Goal: Task Accomplishment & Management: Manage account settings

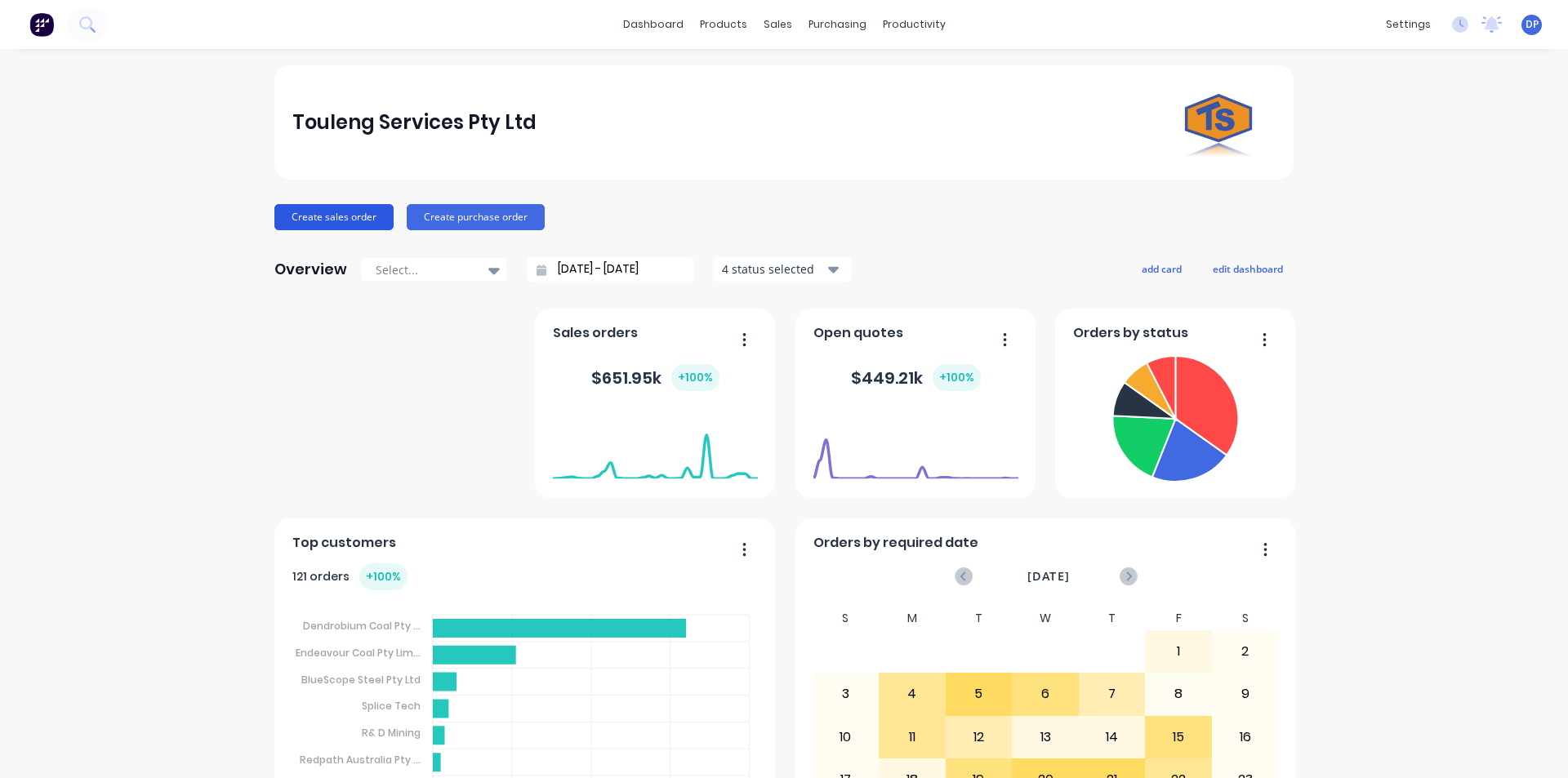
click at [337, 213] on button "Create sales order" at bounding box center [334, 217] width 119 height 26
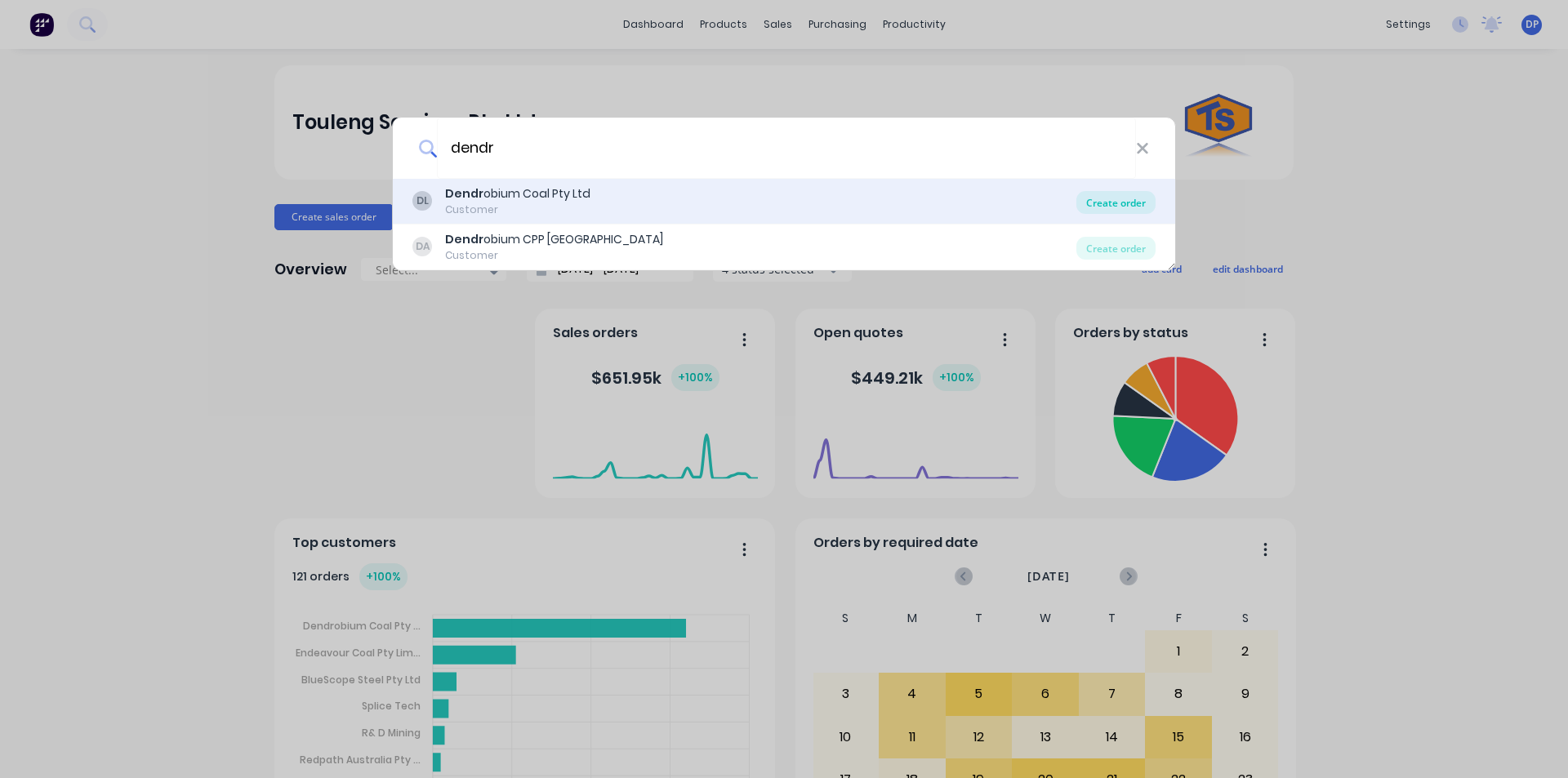
type input "dendr"
click at [1131, 201] on div "Create order" at bounding box center [1116, 202] width 79 height 23
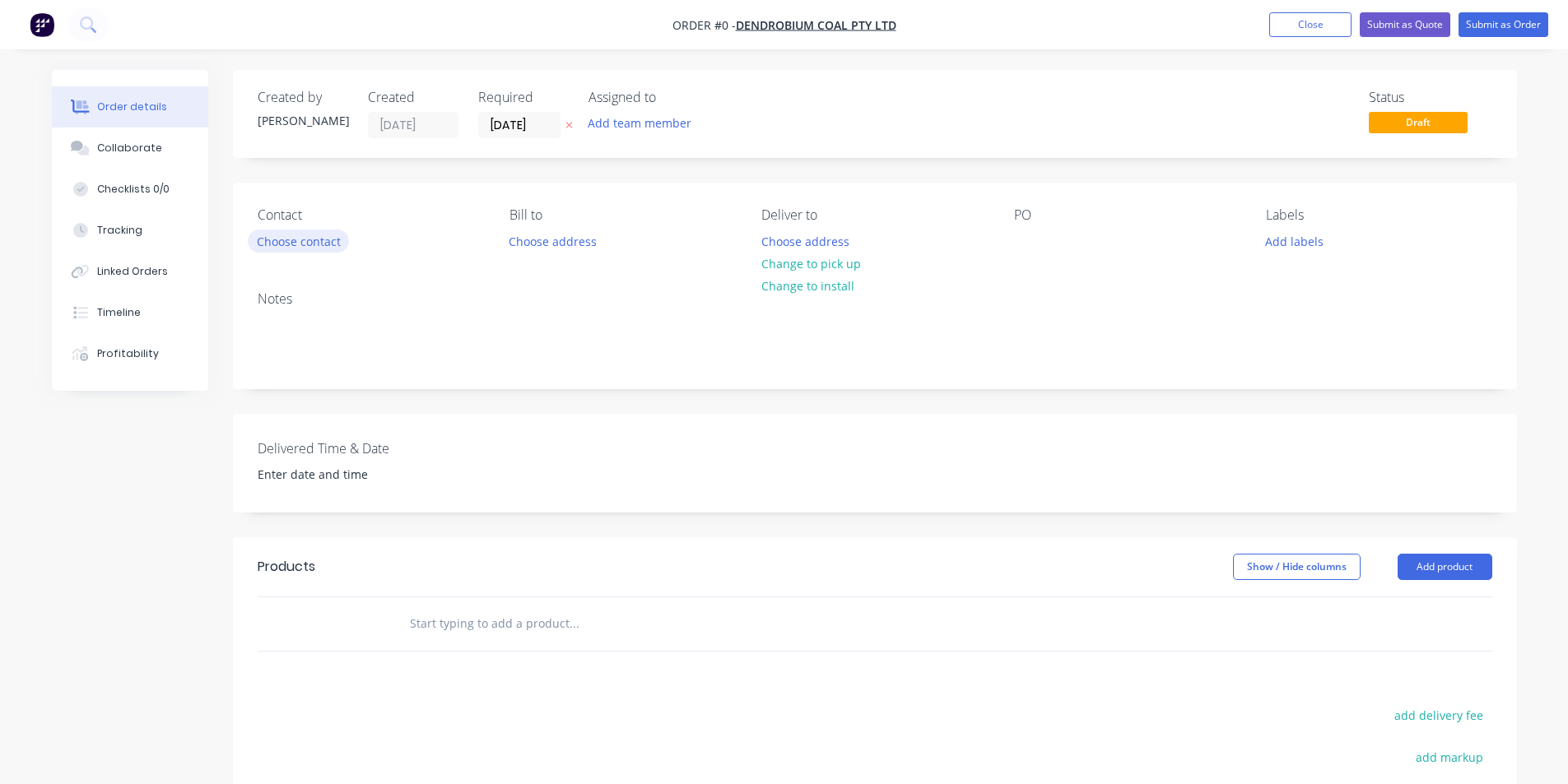
click at [309, 236] on button "Choose contact" at bounding box center [298, 240] width 101 height 22
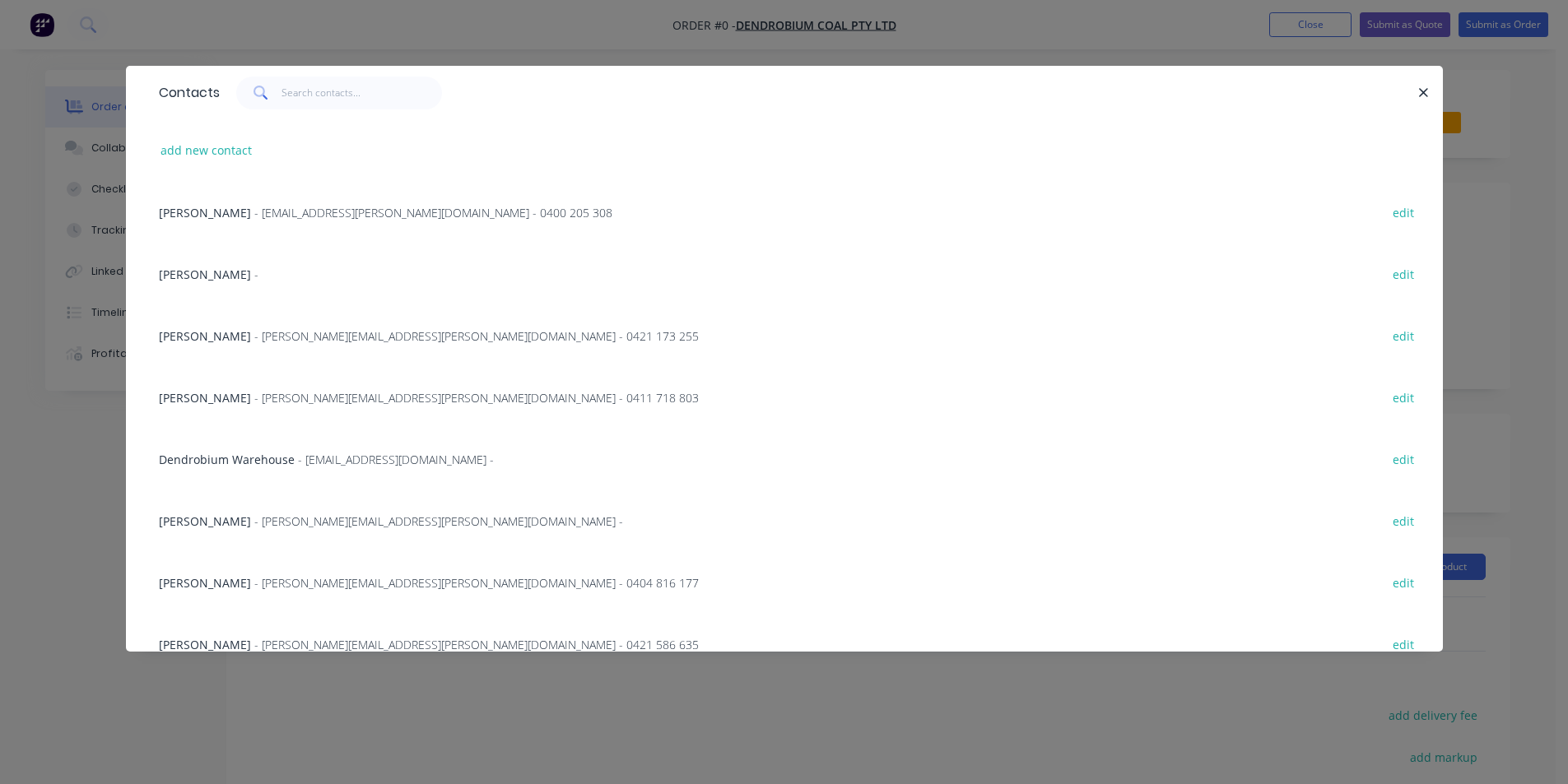
click at [278, 451] on span "Dendrobium Warehouse" at bounding box center [227, 459] width 136 height 16
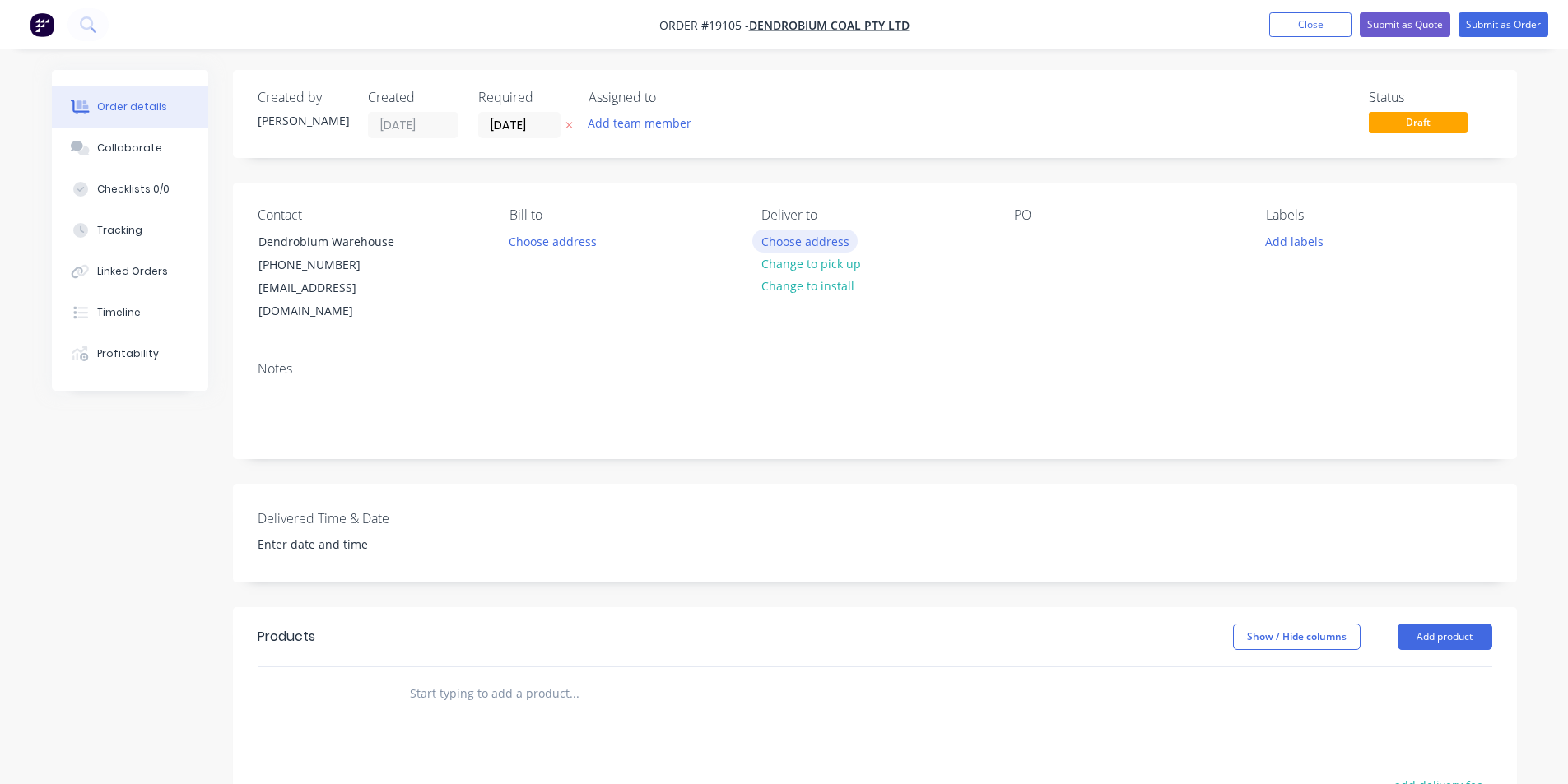
click at [820, 234] on button "Choose address" at bounding box center [805, 240] width 105 height 22
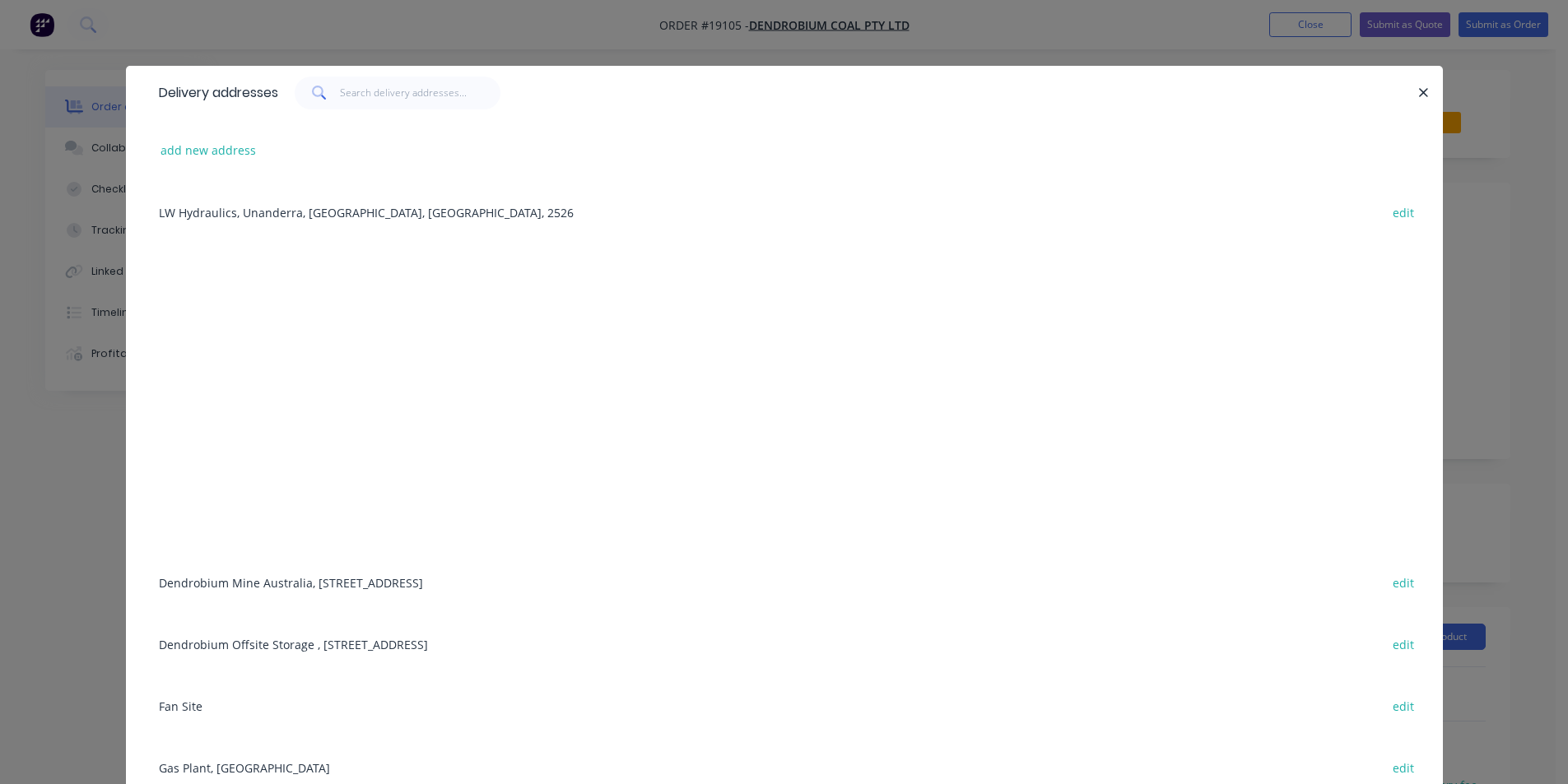
click at [375, 584] on div "Dendrobium Mine [GEOGRAPHIC_DATA], [STREET_ADDRESS] edit" at bounding box center [784, 582] width 1268 height 61
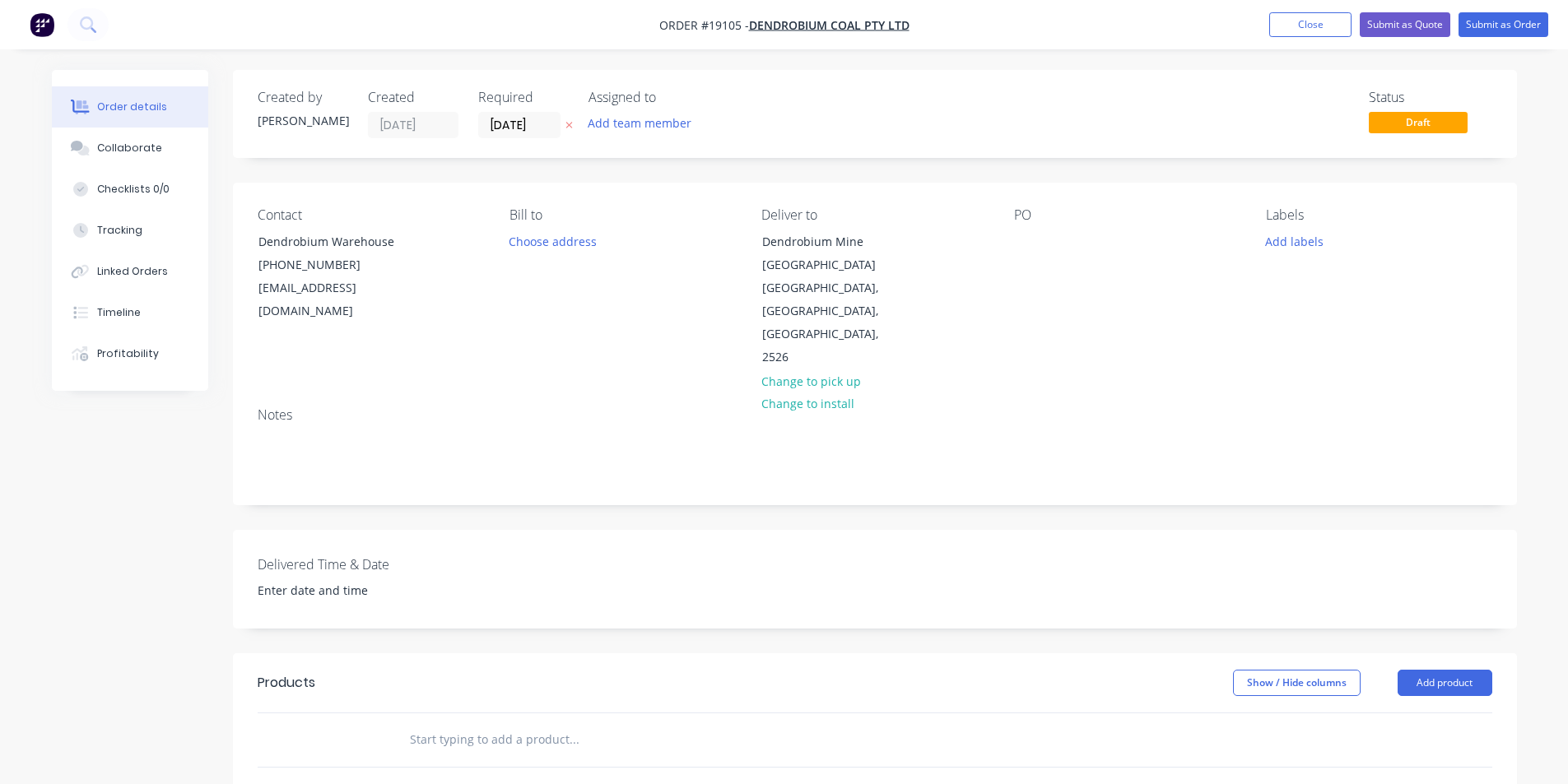
click at [1021, 227] on div "PO" at bounding box center [1126, 288] width 226 height 162
click at [1037, 238] on div at bounding box center [1027, 241] width 26 height 24
paste div
click at [1153, 342] on div "PO 4543215133" at bounding box center [1126, 288] width 226 height 162
click at [137, 150] on div "Collaborate" at bounding box center [130, 147] width 65 height 15
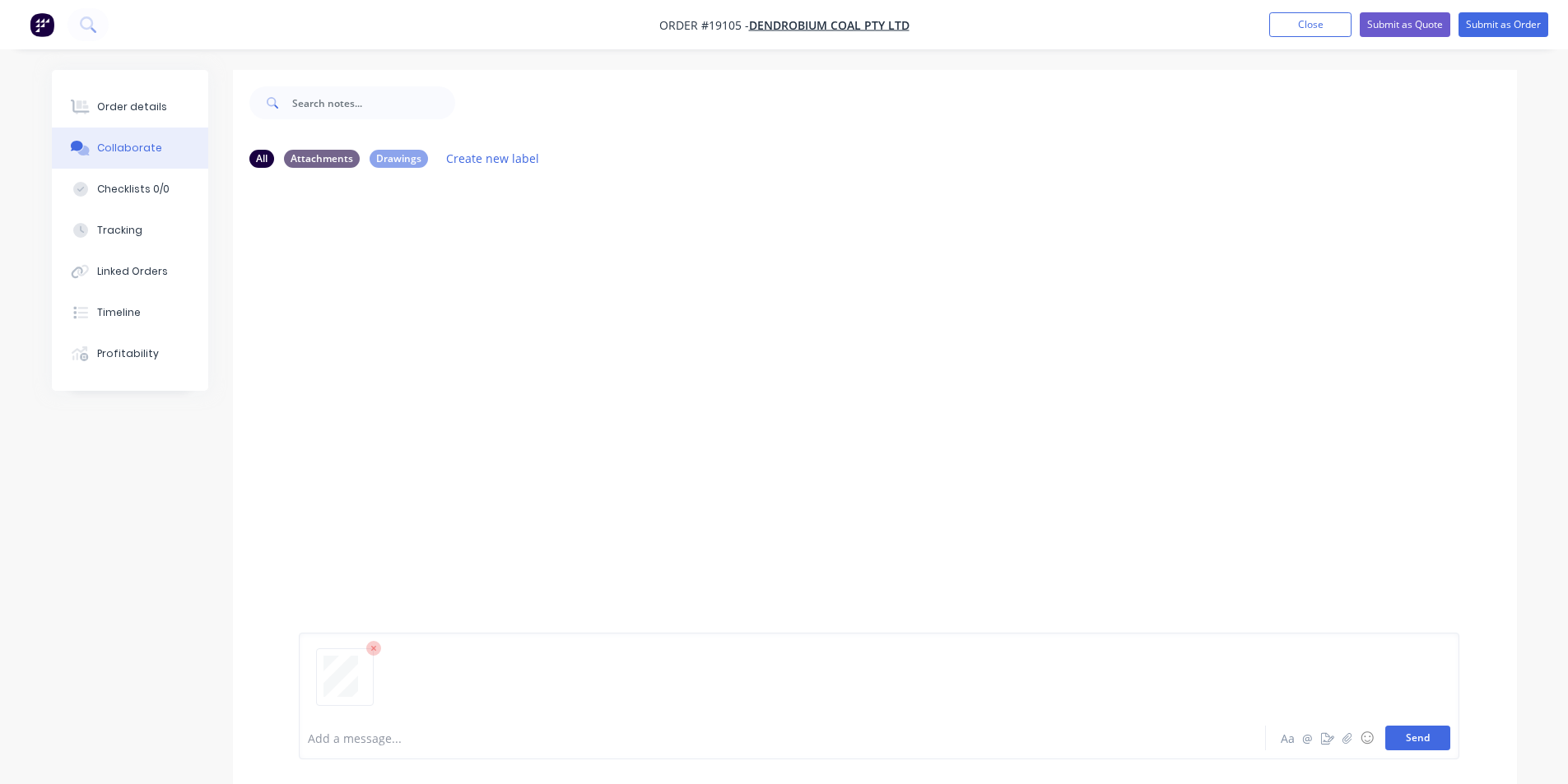
click at [1434, 742] on button "Send" at bounding box center [1418, 737] width 65 height 25
click at [134, 105] on div "Order details" at bounding box center [133, 106] width 70 height 15
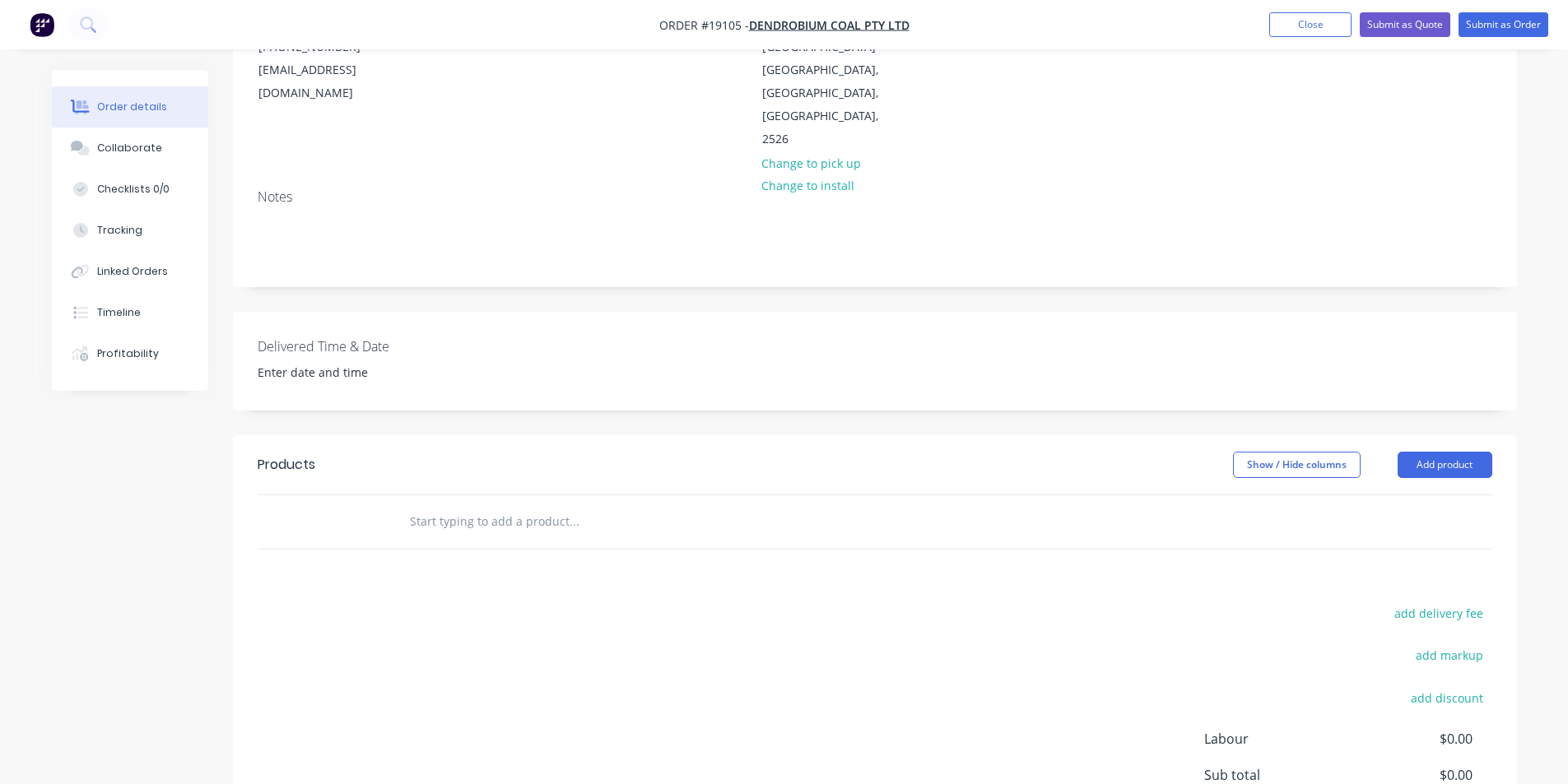
scroll to position [247, 0]
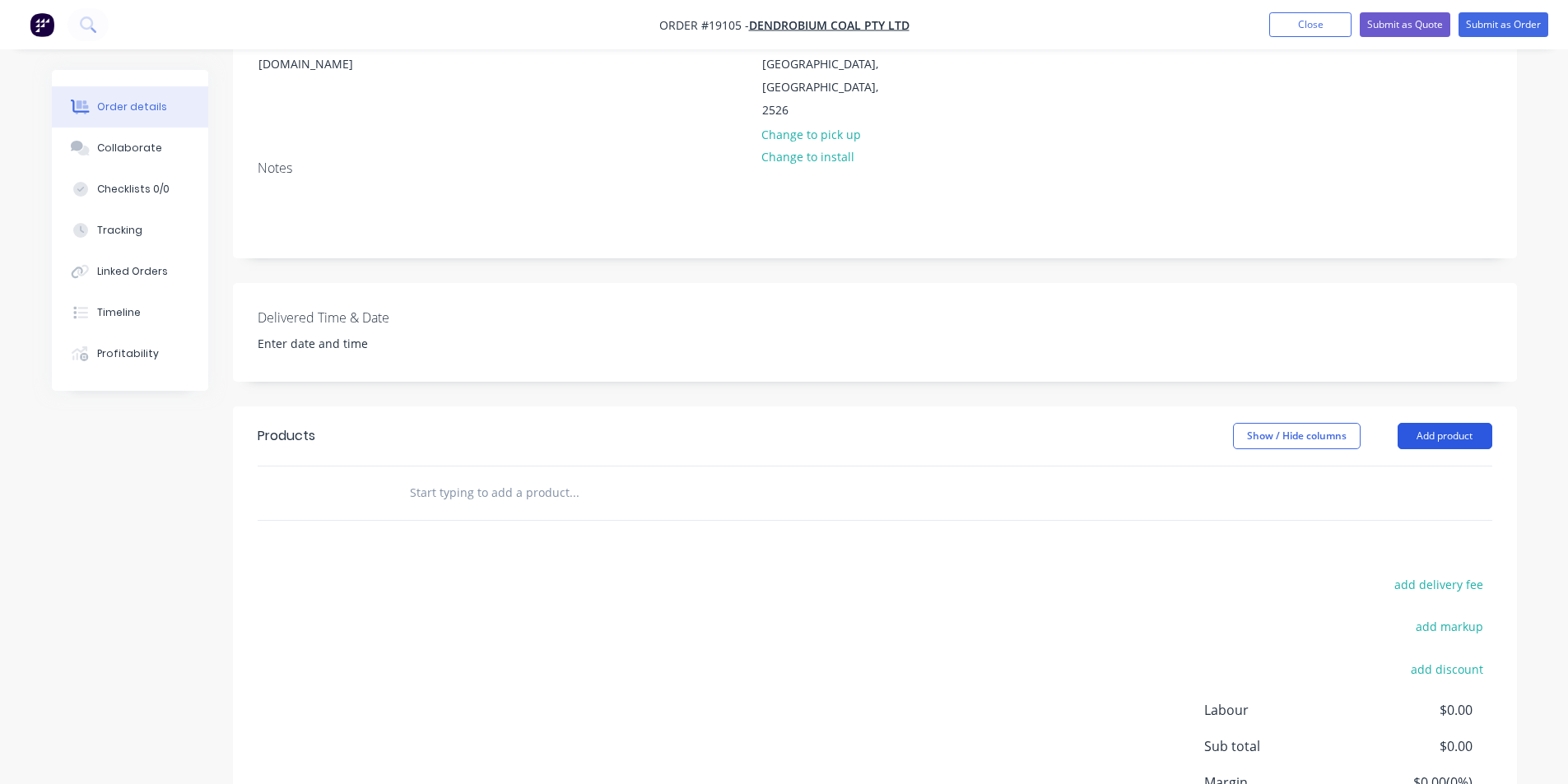
click at [1457, 423] on button "Add product" at bounding box center [1445, 436] width 95 height 26
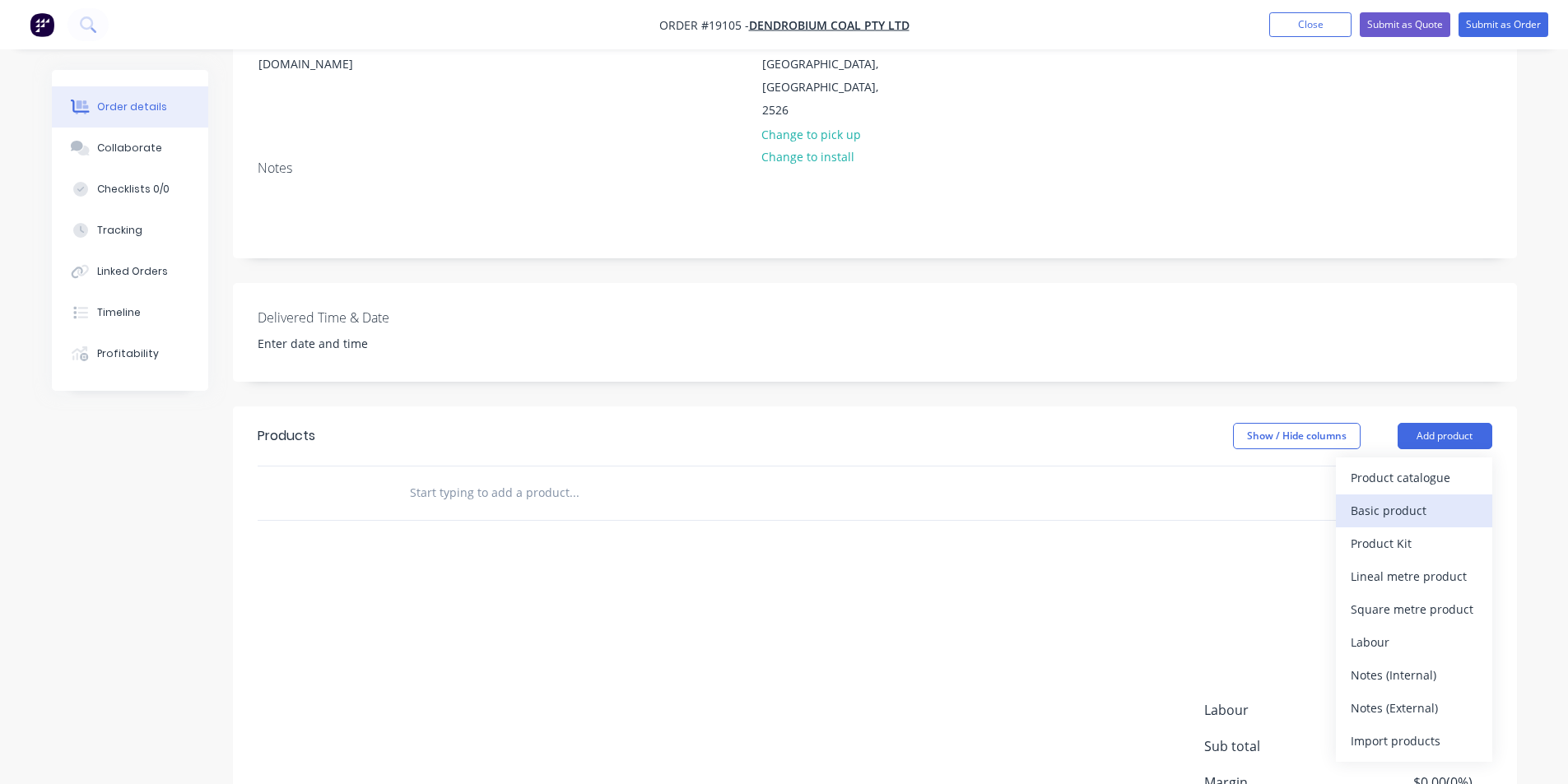
click at [1435, 499] on div "Basic product" at bounding box center [1414, 510] width 126 height 24
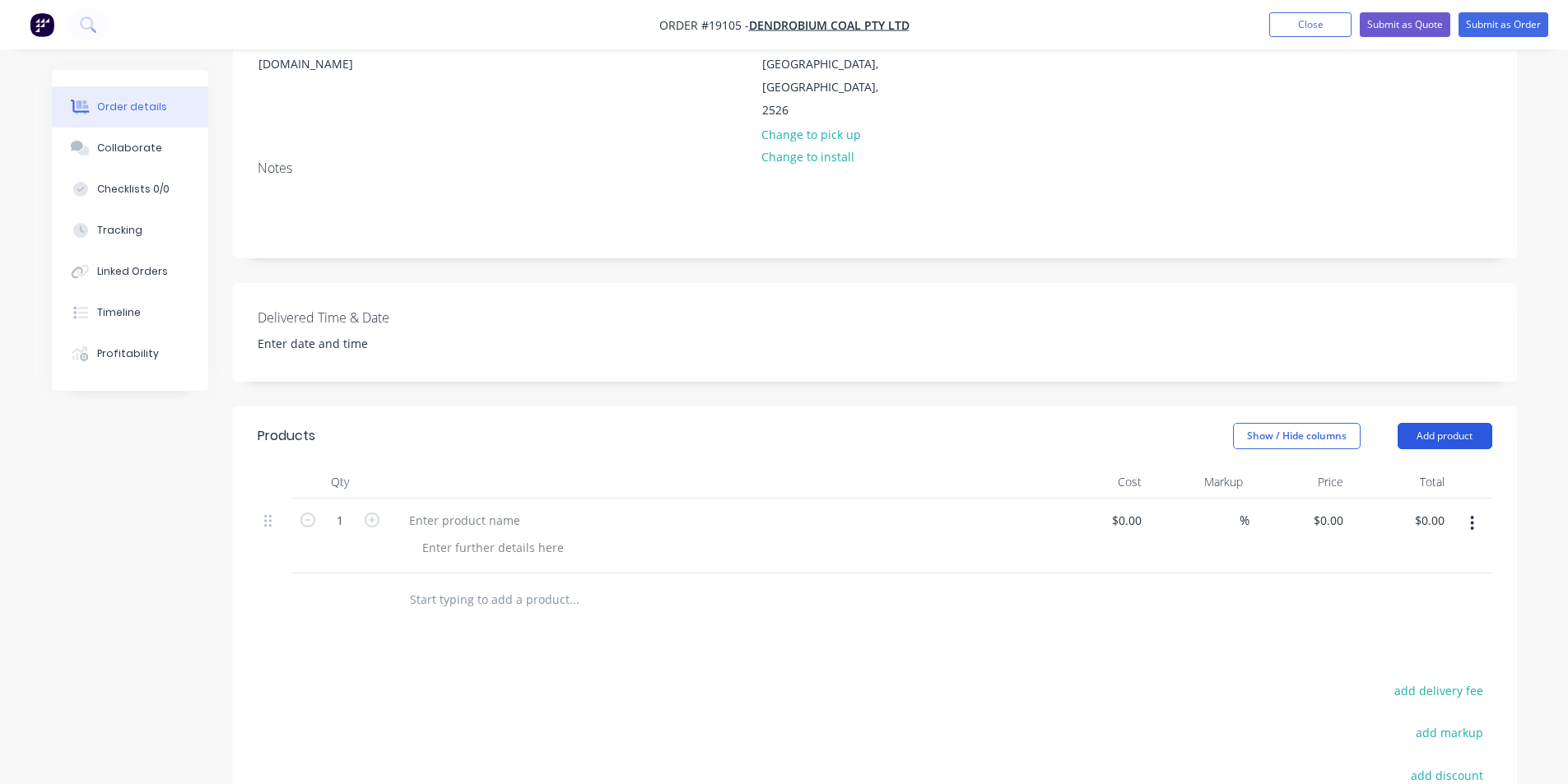
click at [1459, 423] on button "Add product" at bounding box center [1445, 436] width 95 height 26
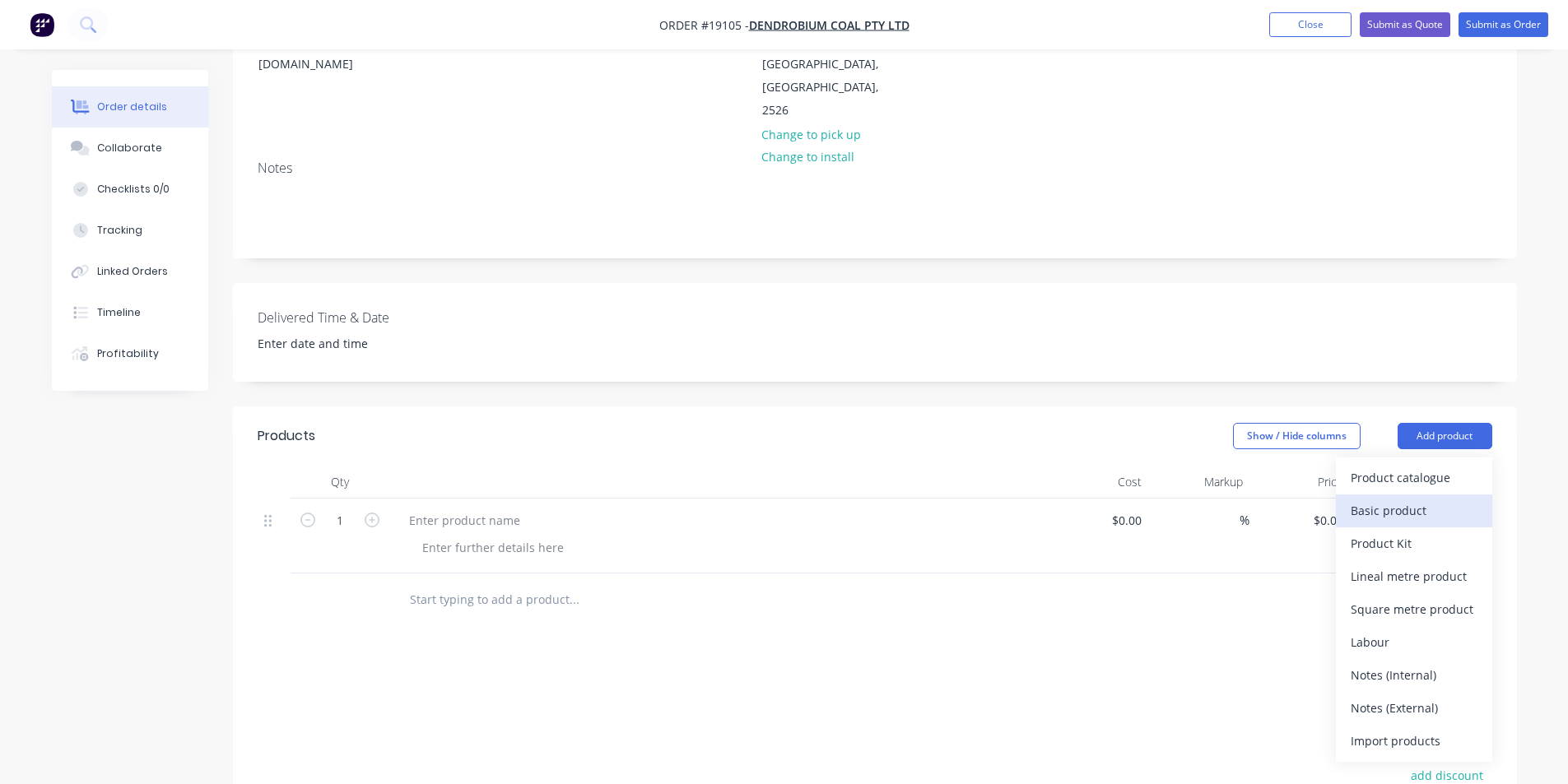
click at [1410, 500] on div "Basic product" at bounding box center [1414, 510] width 126 height 24
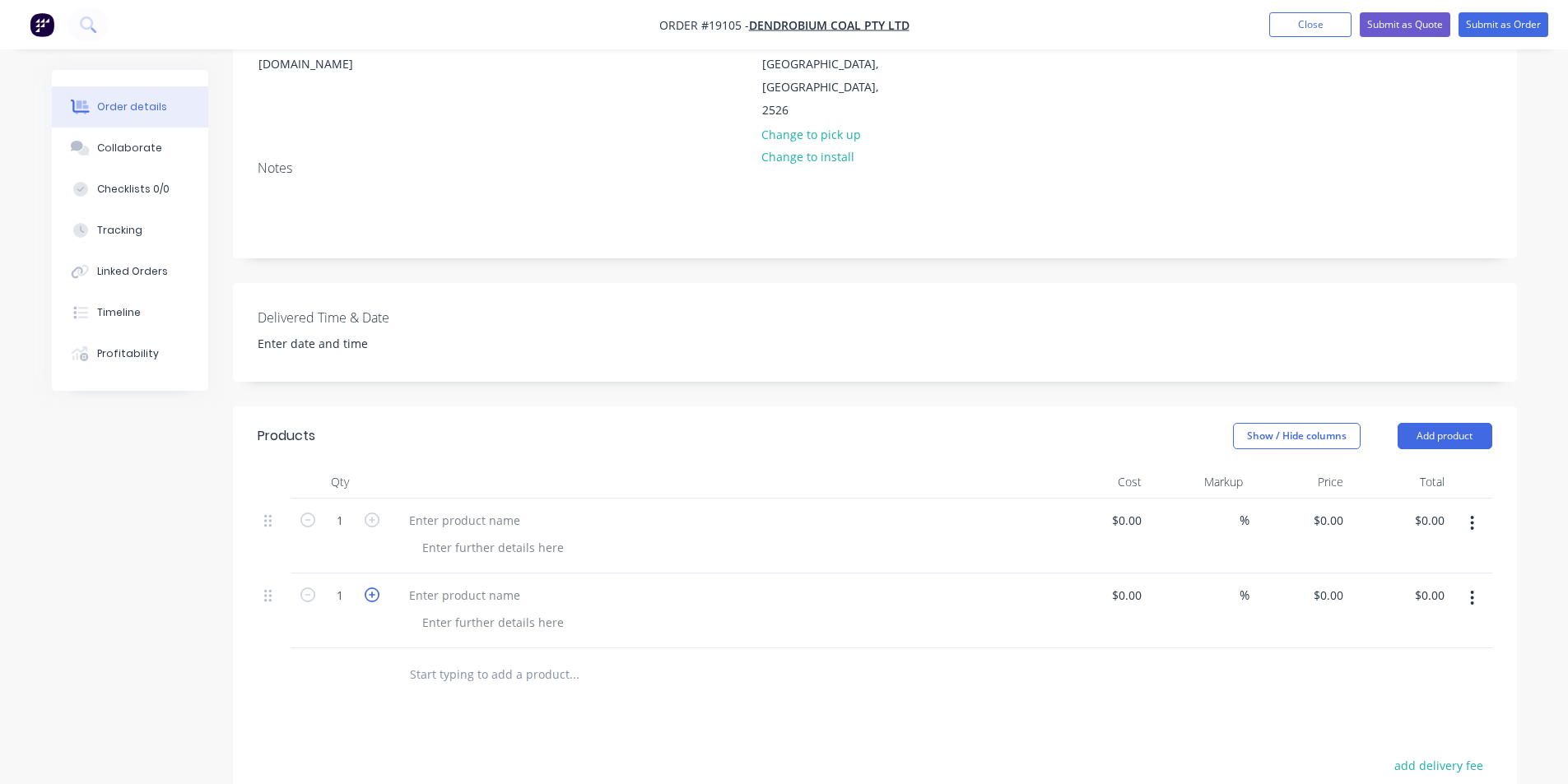
click at [368, 587] on icon "button" at bounding box center [372, 594] width 15 height 15
type input "2"
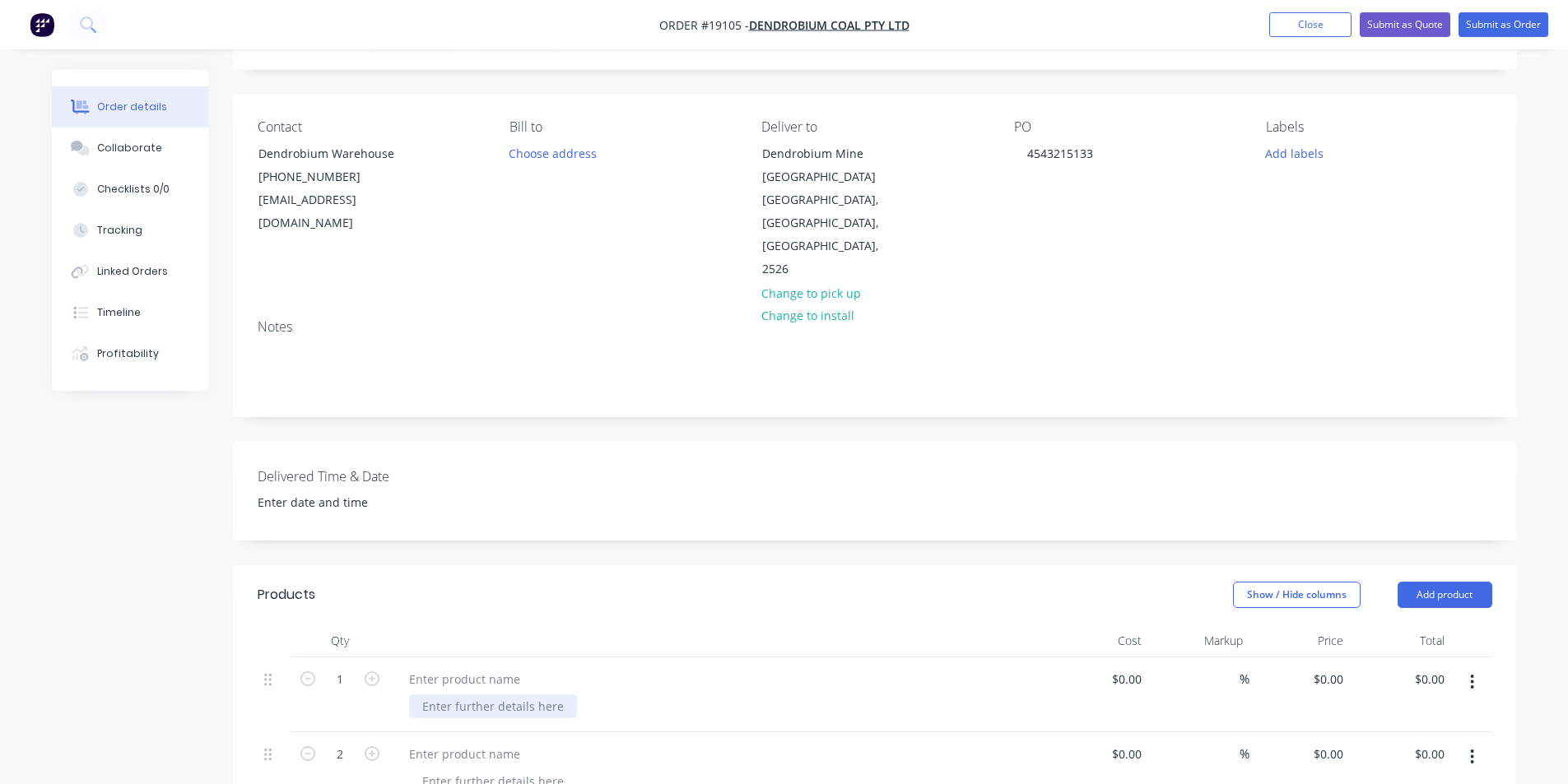
scroll to position [83, 0]
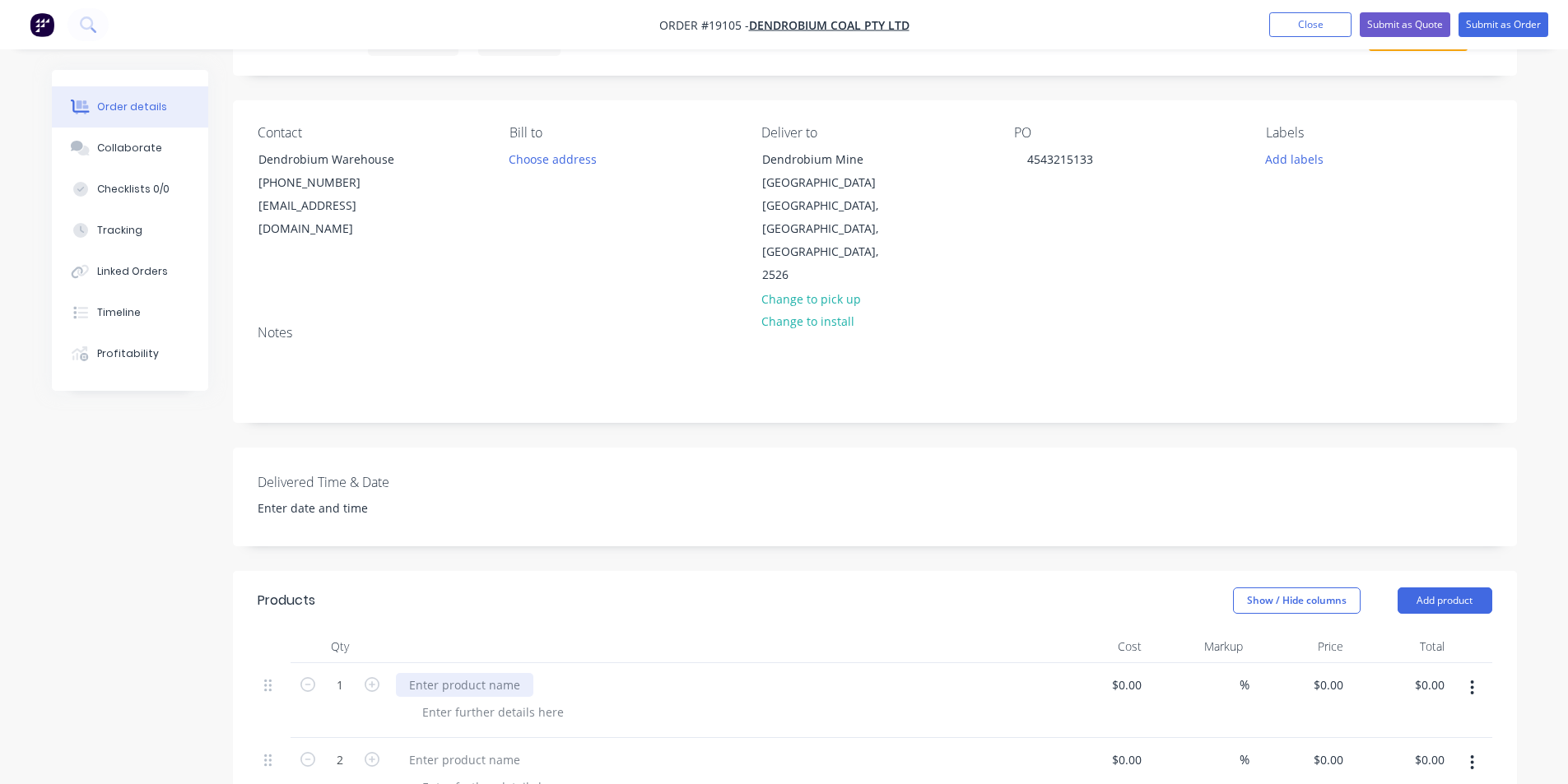
click at [429, 673] on div at bounding box center [465, 684] width 137 height 24
click at [1340, 673] on input "0" at bounding box center [1331, 684] width 38 height 24
type input "$1,856.00"
click at [841, 630] on div at bounding box center [719, 646] width 659 height 32
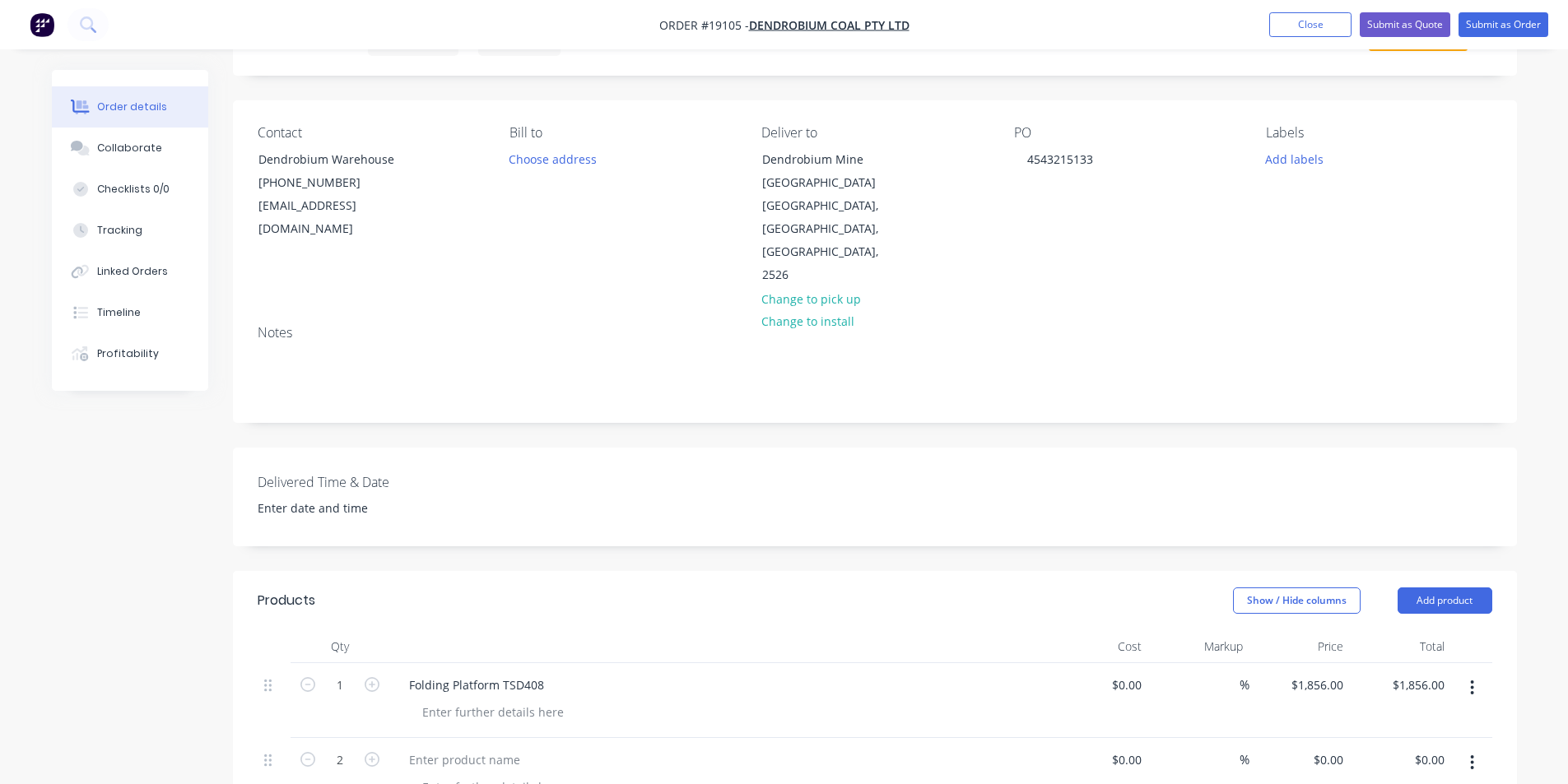
scroll to position [164, 0]
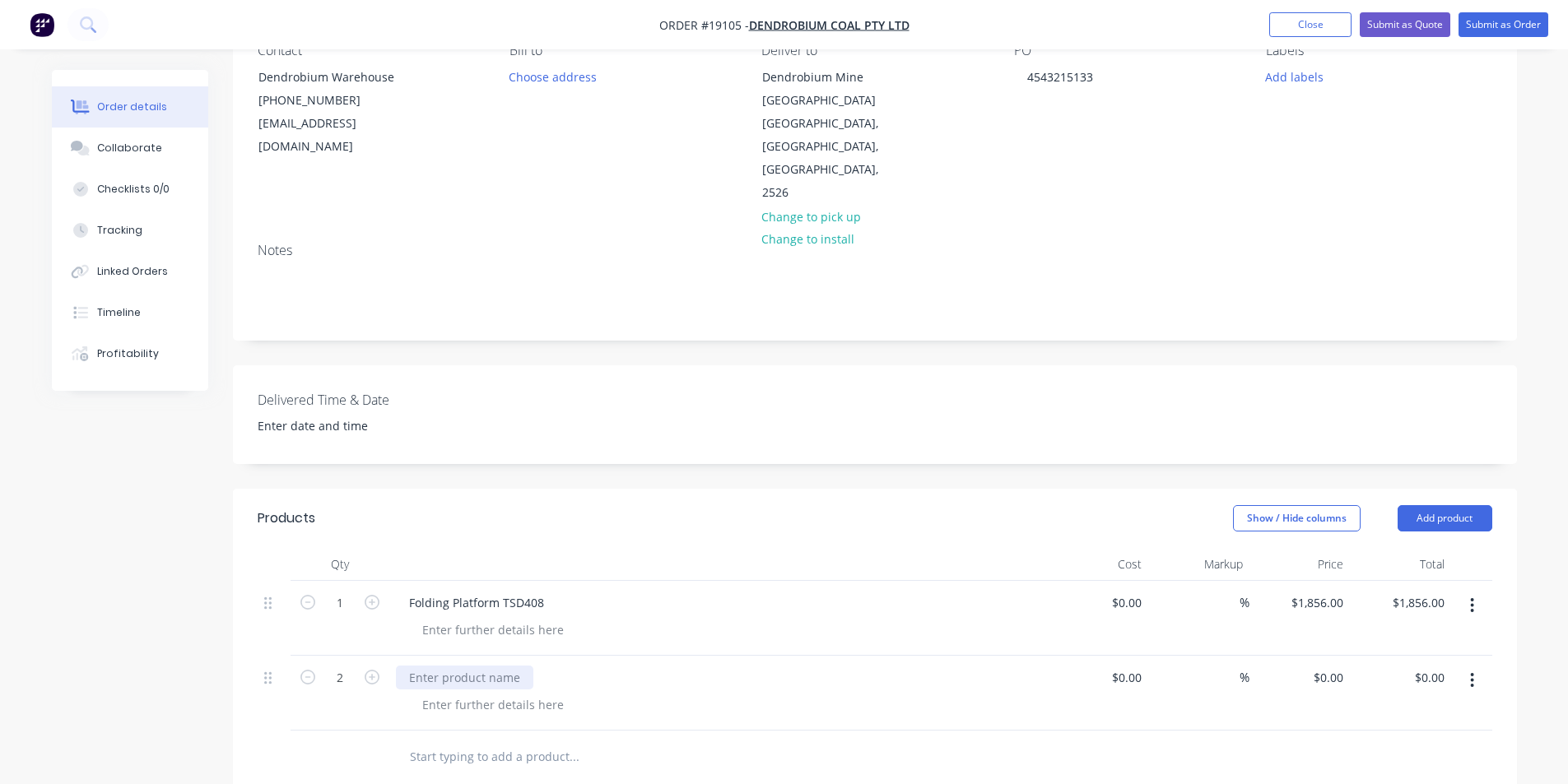
click at [437, 665] on div at bounding box center [465, 677] width 137 height 24
click at [1337, 665] on input "0" at bounding box center [1340, 677] width 19 height 24
type input "$468.00"
type input "$936.00"
click at [929, 591] on div "Folding Platform TSD408" at bounding box center [719, 602] width 646 height 24
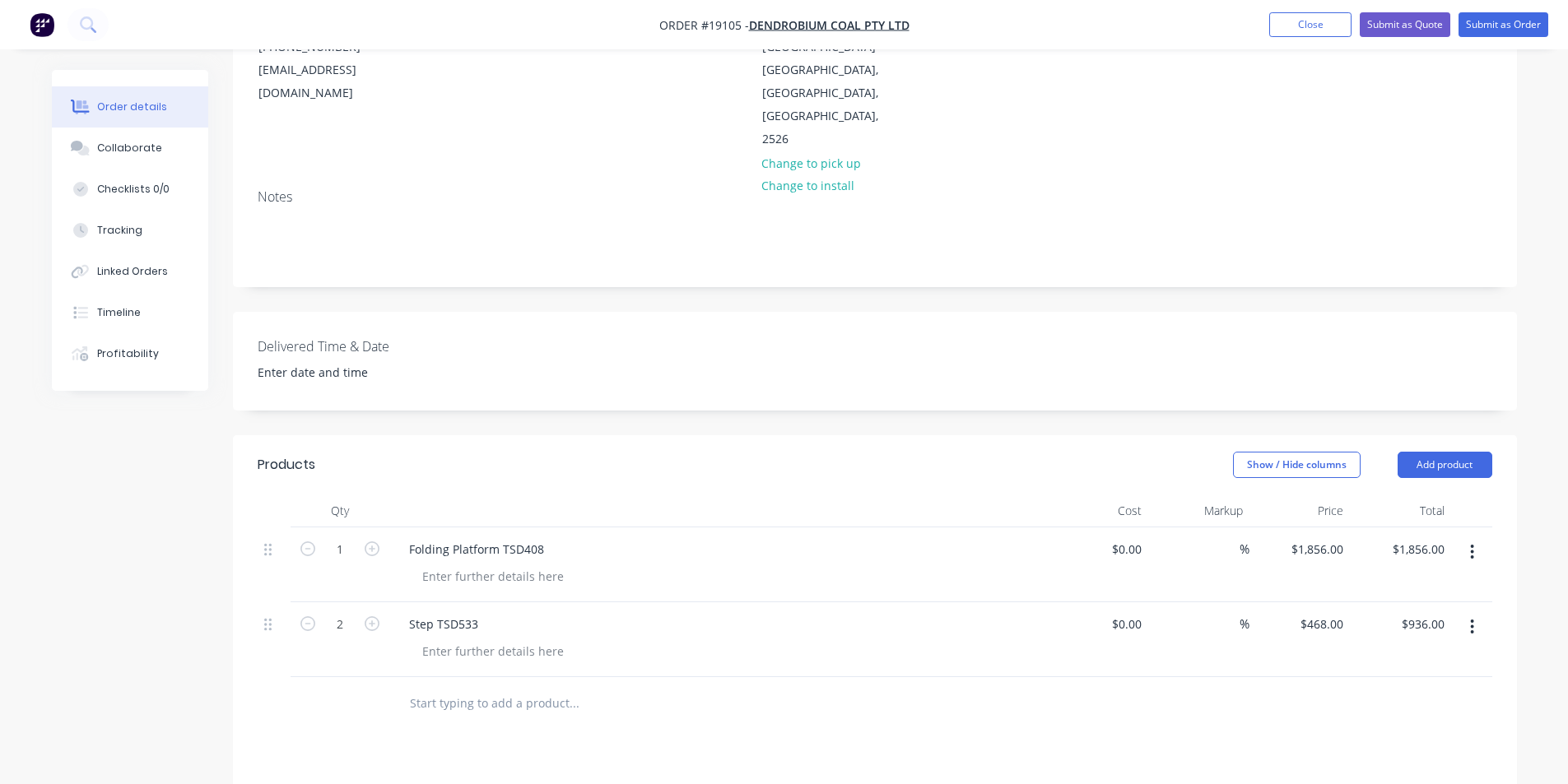
scroll to position [247, 0]
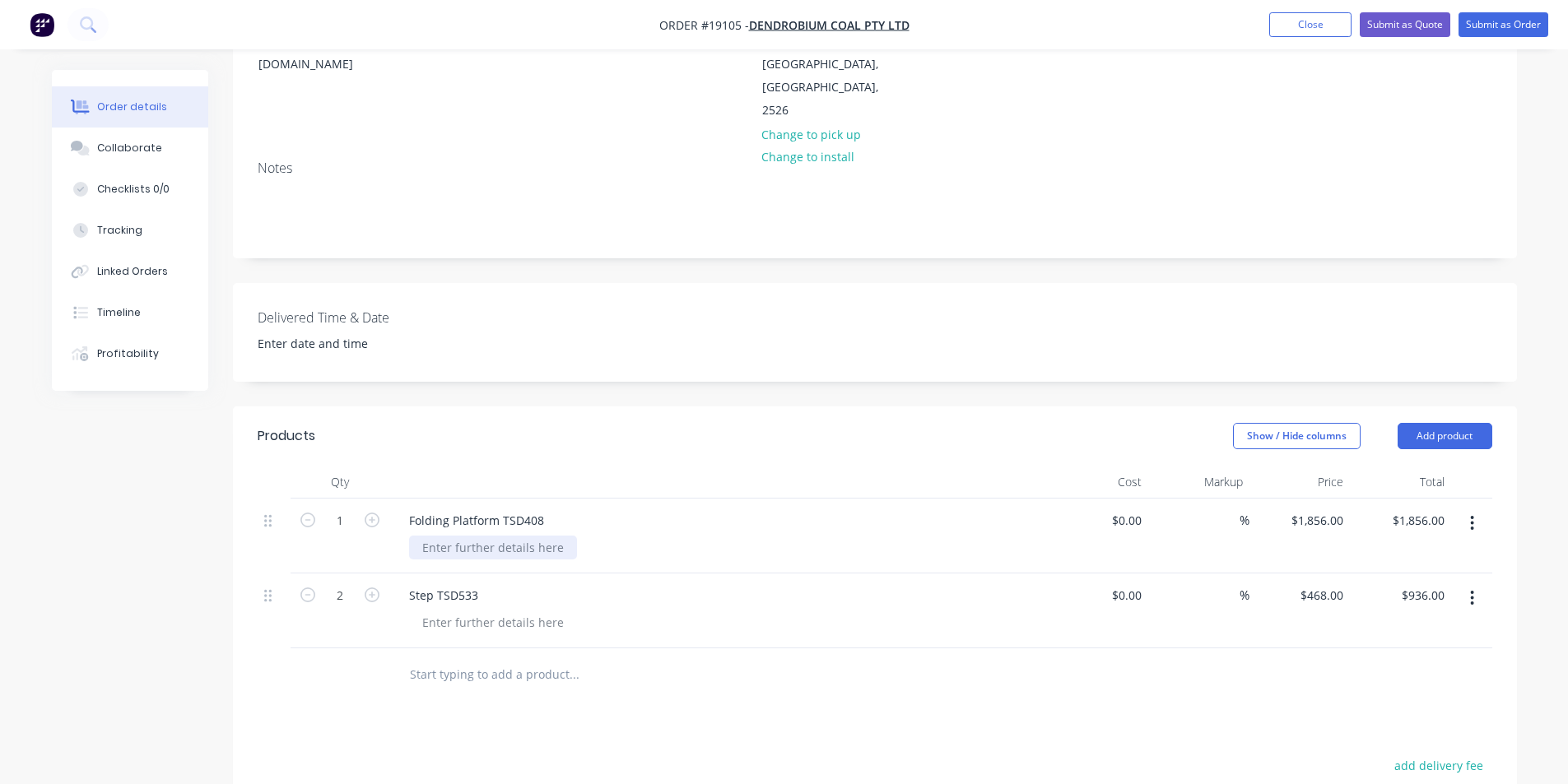
click at [458, 536] on div at bounding box center [493, 547] width 168 height 24
click at [460, 610] on div at bounding box center [493, 622] width 168 height 24
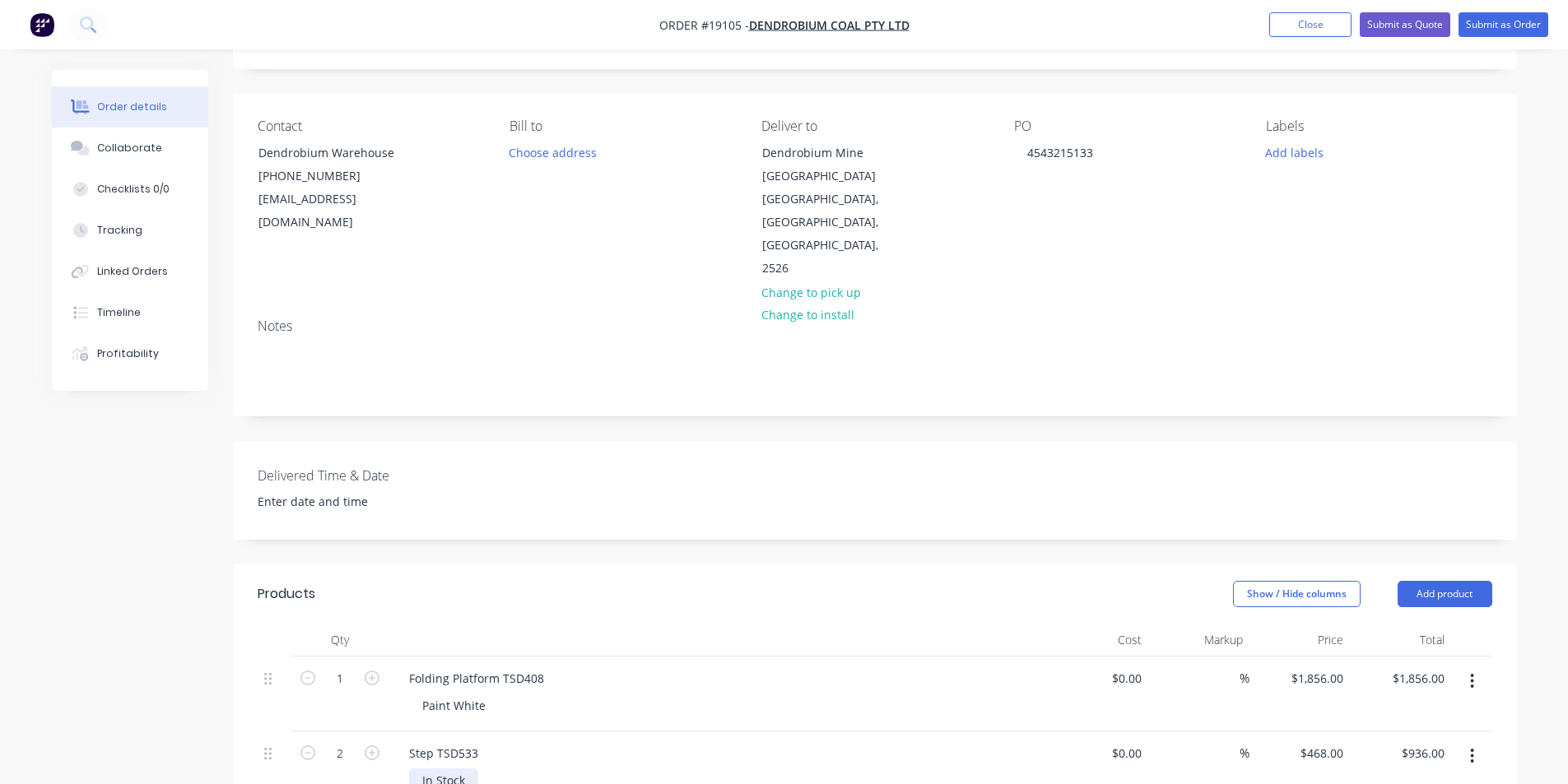
scroll to position [0, 0]
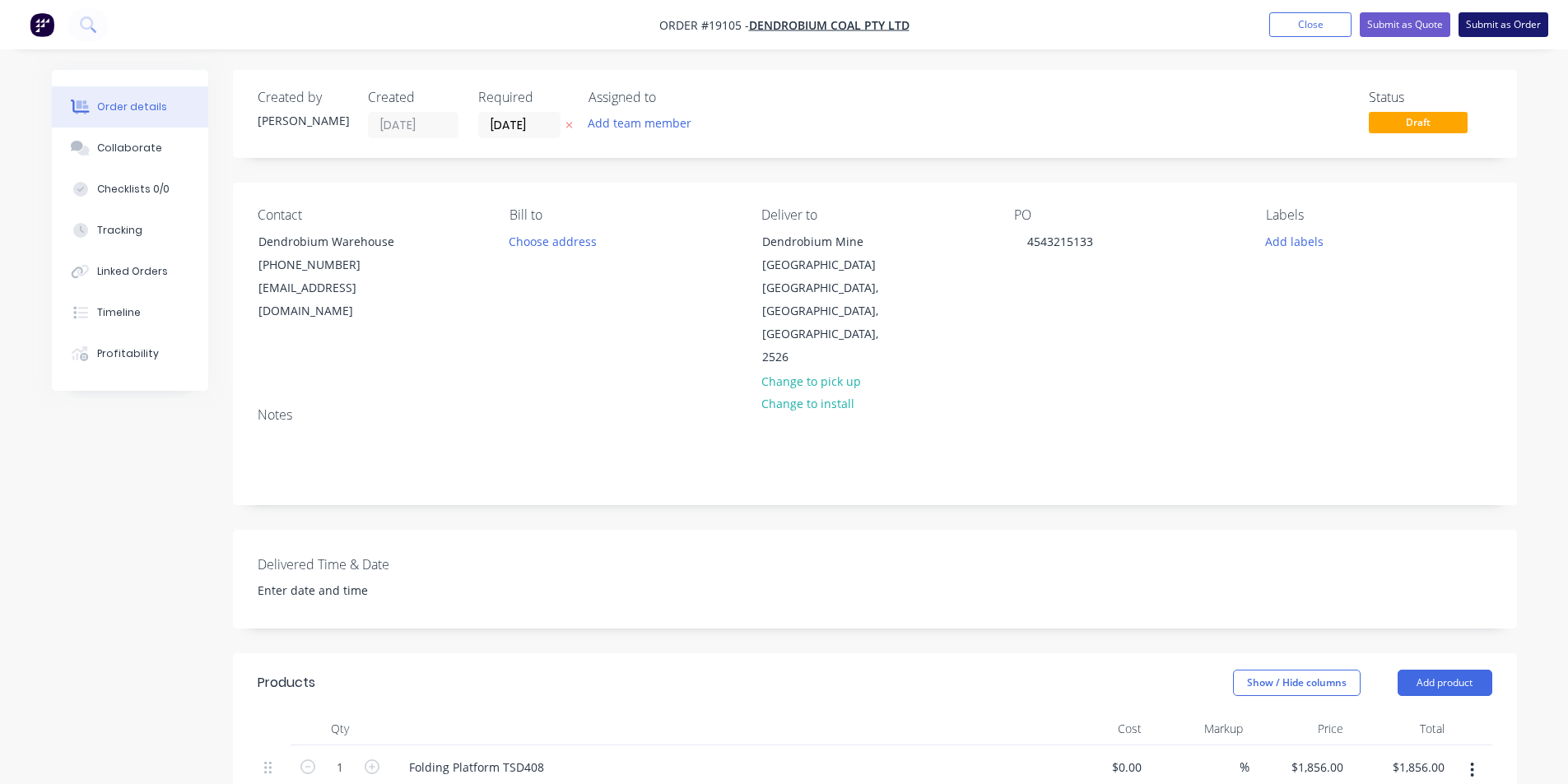
click at [1525, 19] on button "Submit as Order" at bounding box center [1503, 25] width 90 height 25
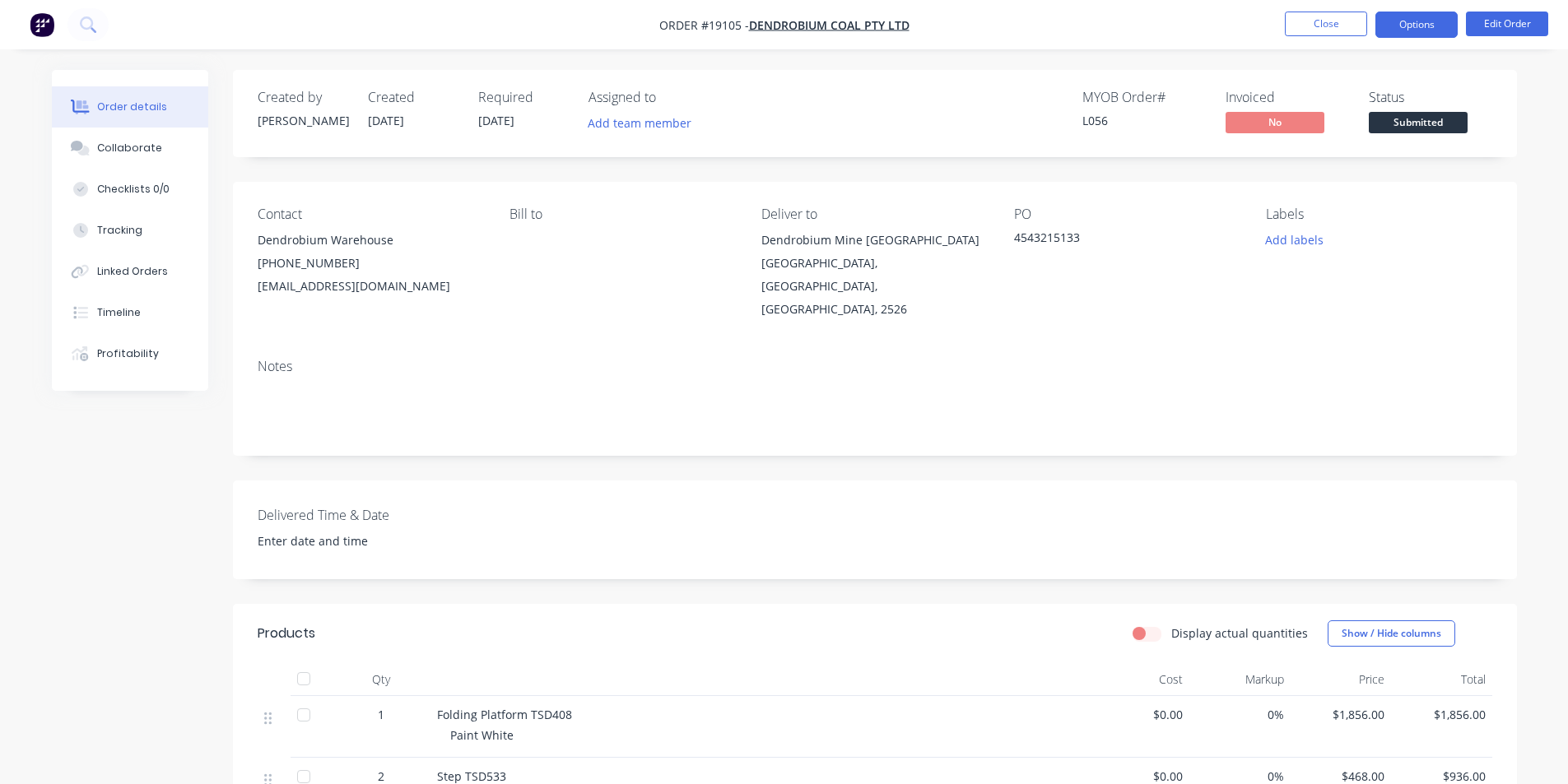
click at [1422, 23] on button "Options" at bounding box center [1417, 25] width 83 height 26
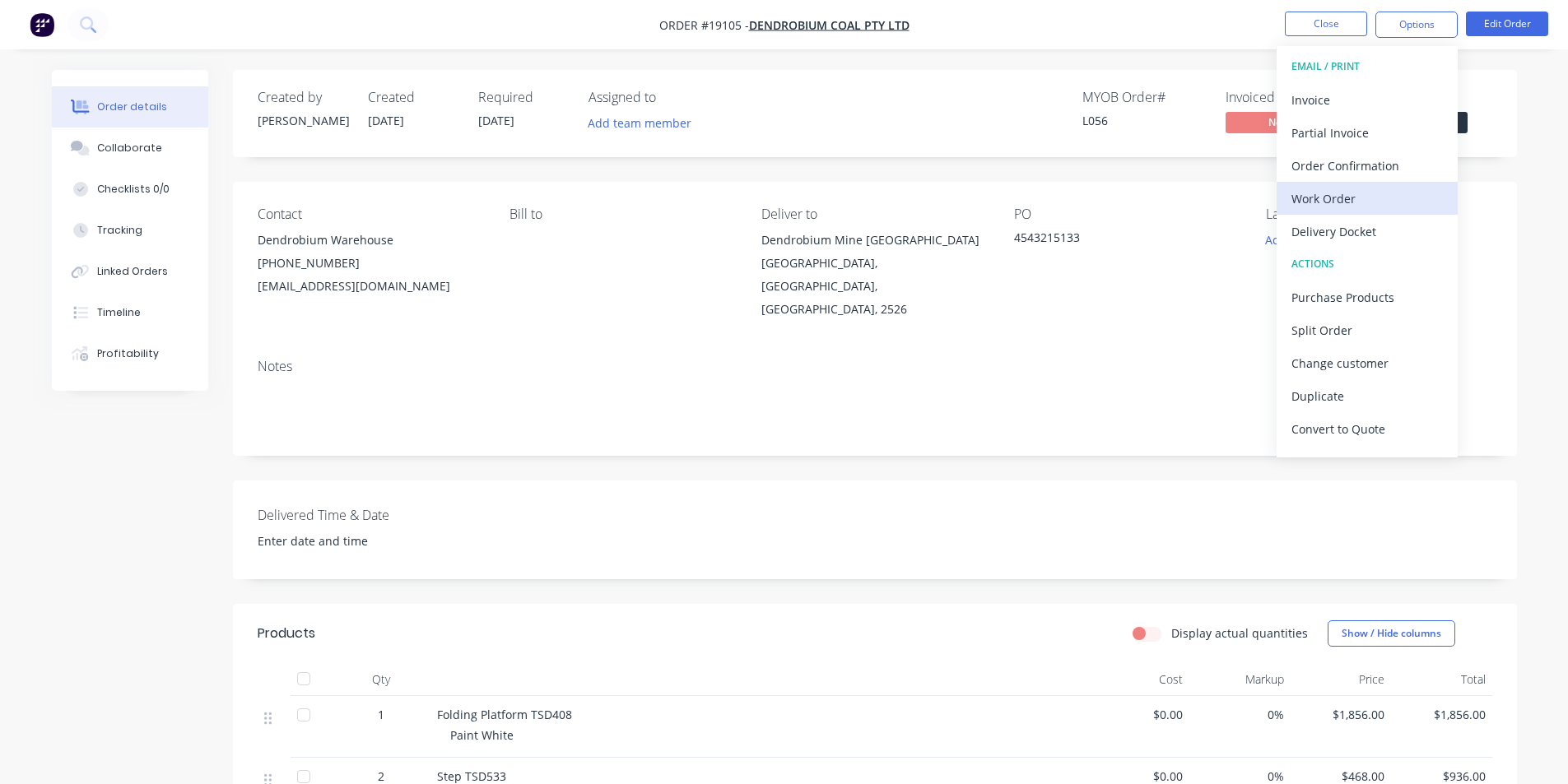
click at [1353, 194] on div "Work Order" at bounding box center [1367, 198] width 151 height 24
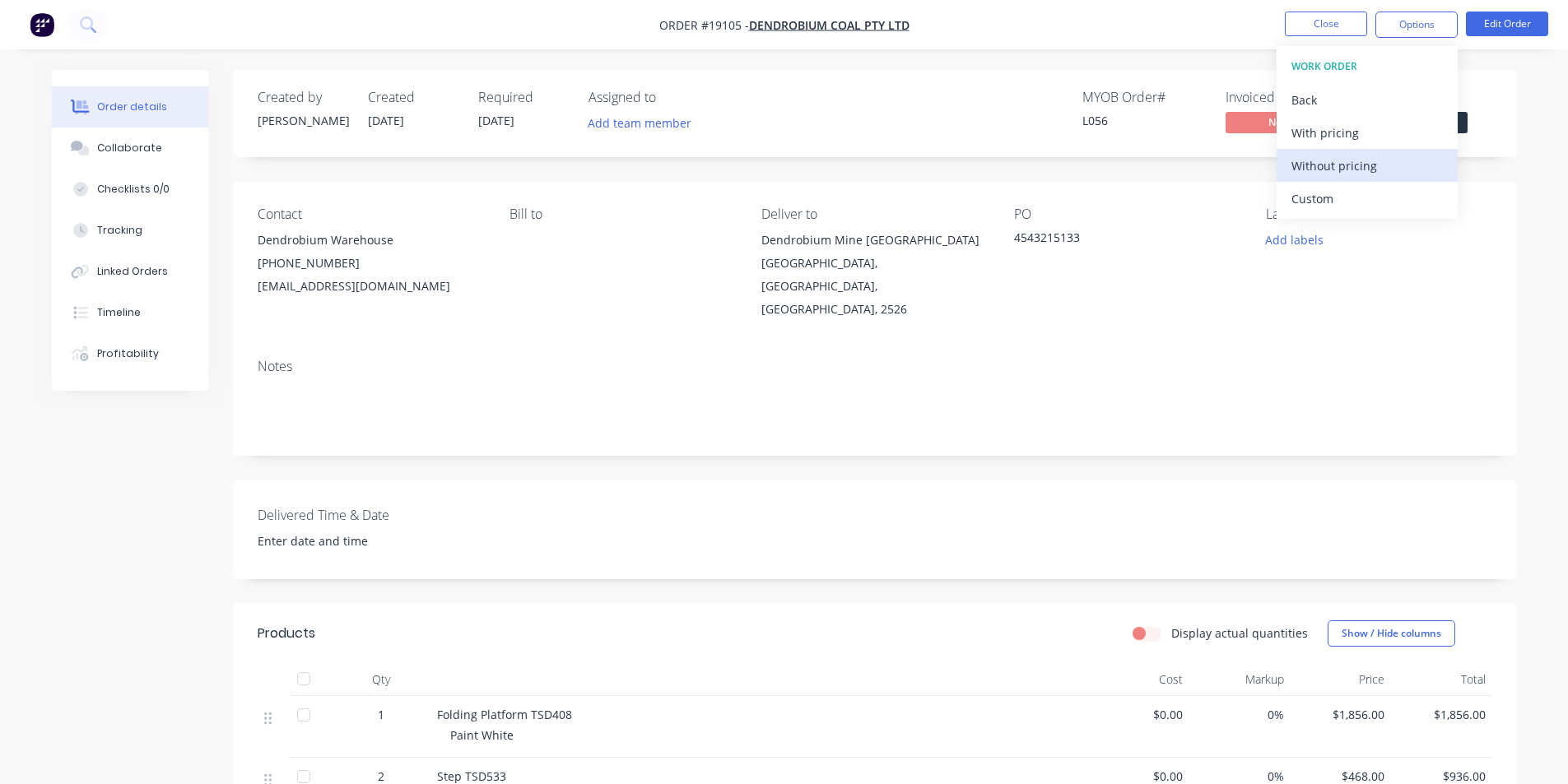
click at [1336, 162] on div "Without pricing" at bounding box center [1367, 165] width 151 height 24
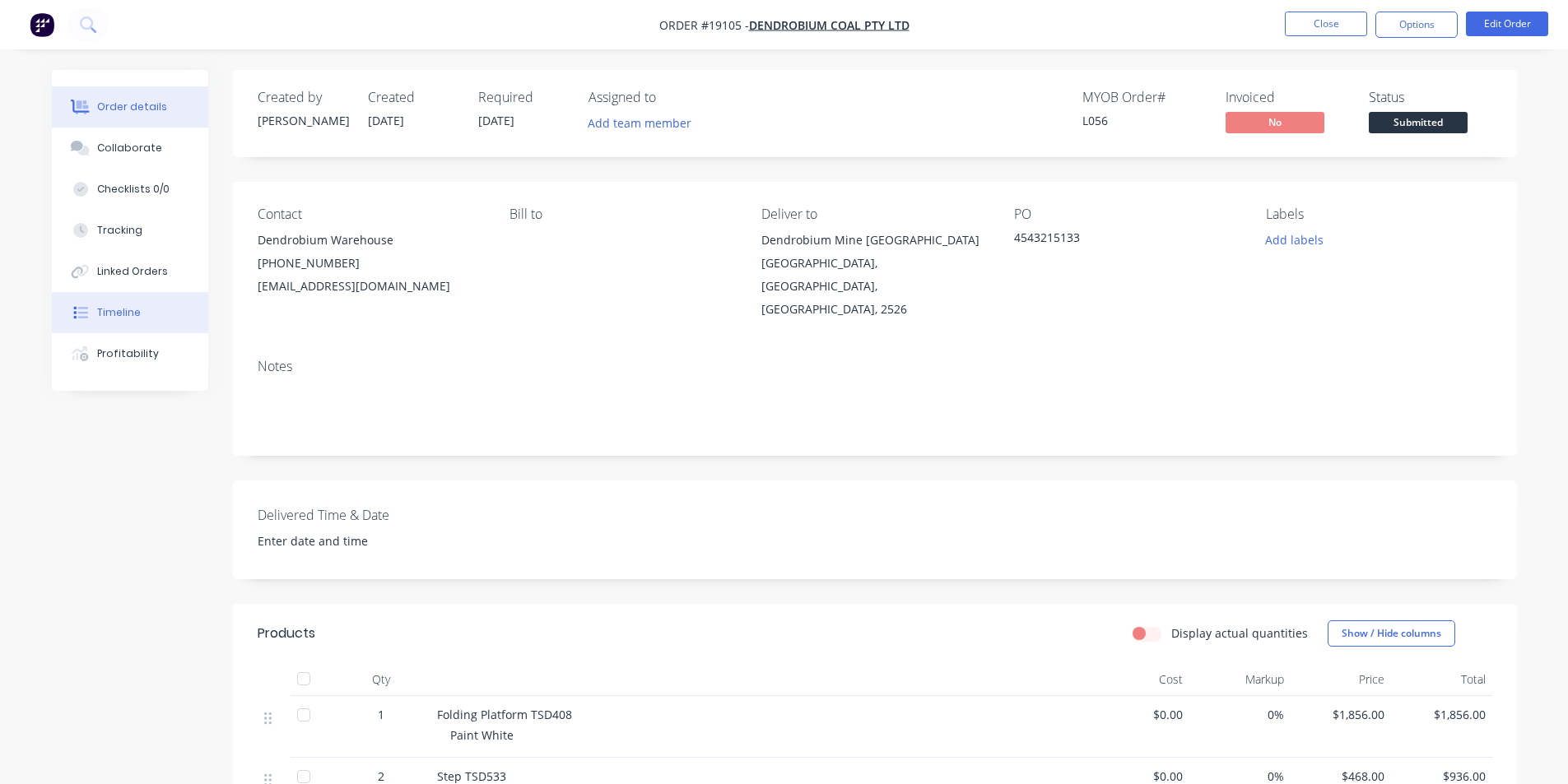
click at [116, 314] on div "Timeline" at bounding box center [119, 313] width 44 height 15
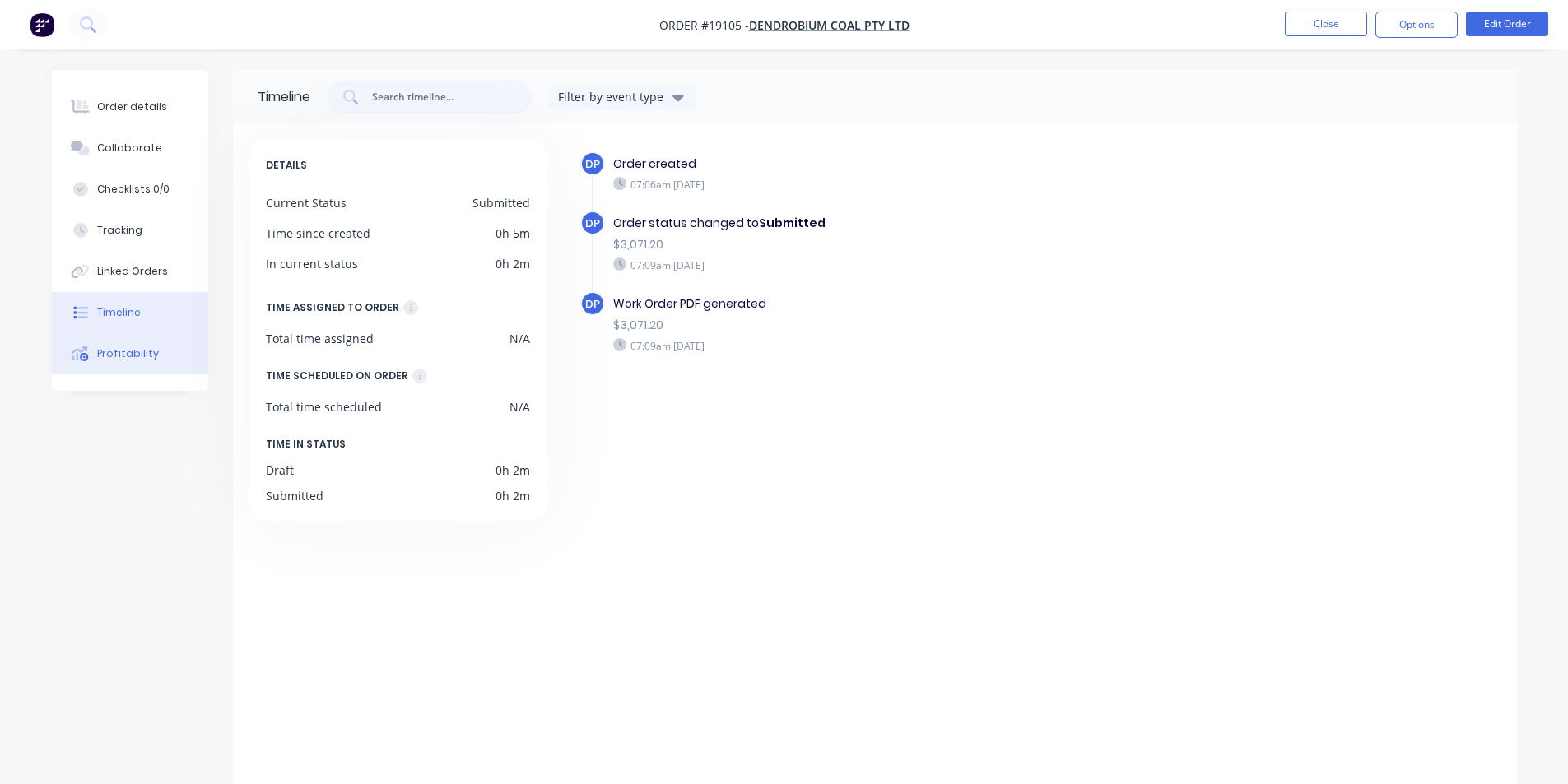
click at [136, 359] on div "Profitability" at bounding box center [128, 353] width 61 height 15
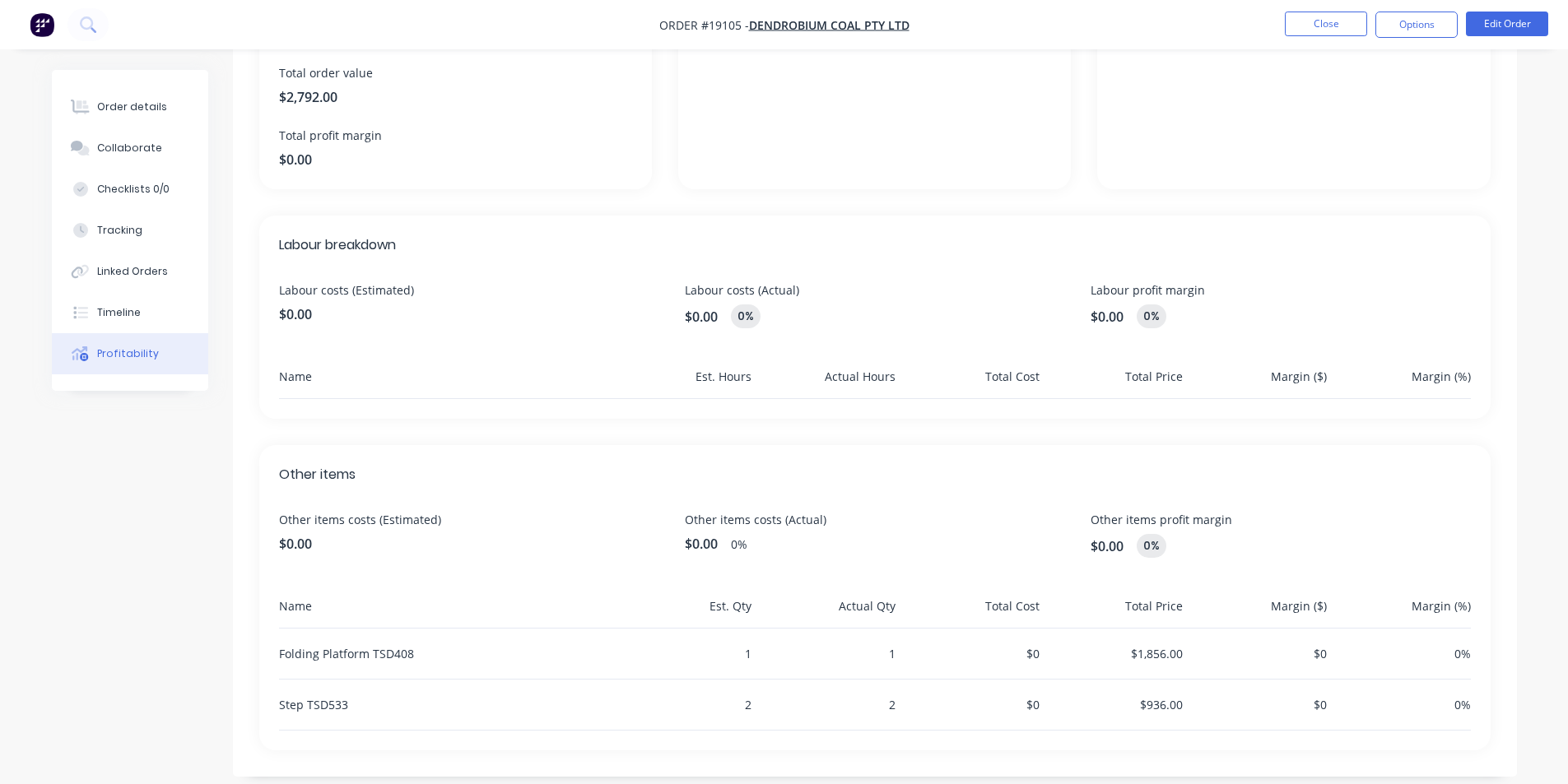
scroll to position [299, 0]
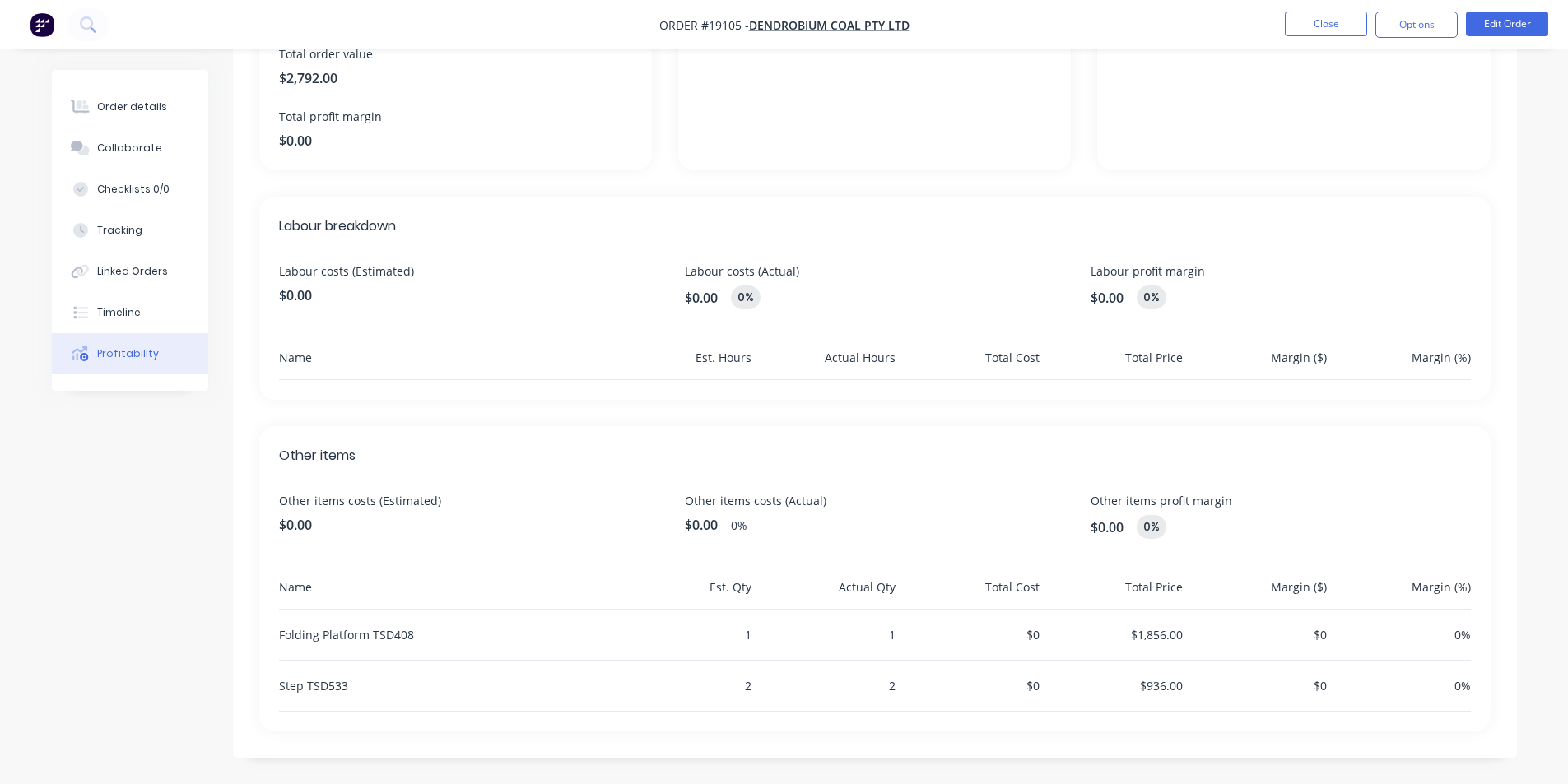
click at [1015, 621] on div "$0" at bounding box center [971, 634] width 137 height 50
click at [1033, 631] on div "$0" at bounding box center [971, 634] width 137 height 50
click at [1024, 449] on span "Other items" at bounding box center [875, 456] width 1192 height 19
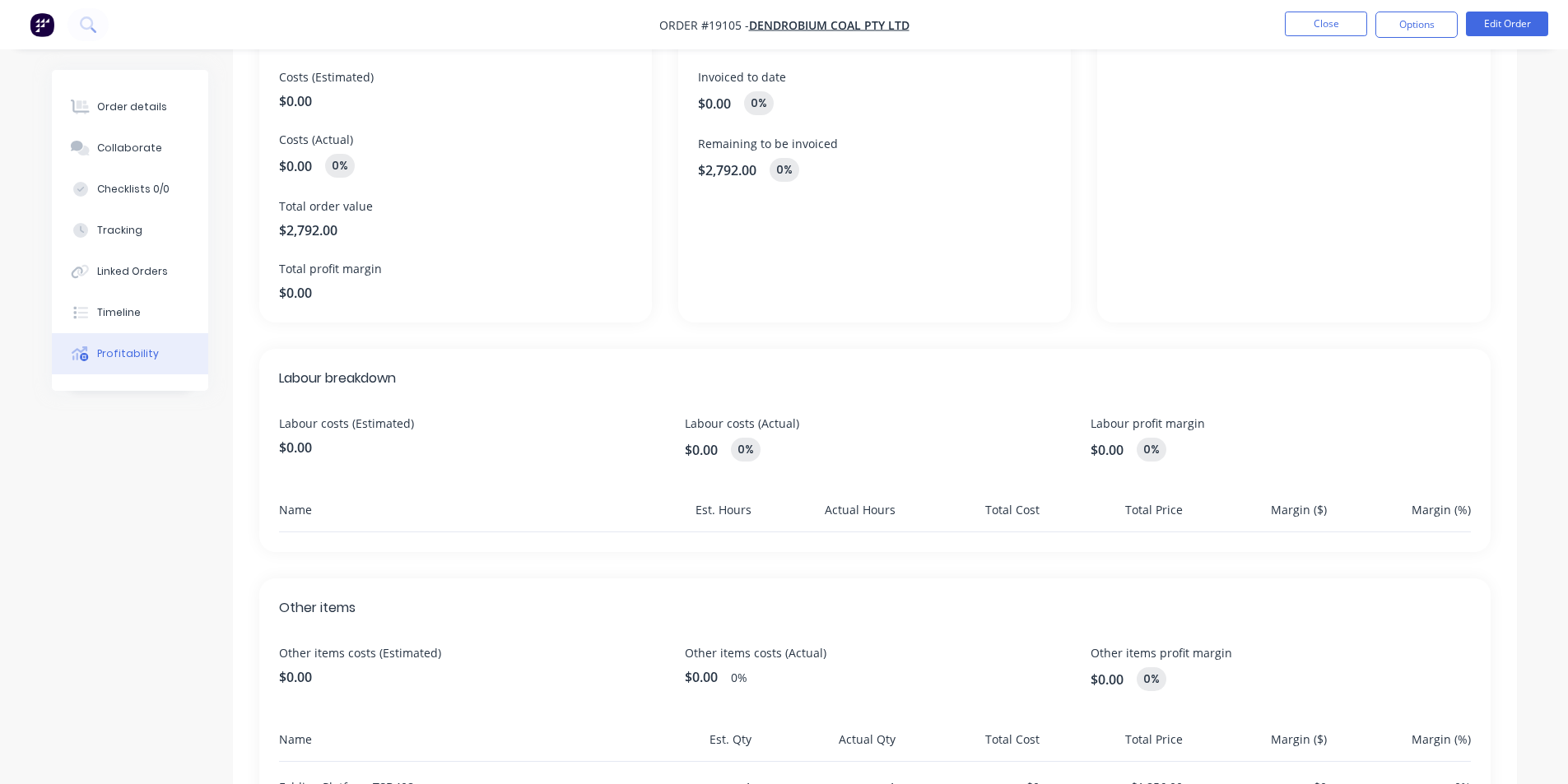
scroll to position [0, 0]
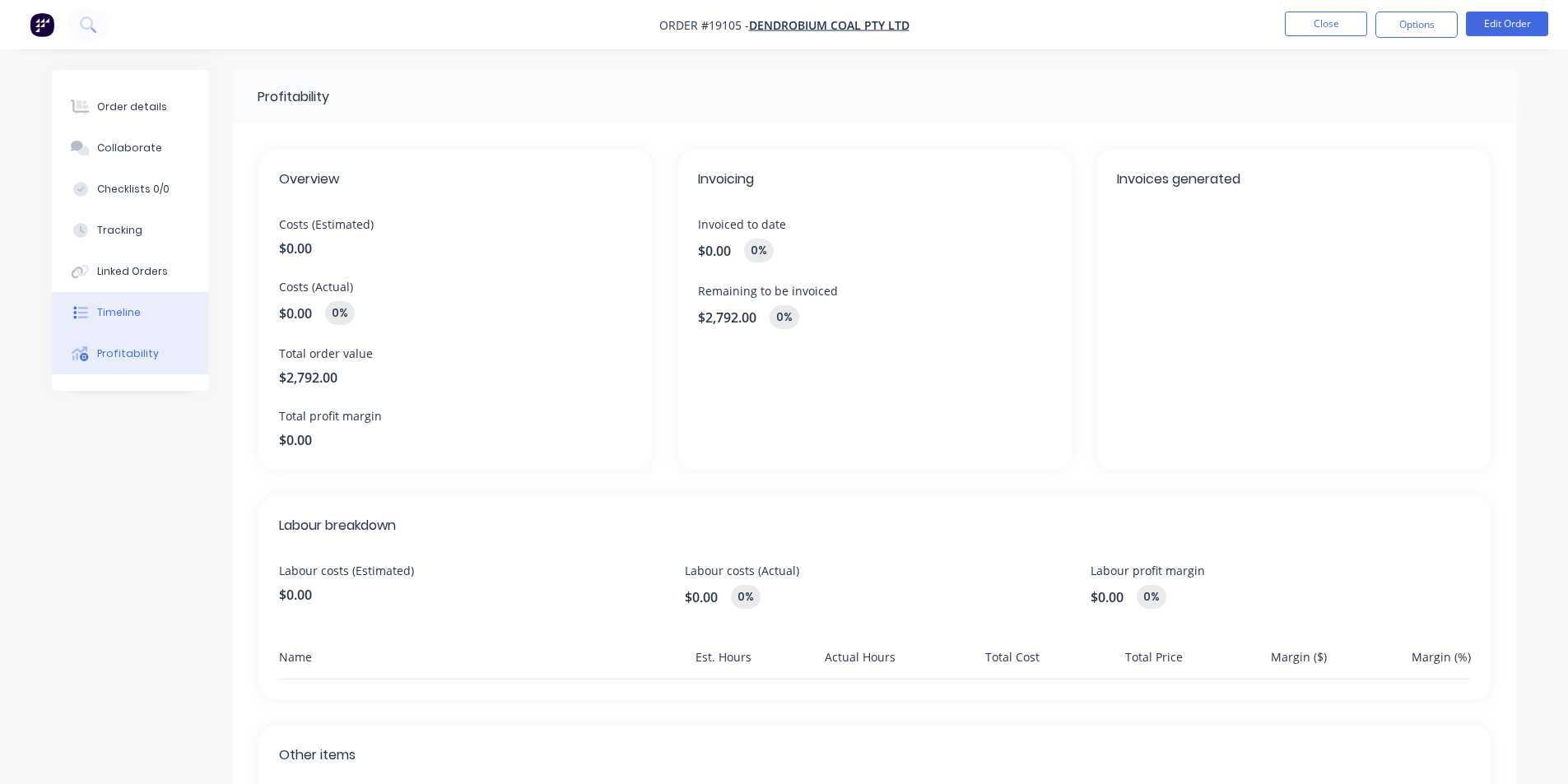
click at [110, 307] on div "Timeline" at bounding box center [119, 313] width 44 height 15
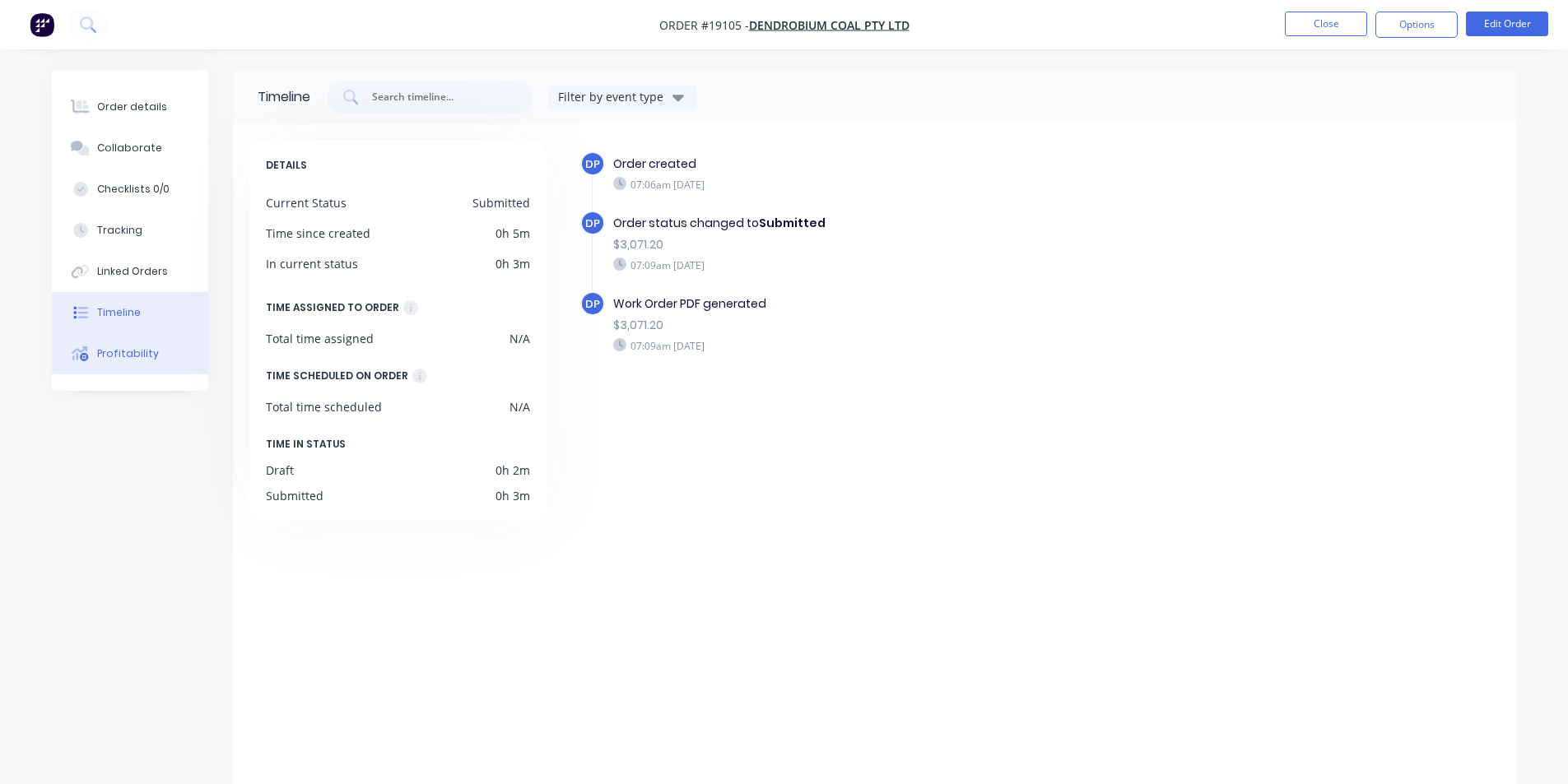
click at [124, 358] on div "Profitability" at bounding box center [128, 353] width 61 height 15
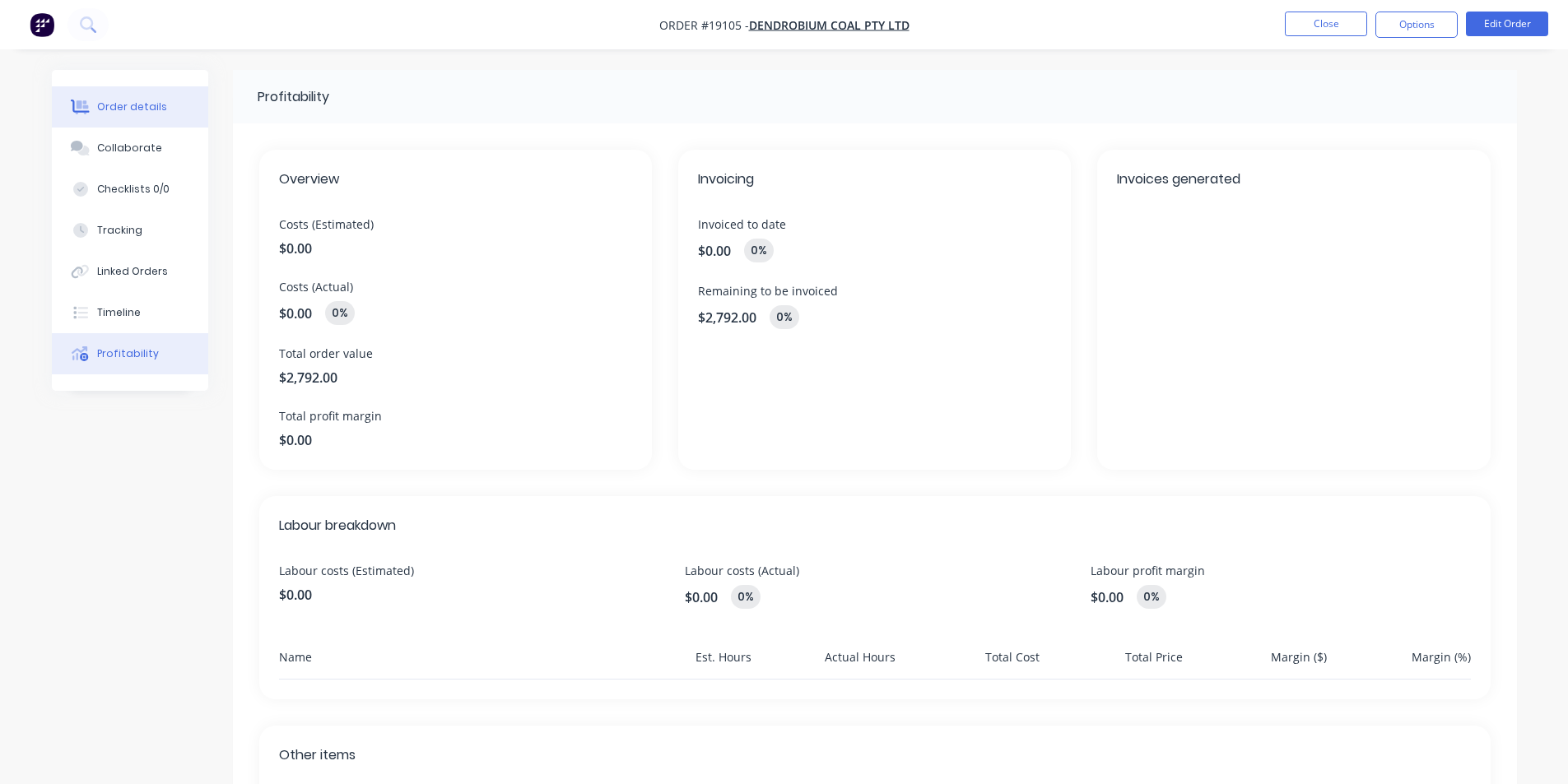
click at [143, 112] on div "Order details" at bounding box center [133, 106] width 70 height 15
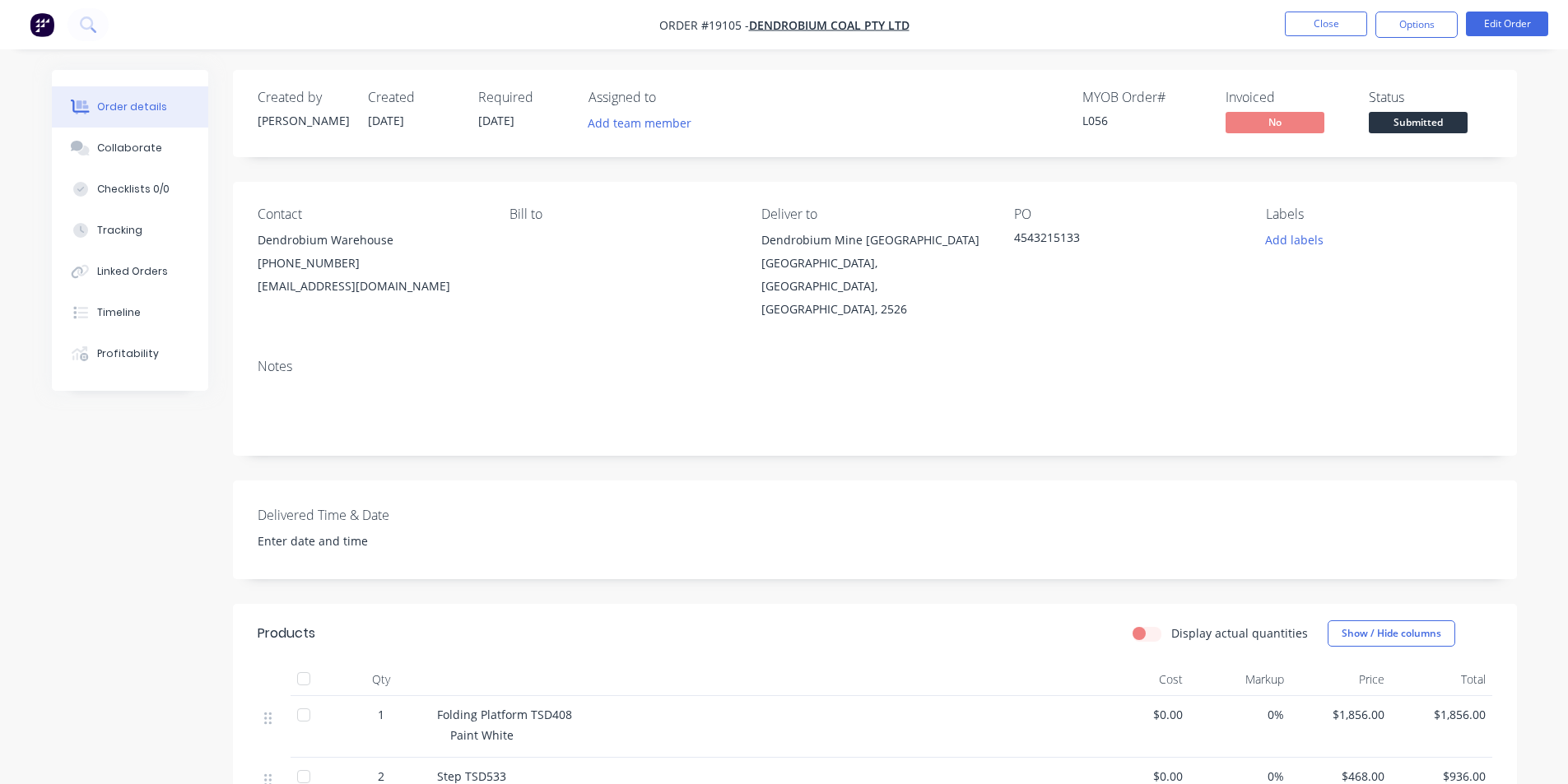
click at [43, 32] on img "button" at bounding box center [42, 25] width 25 height 25
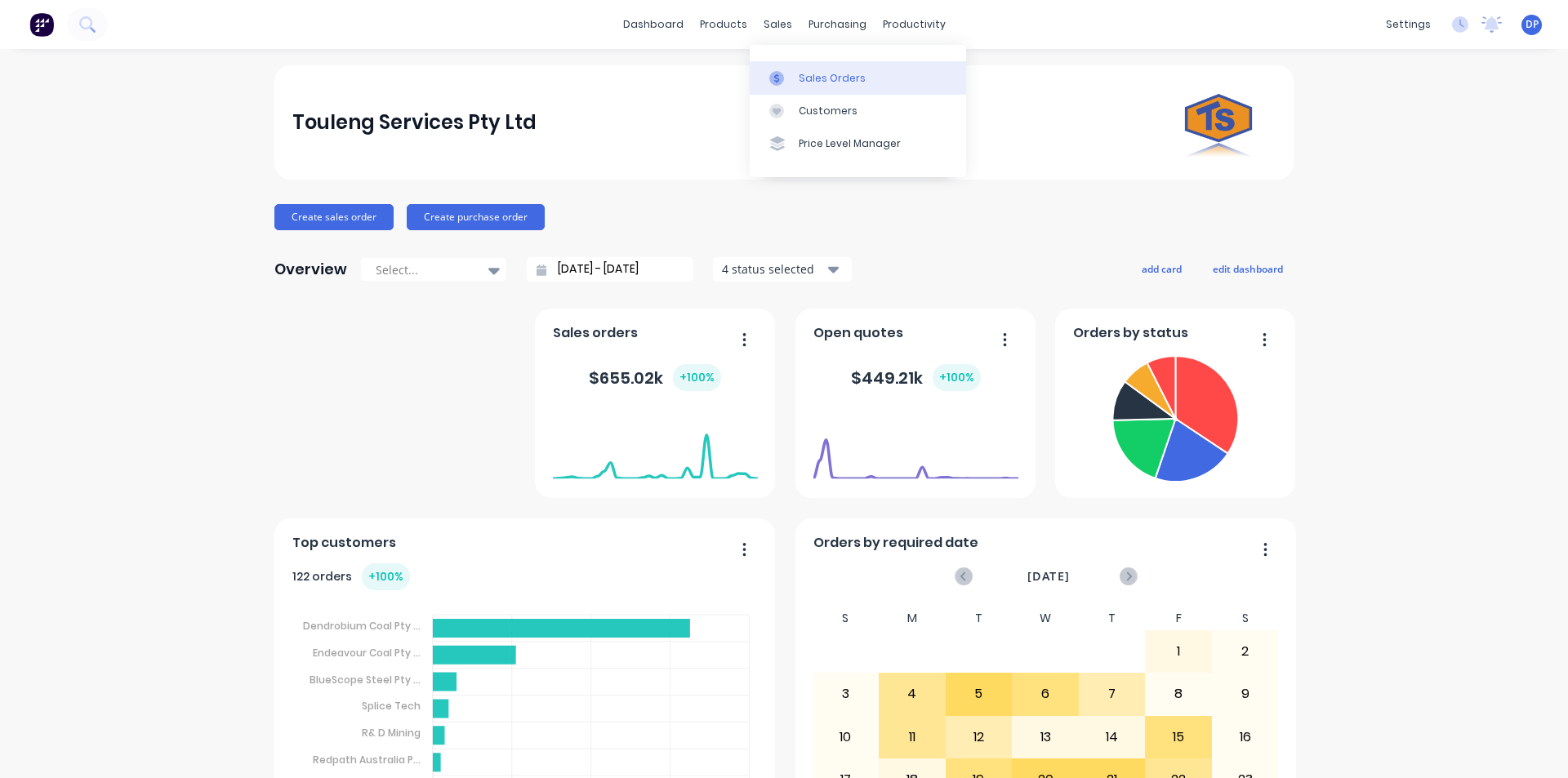
click at [798, 69] on link "Sales Orders" at bounding box center [858, 77] width 216 height 32
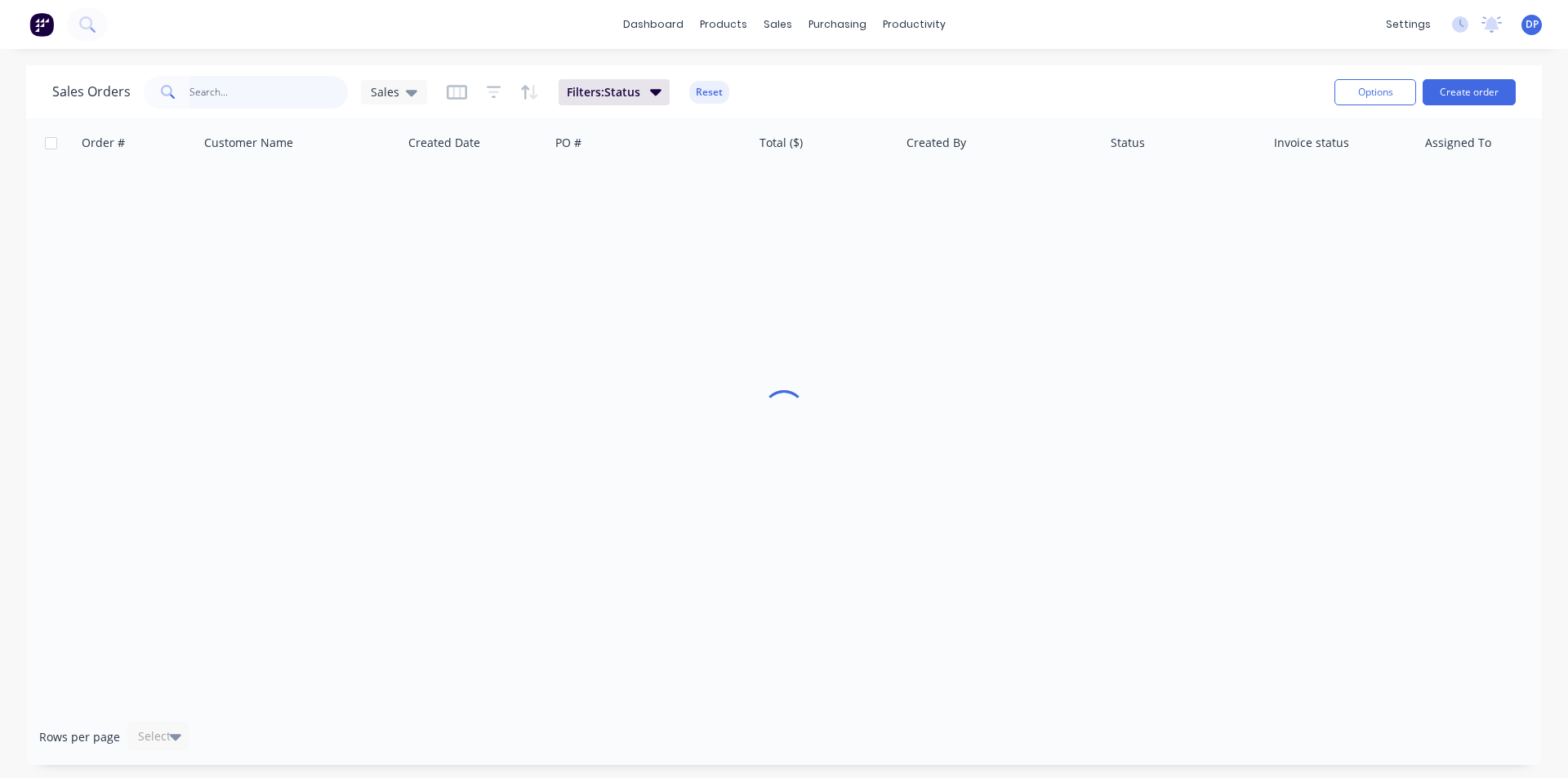
click at [261, 98] on input "text" at bounding box center [268, 91] width 160 height 32
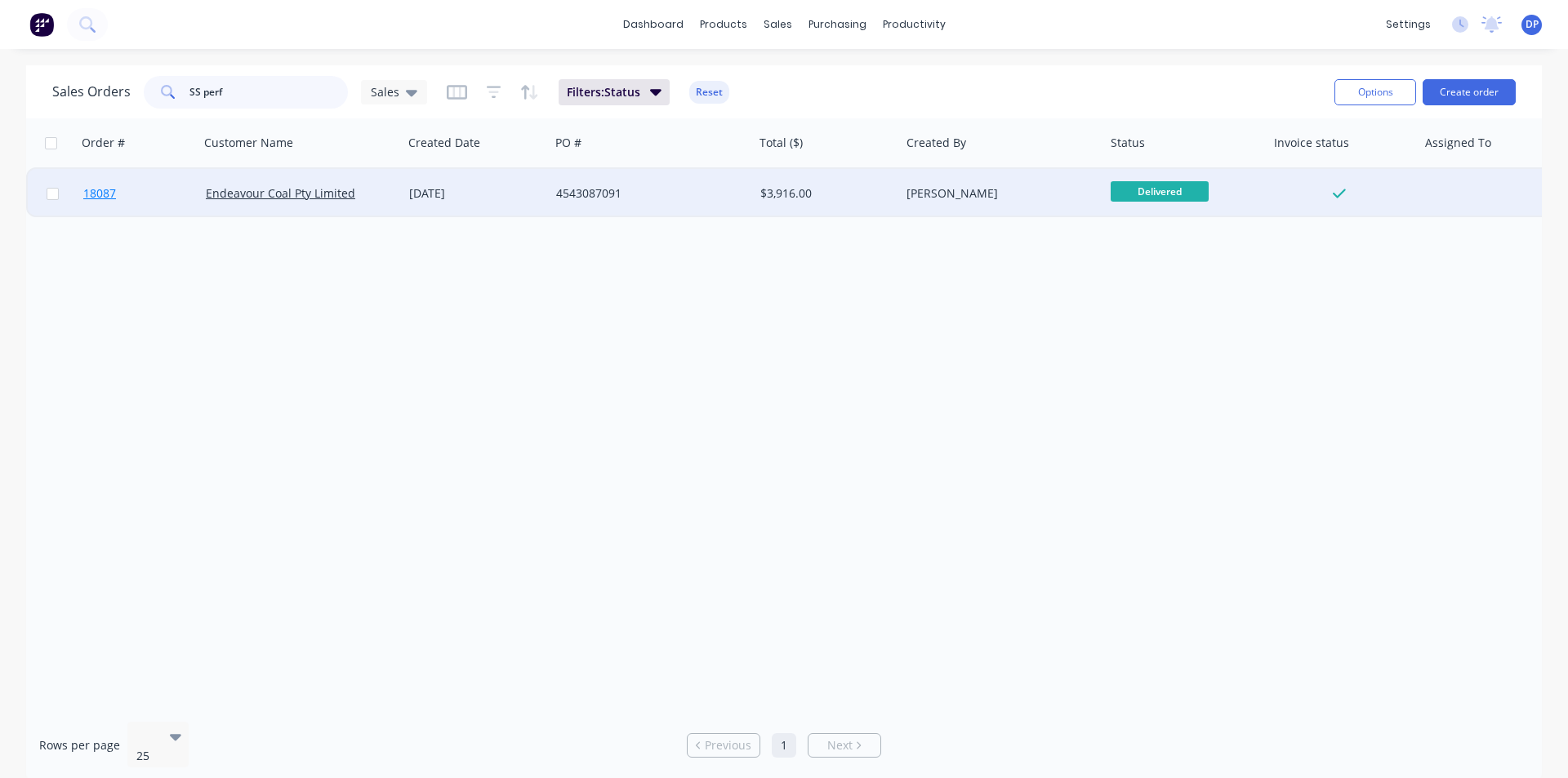
type input "SS perf"
click at [109, 191] on span "18087" at bounding box center [99, 193] width 32 height 17
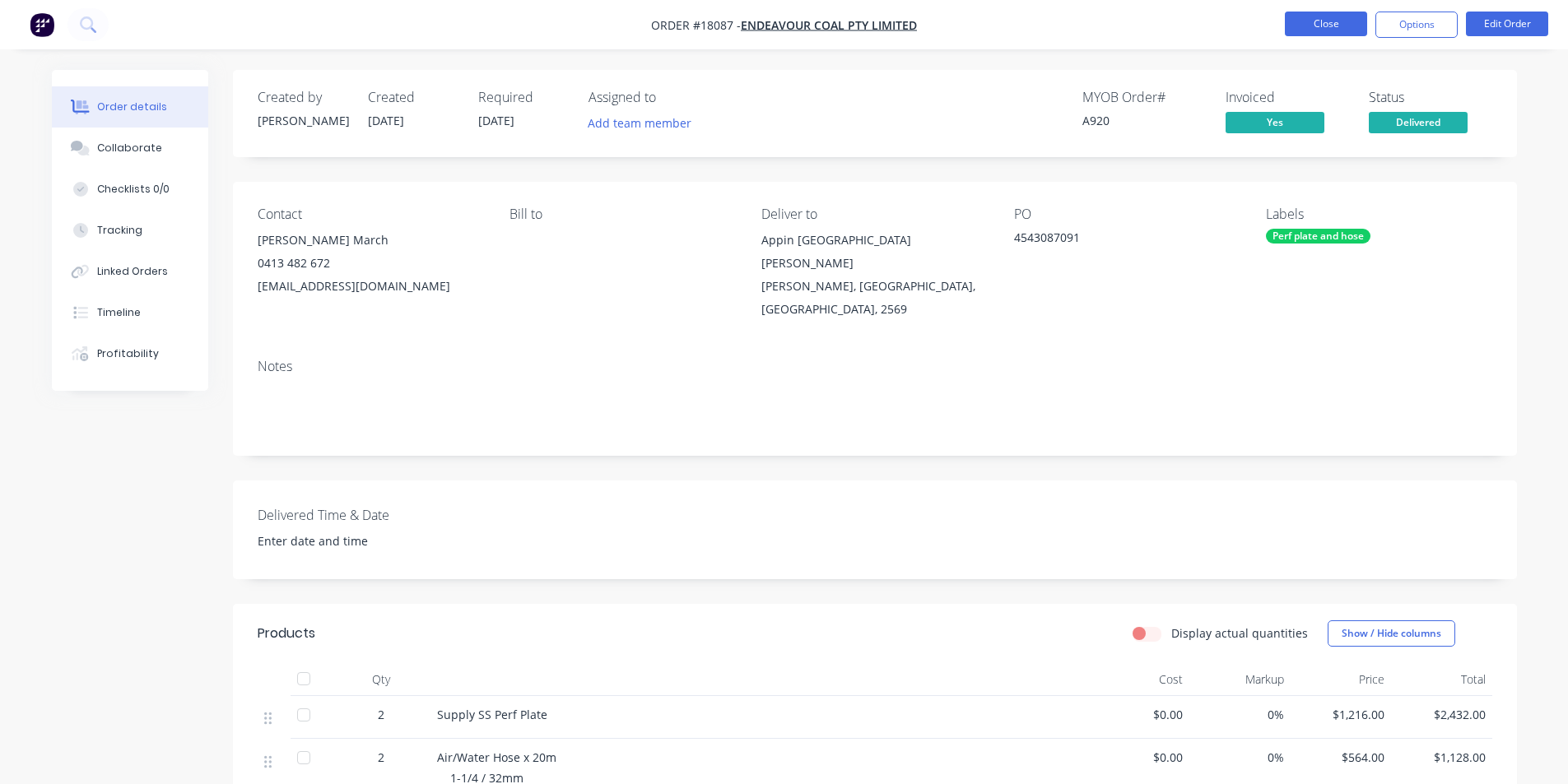
click at [1333, 26] on button "Close" at bounding box center [1326, 24] width 83 height 25
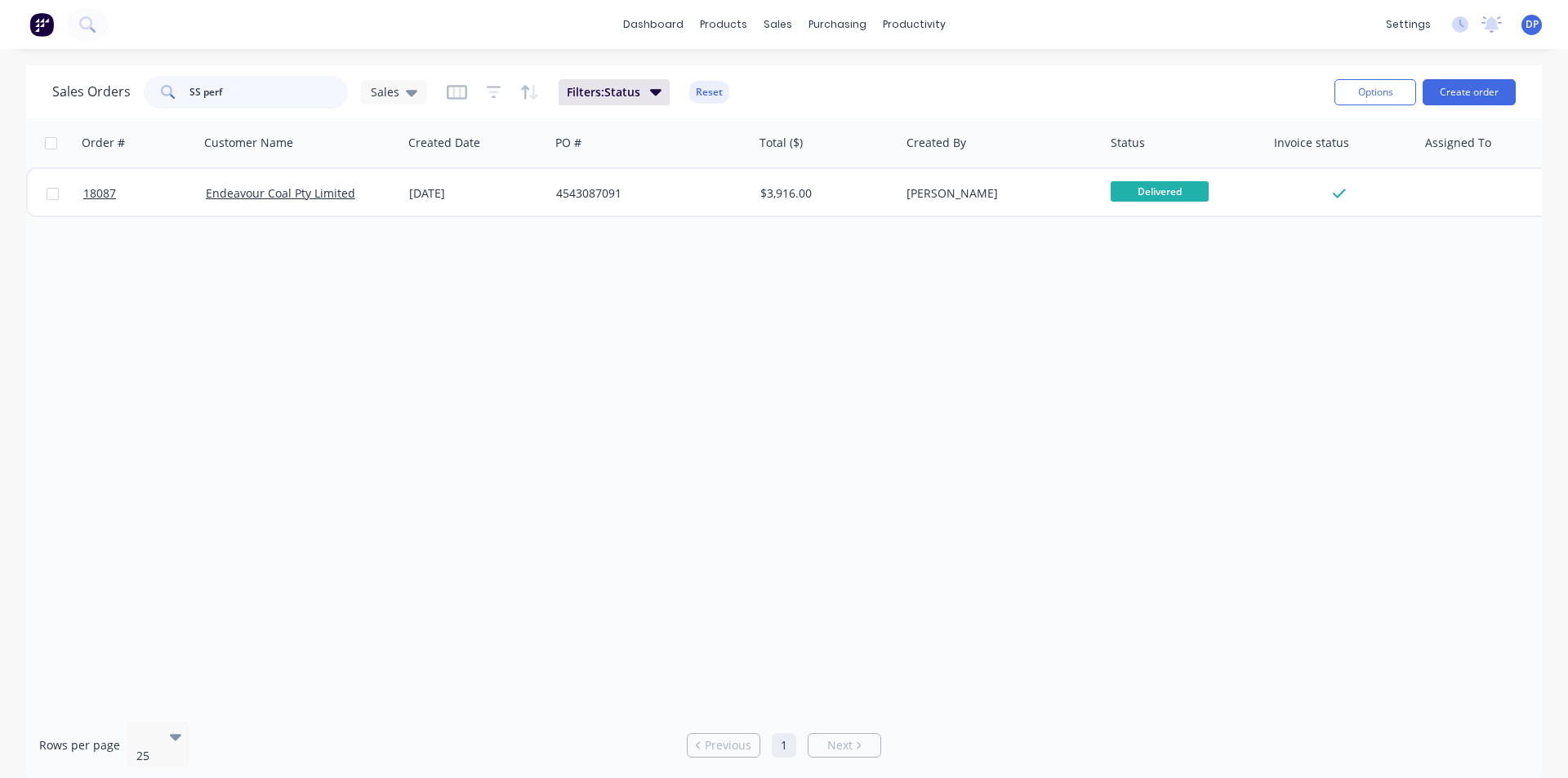
click at [264, 98] on input "SS perf" at bounding box center [268, 91] width 160 height 32
type input "S"
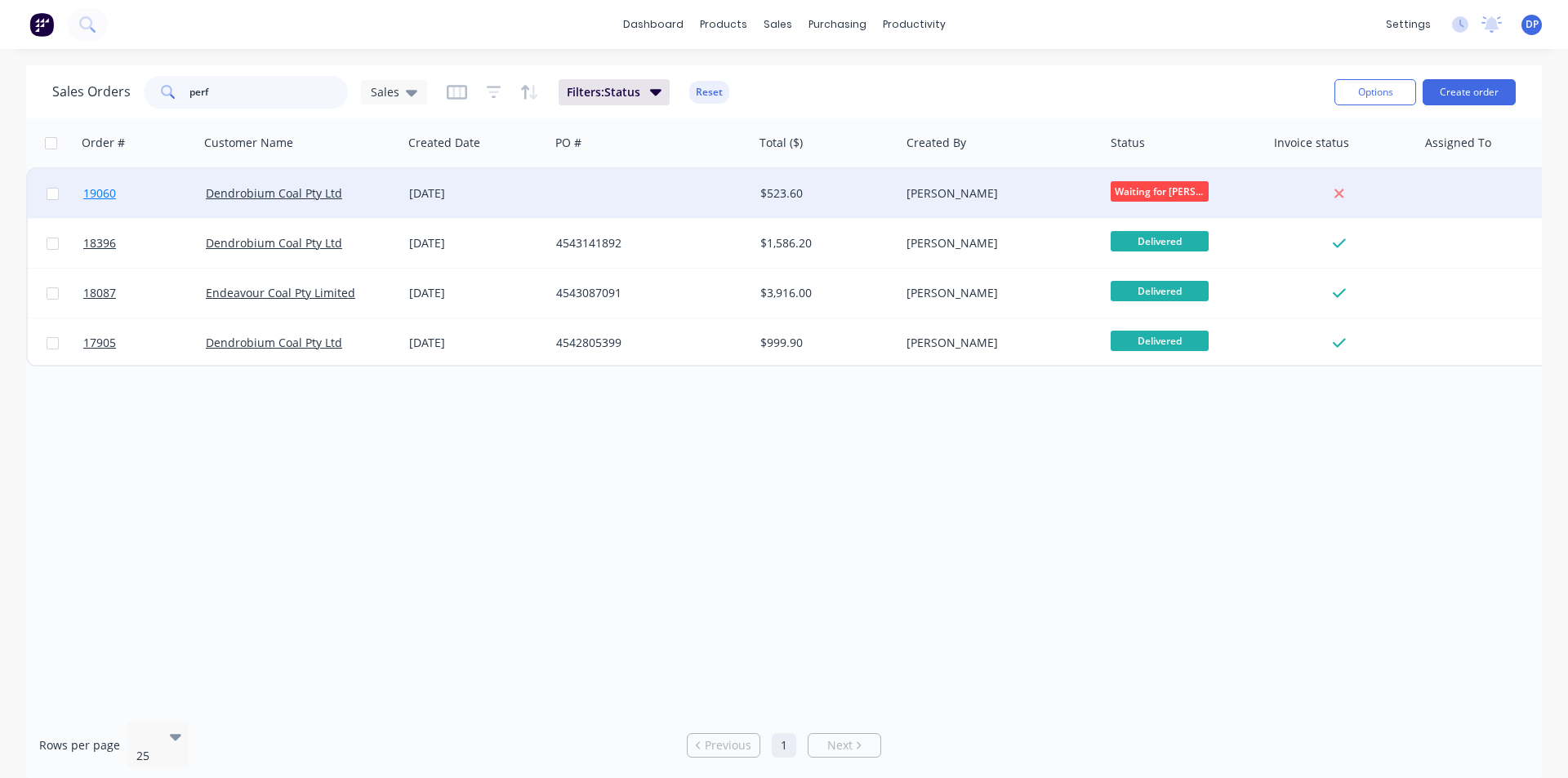
type input "perf"
click at [100, 188] on span "19060" at bounding box center [99, 193] width 32 height 17
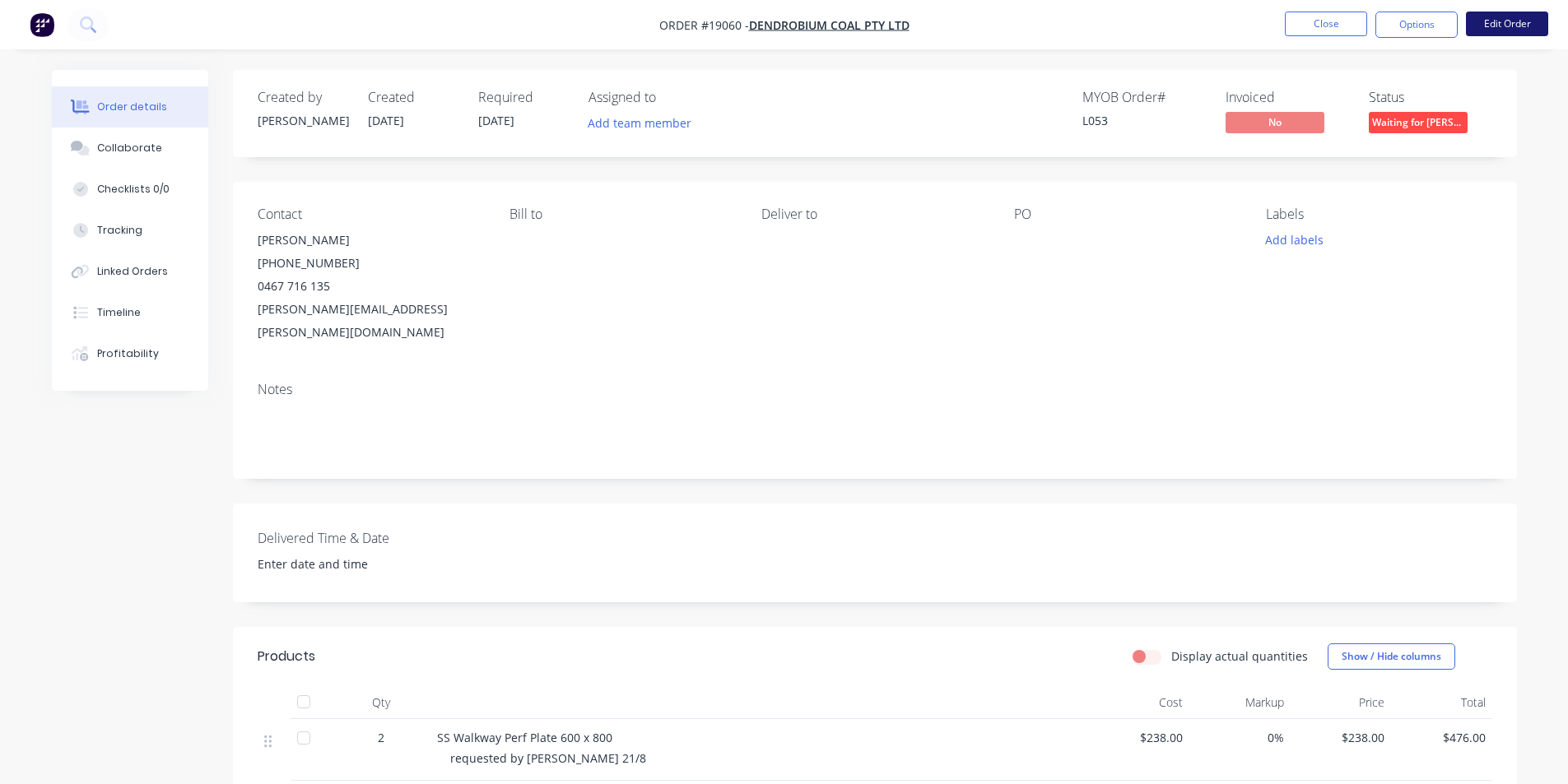
click at [1533, 25] on button "Edit Order" at bounding box center [1507, 24] width 83 height 25
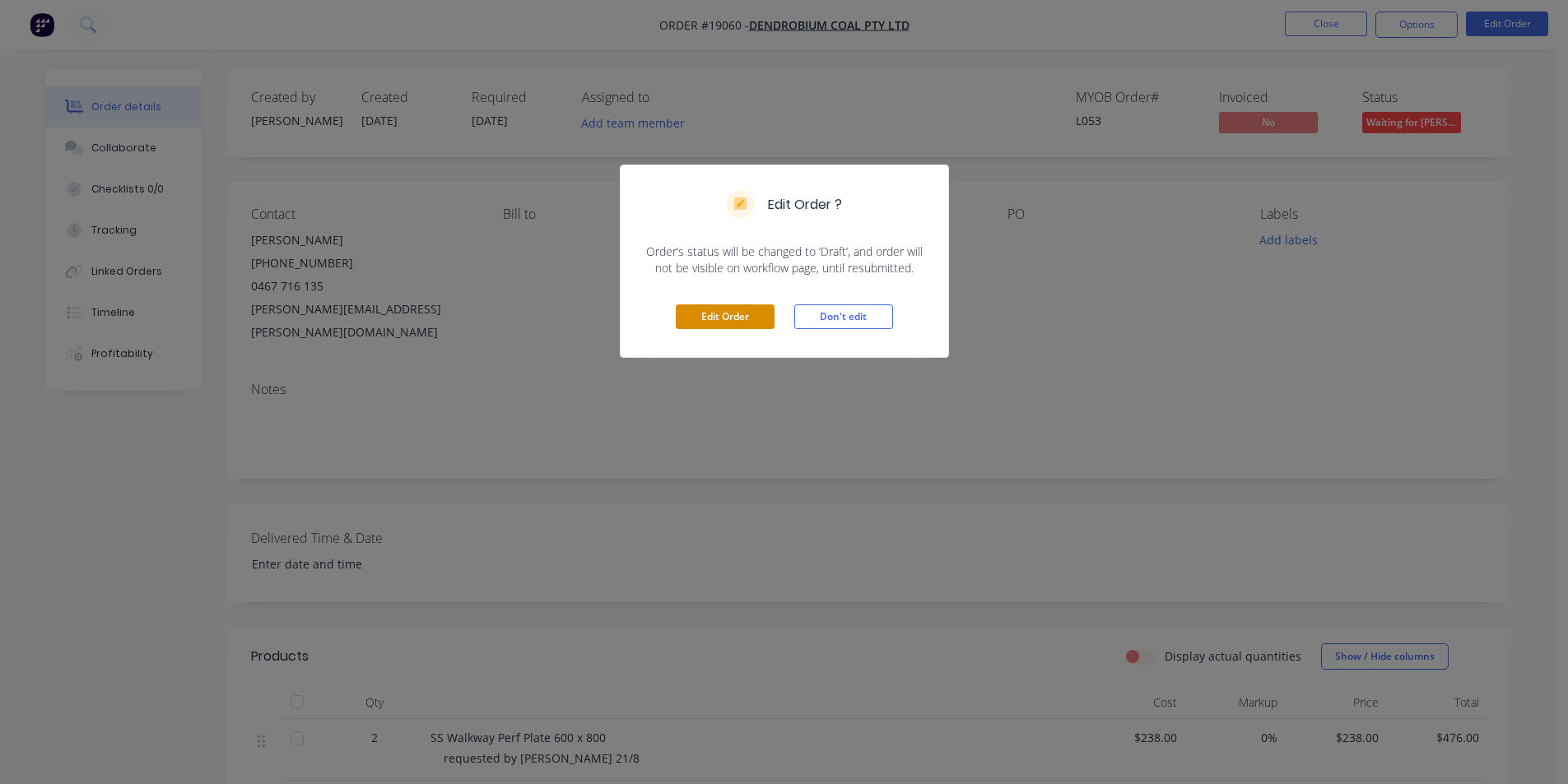
click at [737, 314] on button "Edit Order" at bounding box center [725, 317] width 98 height 25
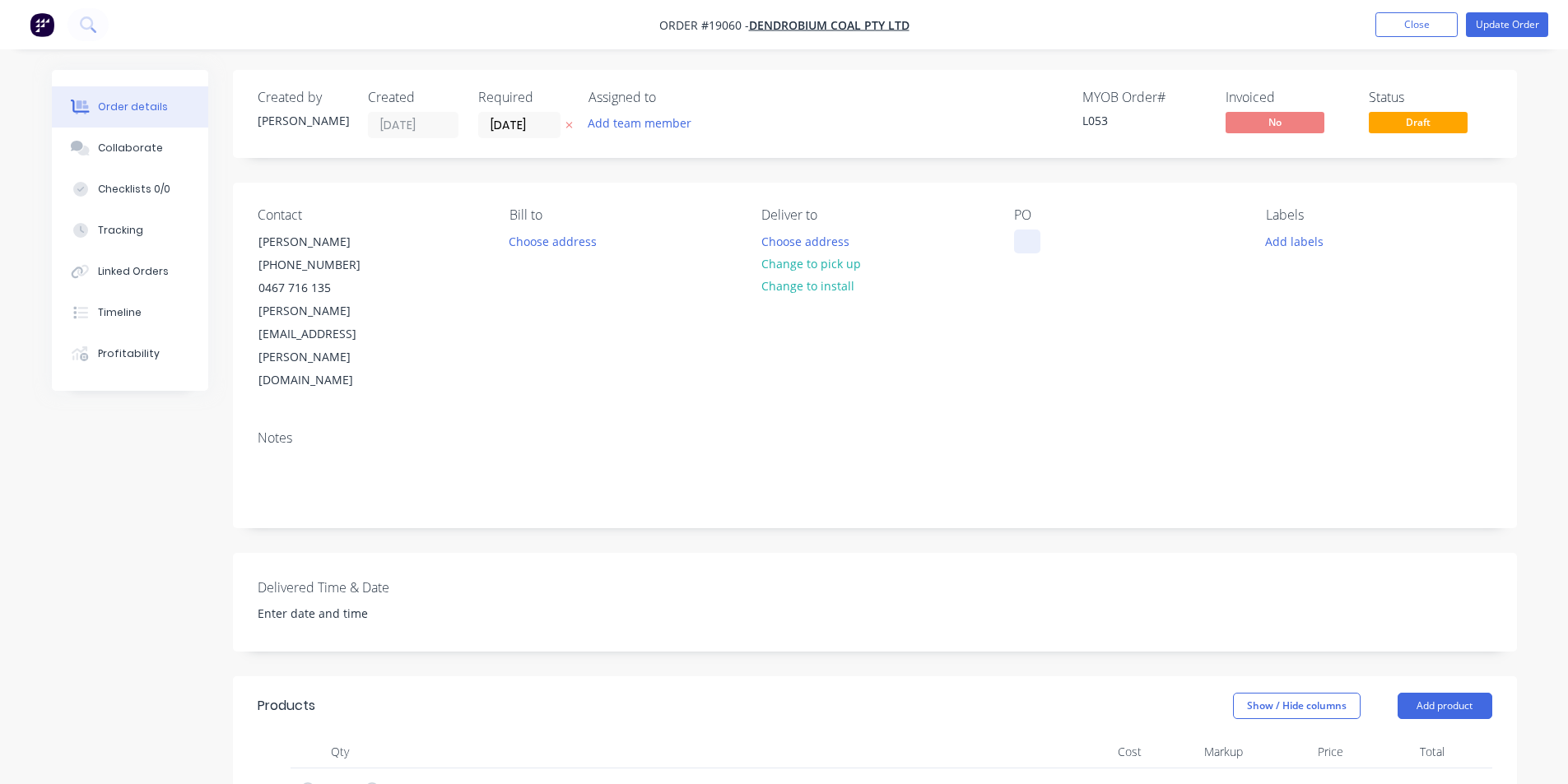
click at [1031, 246] on div at bounding box center [1027, 241] width 26 height 24
paste div
click at [136, 146] on div "Collaborate" at bounding box center [130, 147] width 65 height 15
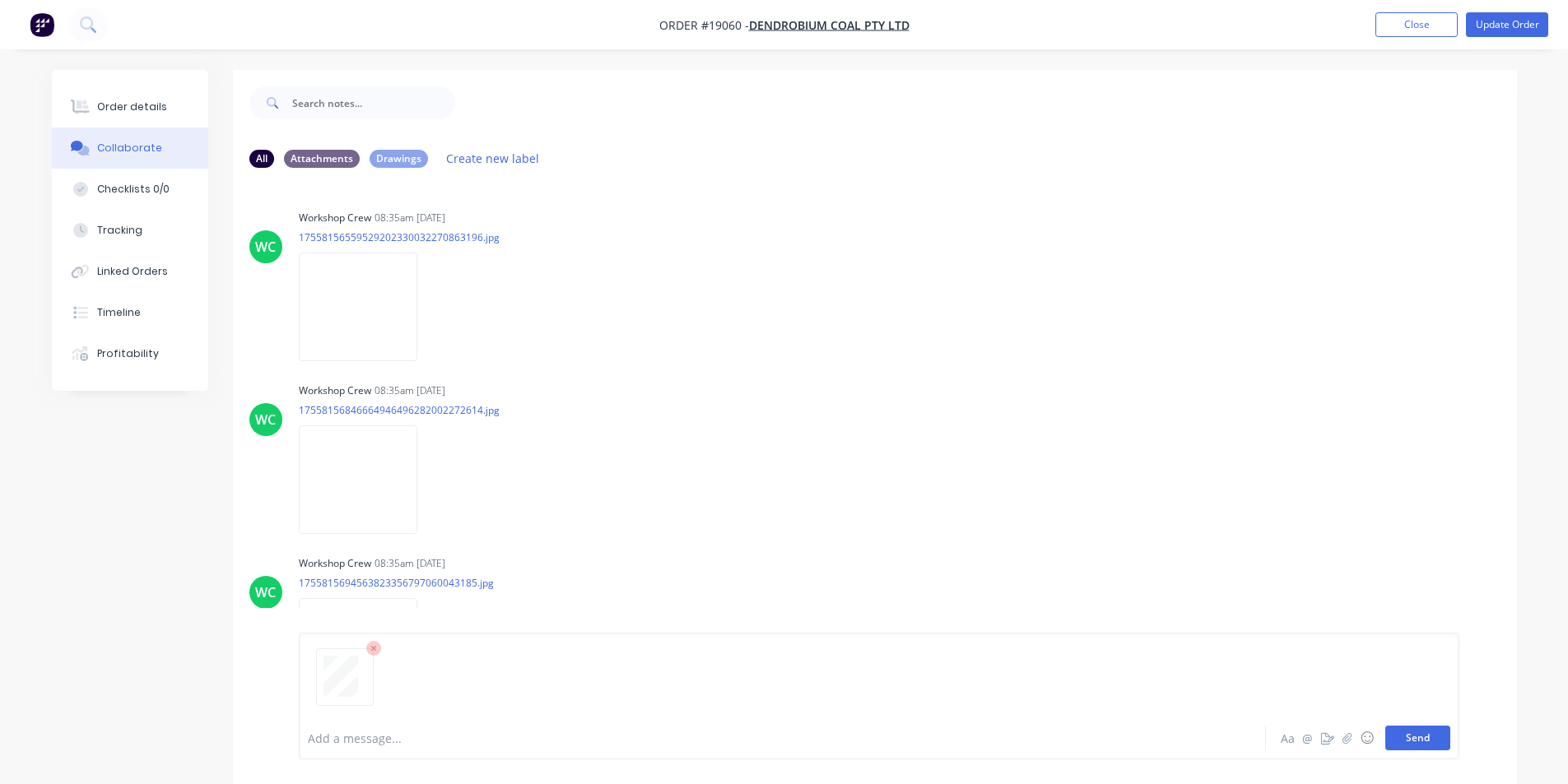
click at [1428, 736] on button "Send" at bounding box center [1418, 737] width 65 height 25
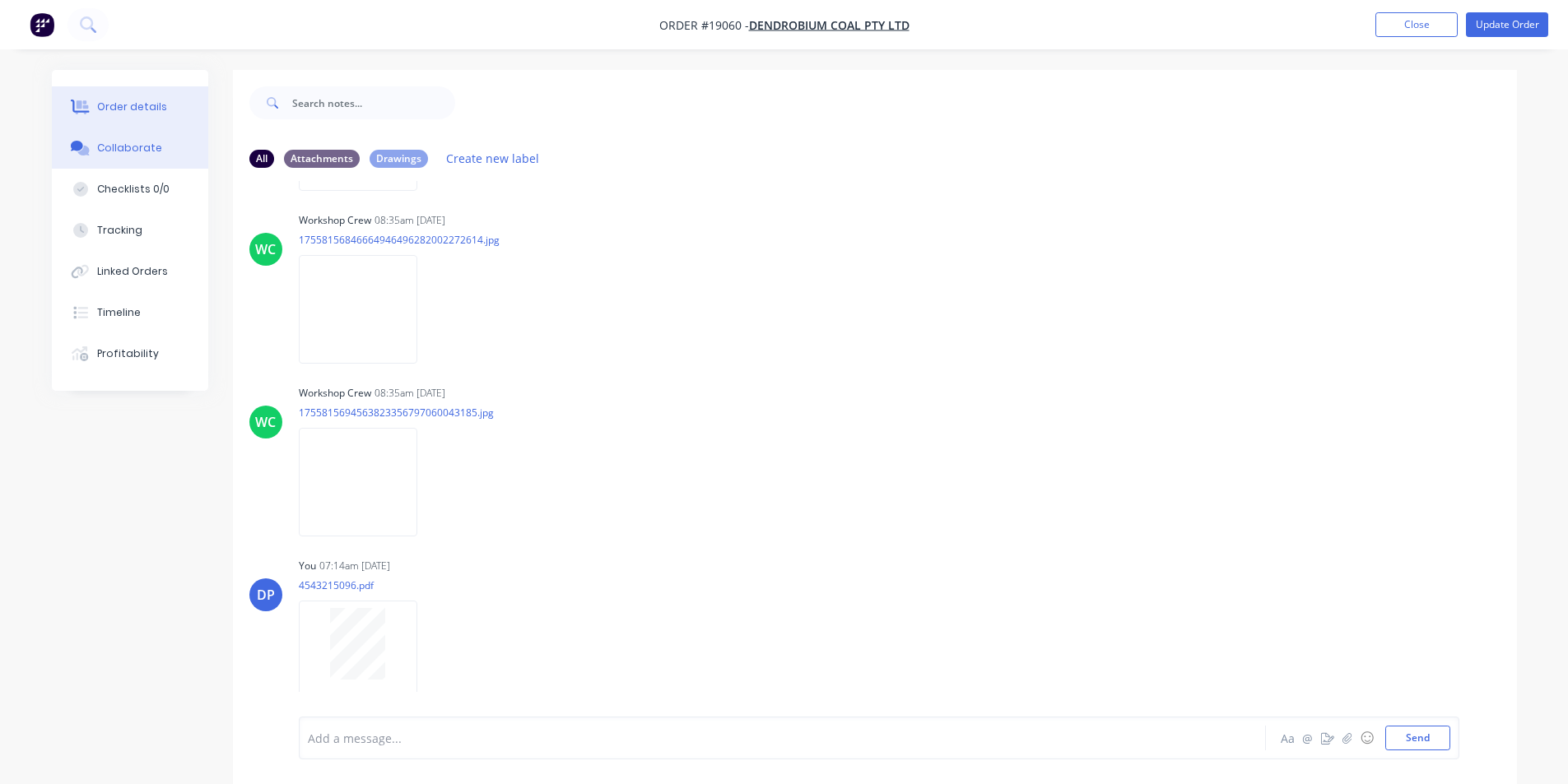
click at [126, 108] on div "Order details" at bounding box center [133, 106] width 70 height 15
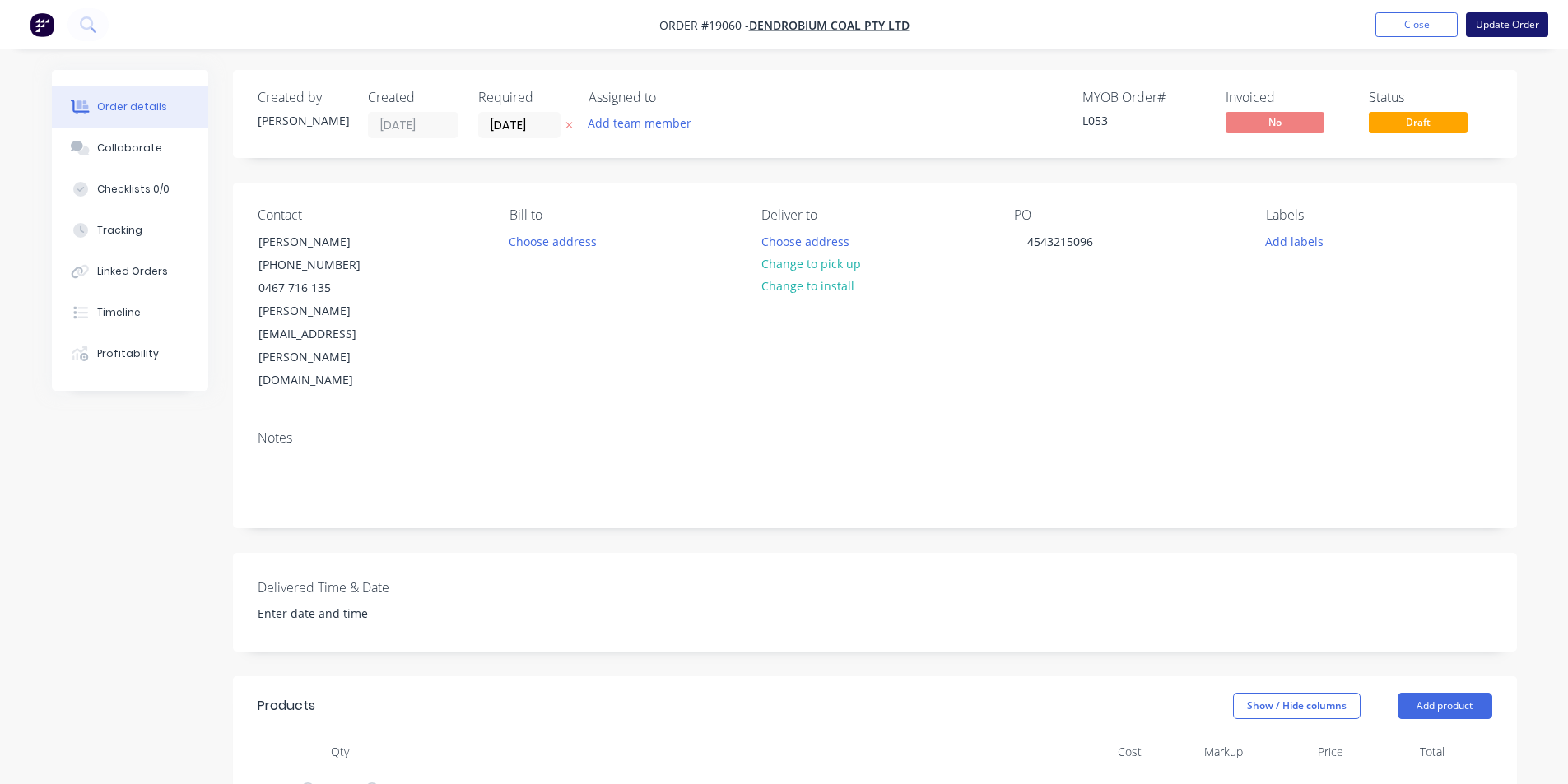
click at [1521, 25] on button "Update Order" at bounding box center [1507, 25] width 83 height 25
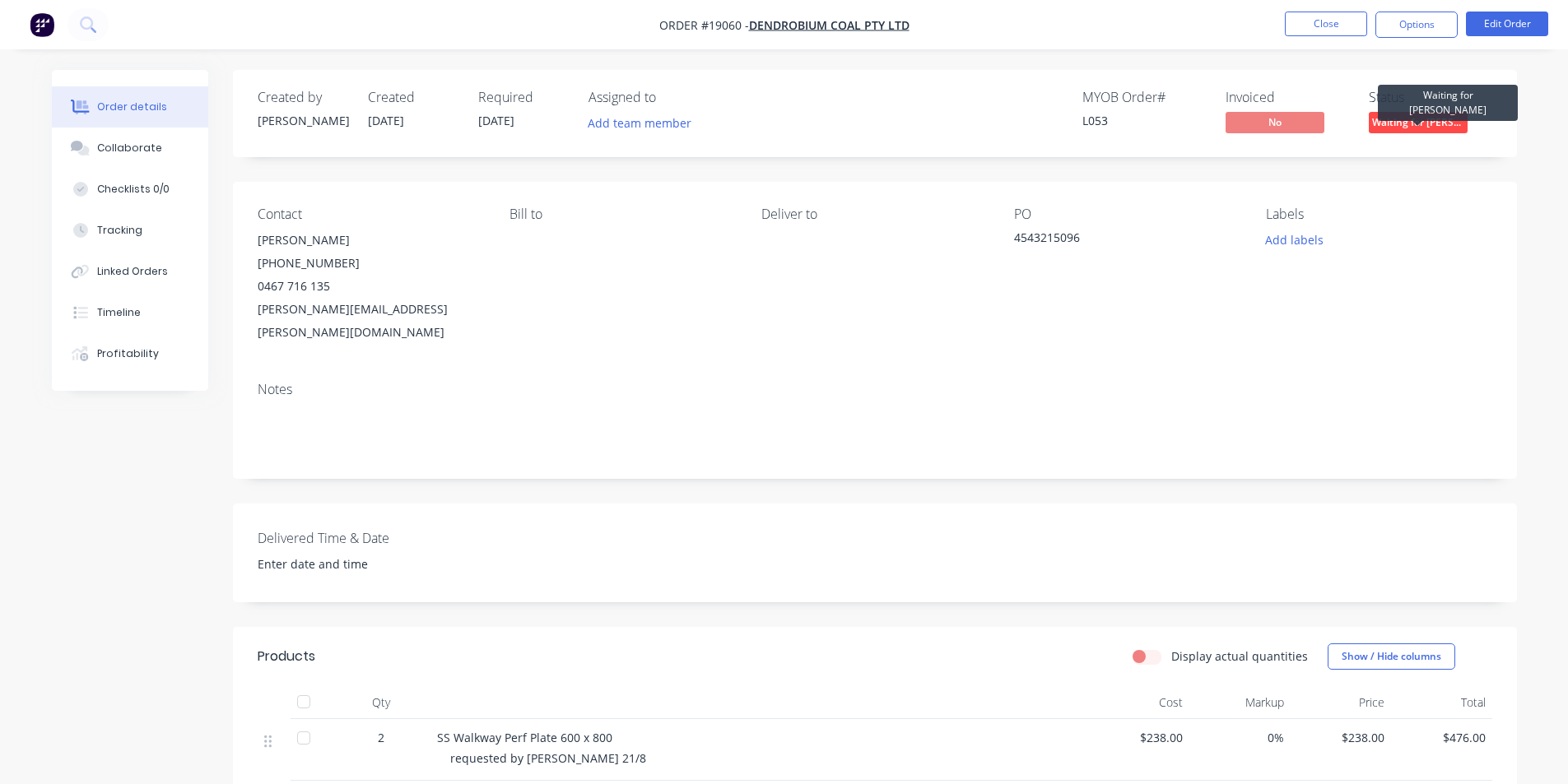
click at [1457, 120] on span "Waiting for [PERSON_NAME]" at bounding box center [1418, 121] width 98 height 20
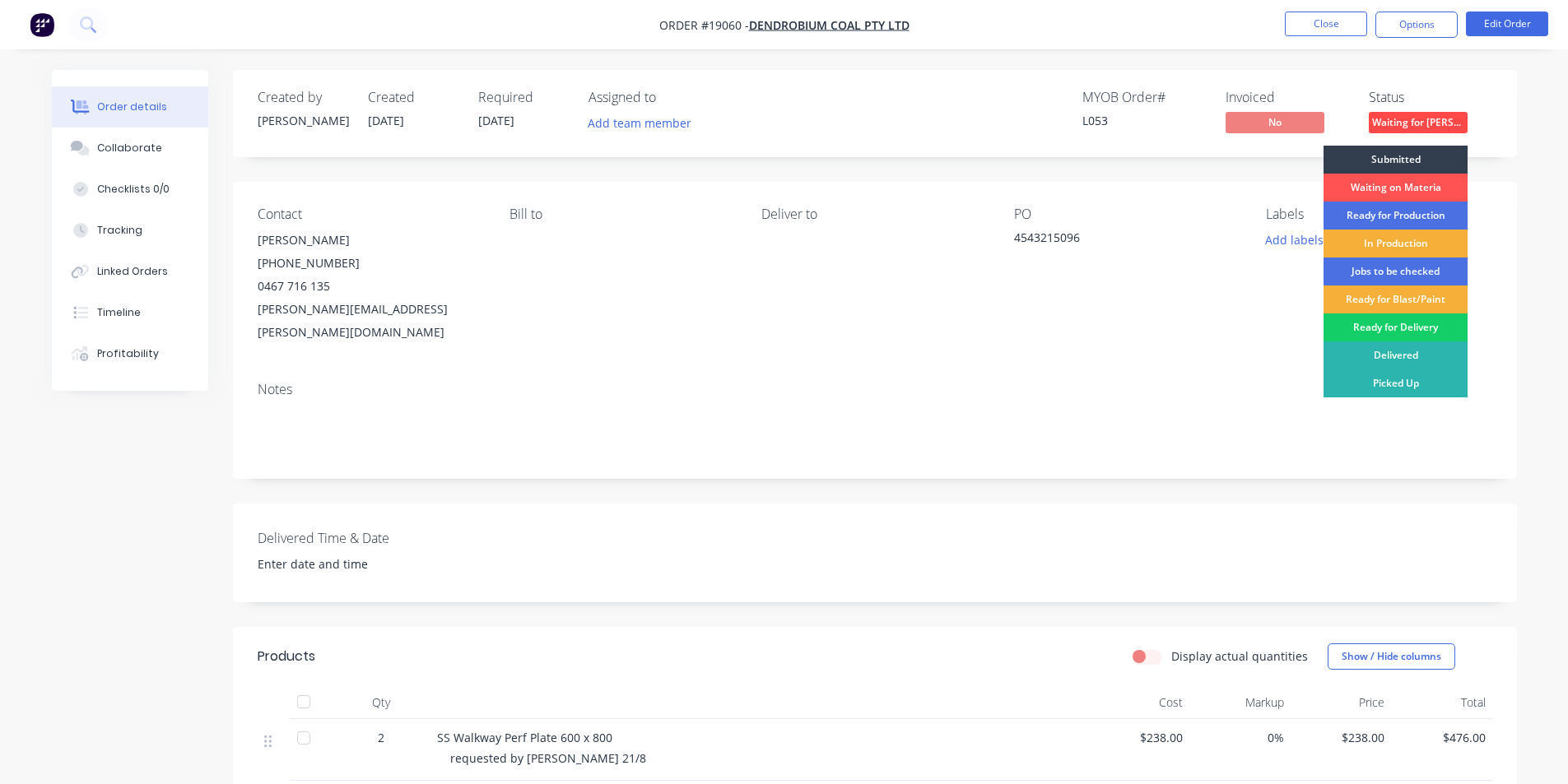
click at [1424, 328] on div "Ready for Delivery" at bounding box center [1396, 327] width 144 height 28
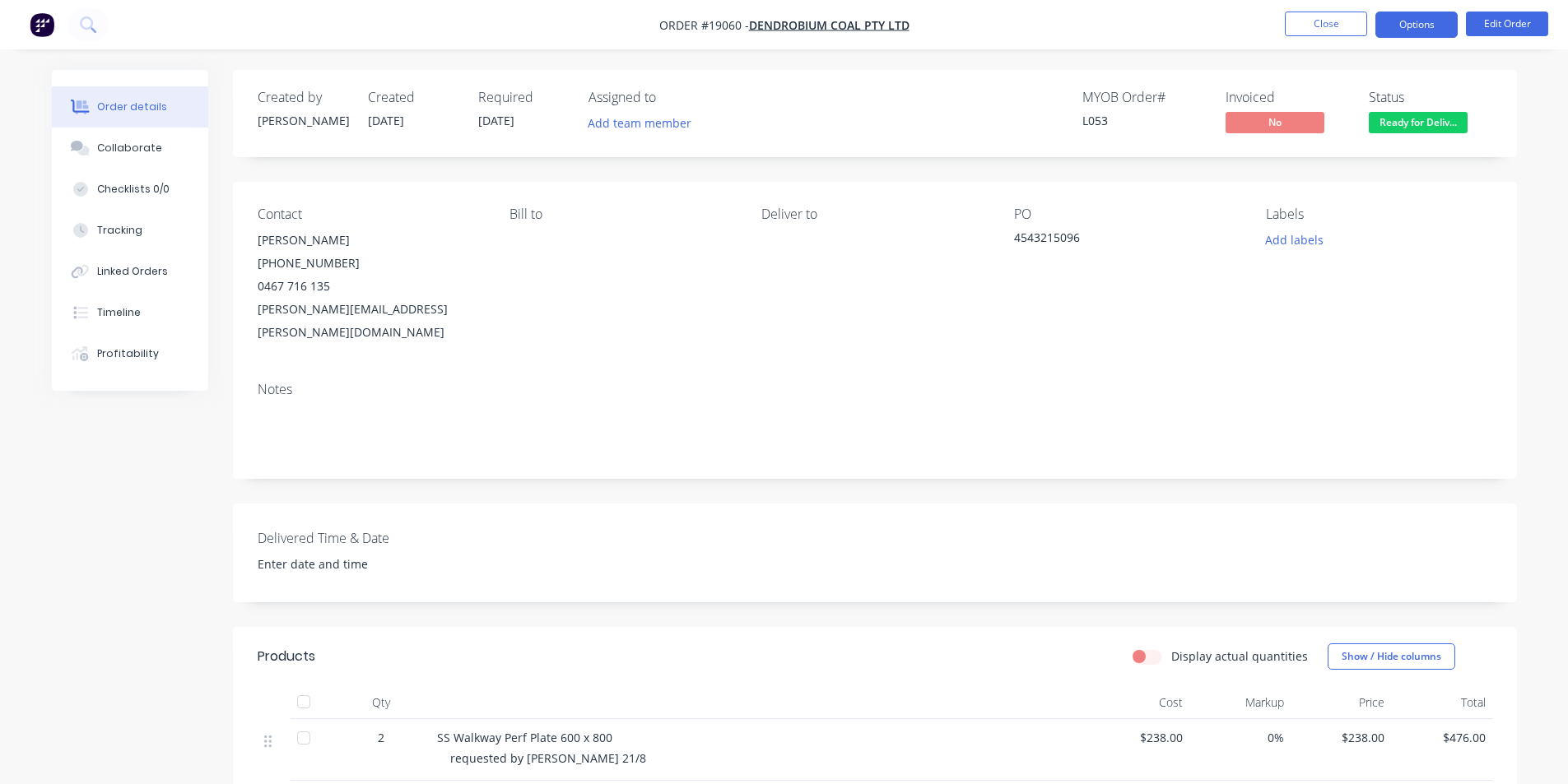
click at [1415, 21] on button "Options" at bounding box center [1417, 25] width 83 height 26
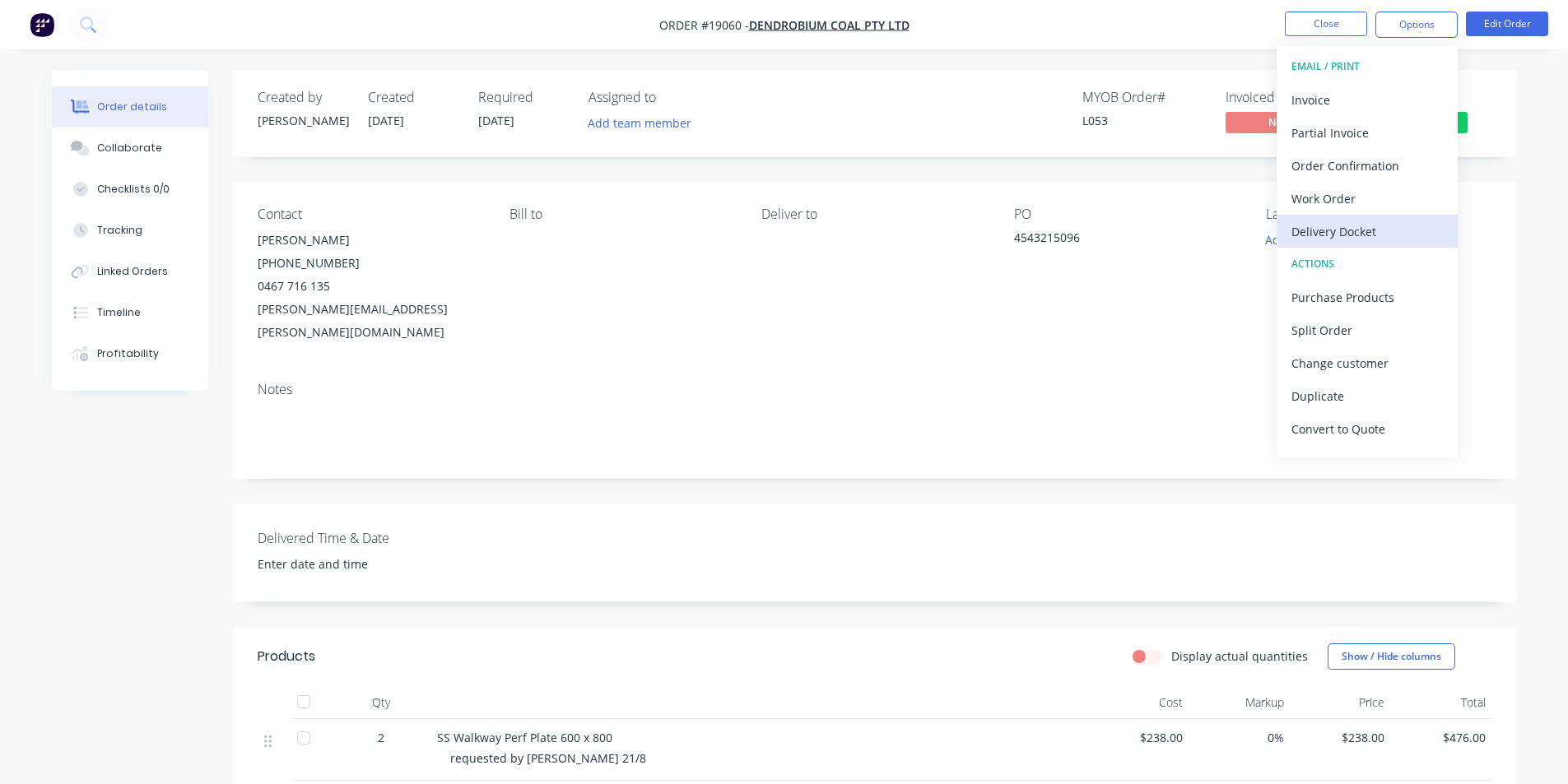
click at [1378, 238] on div "Delivery Docket" at bounding box center [1367, 231] width 151 height 24
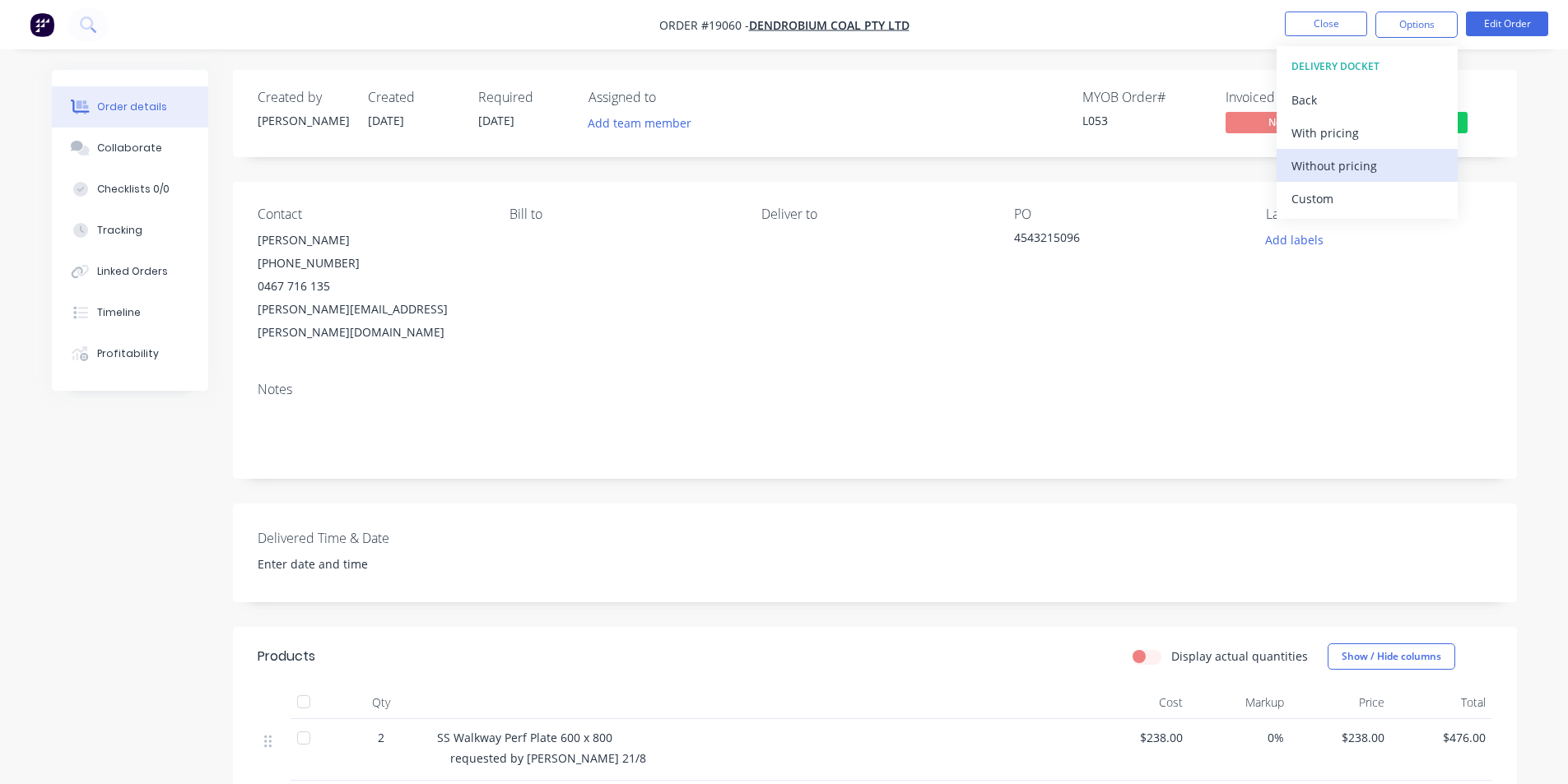
click at [1340, 169] on div "Without pricing" at bounding box center [1367, 165] width 151 height 24
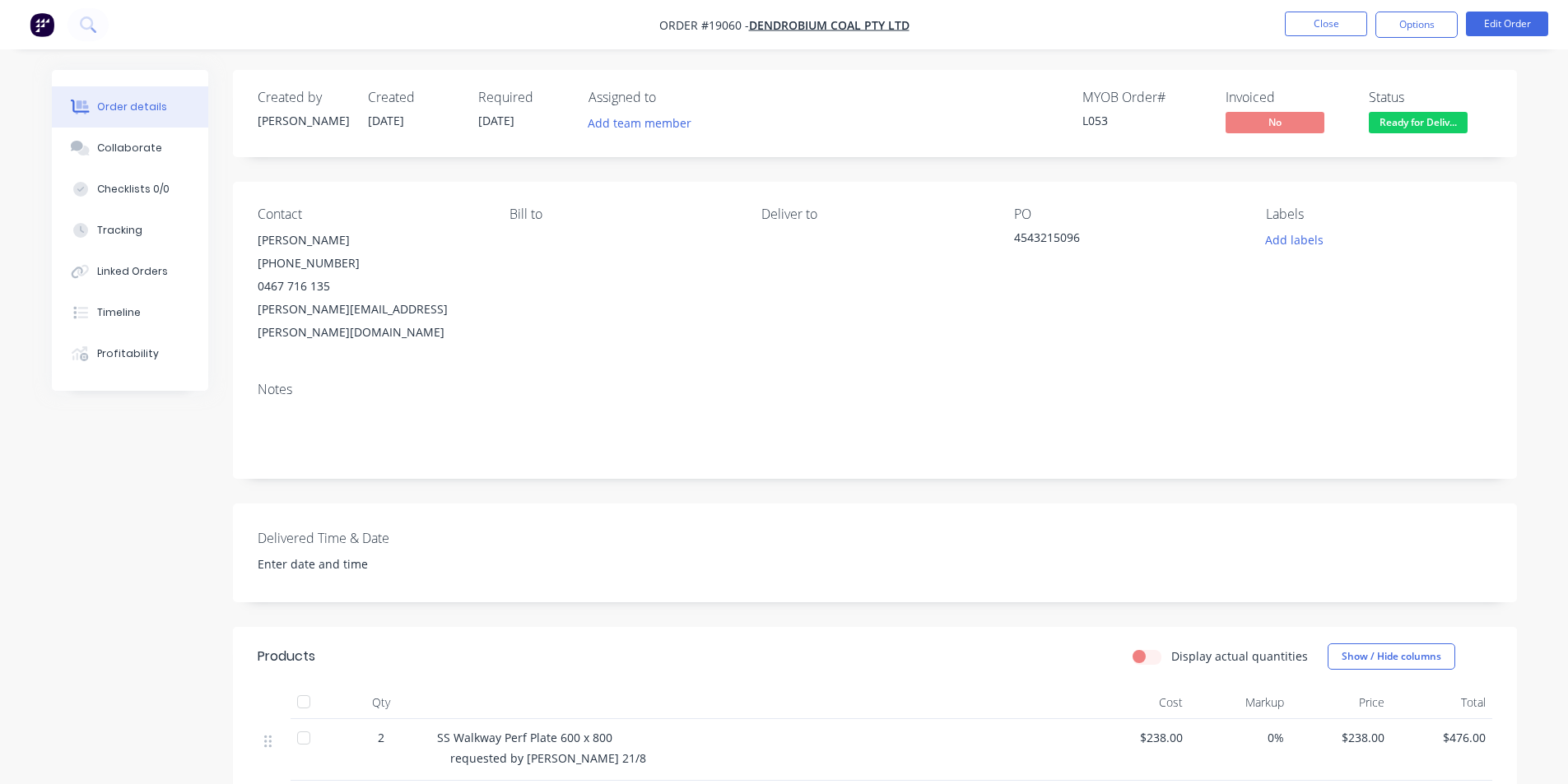
click at [1012, 132] on div "MYOB Order # L053 Invoiced No Status Ready for Deliv..." at bounding box center [1122, 113] width 739 height 47
click at [88, 18] on icon at bounding box center [86, 23] width 13 height 13
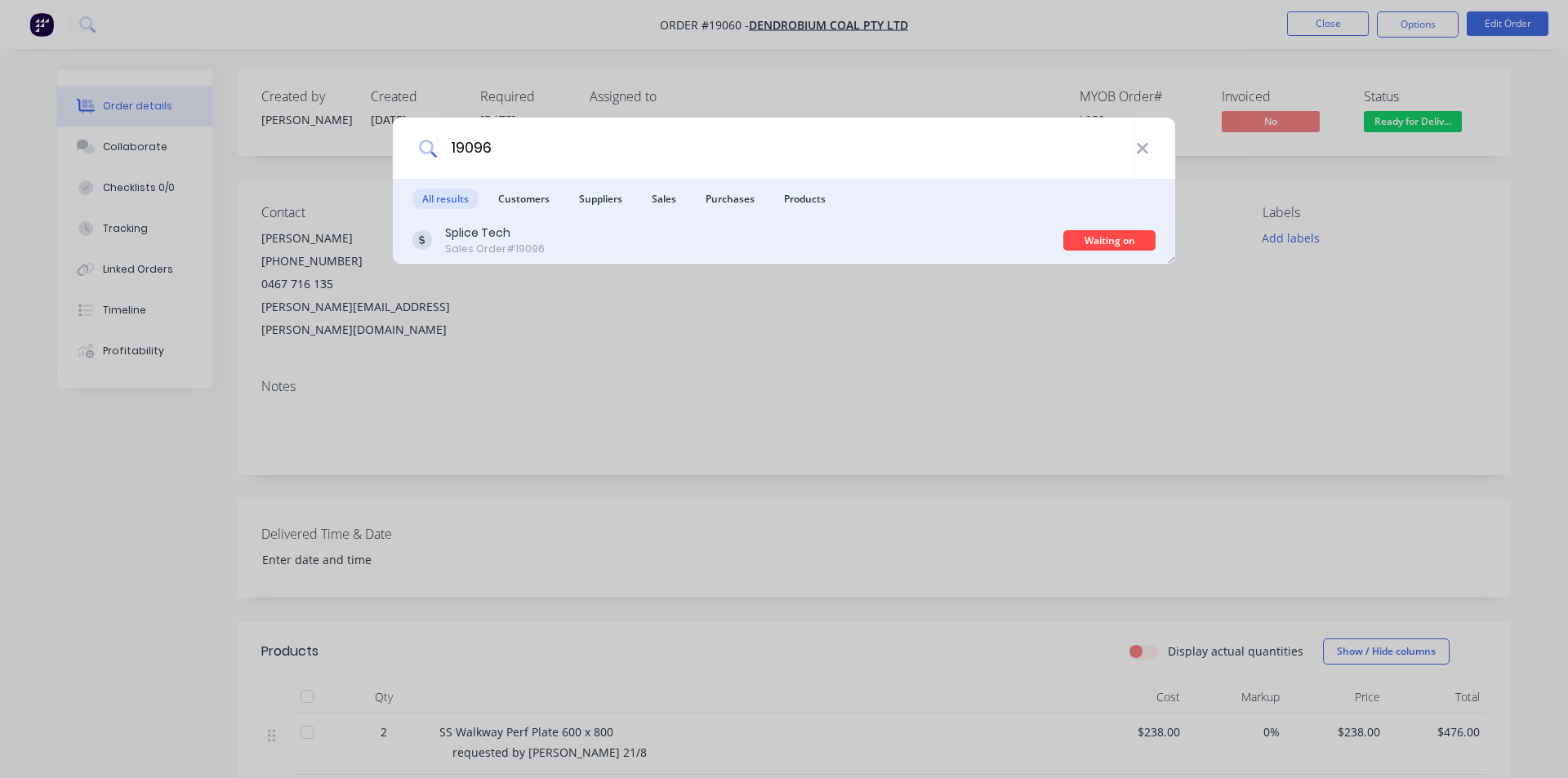
type input "19096"
click at [604, 256] on div "Splice Tech Sales Order #19096 Waiting on Materia" at bounding box center [784, 240] width 783 height 45
click at [539, 241] on div "Splice Tech Sales Order #19096" at bounding box center [737, 240] width 651 height 32
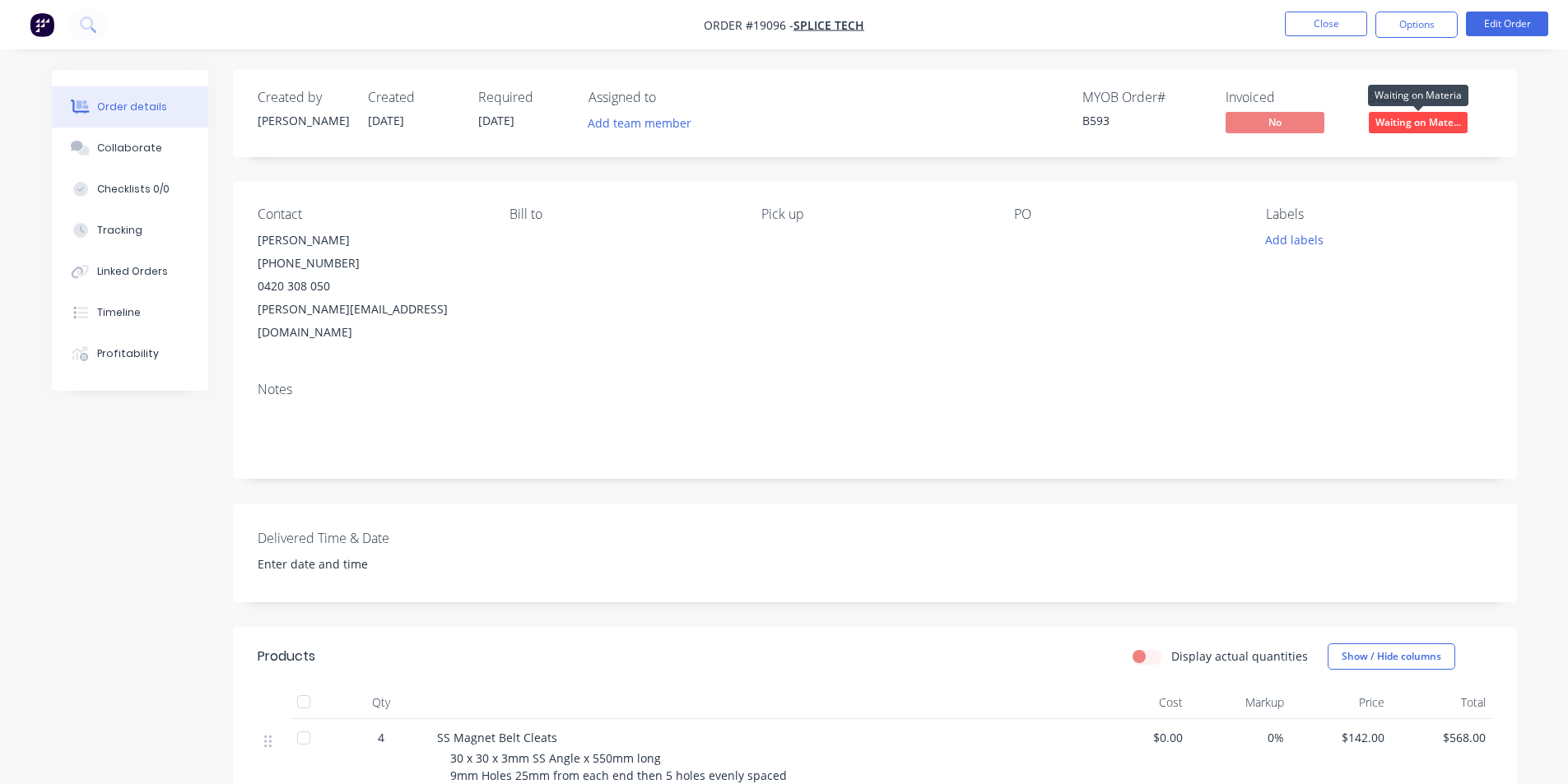
click at [1440, 114] on span "Waiting on Mate..." at bounding box center [1418, 121] width 98 height 20
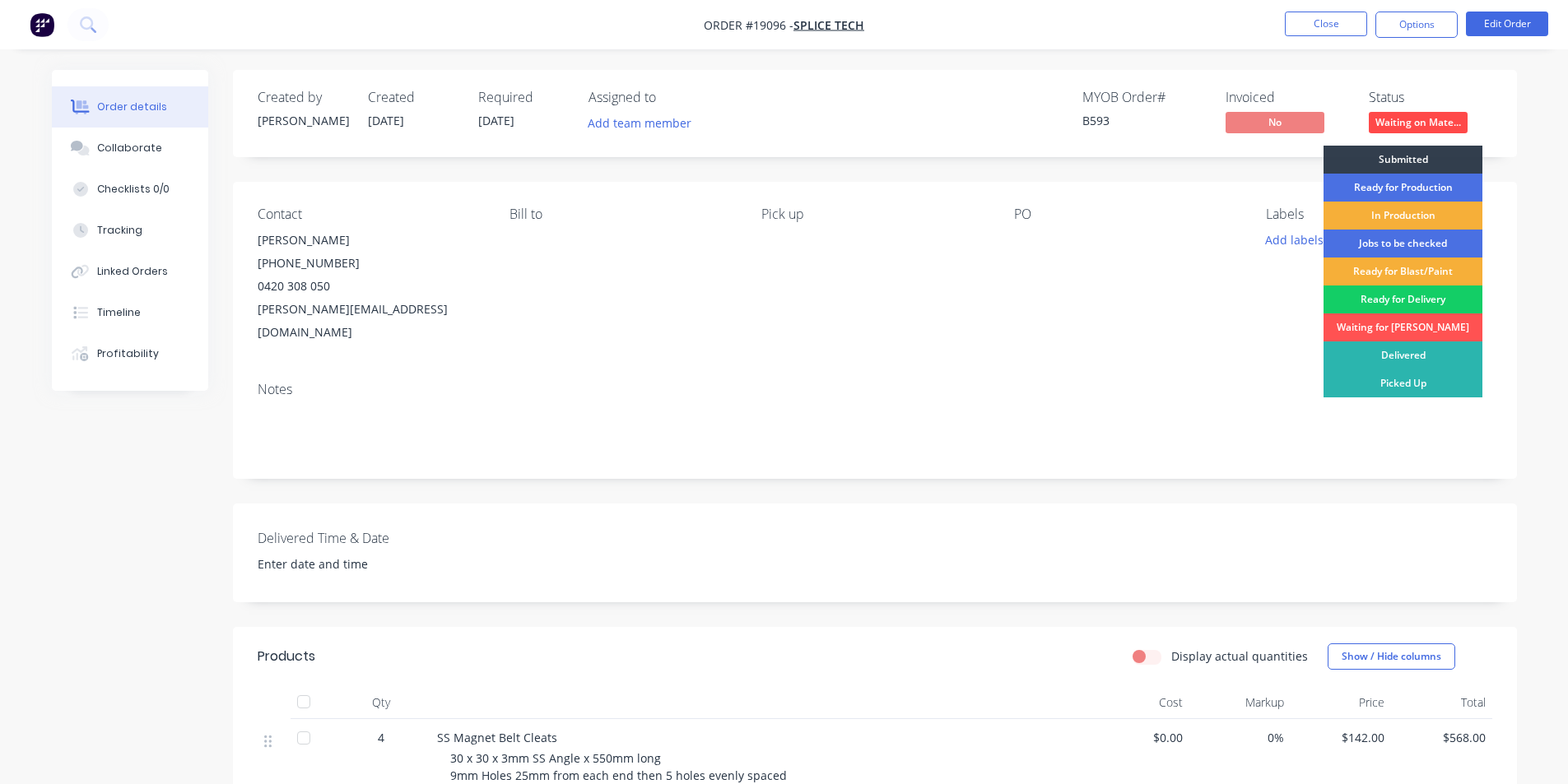
click at [1394, 294] on div "Ready for Delivery" at bounding box center [1403, 299] width 159 height 28
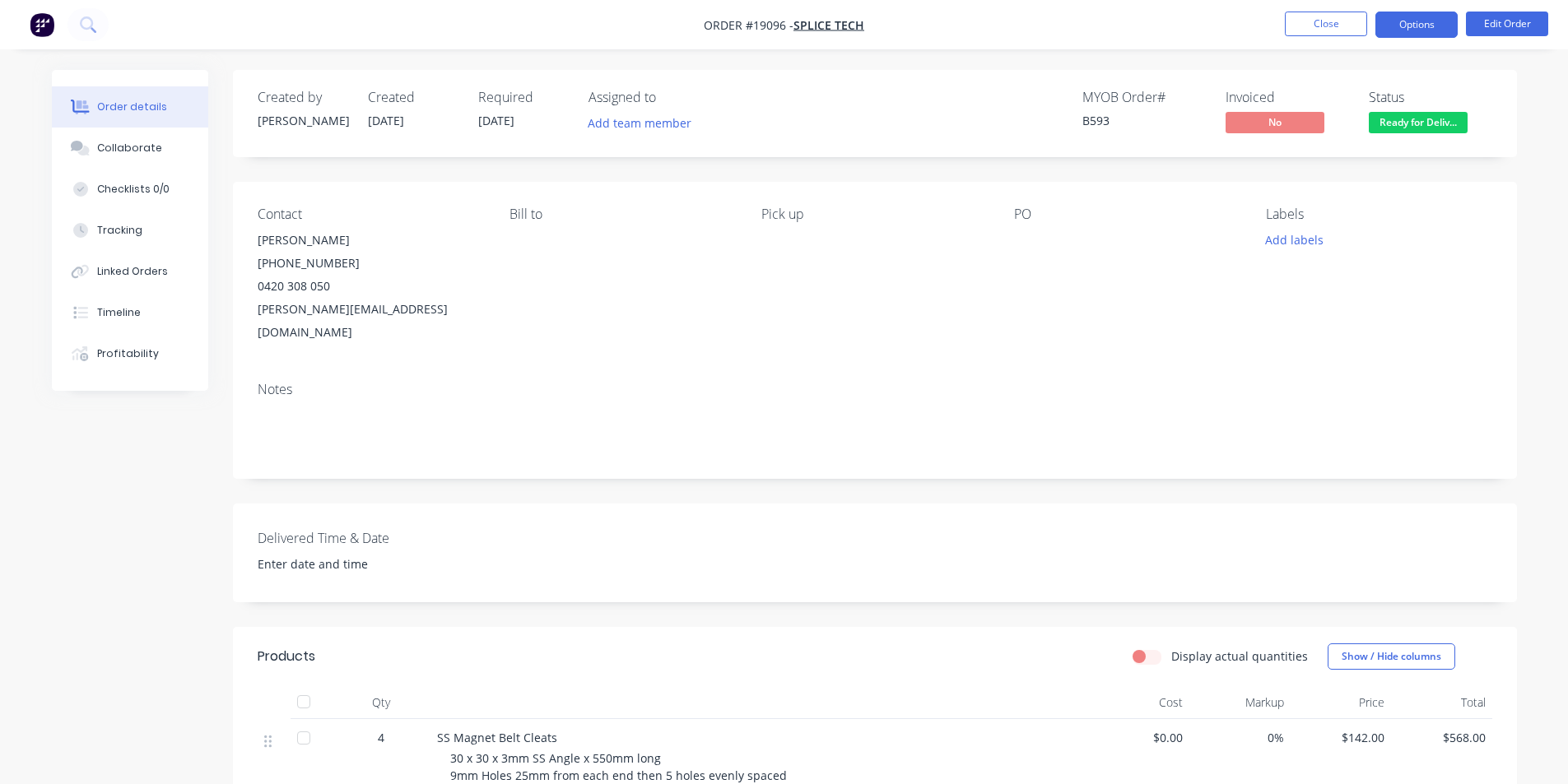
click at [1433, 26] on button "Options" at bounding box center [1417, 25] width 83 height 26
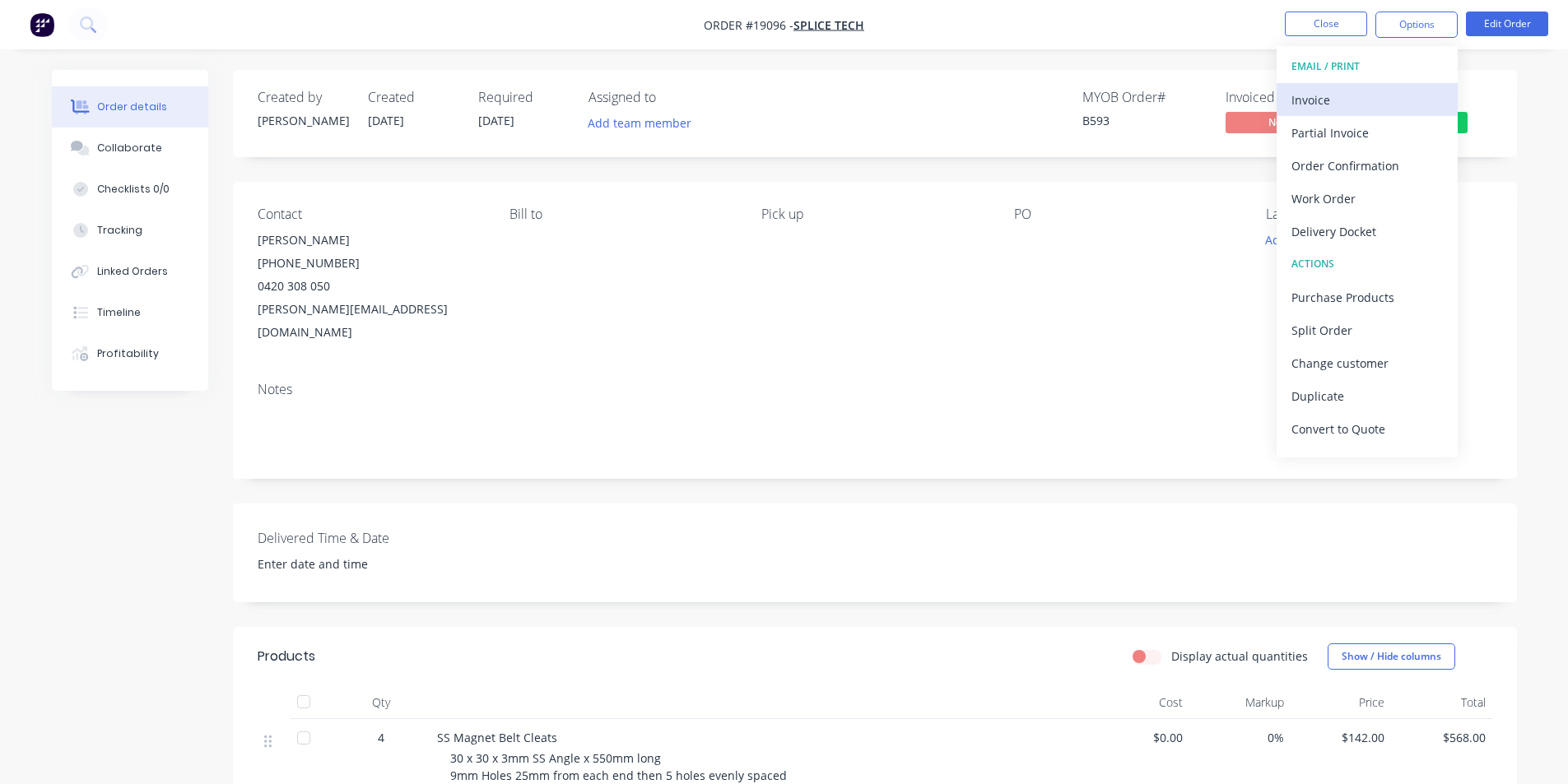
click at [1371, 92] on div "Invoice" at bounding box center [1367, 99] width 151 height 24
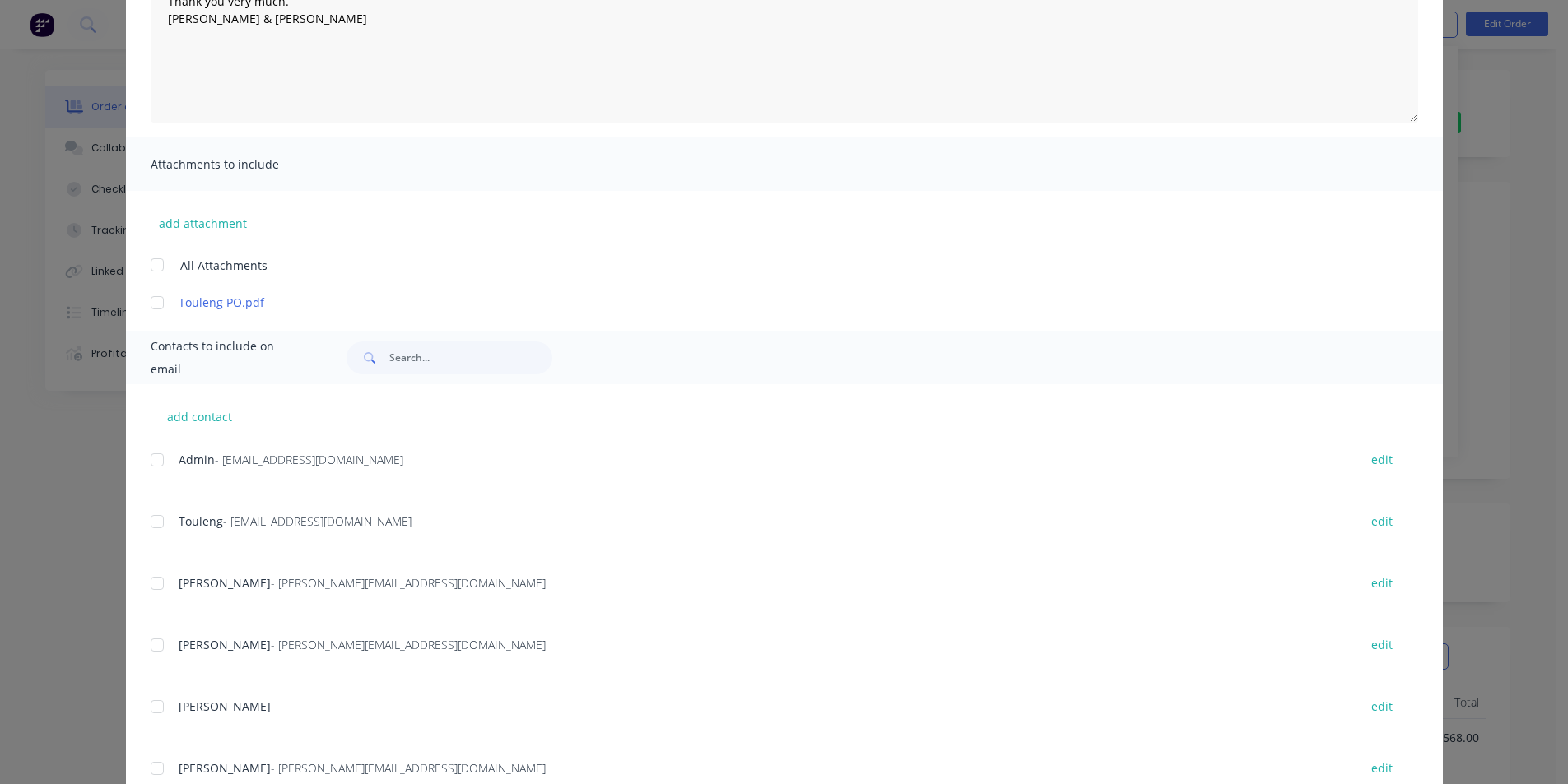
scroll to position [472, 0]
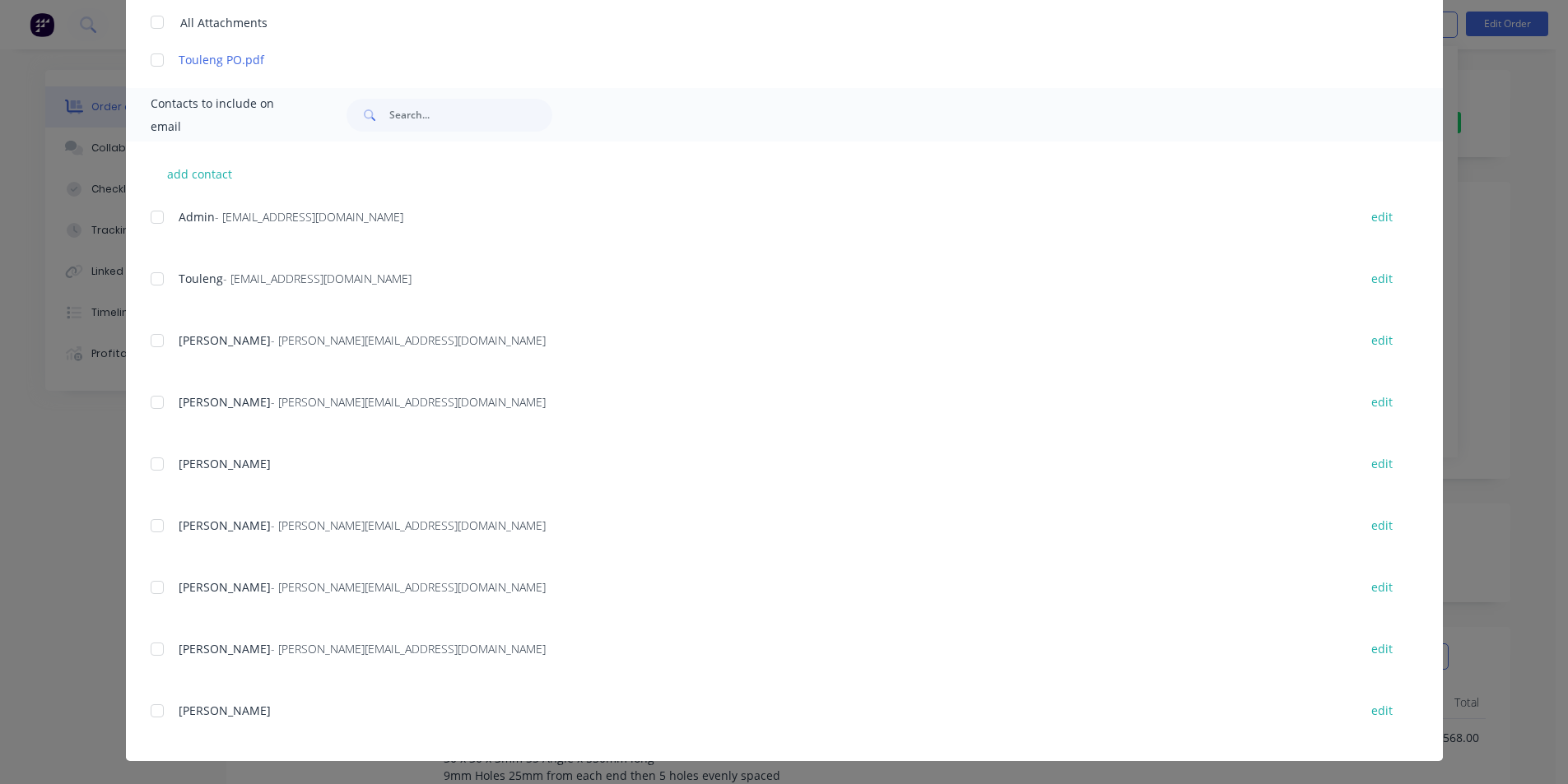
click at [153, 216] on div at bounding box center [156, 217] width 33 height 32
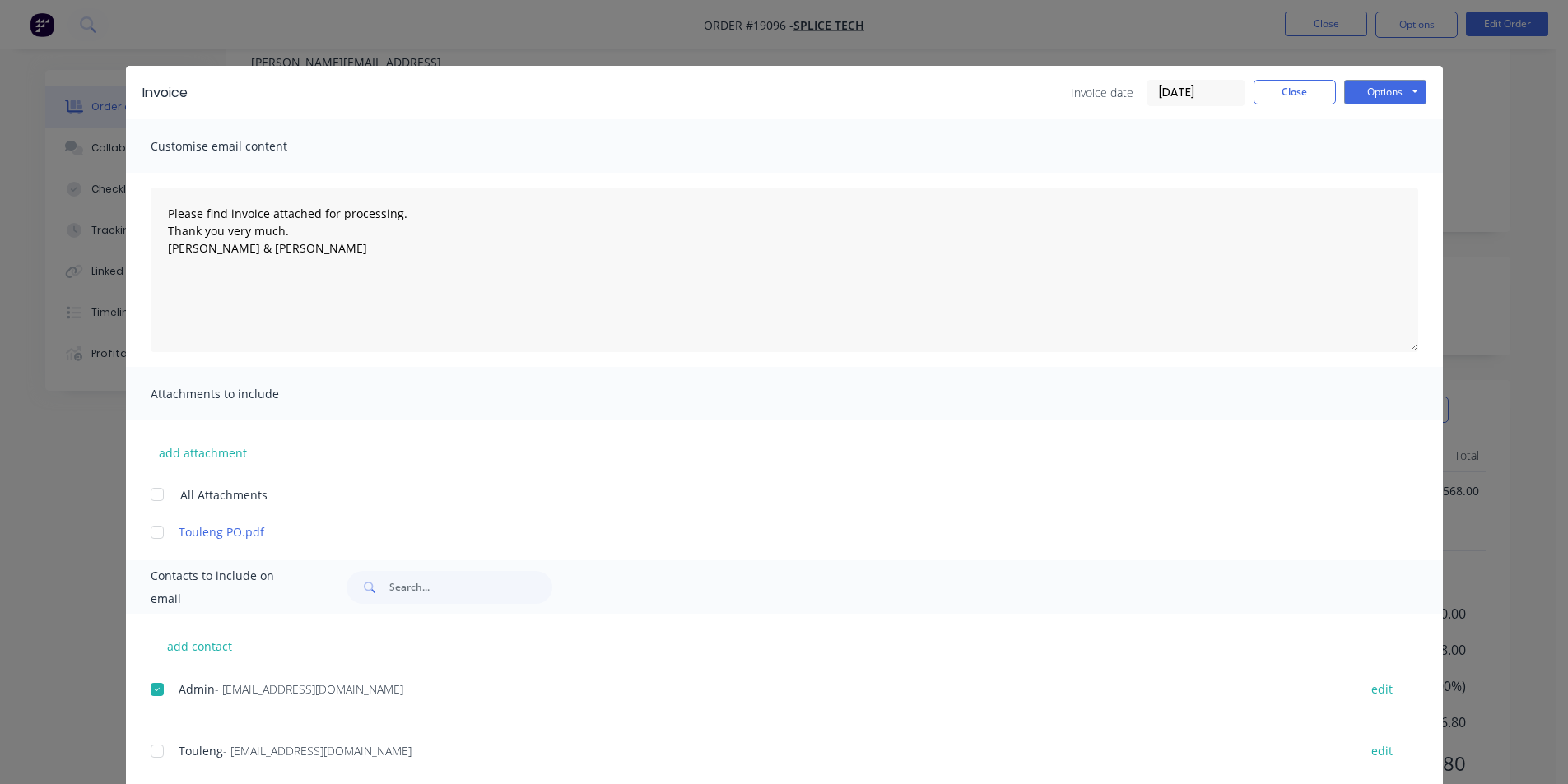
click at [159, 749] on div at bounding box center [156, 751] width 33 height 32
click at [1390, 97] on button "Options" at bounding box center [1385, 92] width 83 height 25
click at [1407, 165] on button "Email" at bounding box center [1397, 176] width 105 height 27
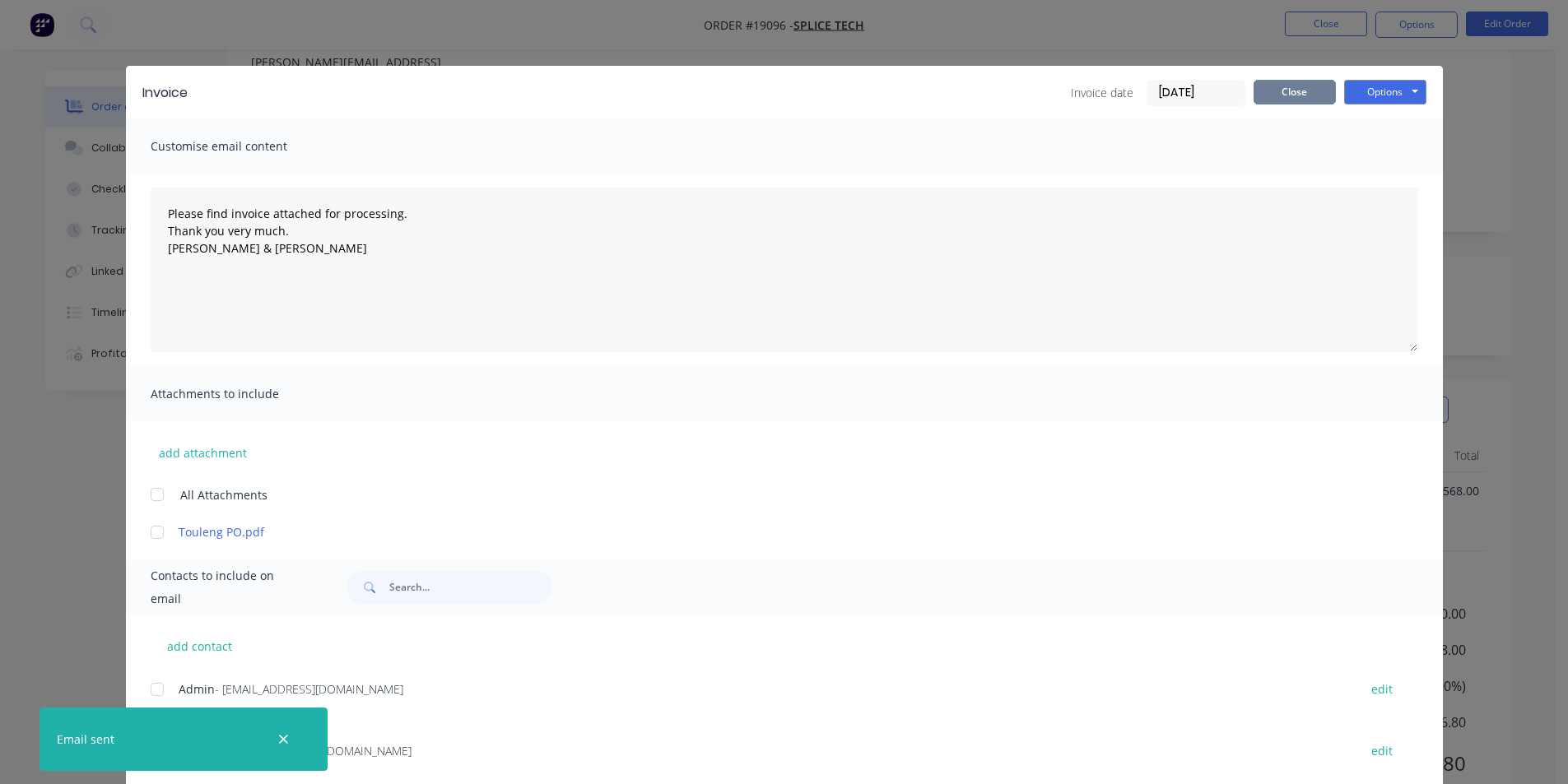
click at [1277, 90] on button "Close" at bounding box center [1295, 92] width 83 height 25
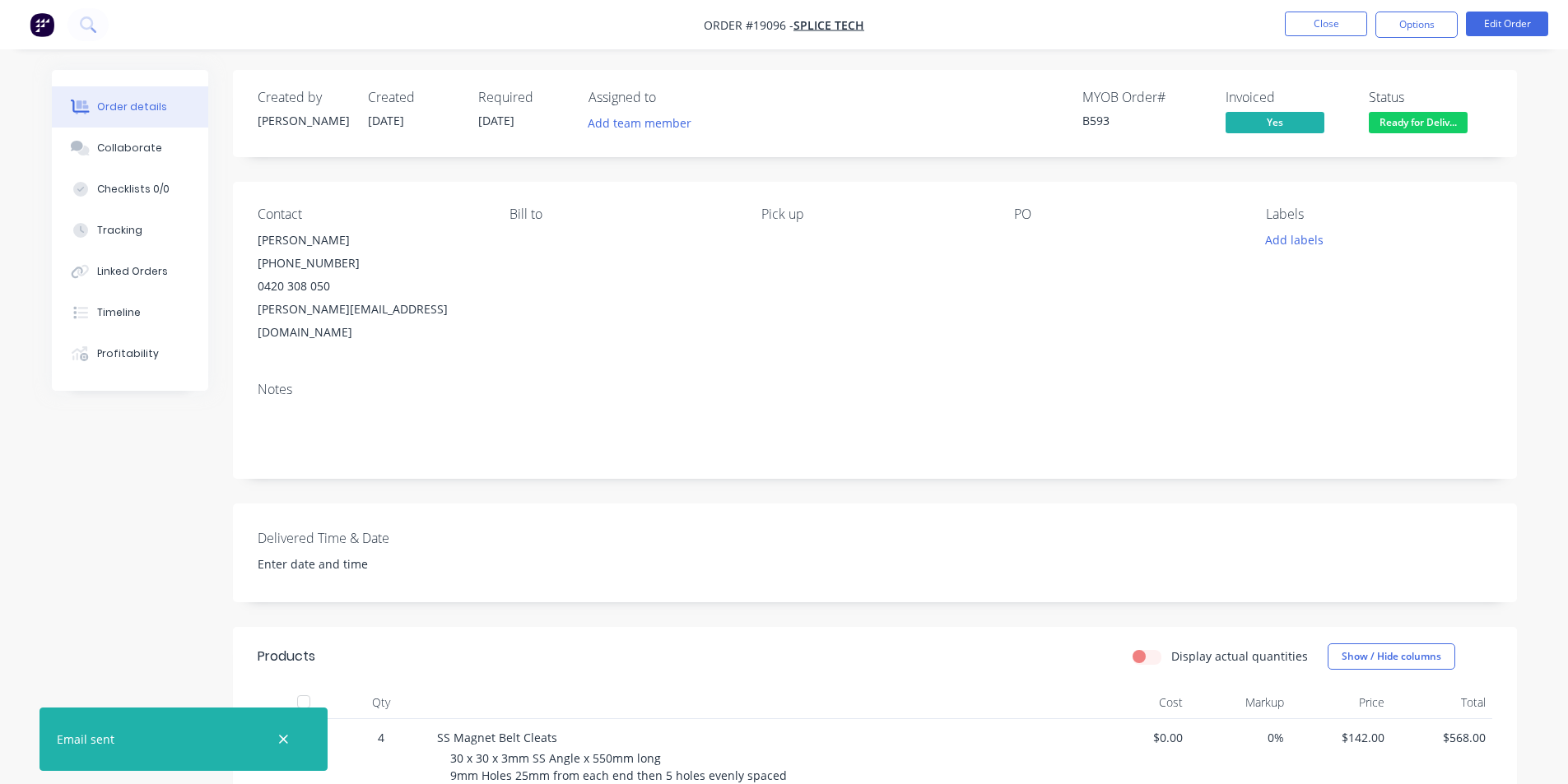
click at [1427, 116] on span "Ready for Deliv..." at bounding box center [1418, 121] width 98 height 20
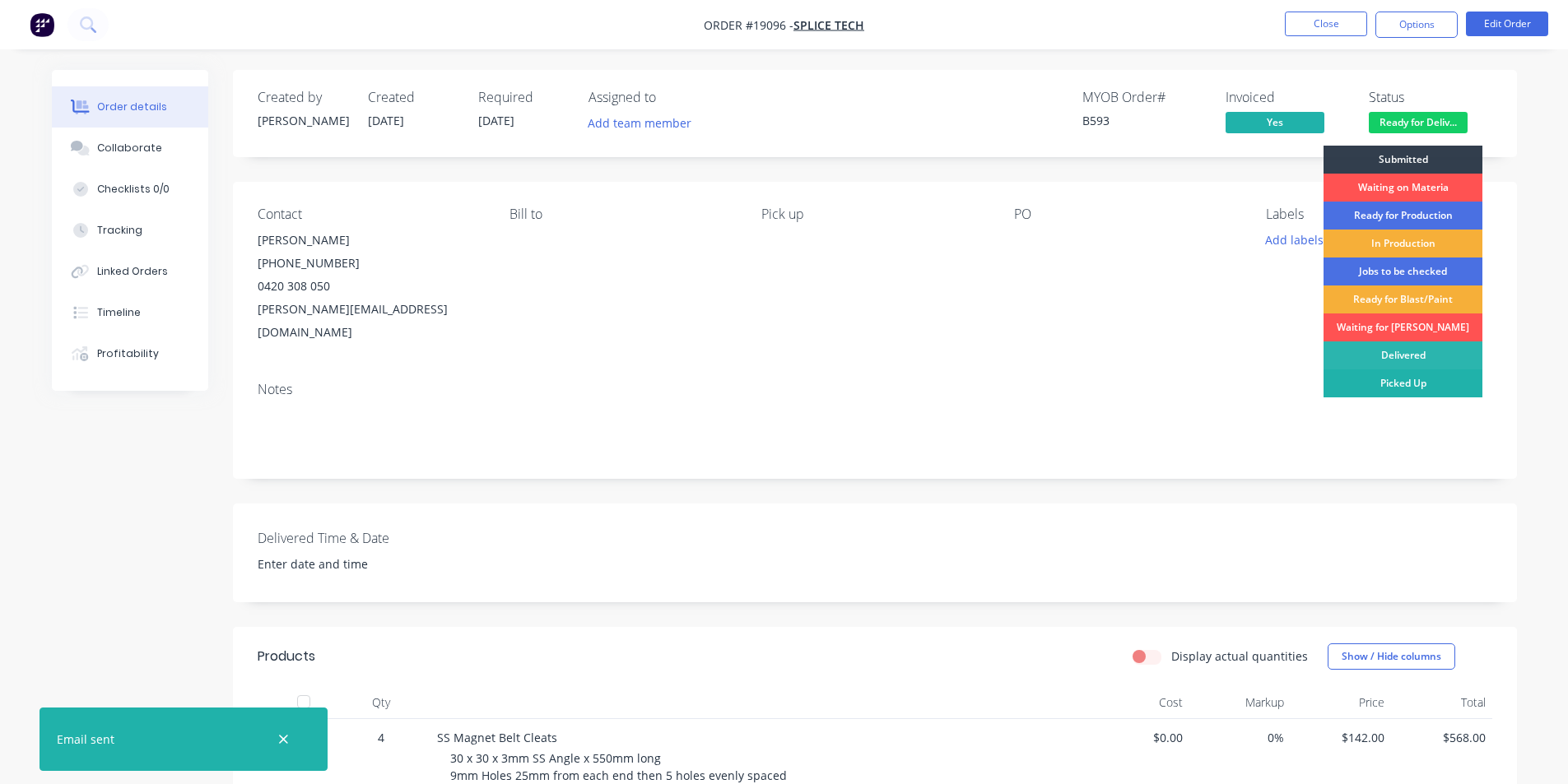
click at [1432, 377] on div "Picked Up" at bounding box center [1403, 384] width 159 height 28
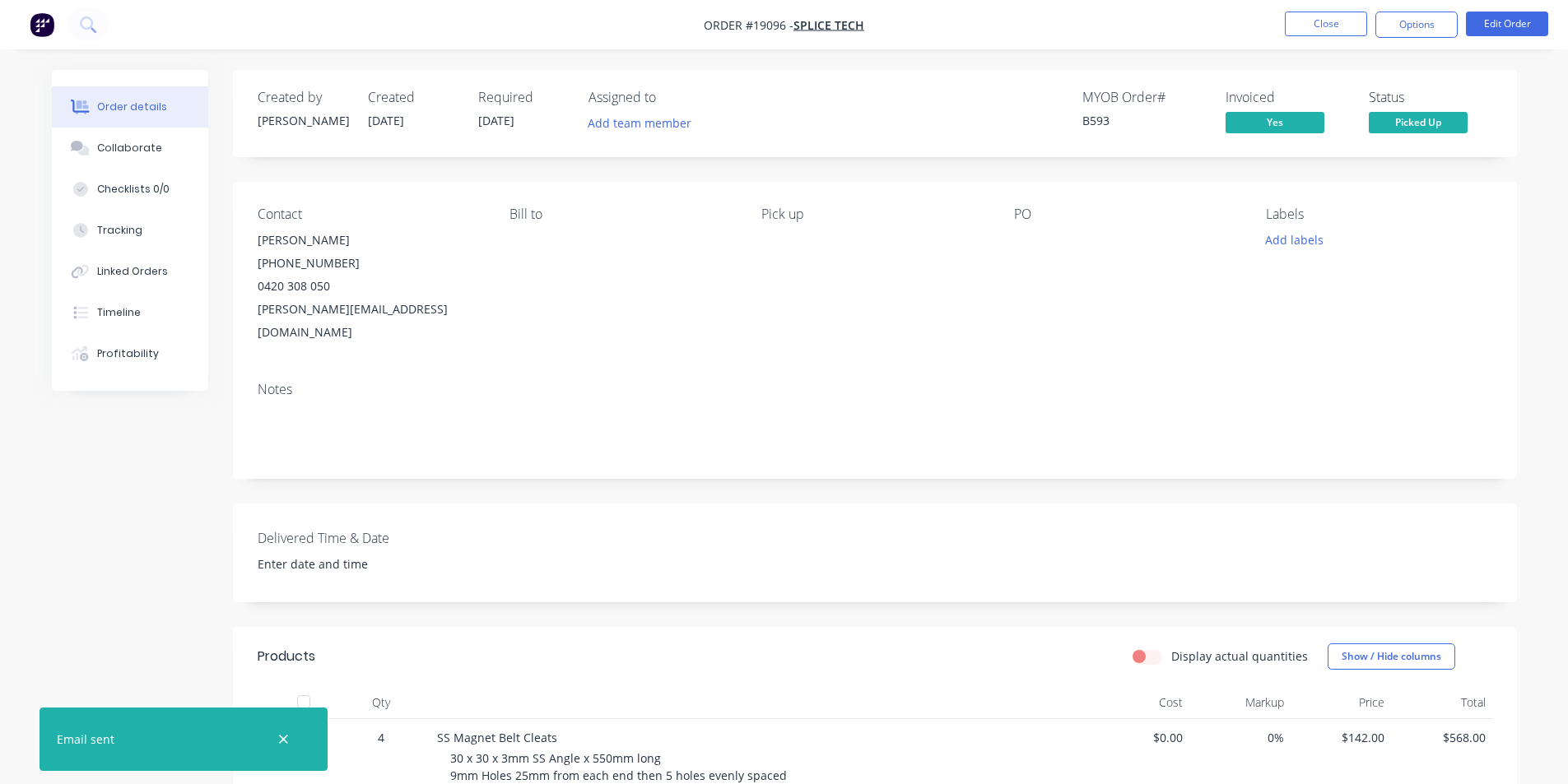
click at [46, 30] on img "button" at bounding box center [42, 25] width 25 height 25
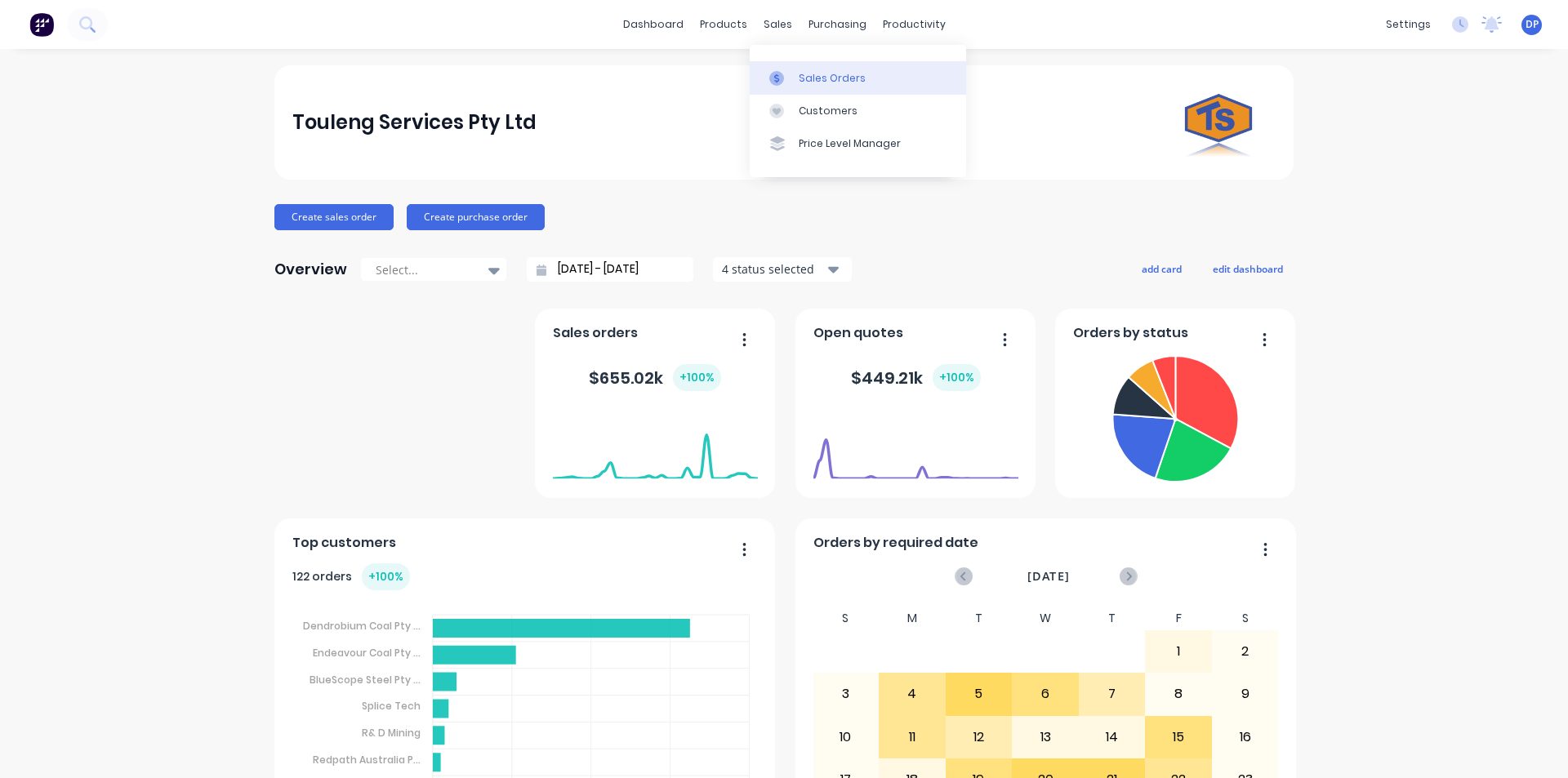
click at [852, 81] on div "Sales Orders" at bounding box center [832, 78] width 67 height 15
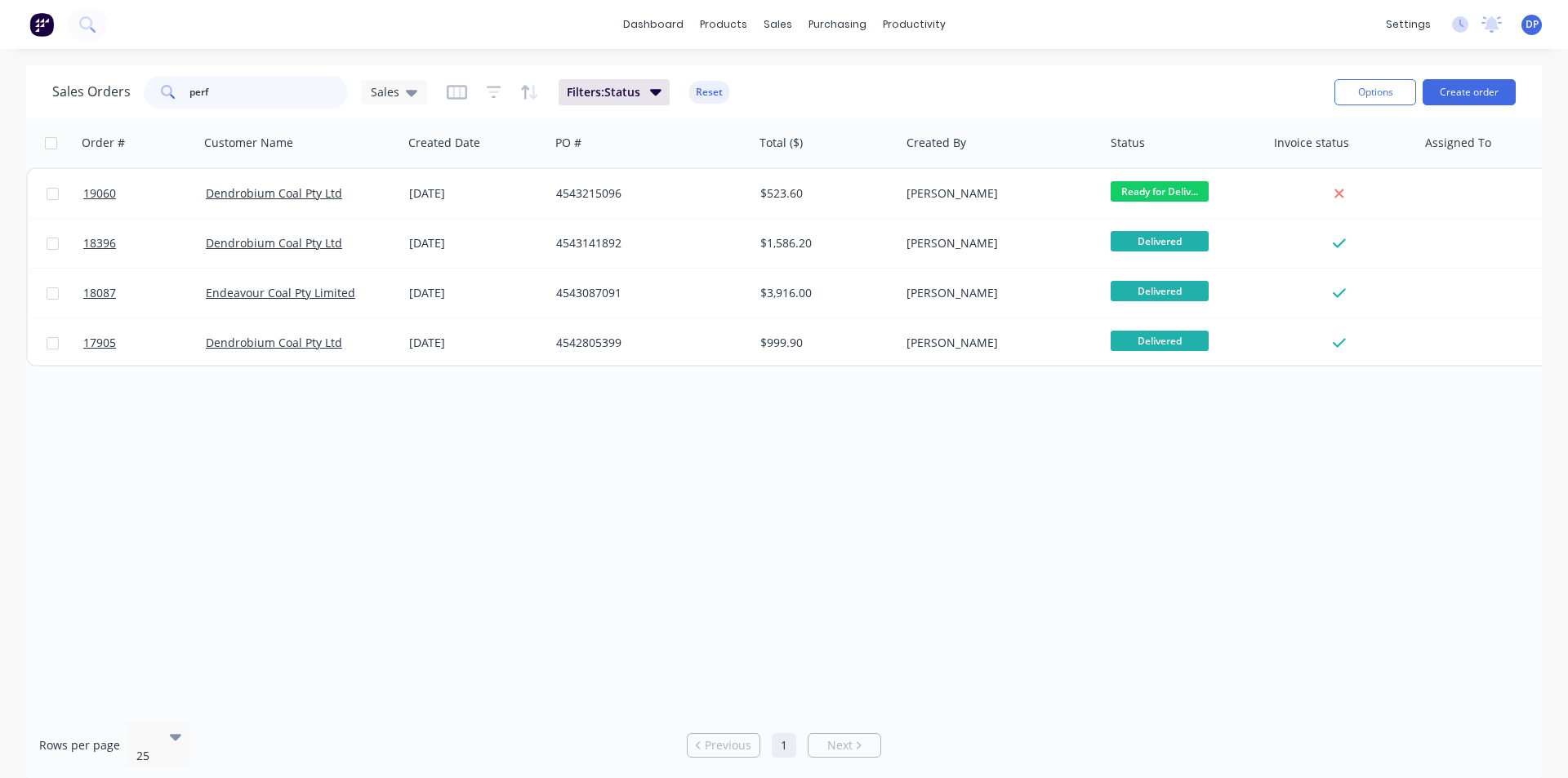
drag, startPoint x: 253, startPoint y: 95, endPoint x: 95, endPoint y: 118, distance: 159.7
click at [95, 118] on div "Sales Orders perf Sales Filters: Status Reset Options Create order" at bounding box center [784, 91] width 1516 height 53
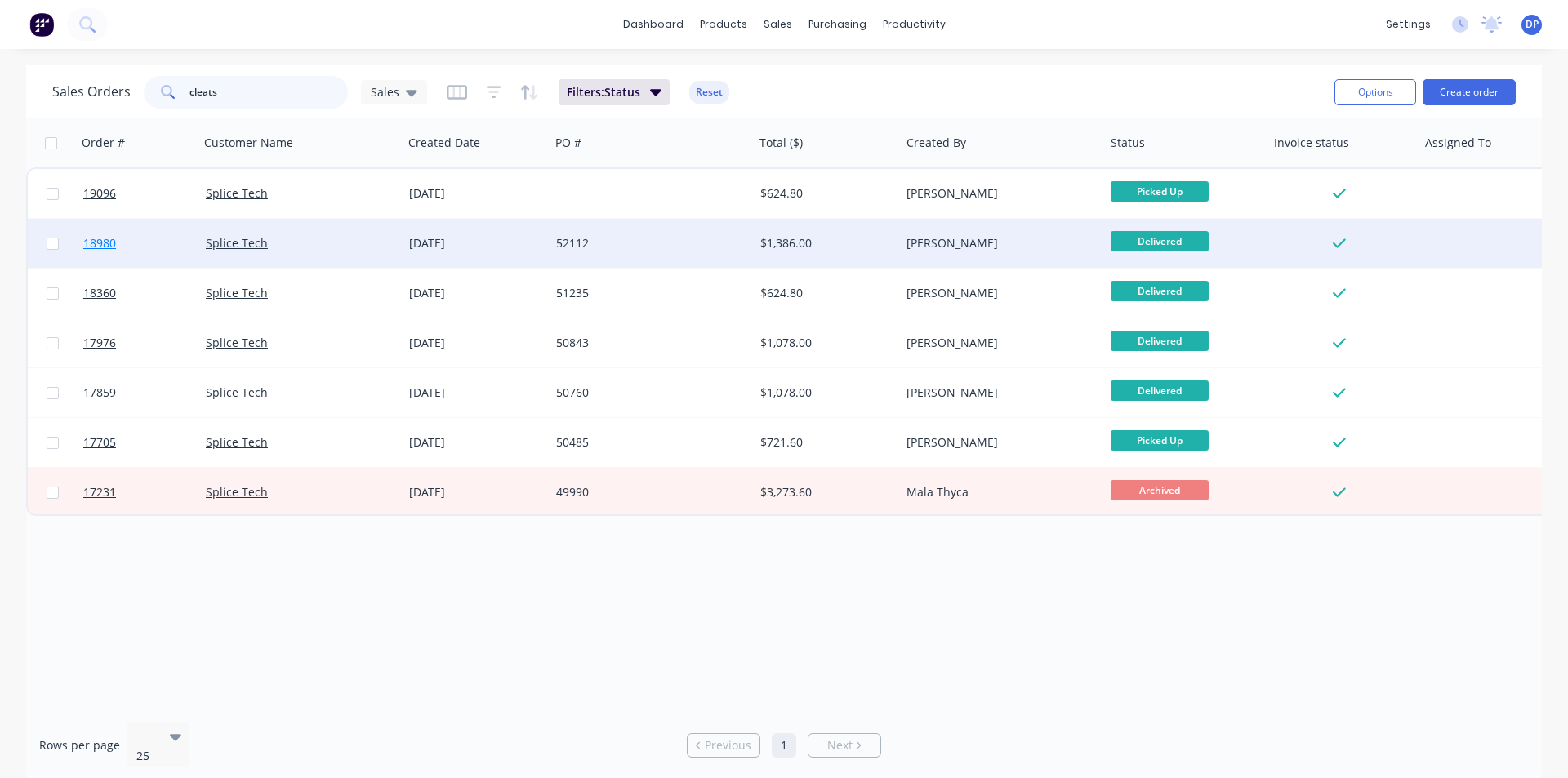
type input "cleats"
click at [91, 240] on span "18980" at bounding box center [99, 243] width 32 height 17
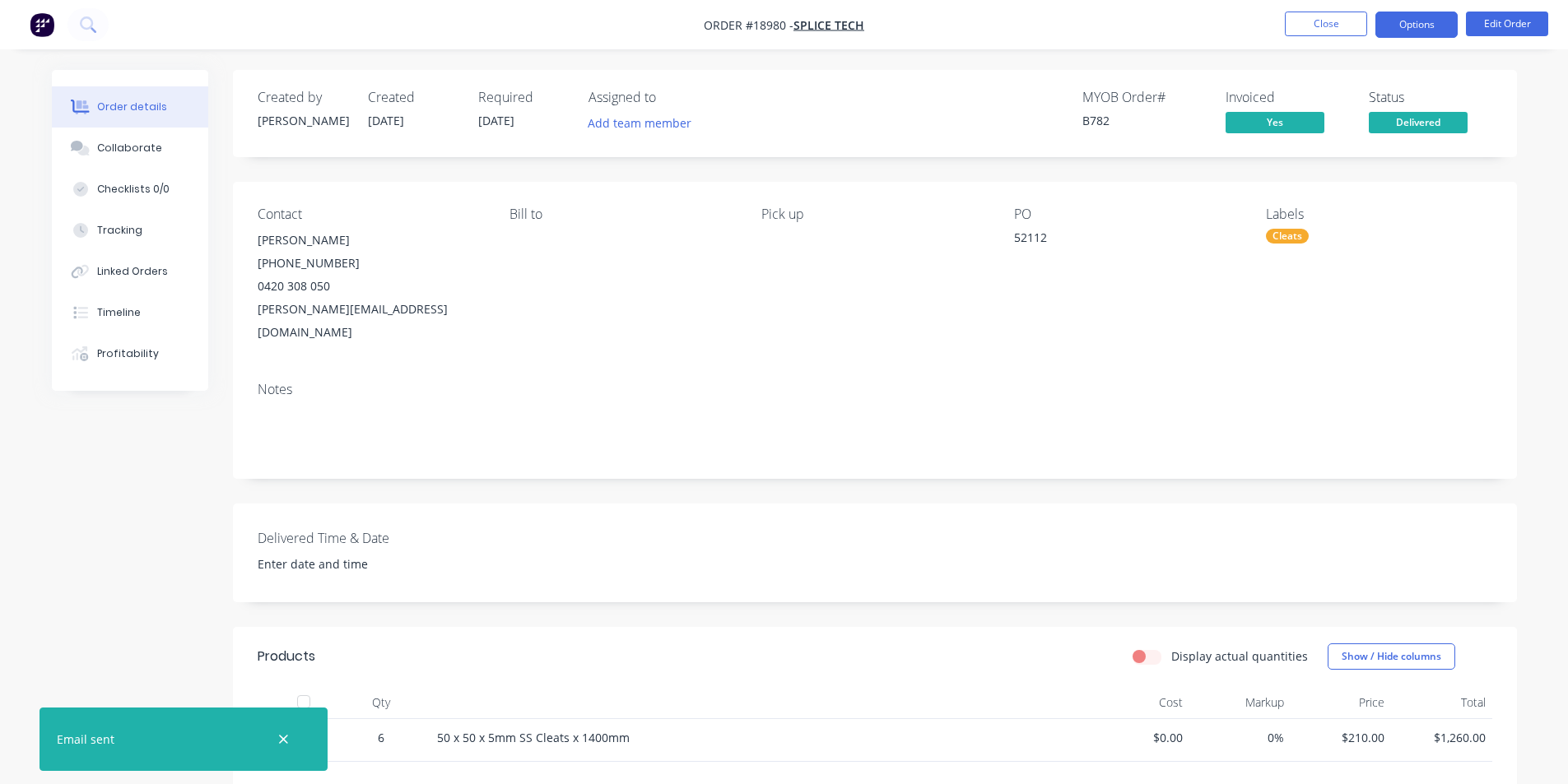
click at [1436, 25] on button "Options" at bounding box center [1417, 25] width 83 height 26
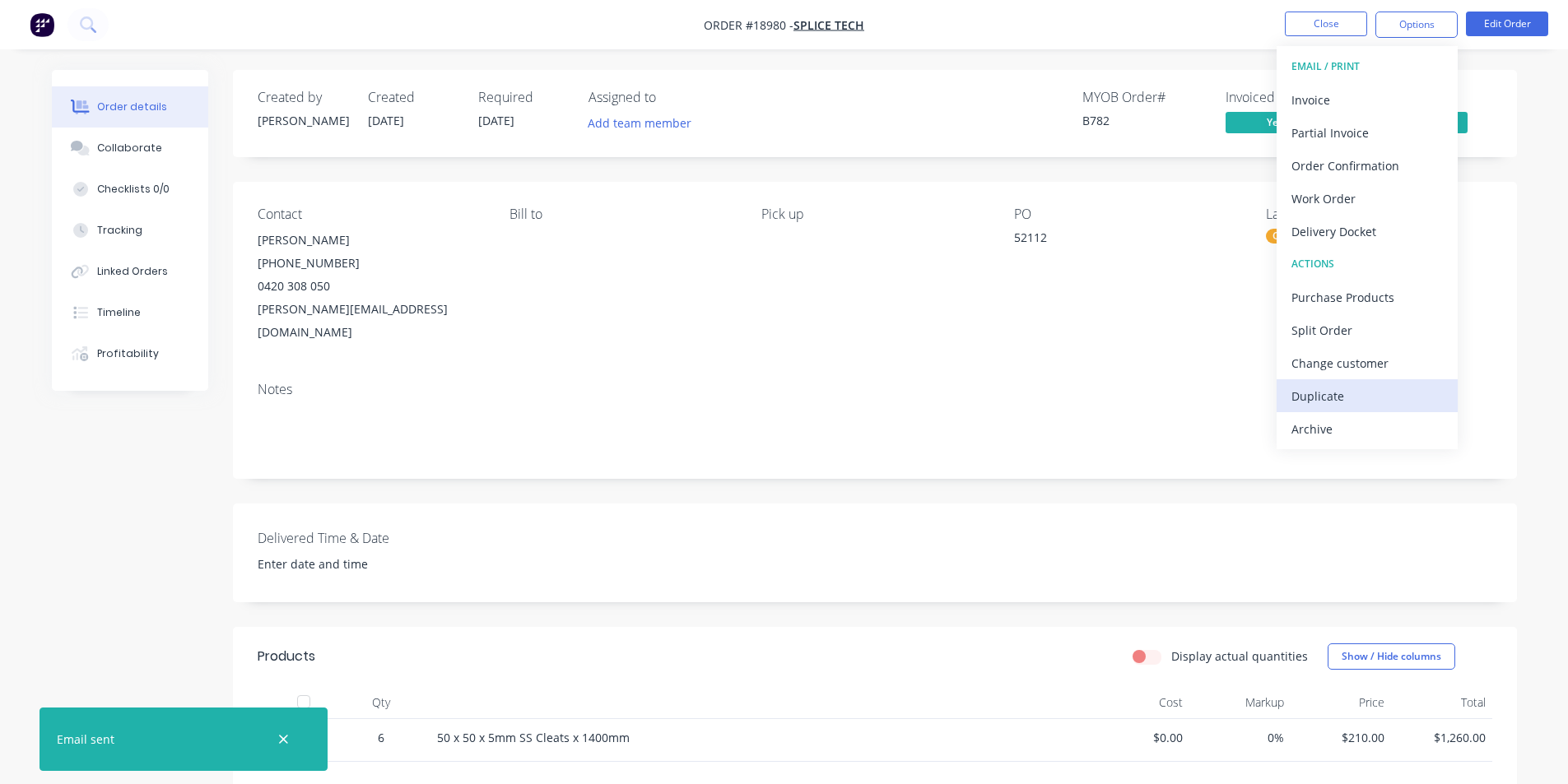
click at [1364, 397] on div "Duplicate" at bounding box center [1367, 396] width 151 height 24
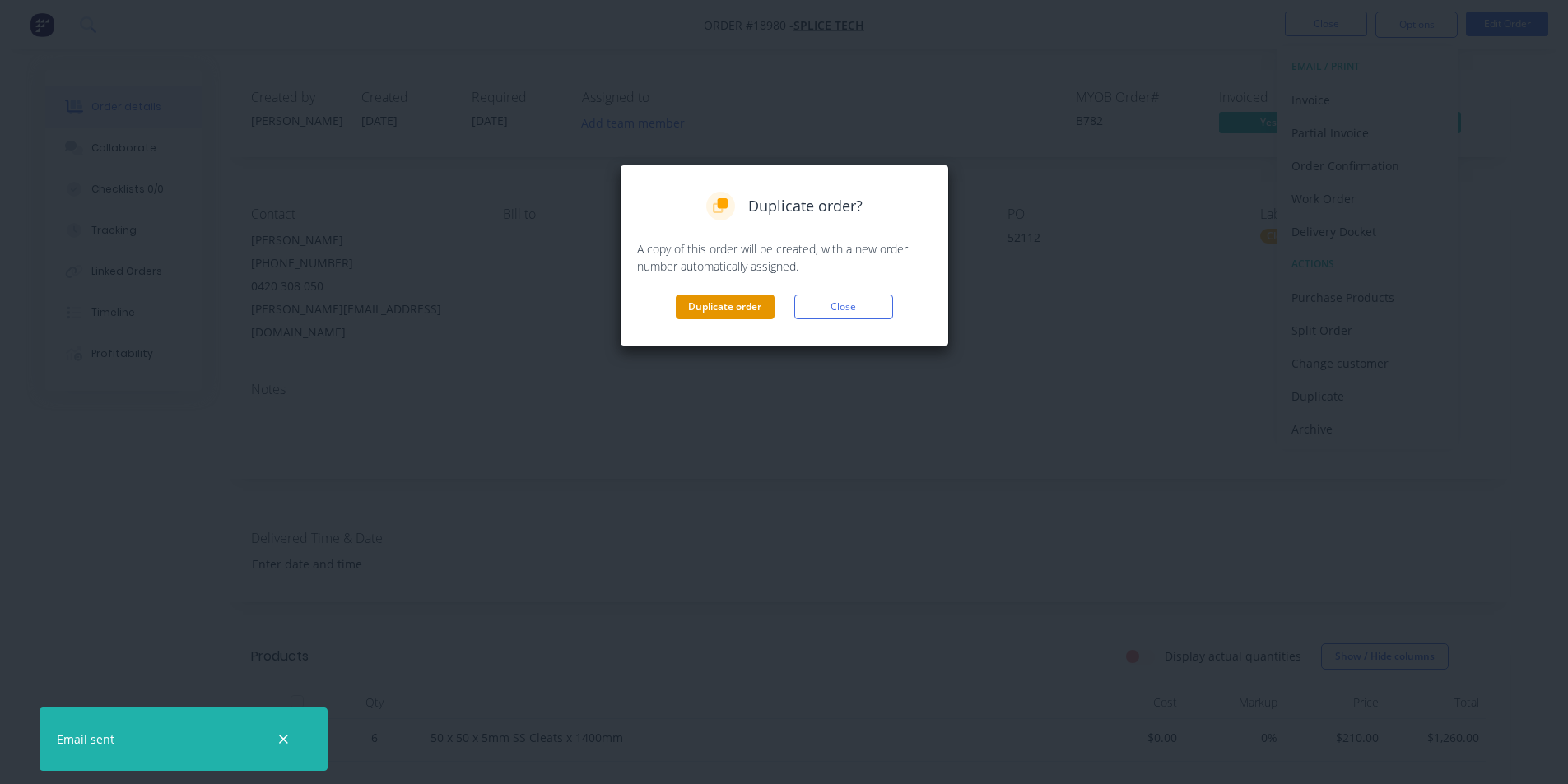
click at [719, 303] on button "Duplicate order" at bounding box center [725, 306] width 98 height 25
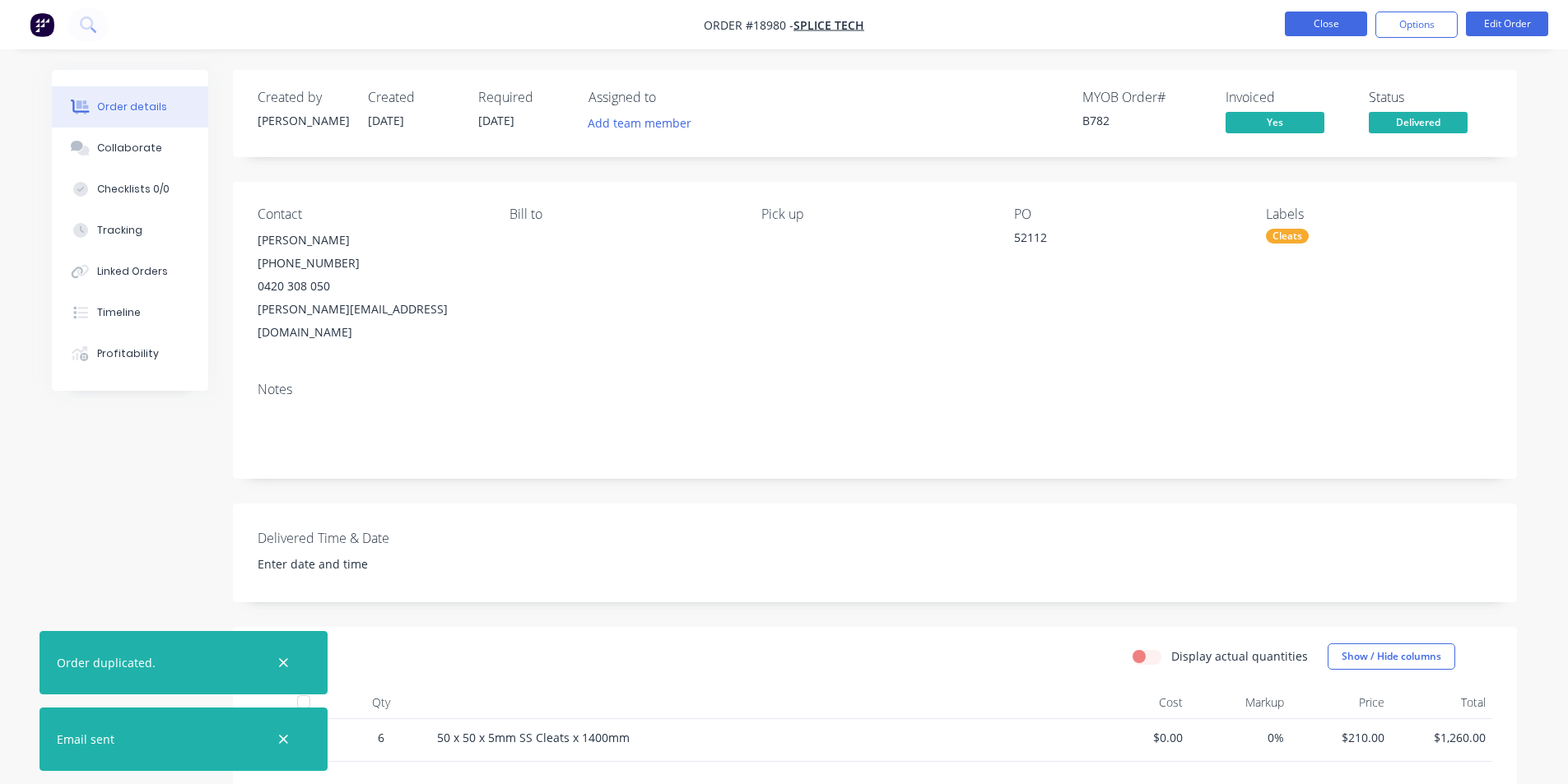
click at [1351, 19] on button "Close" at bounding box center [1326, 24] width 83 height 25
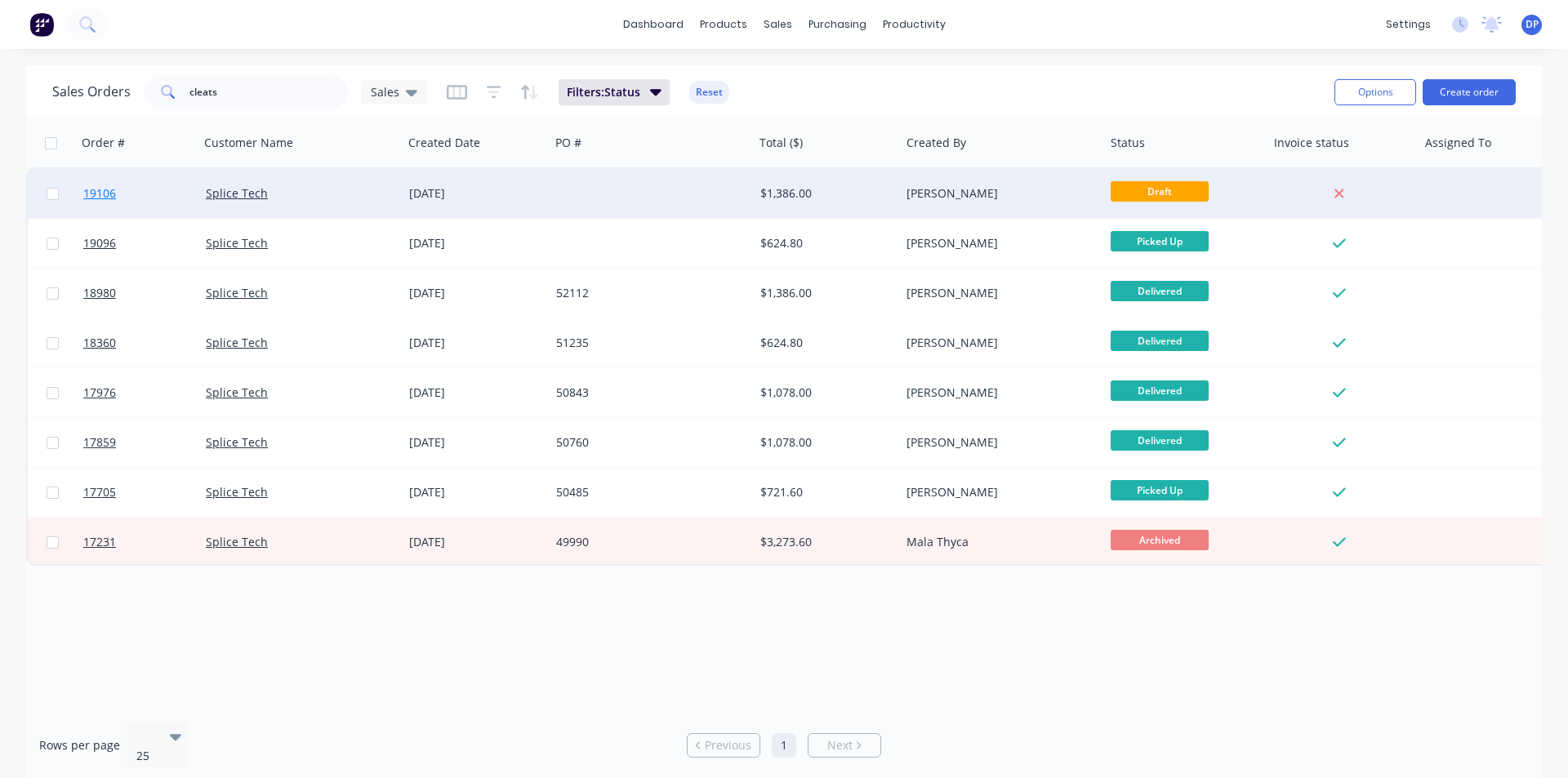
click at [98, 189] on span "19106" at bounding box center [99, 193] width 32 height 17
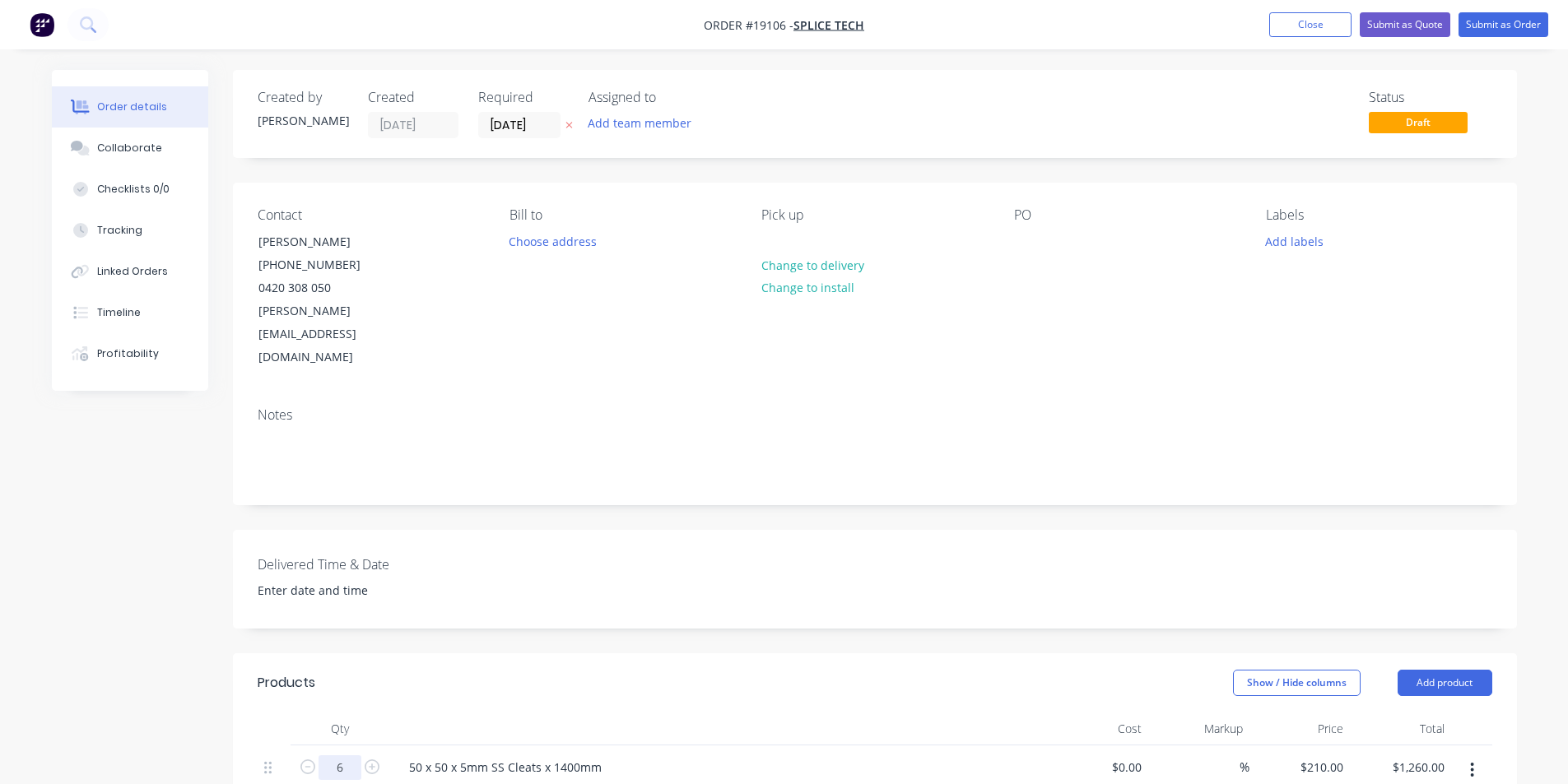
click at [344, 755] on input "6" at bounding box center [340, 767] width 43 height 25
type input "12"
type input "$2,520.00"
click at [863, 529] on div "Delivered Time & Date" at bounding box center [875, 579] width 1284 height 98
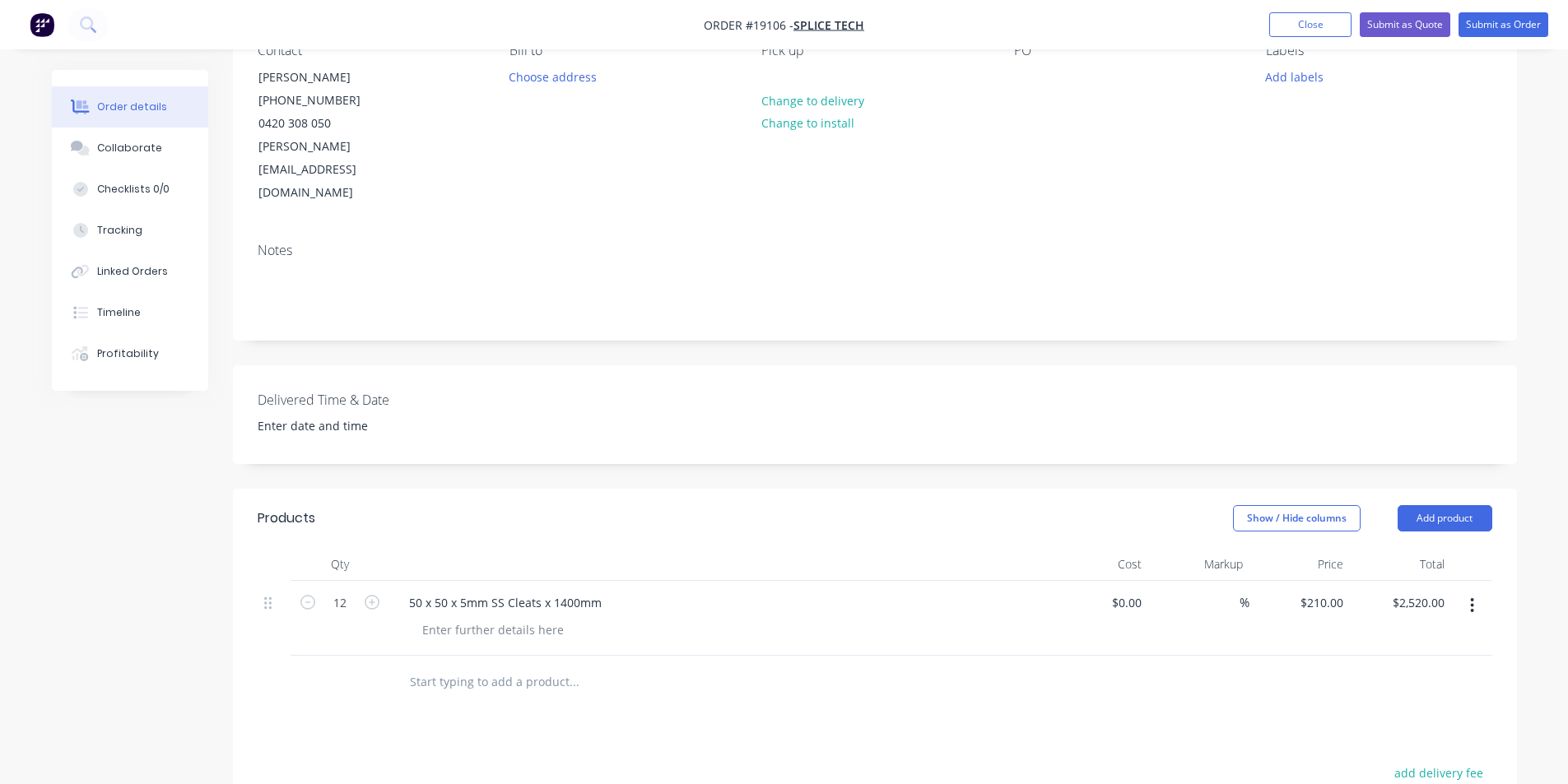
scroll to position [247, 0]
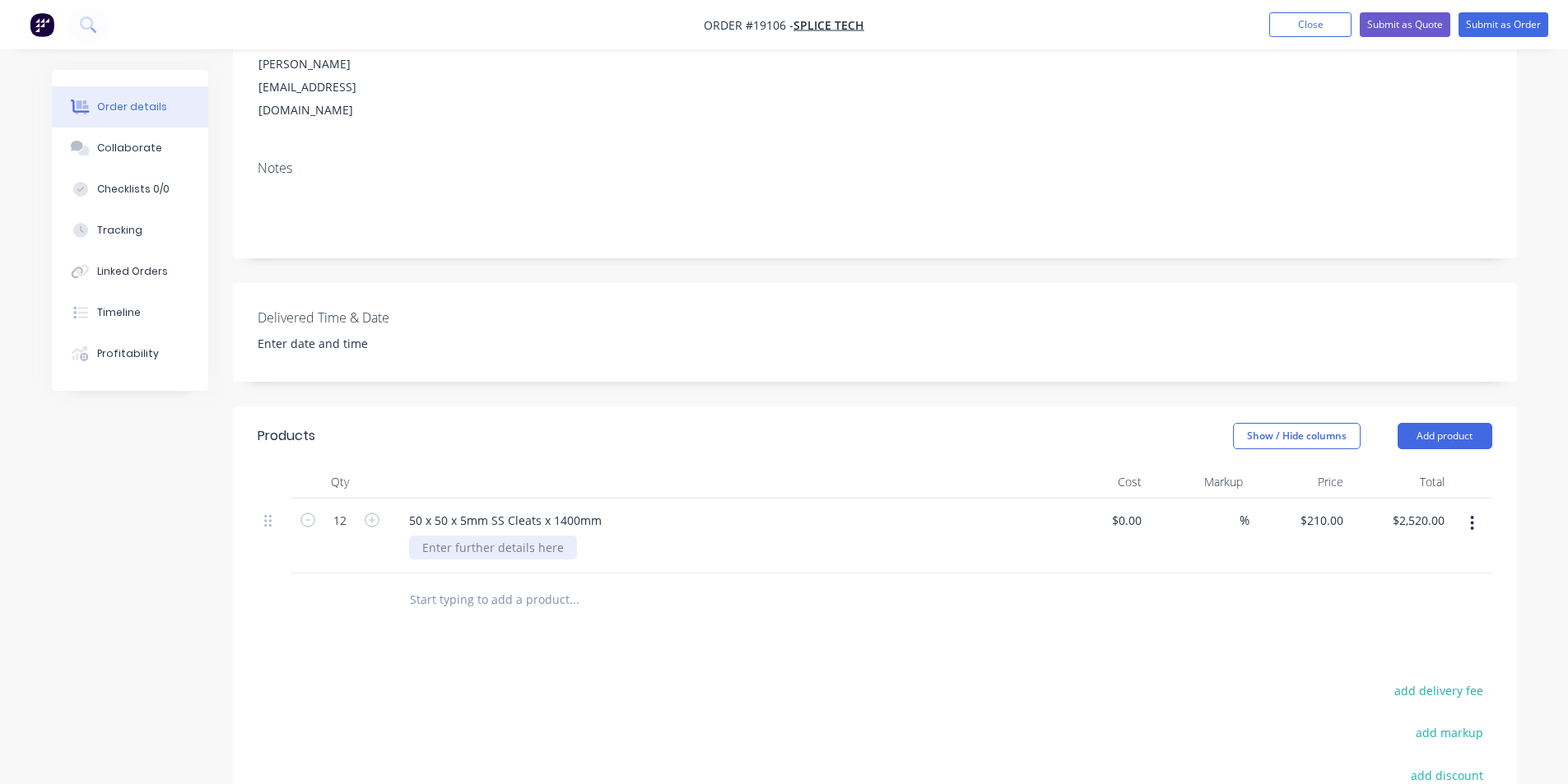
click at [494, 536] on div at bounding box center [493, 547] width 168 height 24
click at [505, 536] on div at bounding box center [493, 547] width 168 height 24
paste div
click at [900, 583] on div at bounding box center [686, 599] width 580 height 32
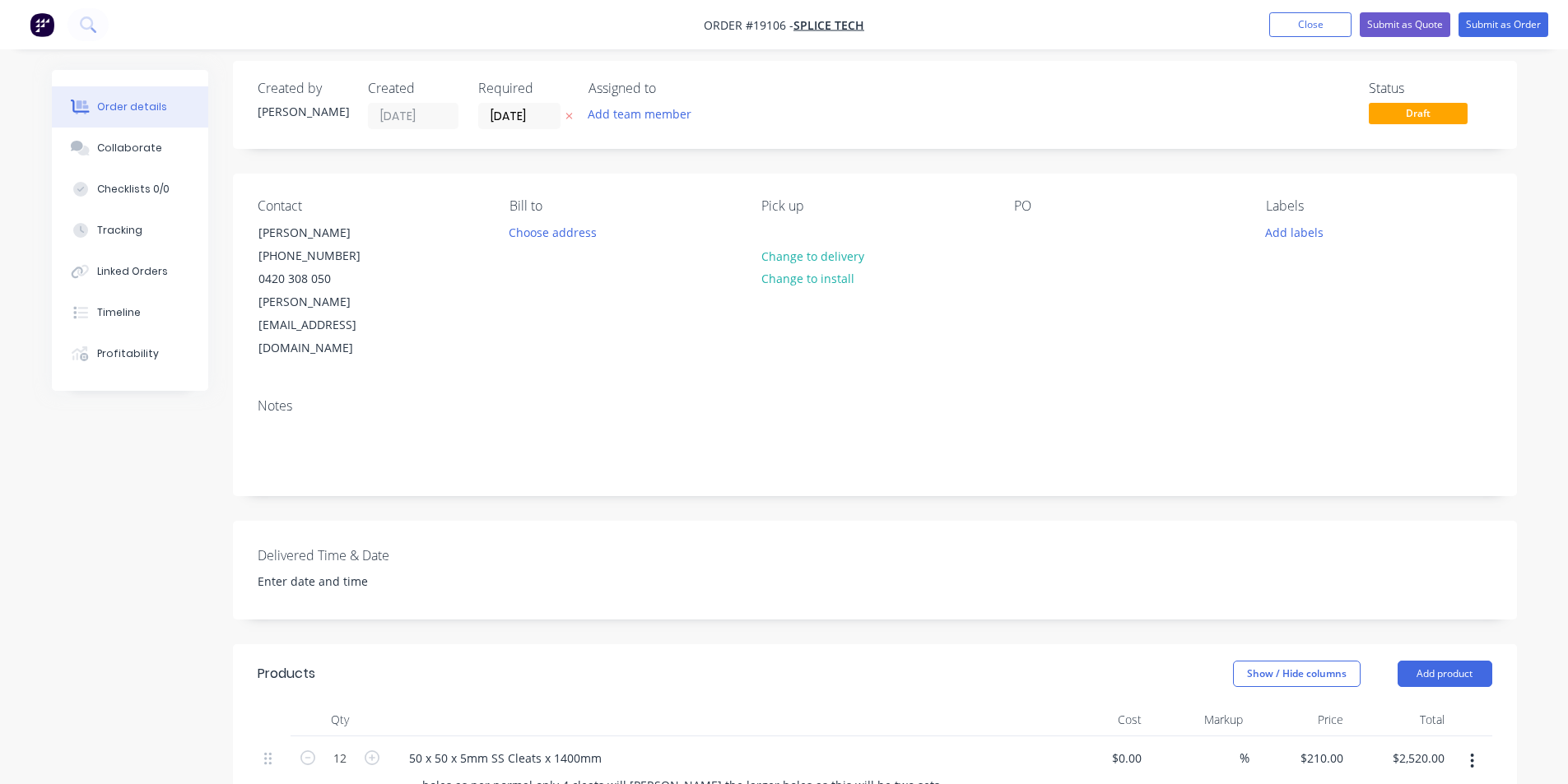
scroll to position [0, 0]
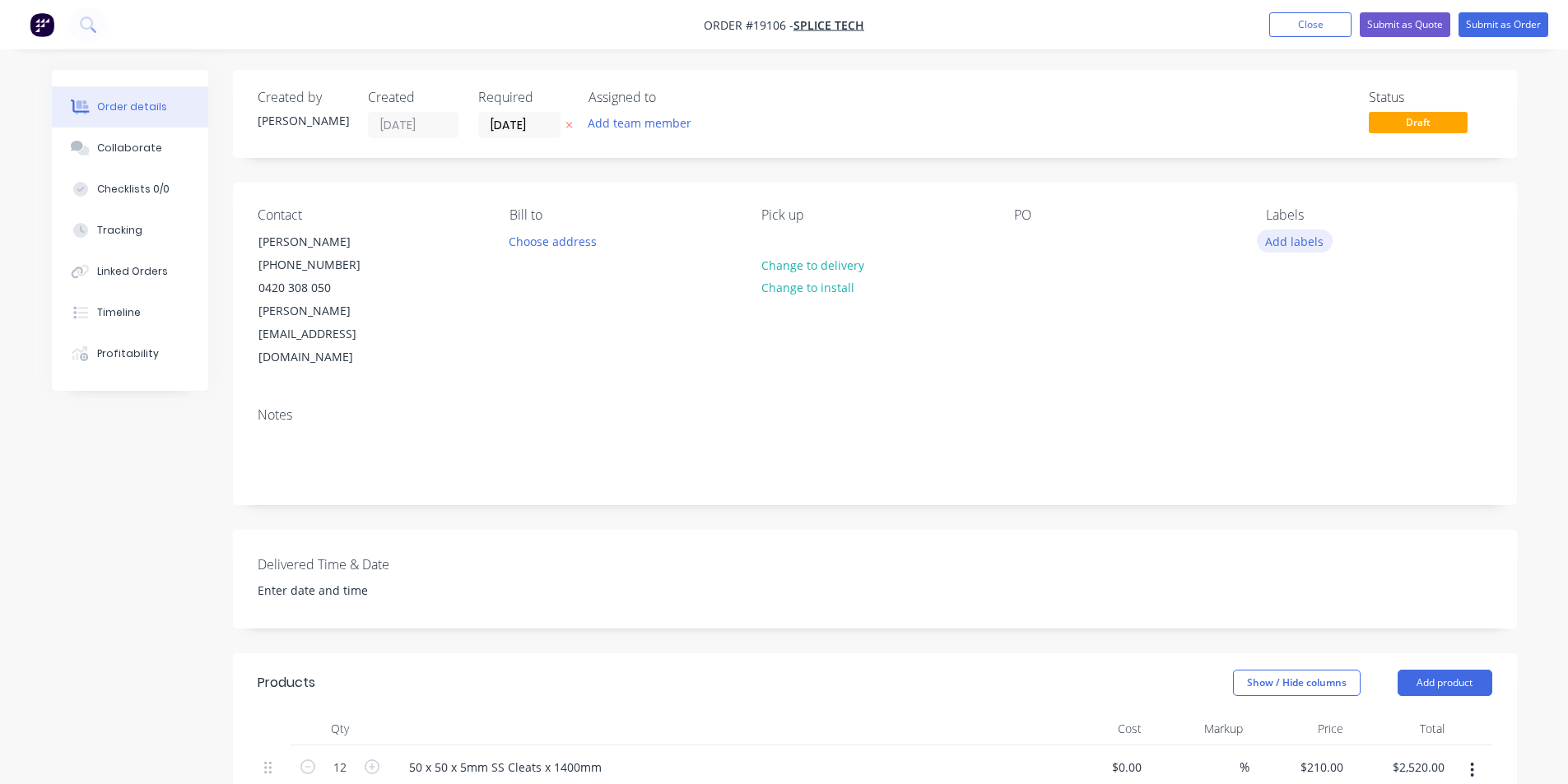
click at [1297, 245] on button "Add labels" at bounding box center [1295, 240] width 76 height 22
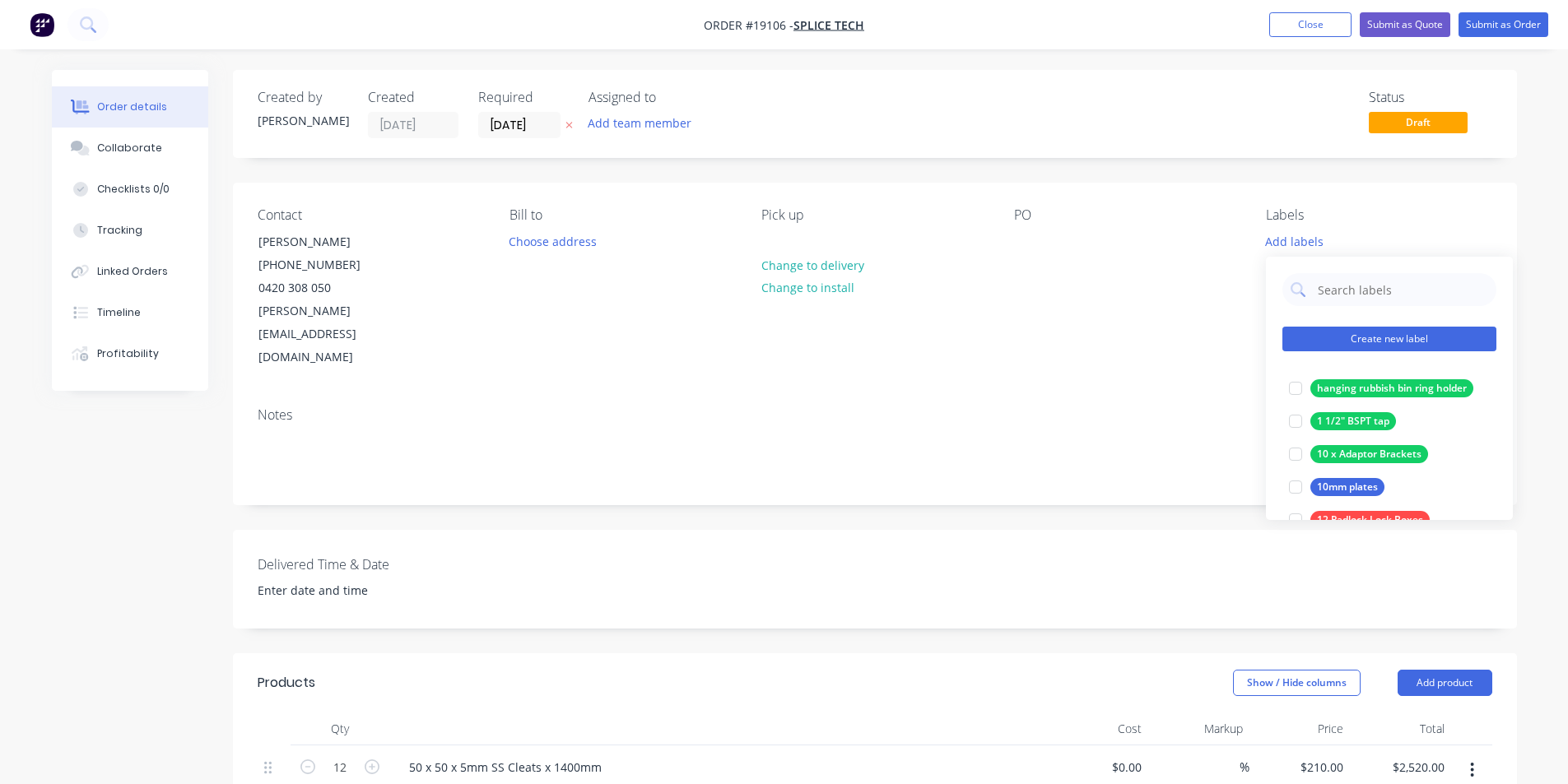
click at [1374, 331] on button "Create new label" at bounding box center [1390, 339] width 214 height 25
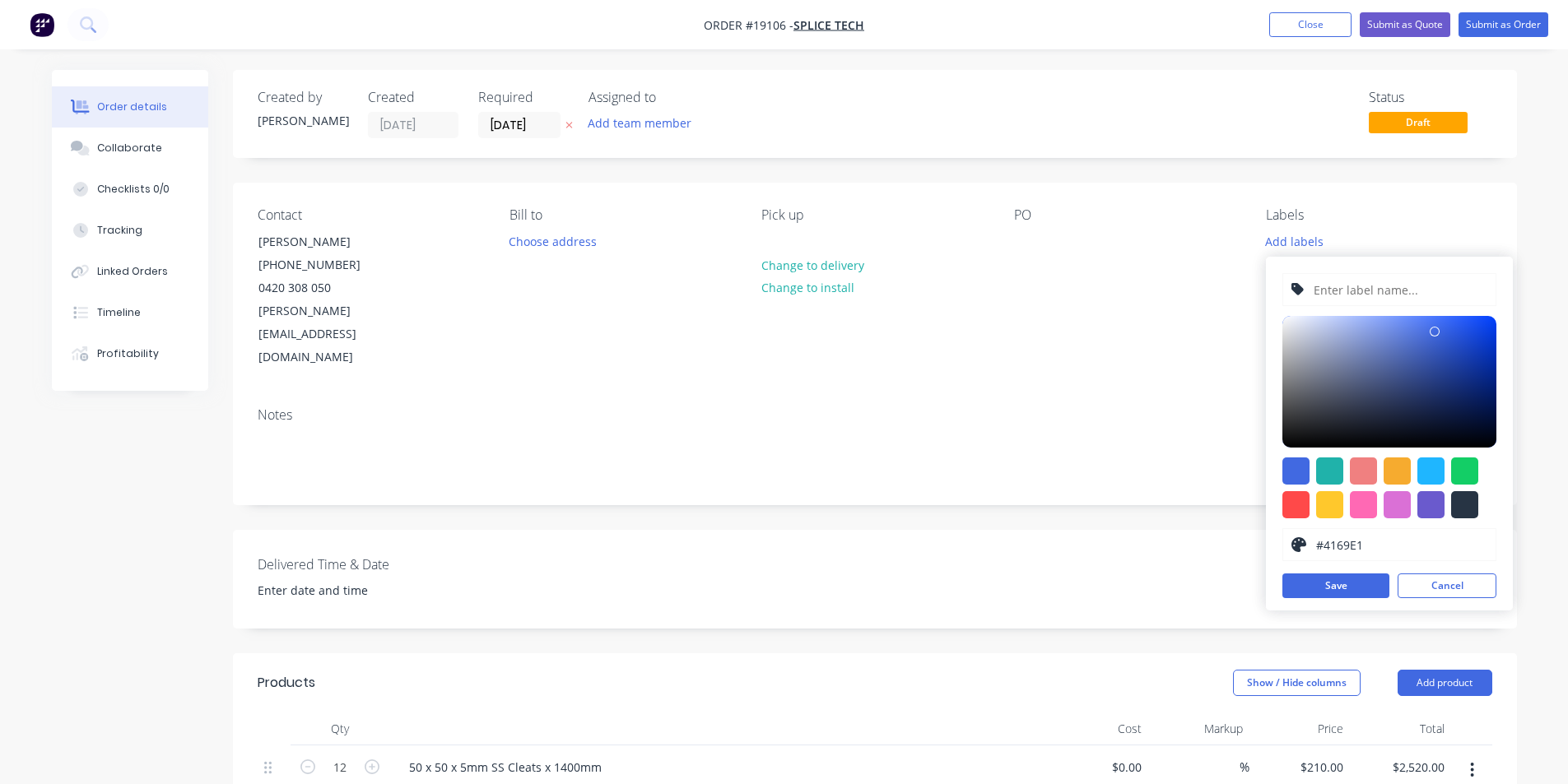
click at [1366, 289] on input "text" at bounding box center [1400, 290] width 176 height 32
type input "S"
type input "cleat"
click at [1465, 593] on button "Cancel" at bounding box center [1447, 586] width 98 height 25
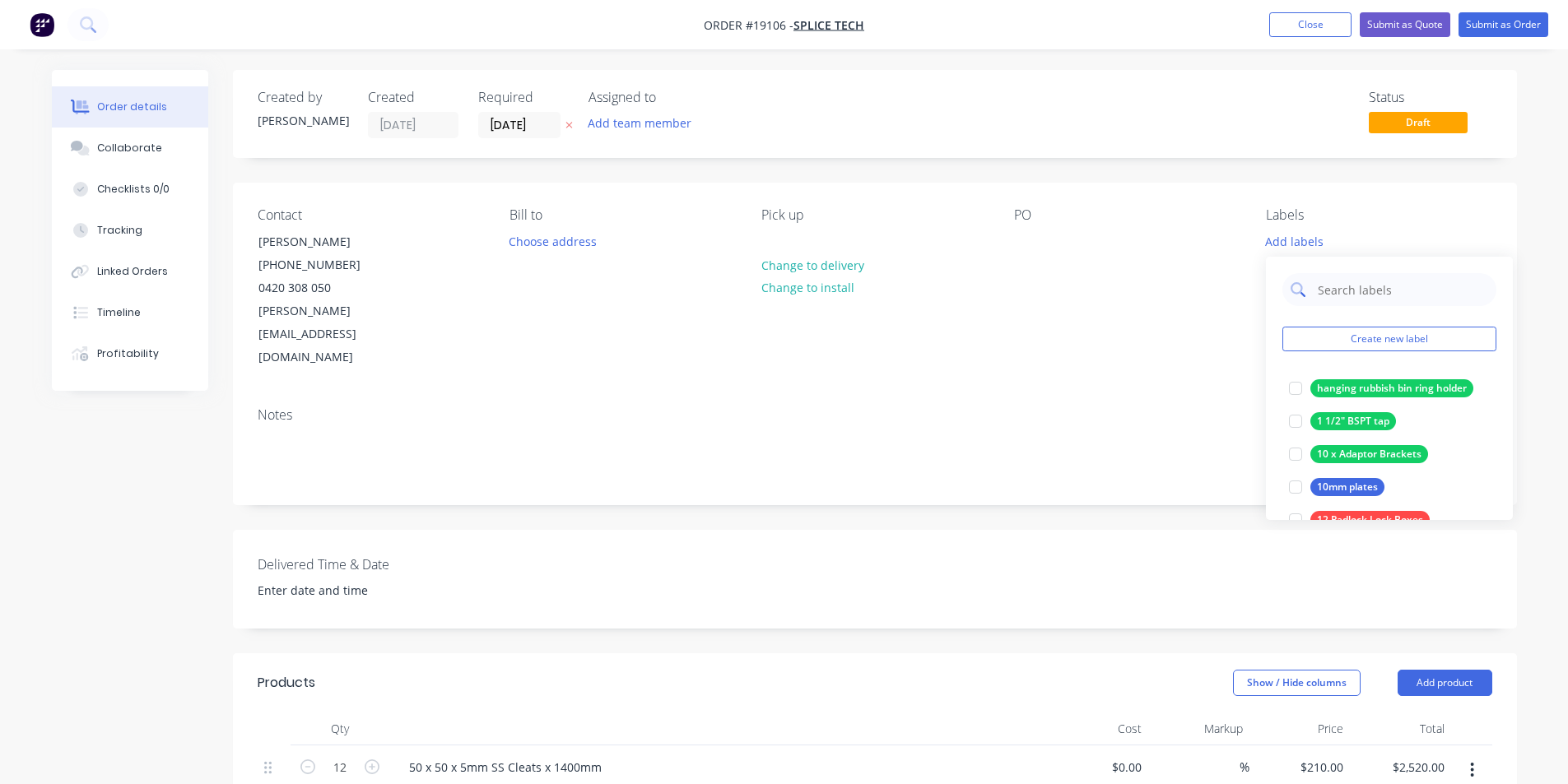
click at [1359, 283] on input "text" at bounding box center [1402, 289] width 172 height 32
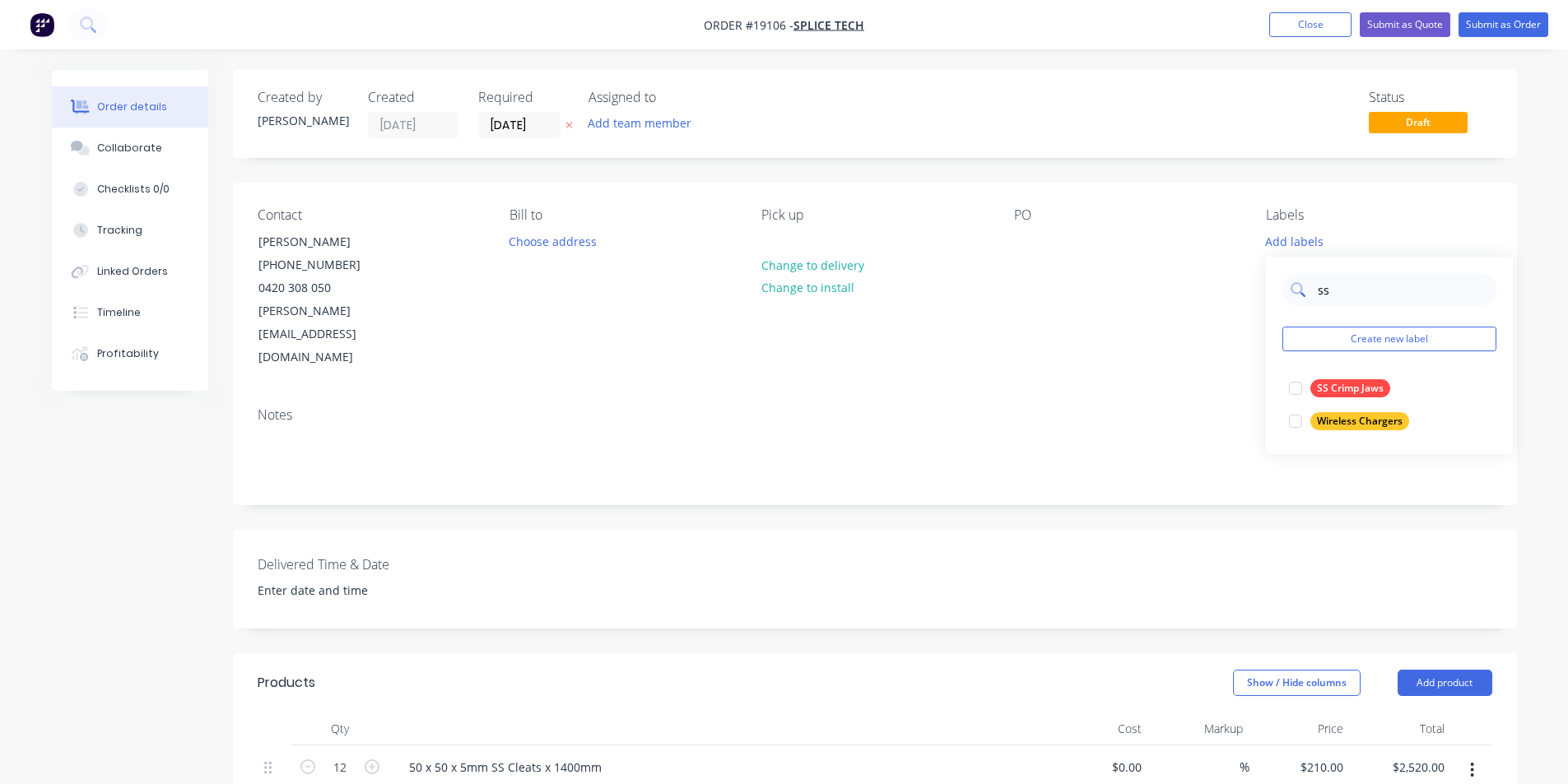
type input "s"
type input "clea"
click at [1293, 390] on div at bounding box center [1295, 388] width 33 height 32
drag, startPoint x: 1177, startPoint y: 377, endPoint x: 1209, endPoint y: 347, distance: 43.9
click at [1177, 407] on div "Notes" at bounding box center [875, 415] width 1235 height 16
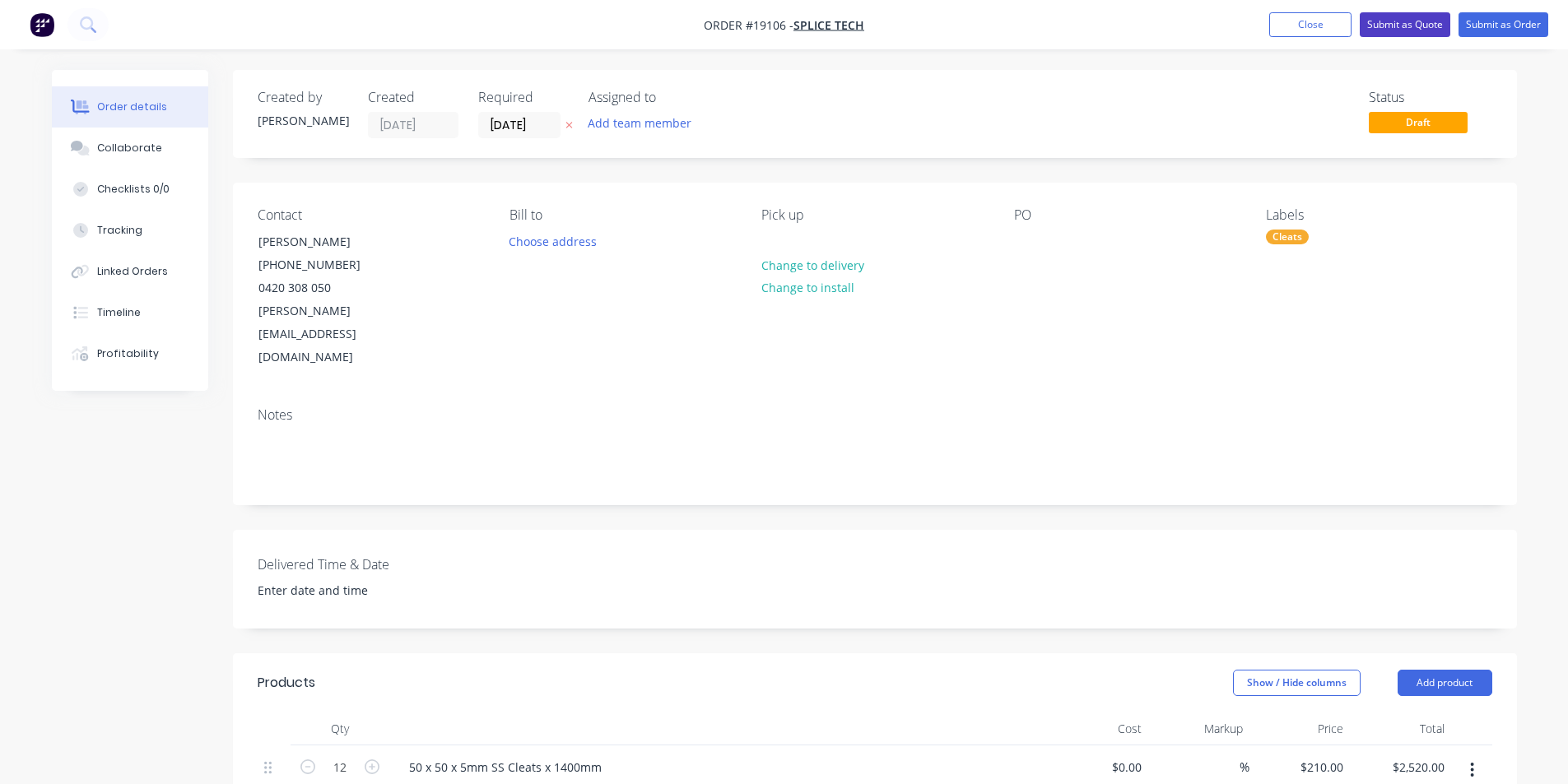
click at [1413, 22] on button "Submit as Quote" at bounding box center [1405, 25] width 90 height 25
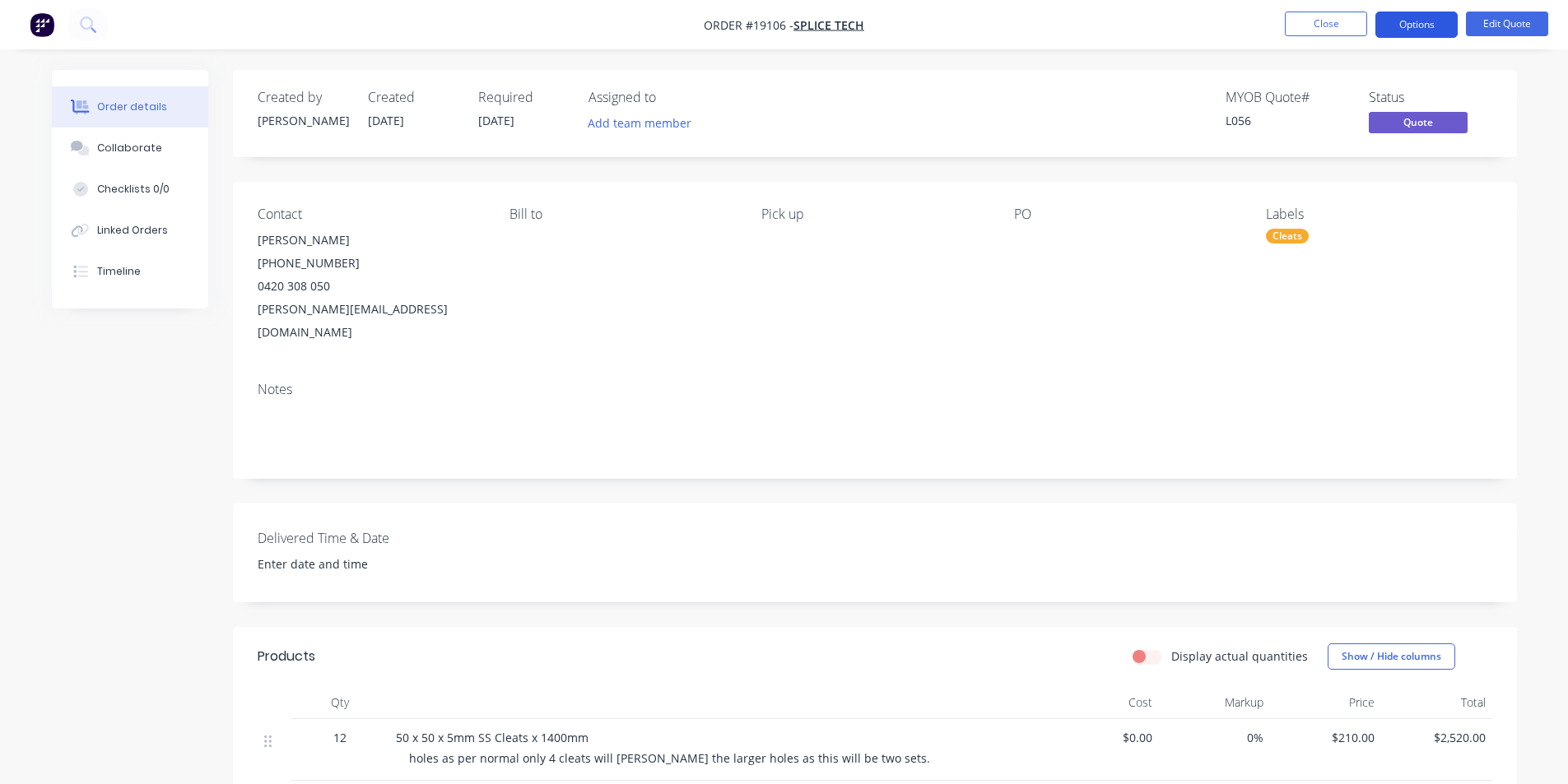
click at [1413, 25] on button "Options" at bounding box center [1417, 25] width 83 height 26
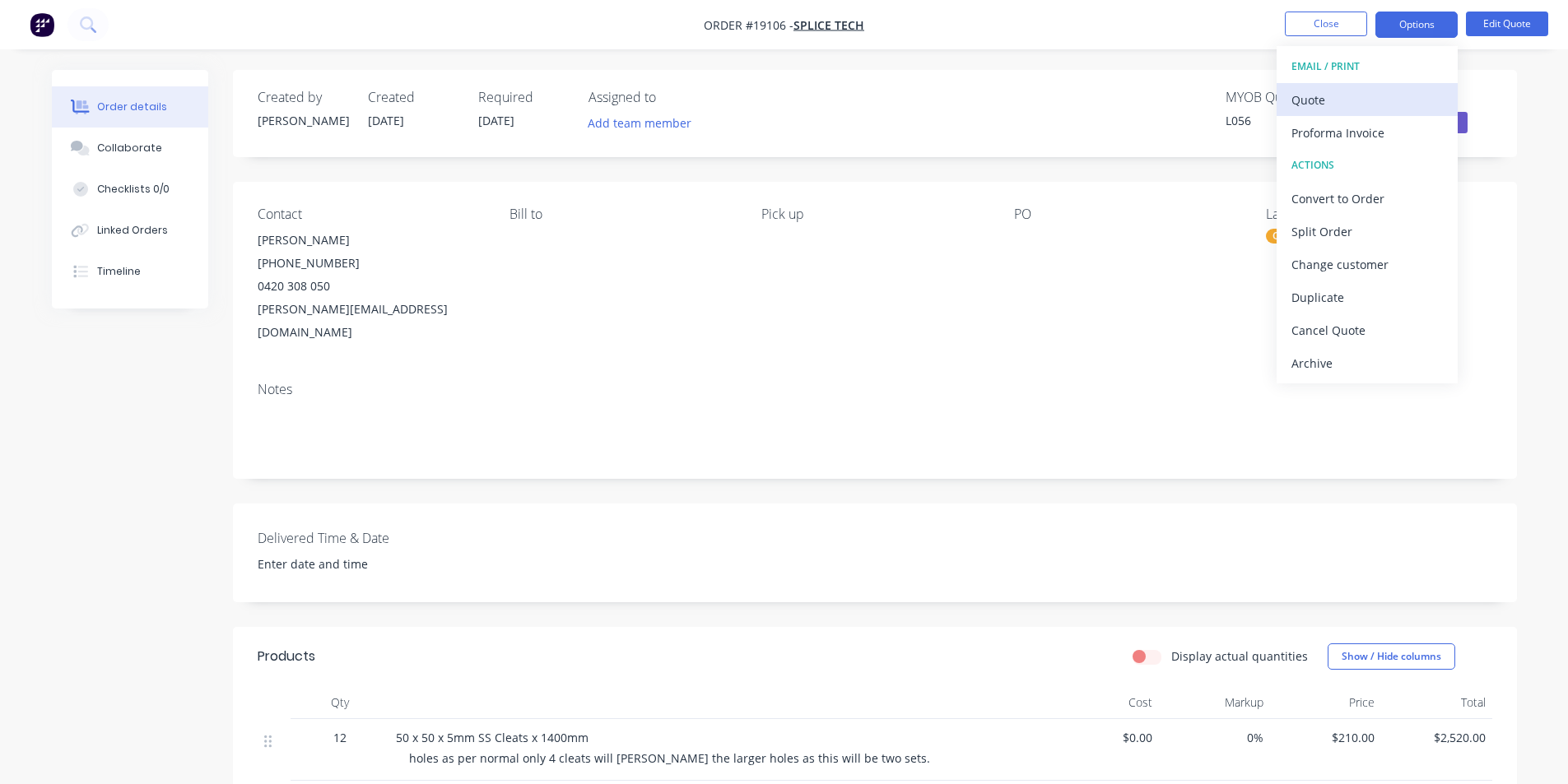
click at [1351, 107] on div "Quote" at bounding box center [1367, 99] width 151 height 24
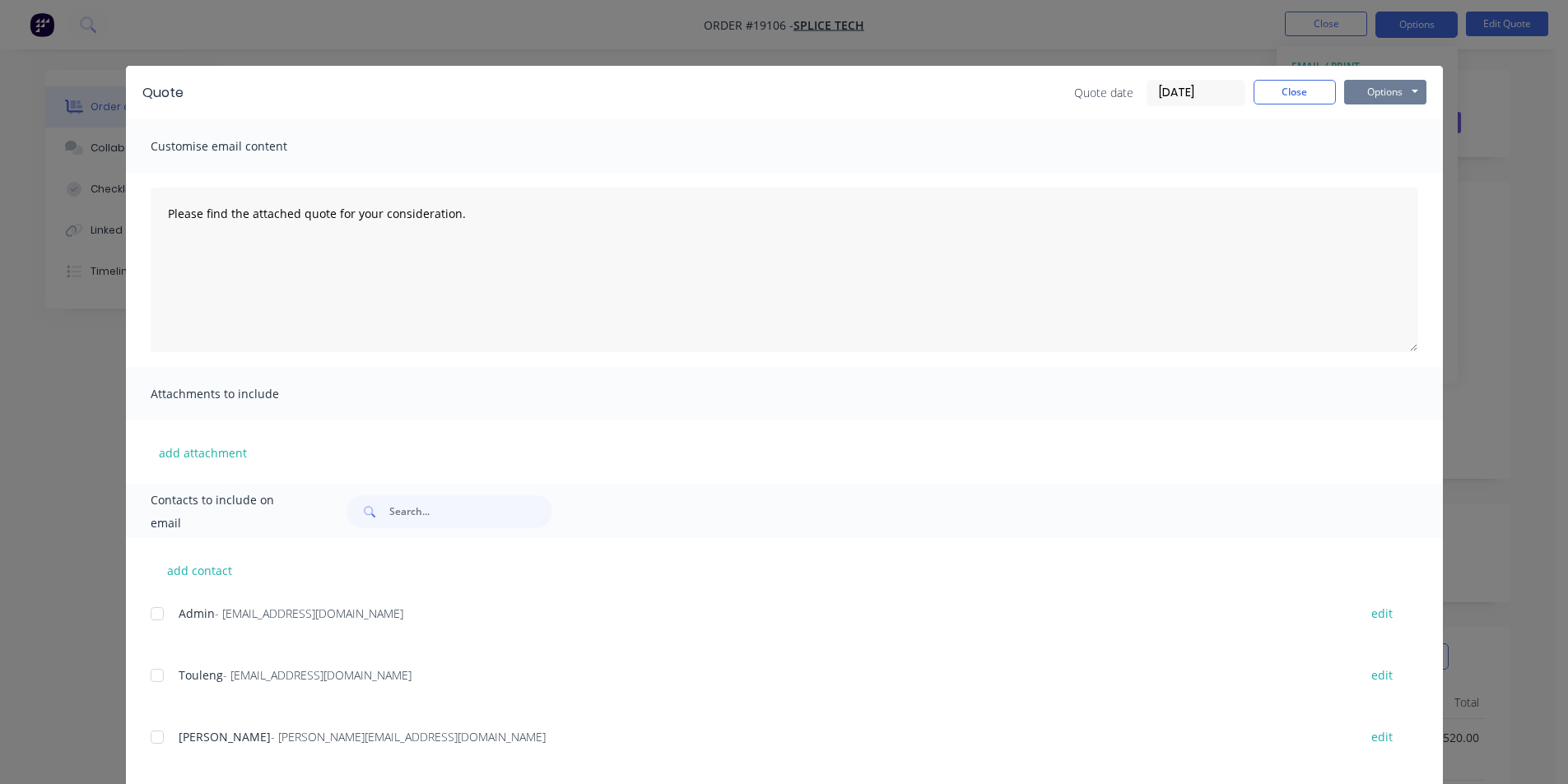
click at [1370, 97] on button "Options" at bounding box center [1385, 92] width 83 height 25
click at [1388, 143] on button "Print" at bounding box center [1397, 148] width 105 height 27
click at [1286, 99] on button "Close" at bounding box center [1295, 92] width 83 height 25
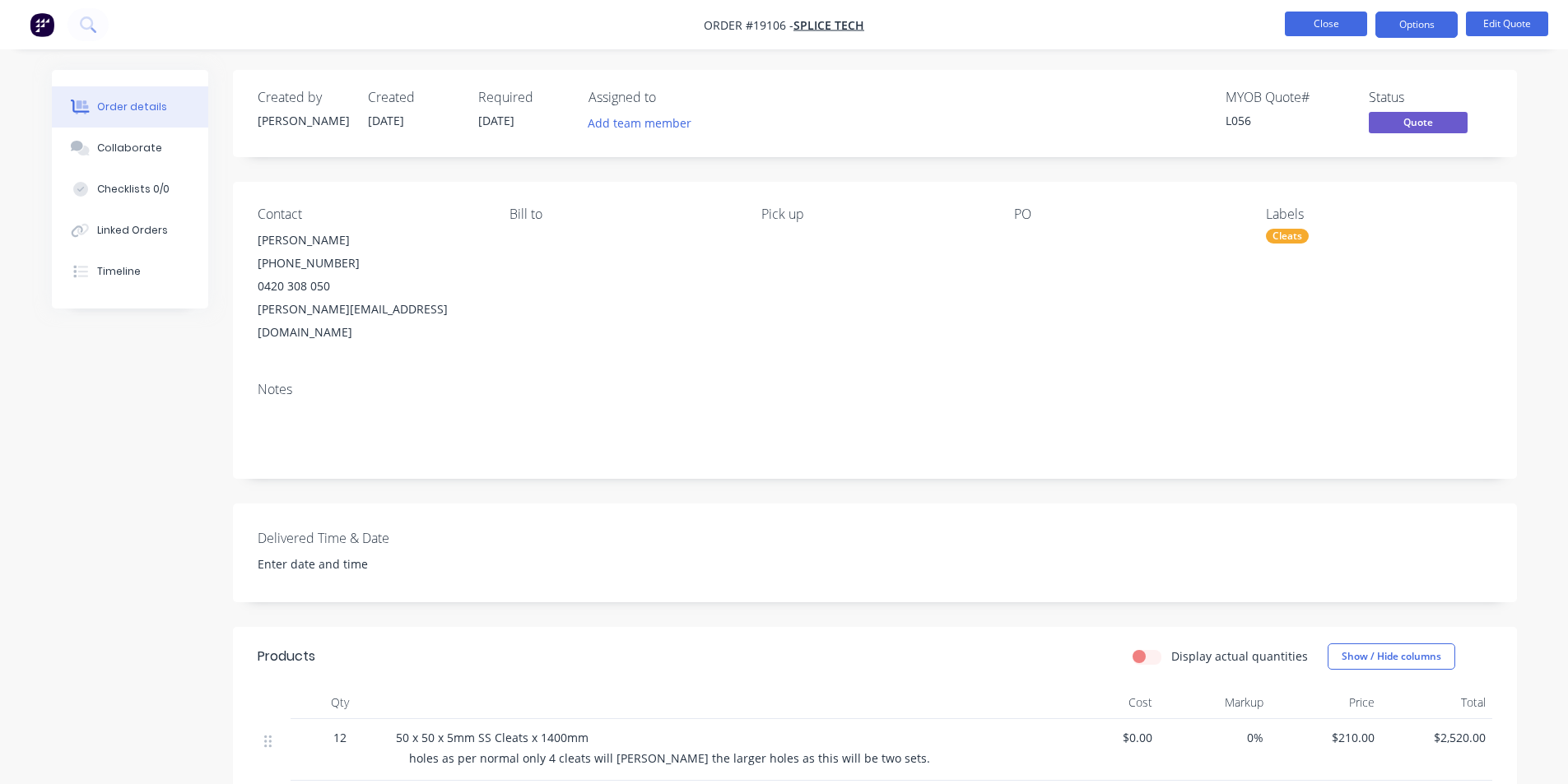
click at [1324, 20] on button "Close" at bounding box center [1326, 24] width 83 height 25
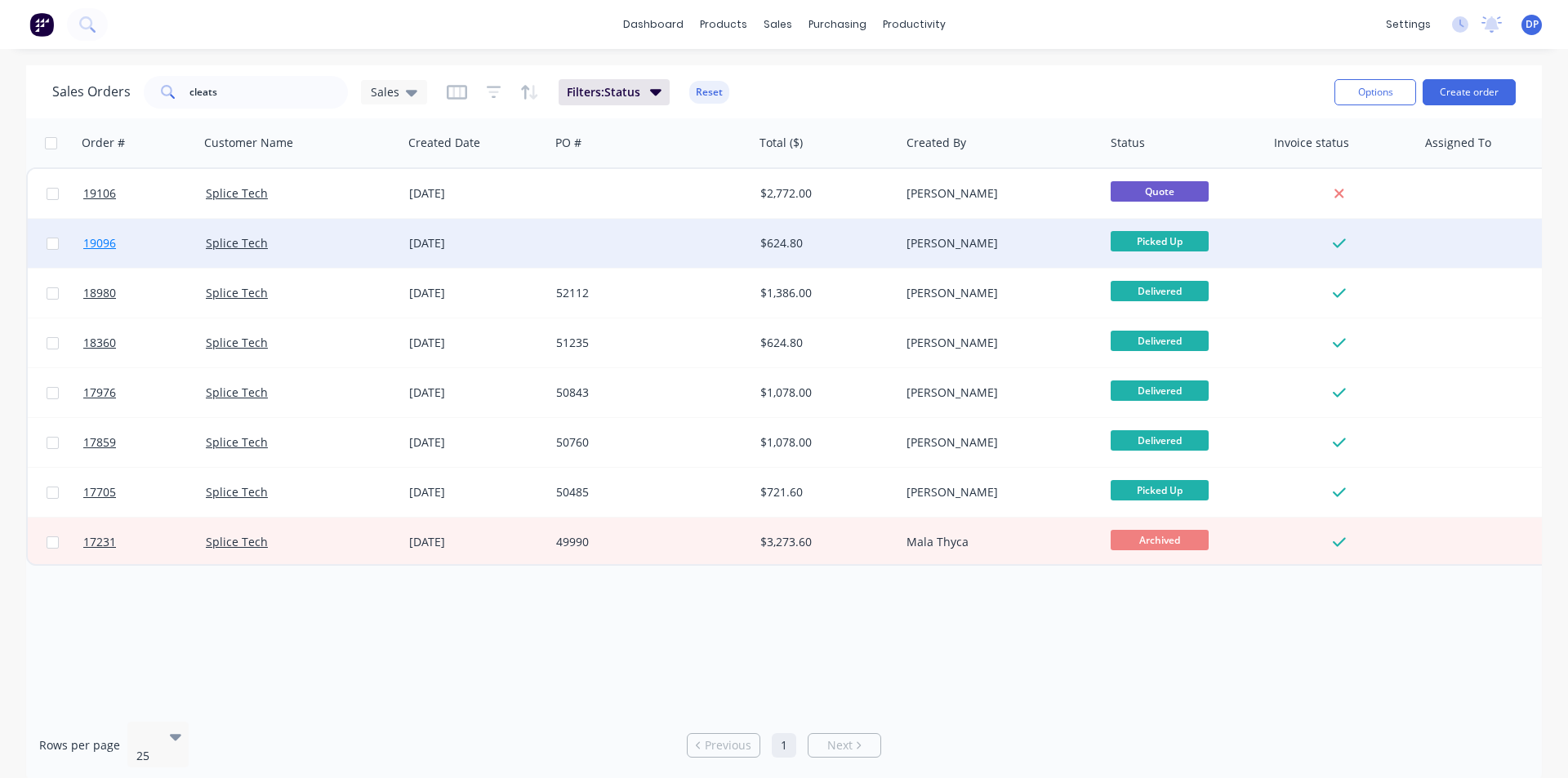
click at [116, 240] on span "19096" at bounding box center [99, 243] width 32 height 17
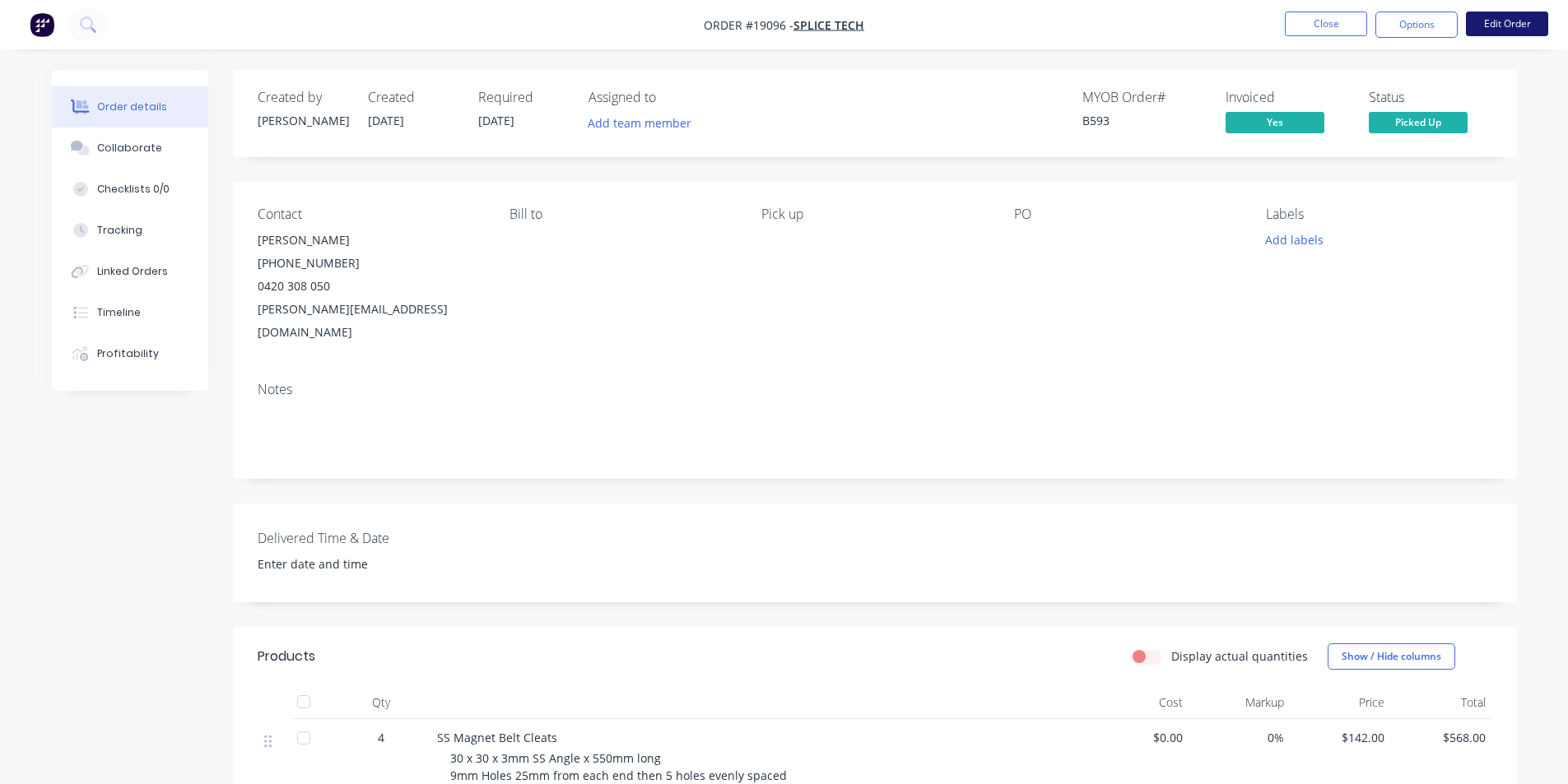
click at [1504, 32] on button "Edit Order" at bounding box center [1507, 24] width 83 height 25
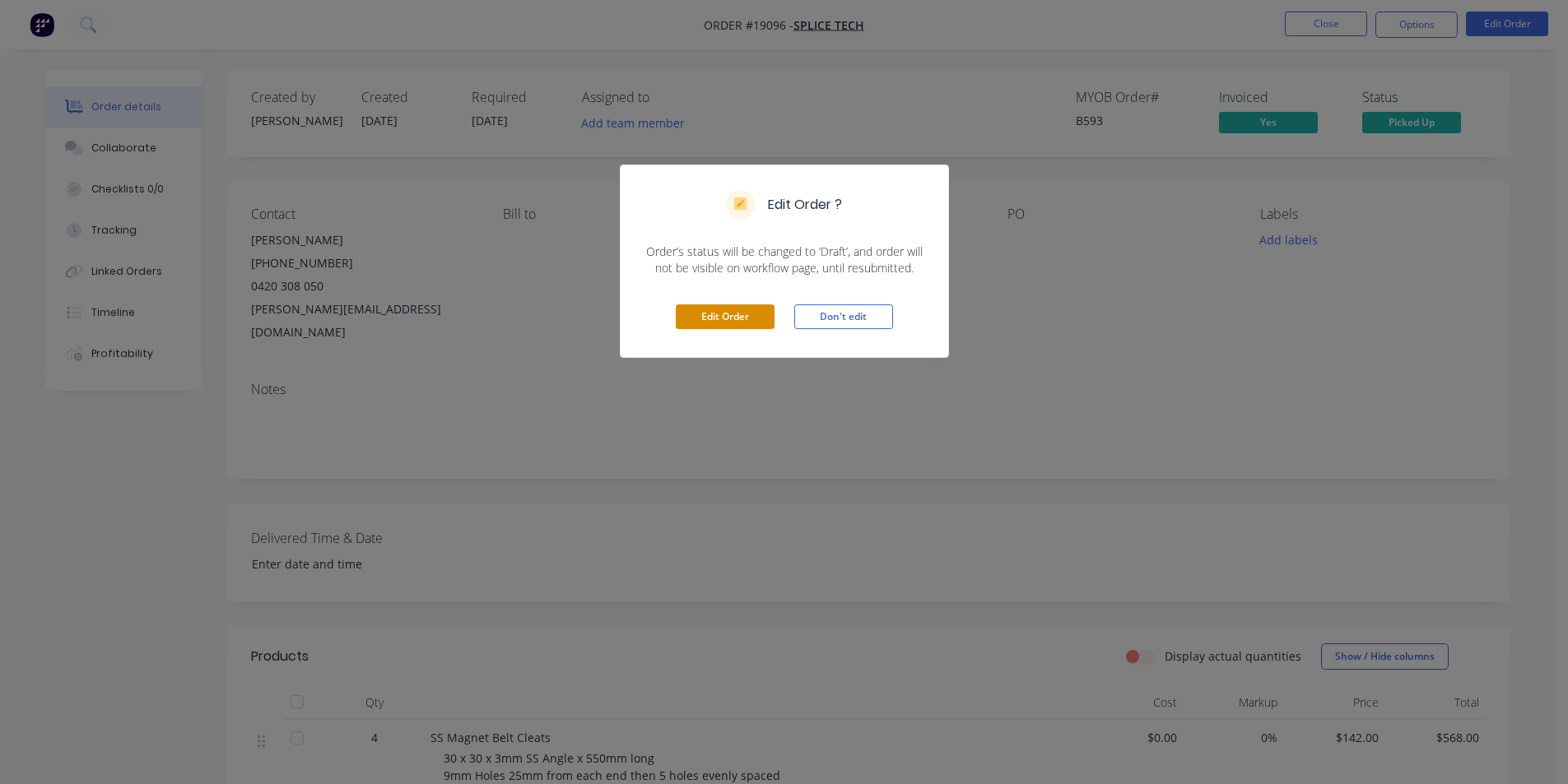
click at [745, 314] on button "Edit Order" at bounding box center [725, 317] width 98 height 25
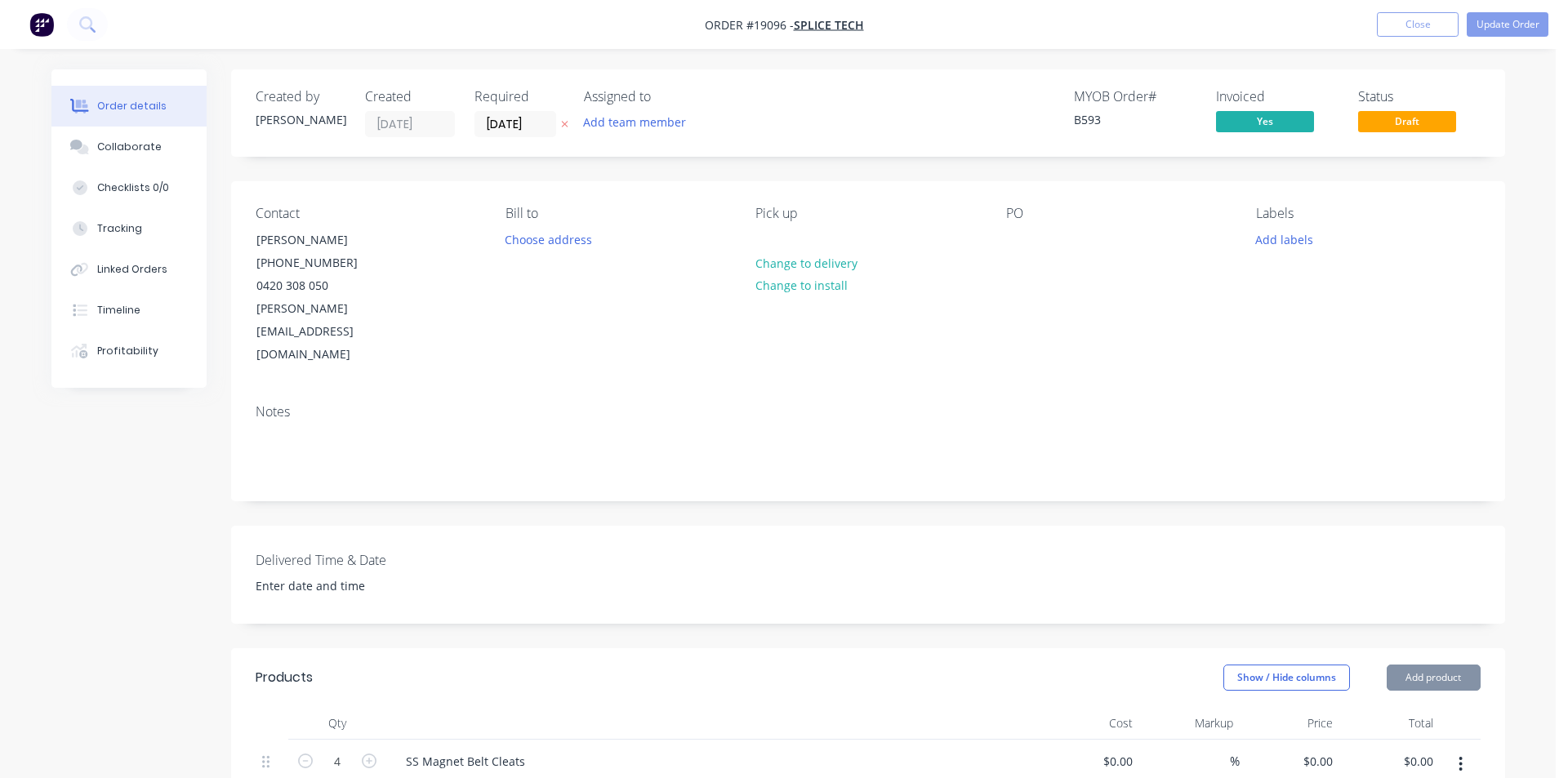
type input "$142.00"
type input "$568.00"
click at [1018, 236] on div at bounding box center [1019, 239] width 26 height 24
click at [1022, 229] on div at bounding box center [1019, 239] width 26 height 24
click at [1189, 339] on div "Contact [PERSON_NAME] [PHONE_NUMBER] [PERSON_NAME][EMAIL_ADDRESS][DOMAIN_NAME] …" at bounding box center [868, 286] width 1274 height 210
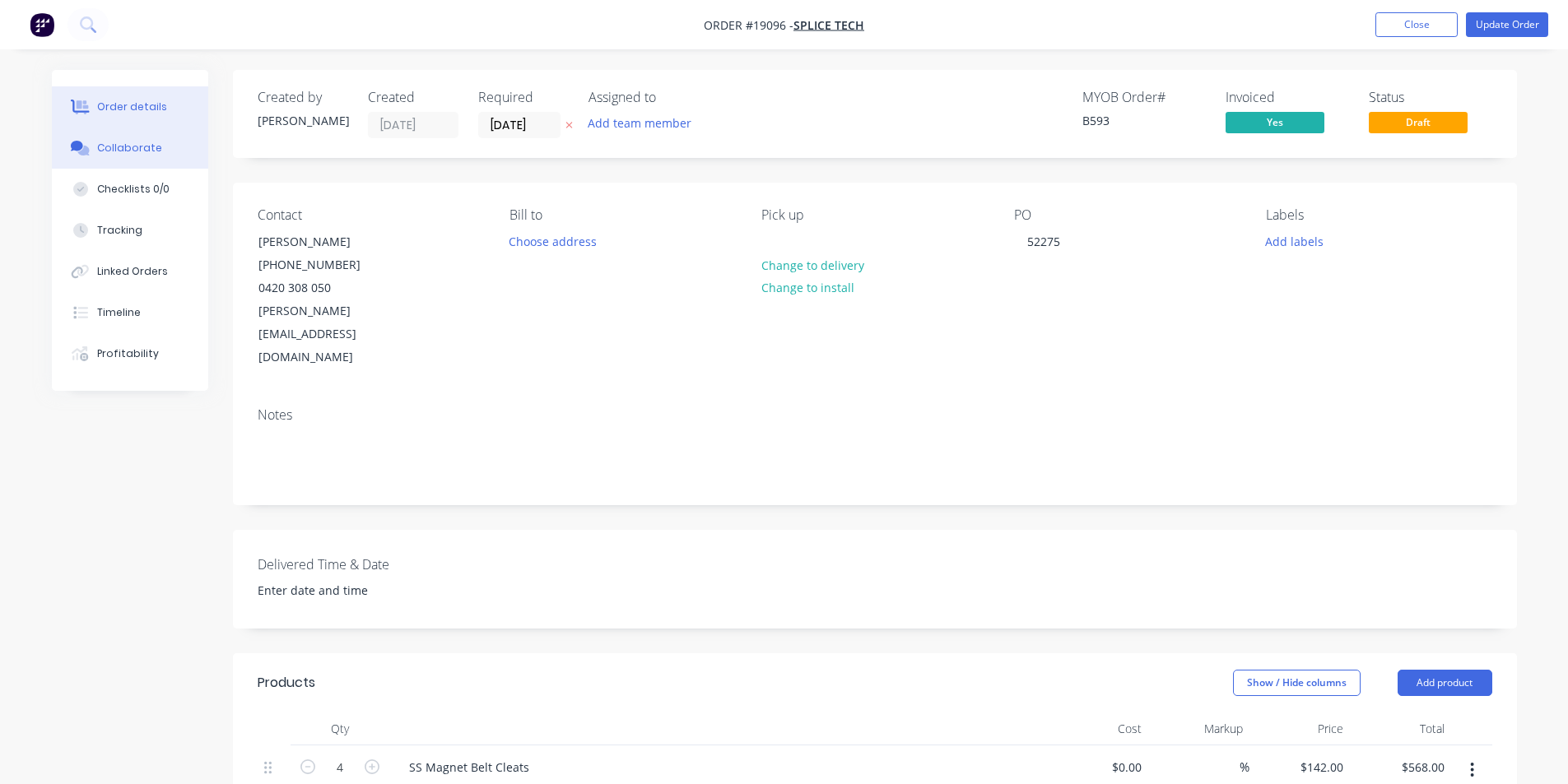
click at [134, 142] on div "Collaborate" at bounding box center [130, 147] width 65 height 15
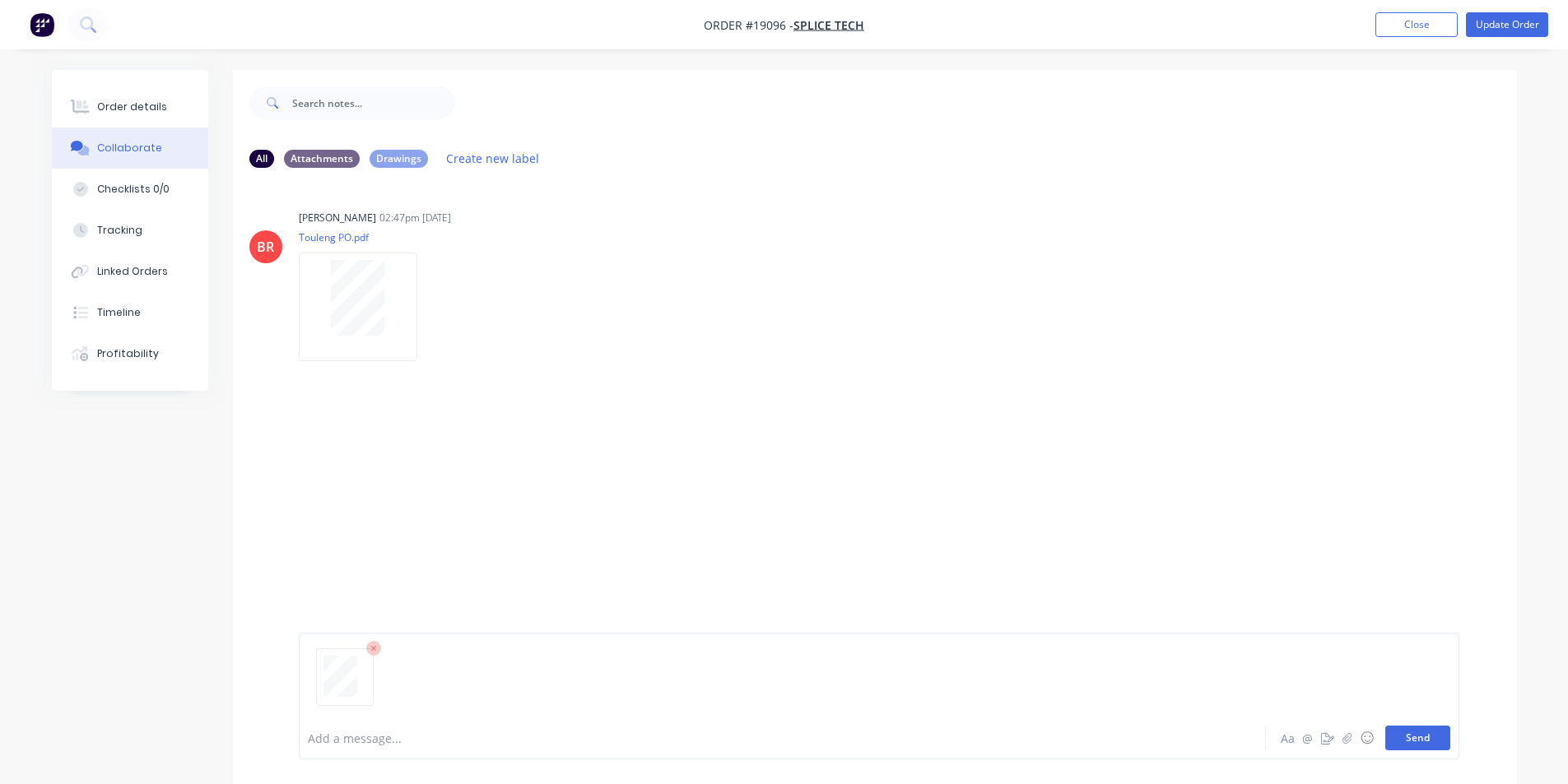
click at [1420, 738] on button "Send" at bounding box center [1418, 737] width 65 height 25
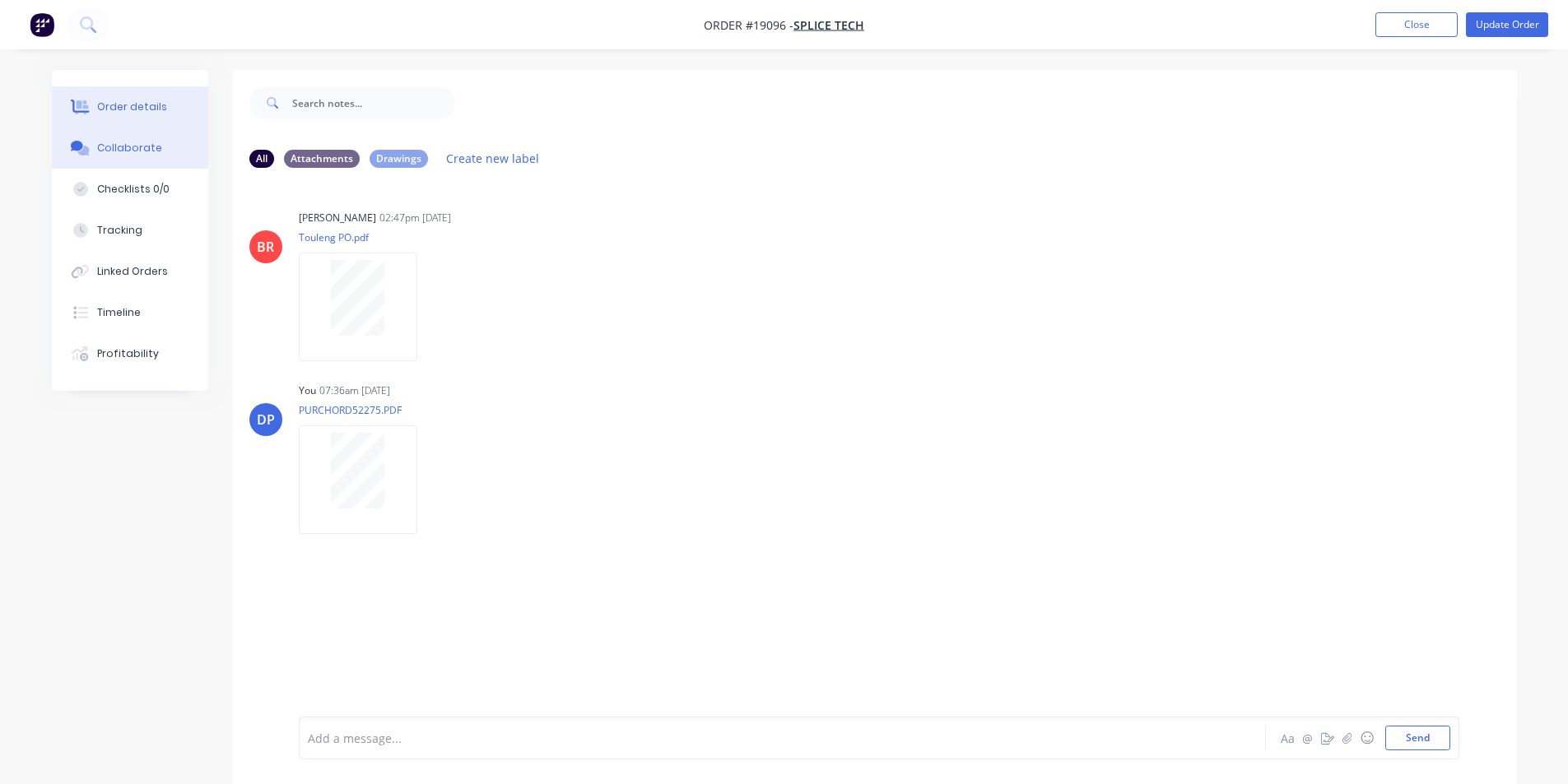
click at [87, 103] on icon at bounding box center [81, 106] width 19 height 15
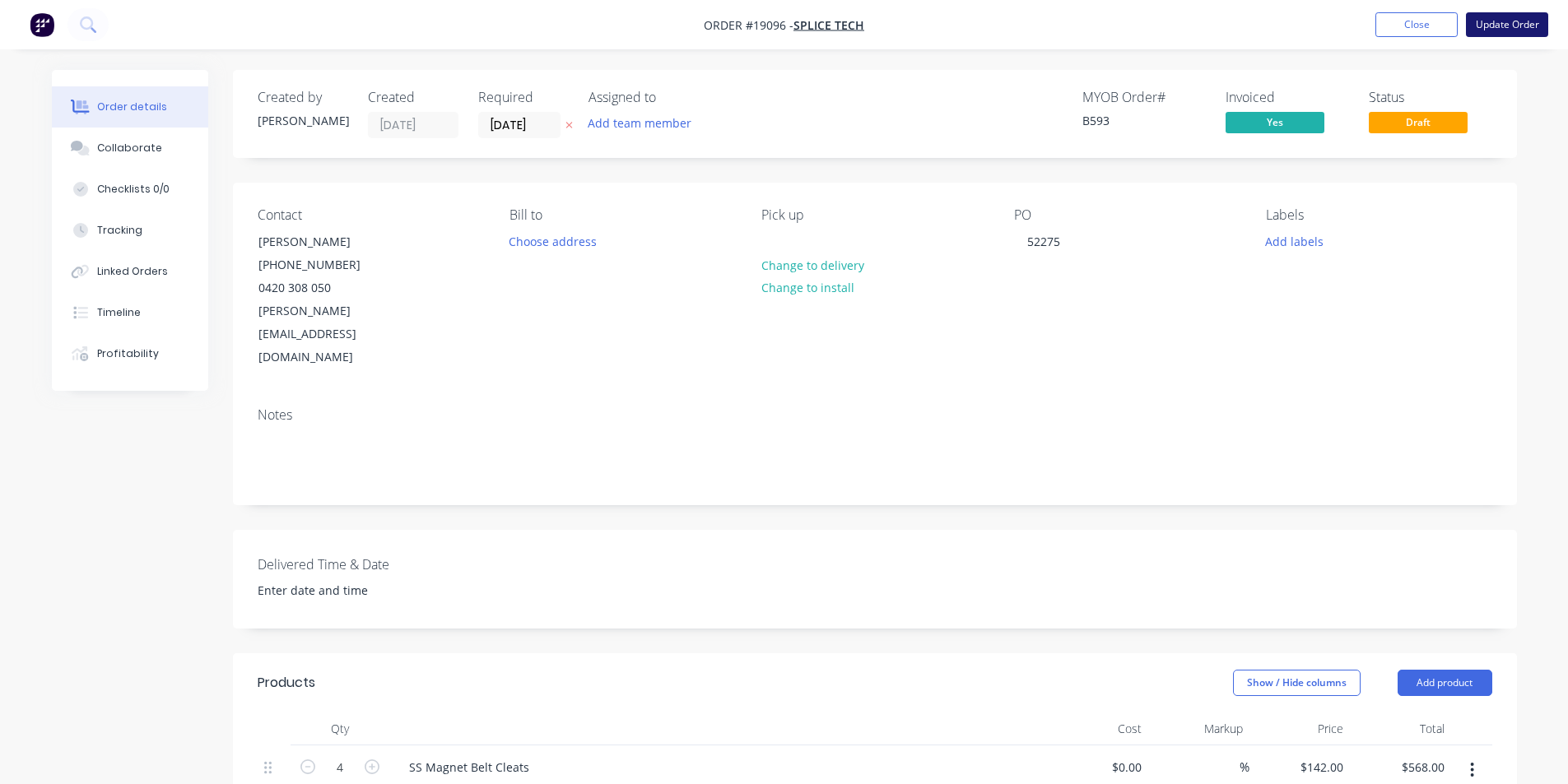
click at [1529, 23] on button "Update Order" at bounding box center [1507, 25] width 83 height 25
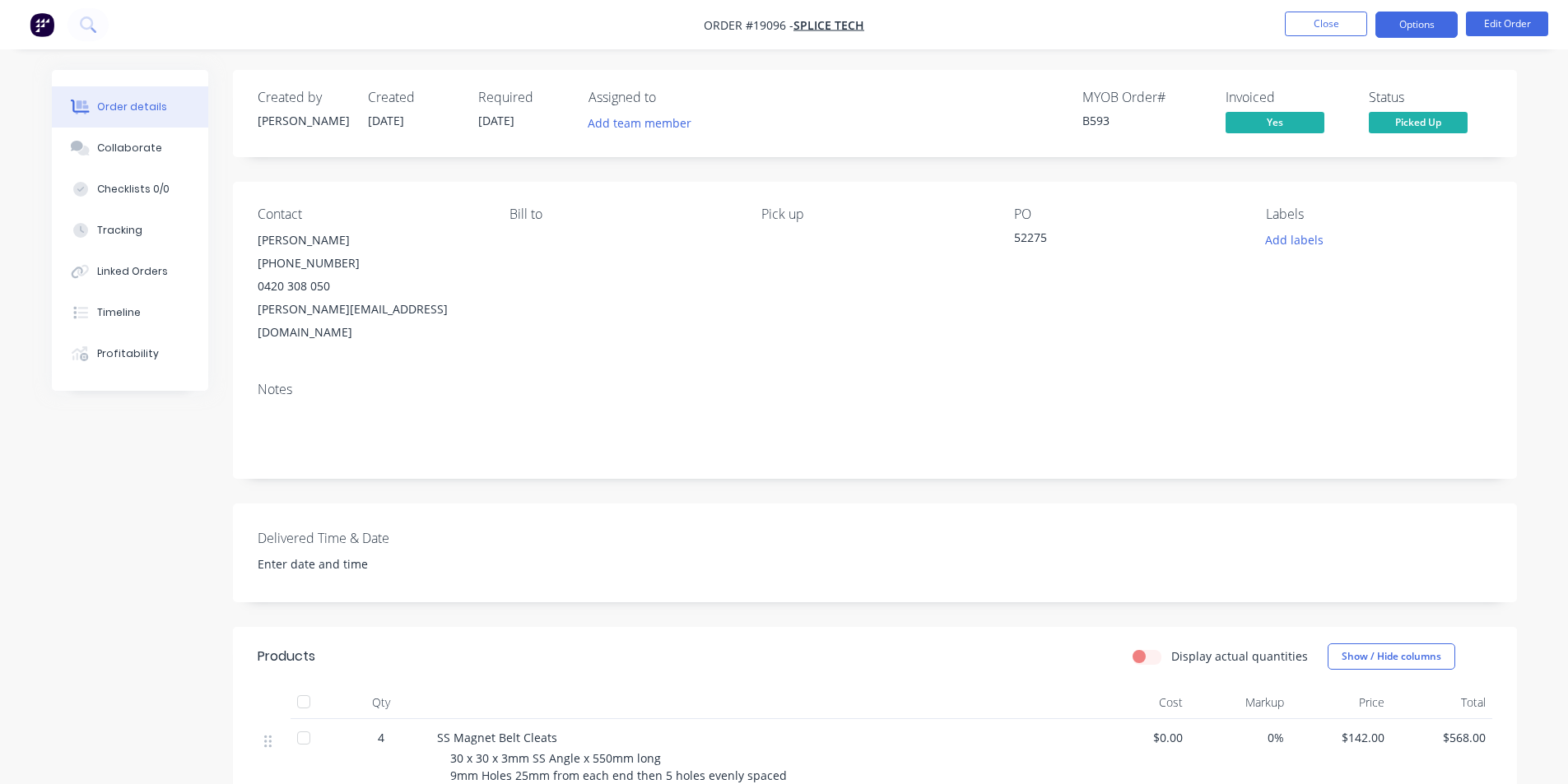
click at [1437, 18] on button "Options" at bounding box center [1417, 25] width 83 height 26
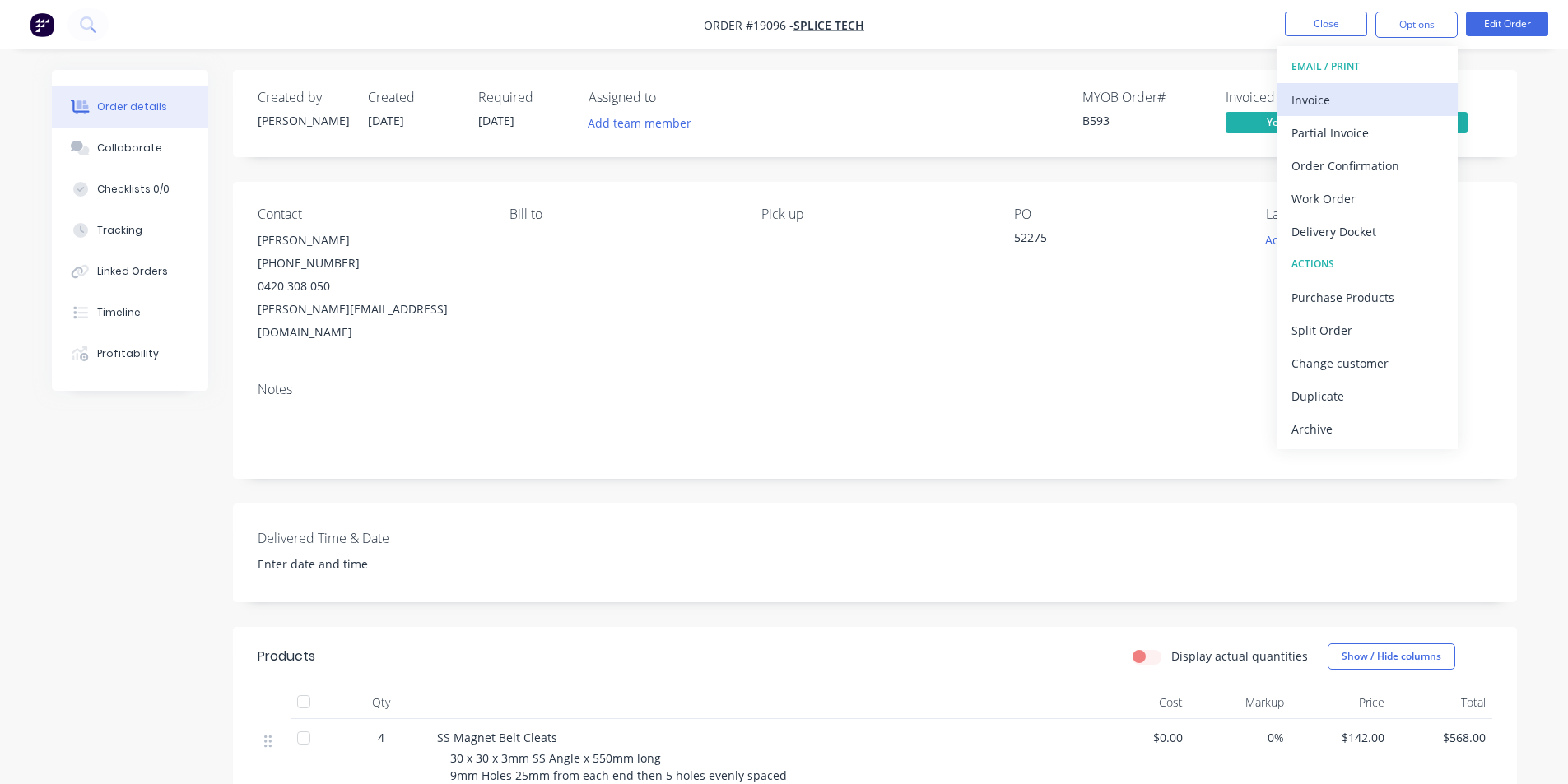
click at [1355, 105] on div "Invoice" at bounding box center [1367, 99] width 151 height 24
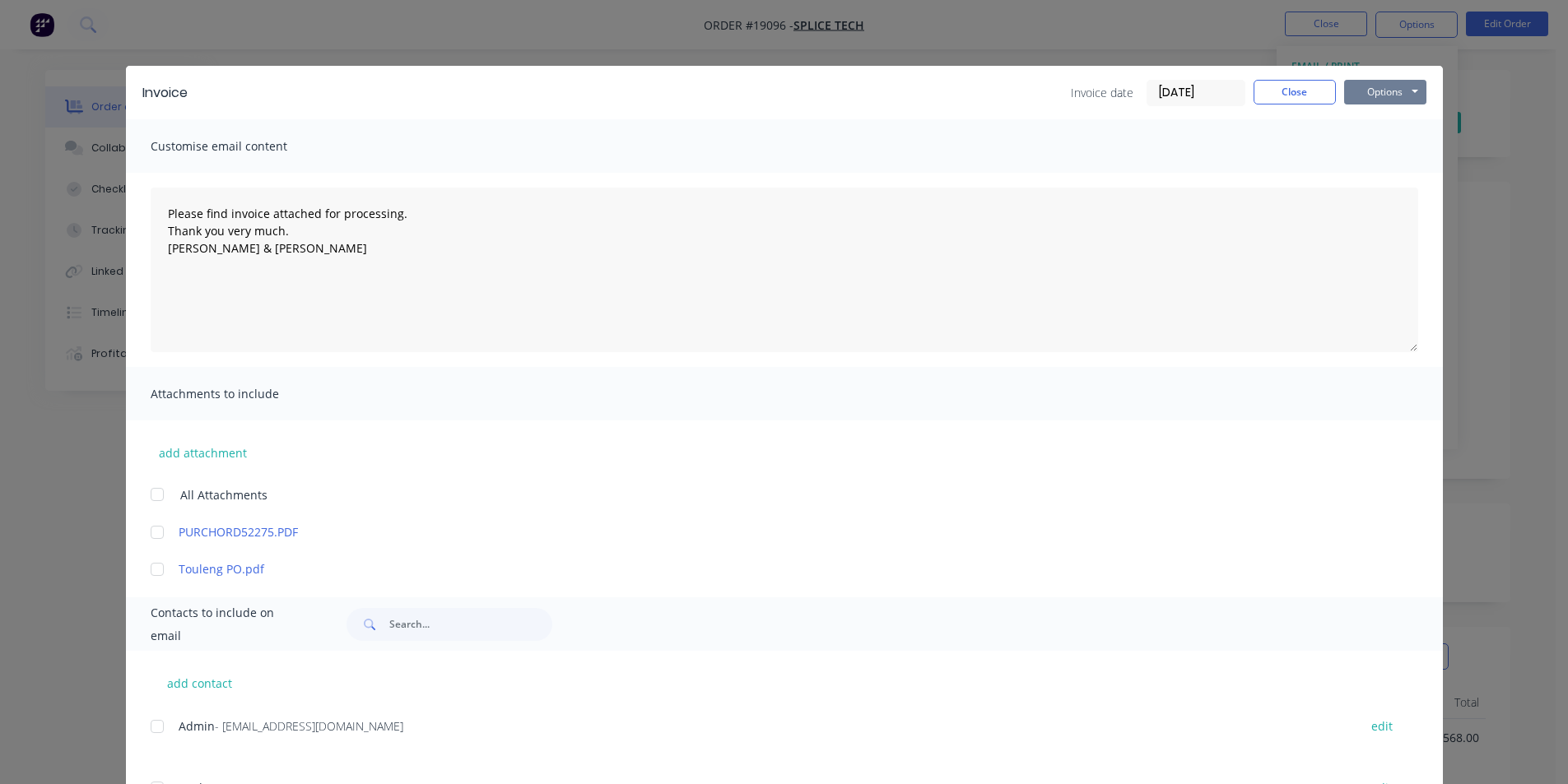
click at [1398, 90] on button "Options" at bounding box center [1385, 92] width 83 height 25
click at [1398, 155] on button "Print" at bounding box center [1397, 148] width 105 height 27
click at [1273, 87] on button "Close" at bounding box center [1295, 92] width 83 height 25
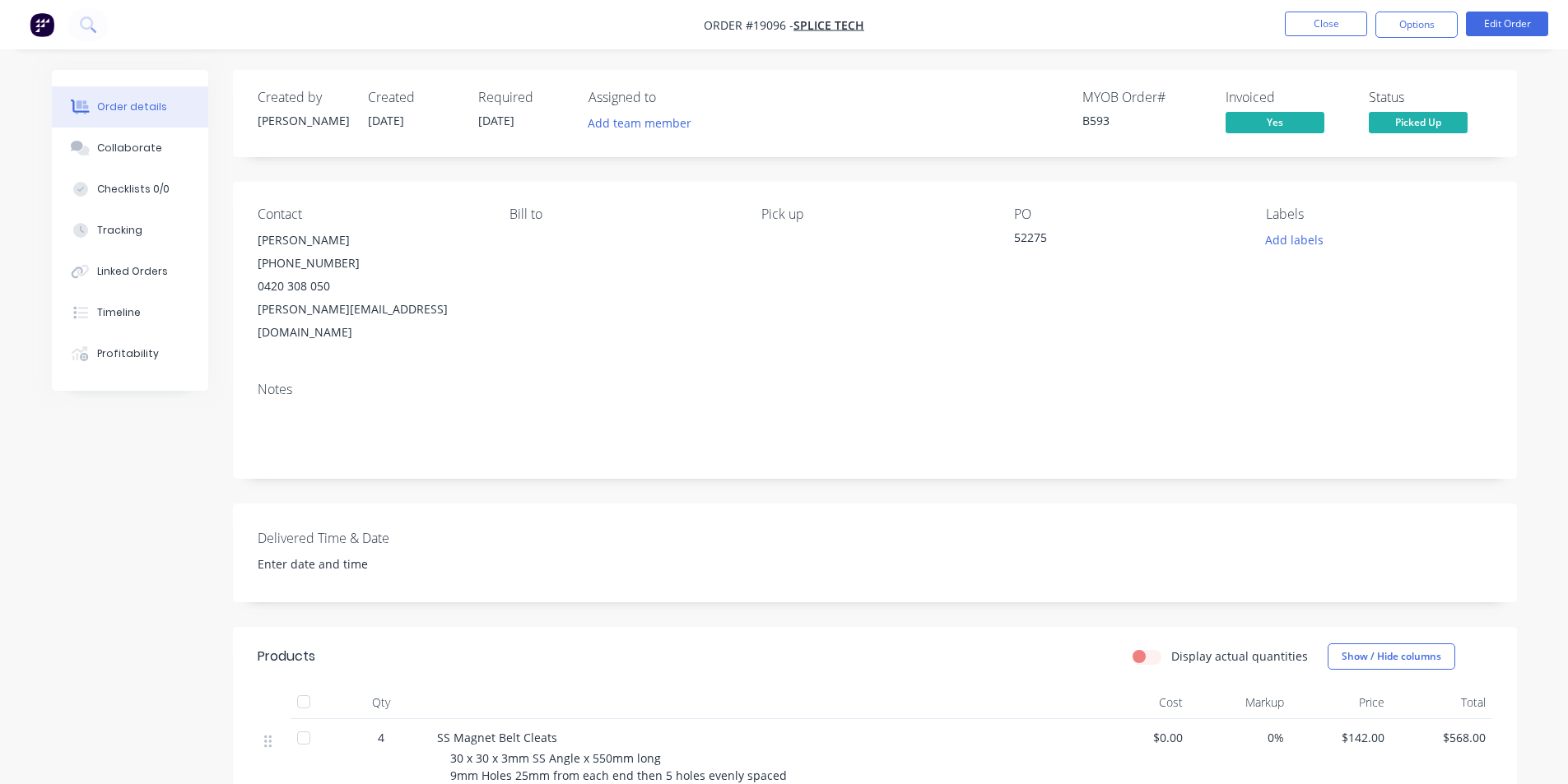
click at [25, 29] on button "button" at bounding box center [41, 25] width 34 height 26
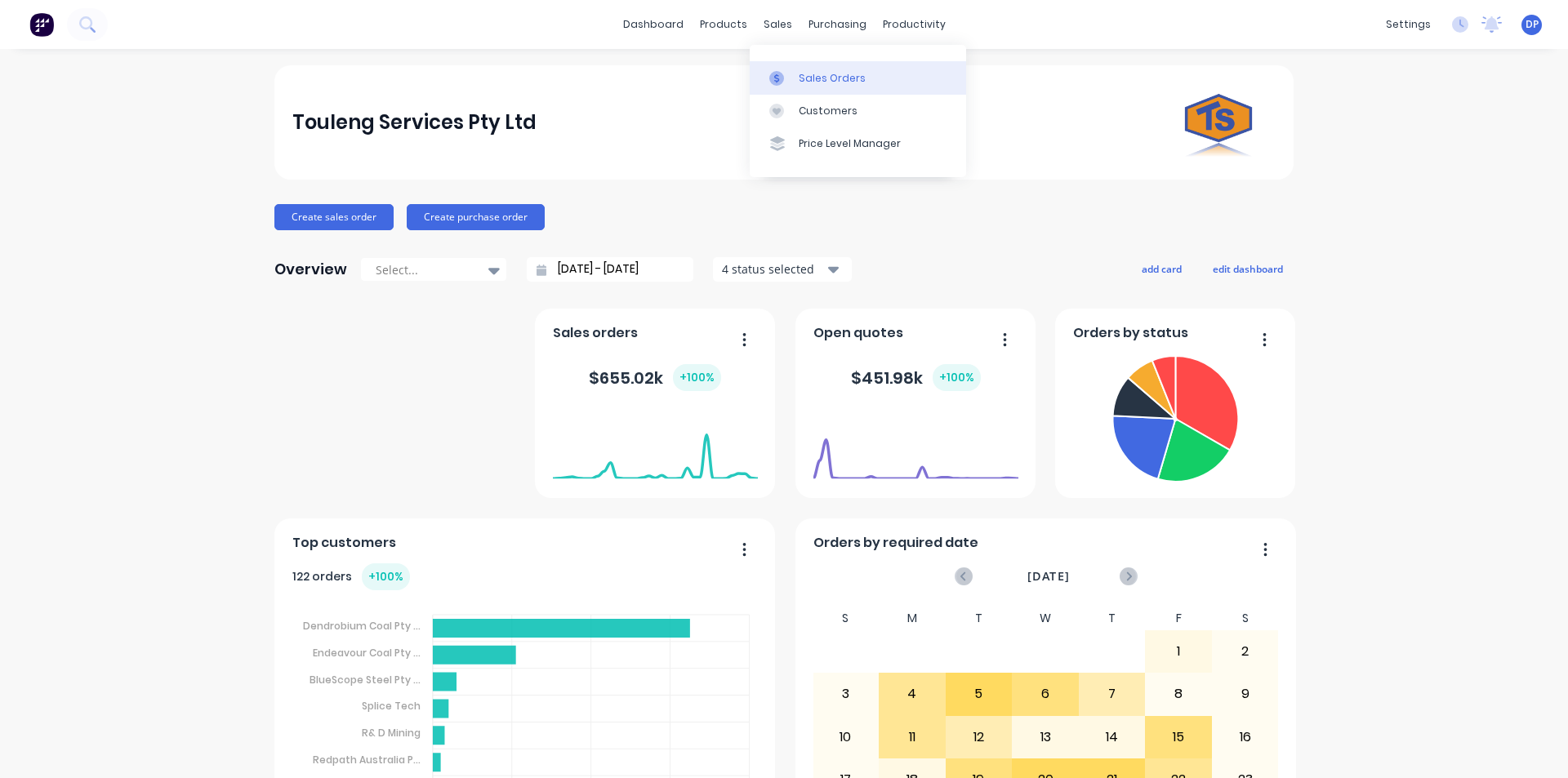
click at [824, 78] on div "Sales Orders" at bounding box center [832, 78] width 67 height 15
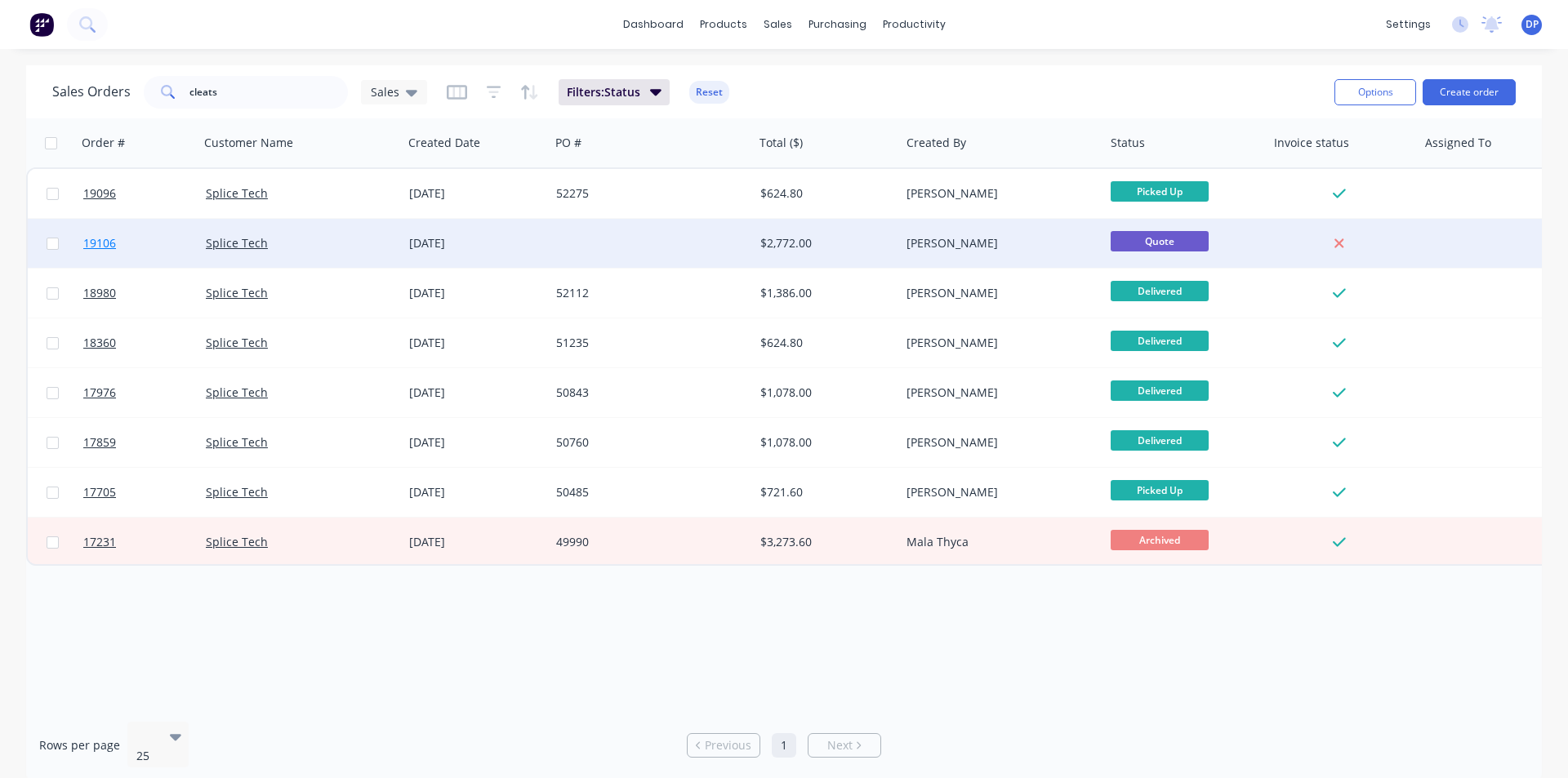
click at [106, 242] on span "19106" at bounding box center [99, 243] width 32 height 17
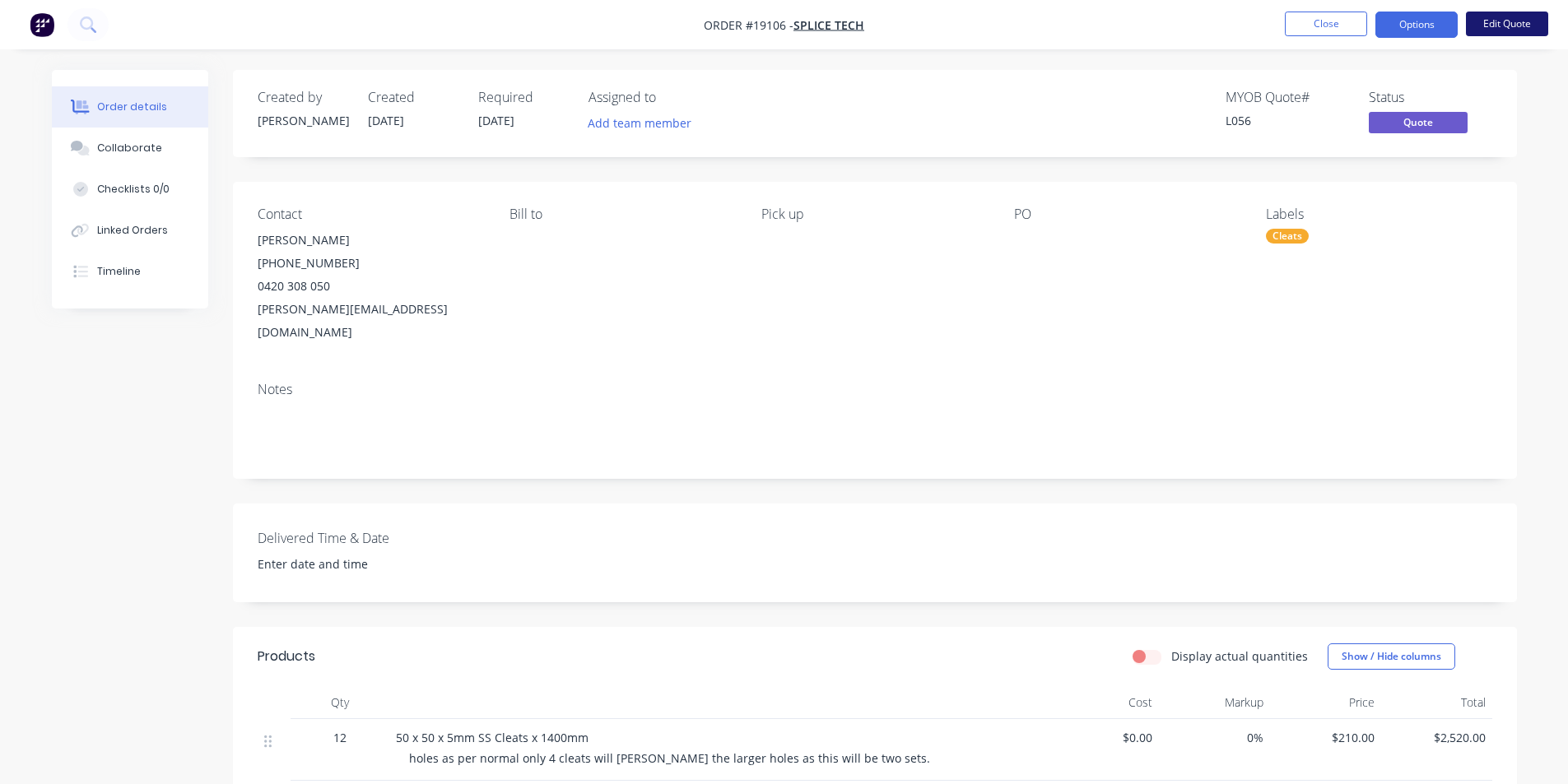
click at [1511, 20] on button "Edit Quote" at bounding box center [1507, 24] width 83 height 25
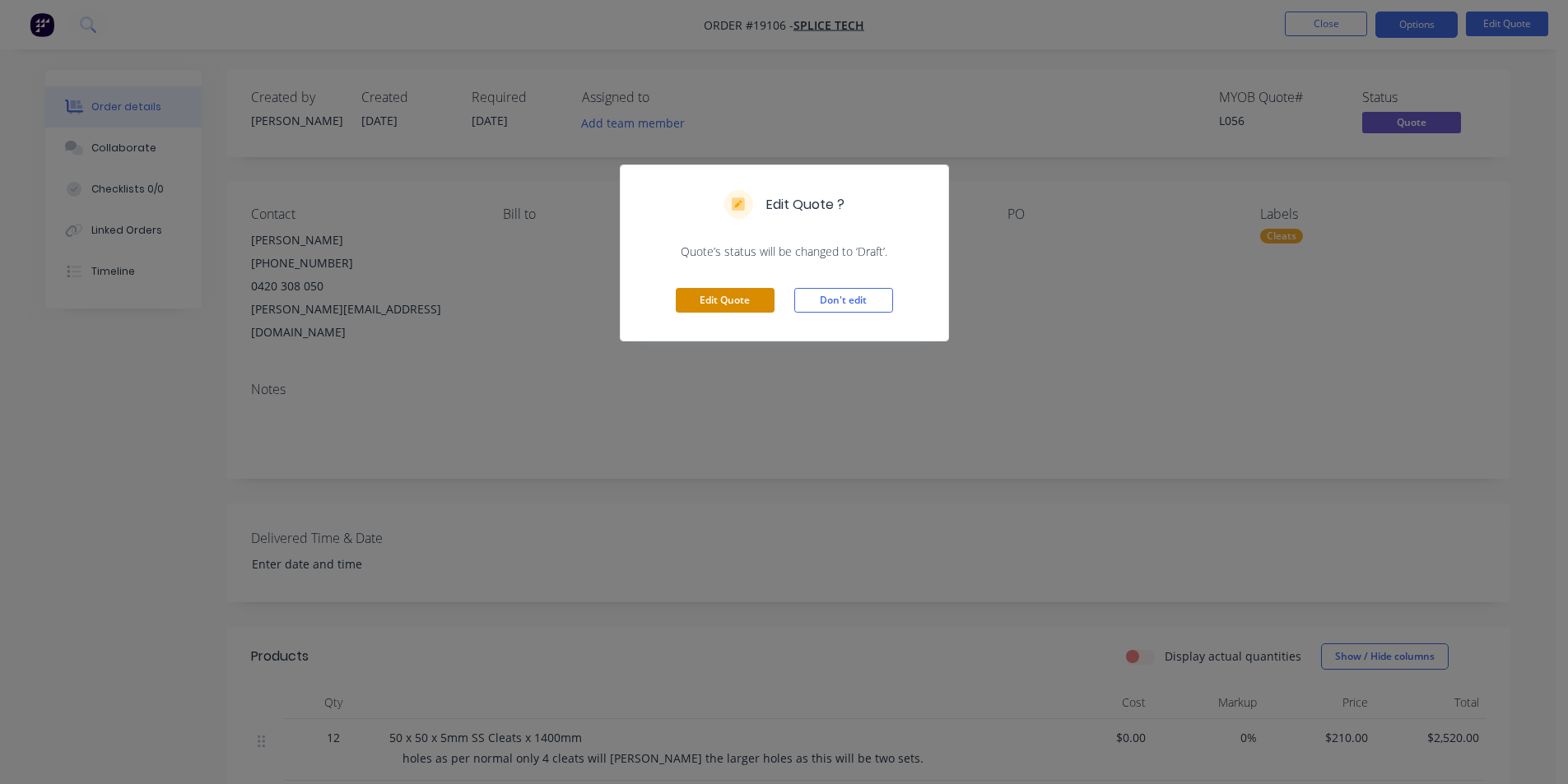
click at [731, 294] on button "Edit Quote" at bounding box center [725, 300] width 98 height 25
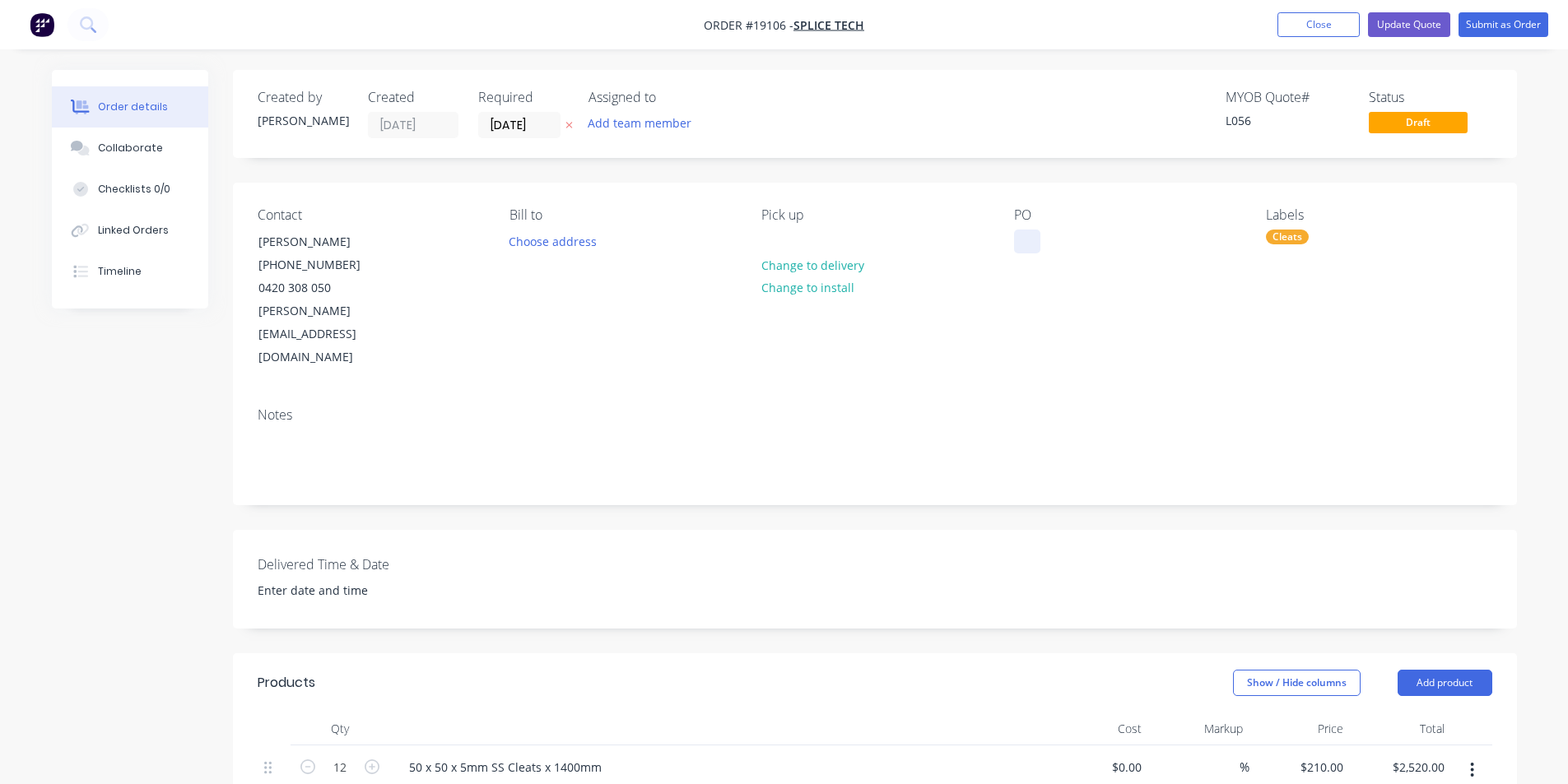
click at [1020, 248] on div at bounding box center [1027, 241] width 26 height 24
click at [568, 314] on div "Bill to Choose address" at bounding box center [622, 288] width 226 height 162
click at [145, 147] on div "Collaborate" at bounding box center [130, 147] width 65 height 15
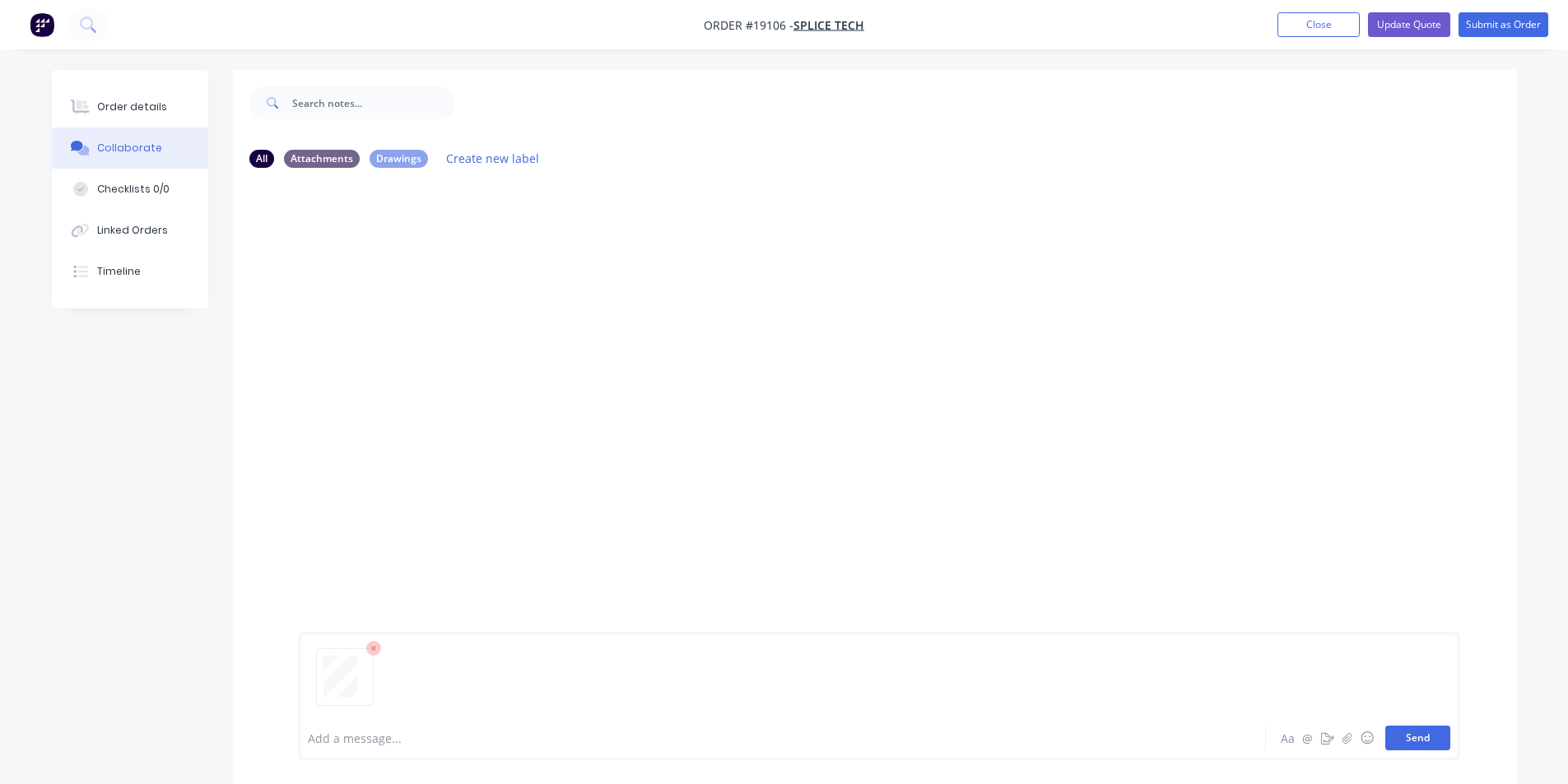
click at [1393, 734] on button "Send" at bounding box center [1418, 737] width 65 height 25
click at [124, 97] on button "Order details" at bounding box center [130, 106] width 156 height 41
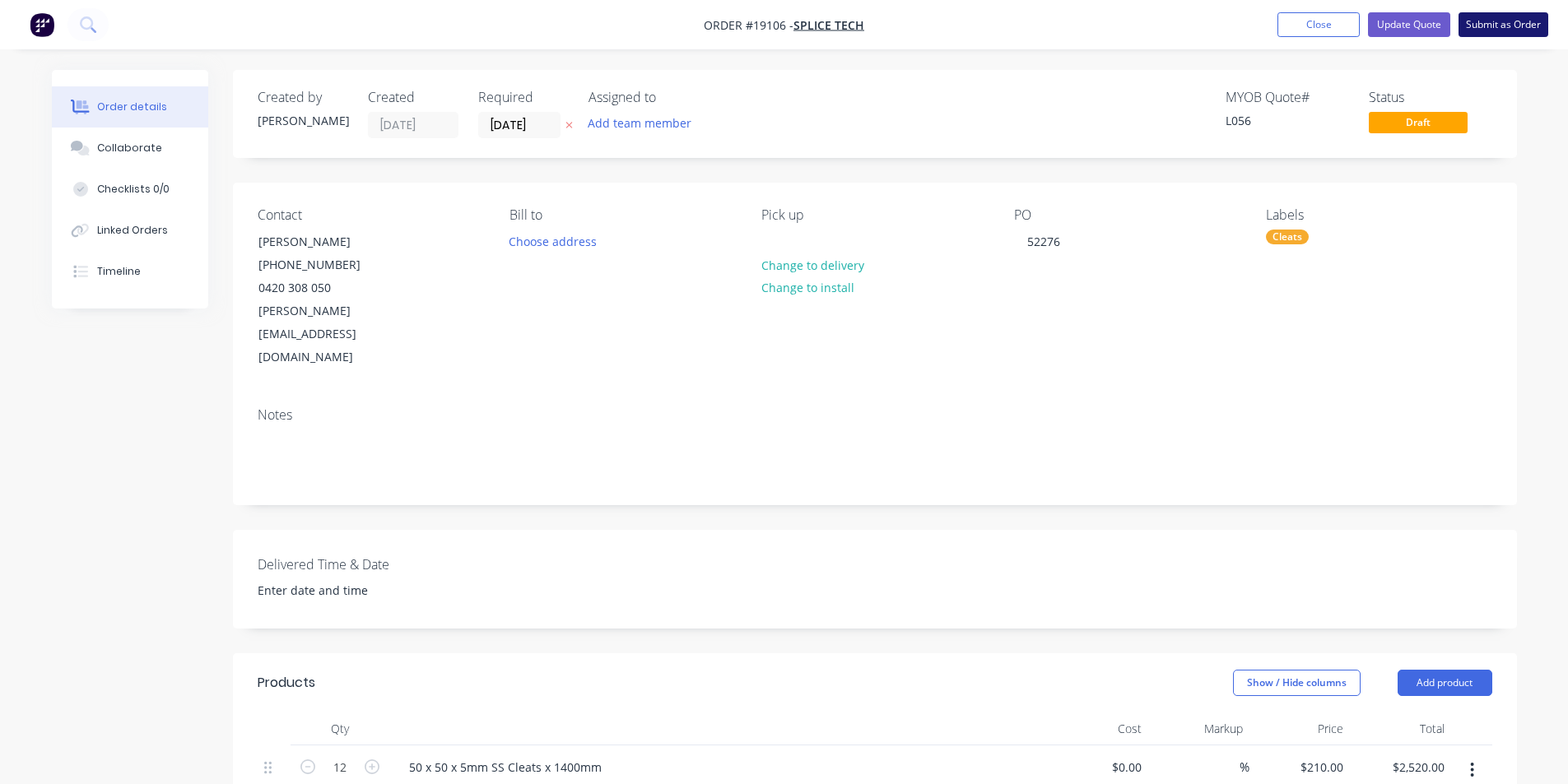
click at [1522, 23] on button "Submit as Order" at bounding box center [1503, 25] width 90 height 25
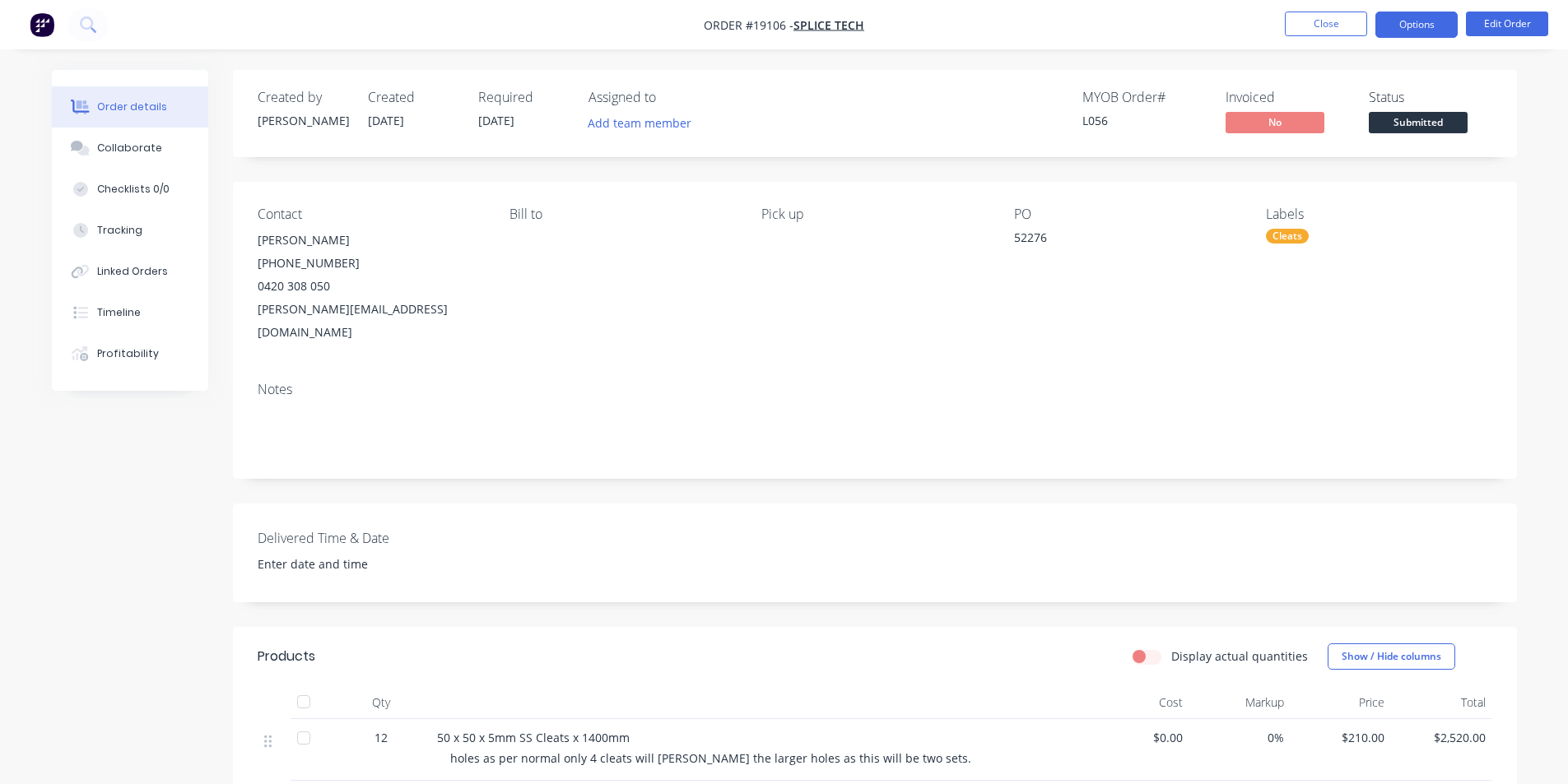
click at [1439, 25] on button "Options" at bounding box center [1417, 25] width 83 height 26
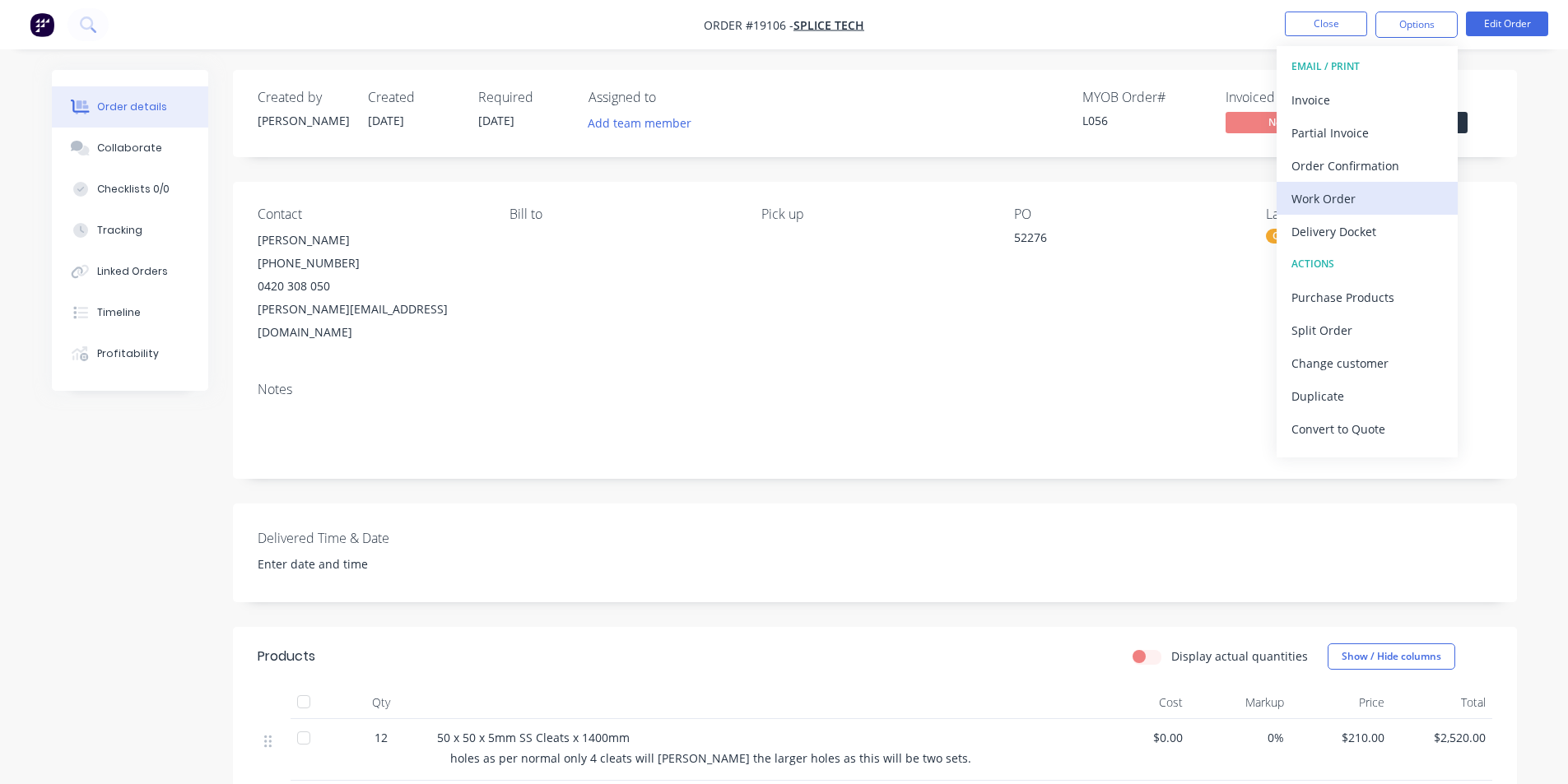
click at [1359, 201] on div "Work Order" at bounding box center [1367, 198] width 151 height 24
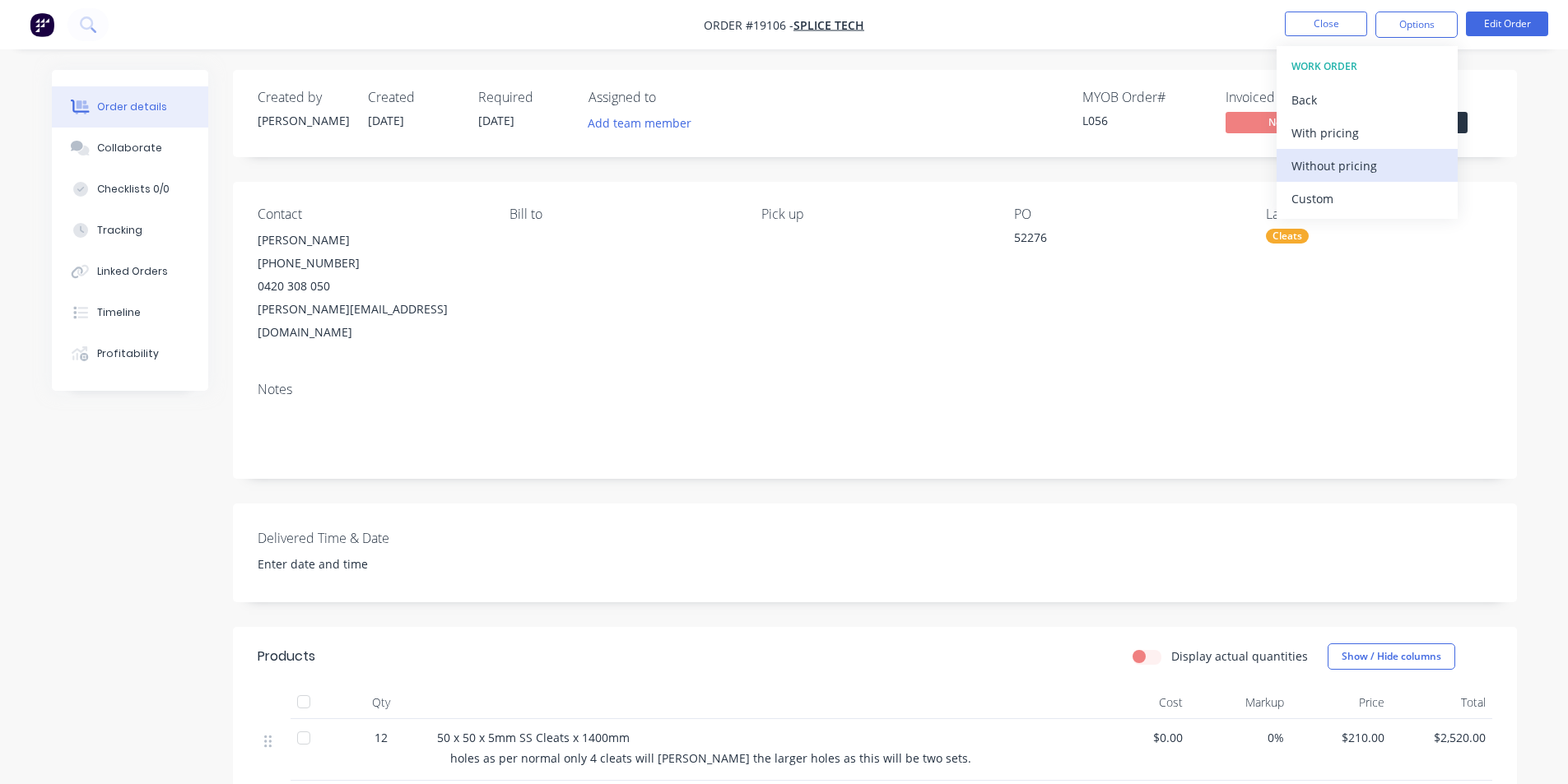
click at [1353, 176] on div "Without pricing" at bounding box center [1367, 165] width 151 height 24
click at [34, 26] on img "button" at bounding box center [42, 25] width 25 height 25
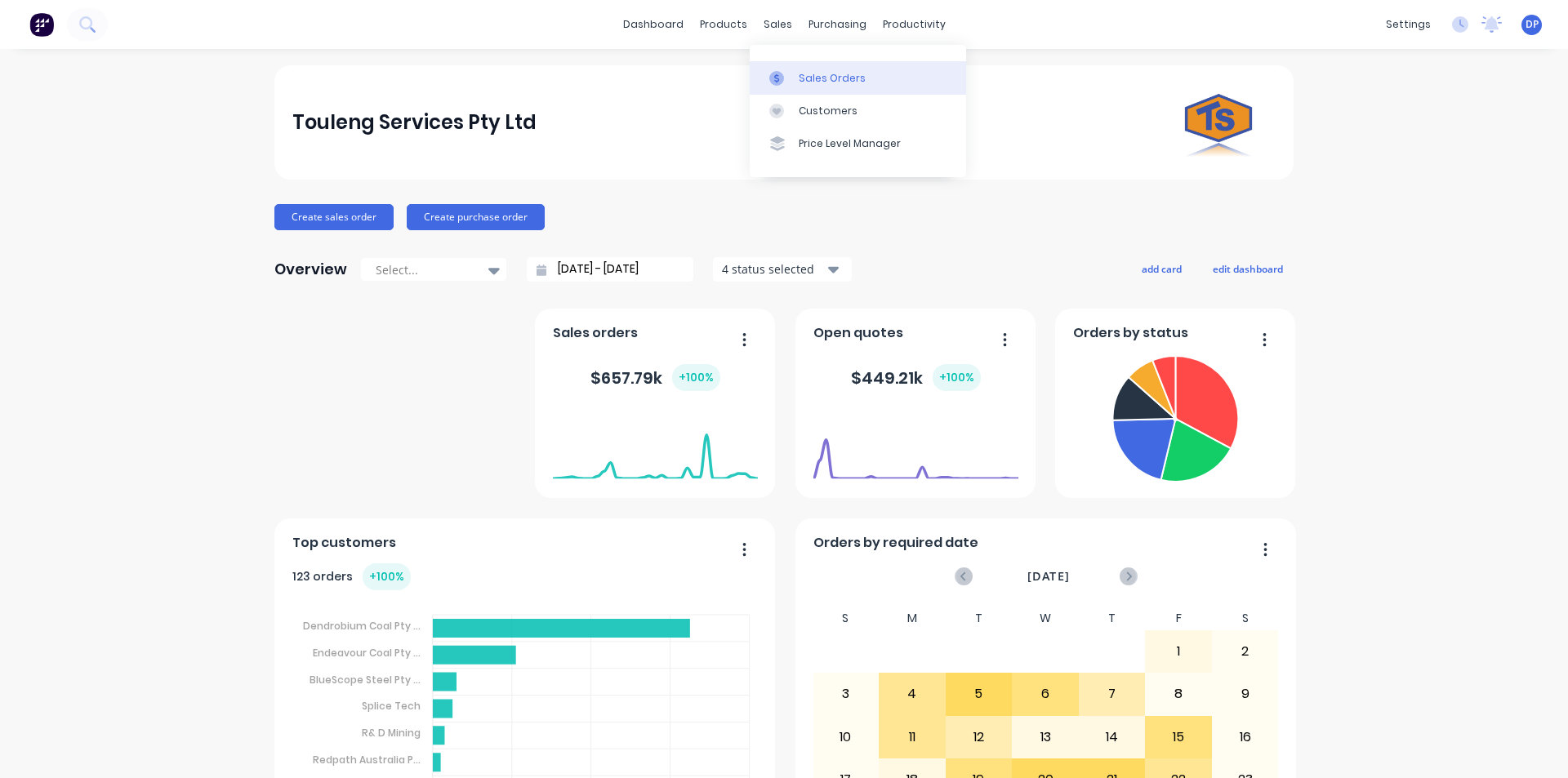
click at [839, 88] on link "Sales Orders" at bounding box center [858, 77] width 216 height 32
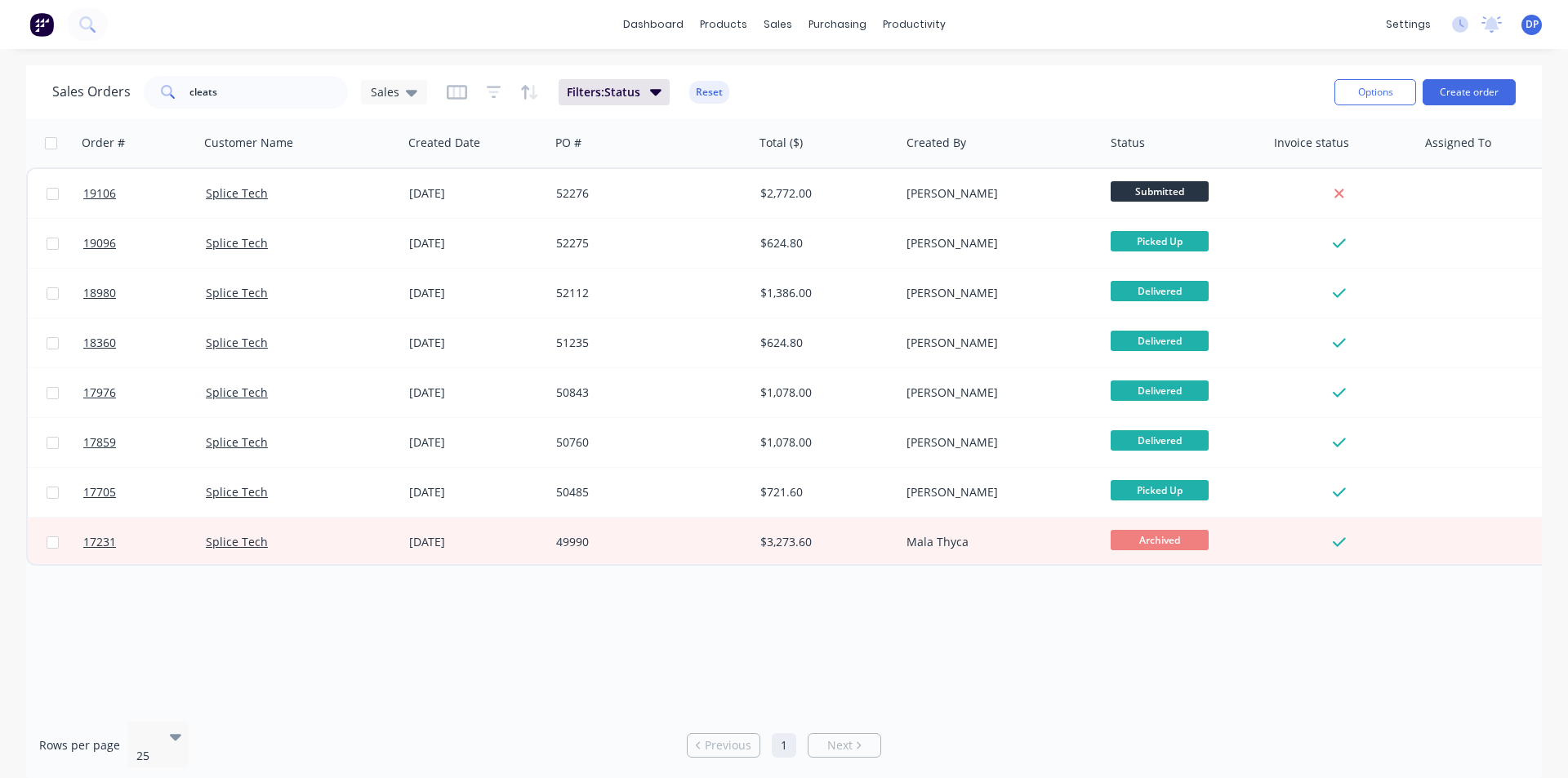
click at [32, 23] on img at bounding box center [42, 24] width 24 height 24
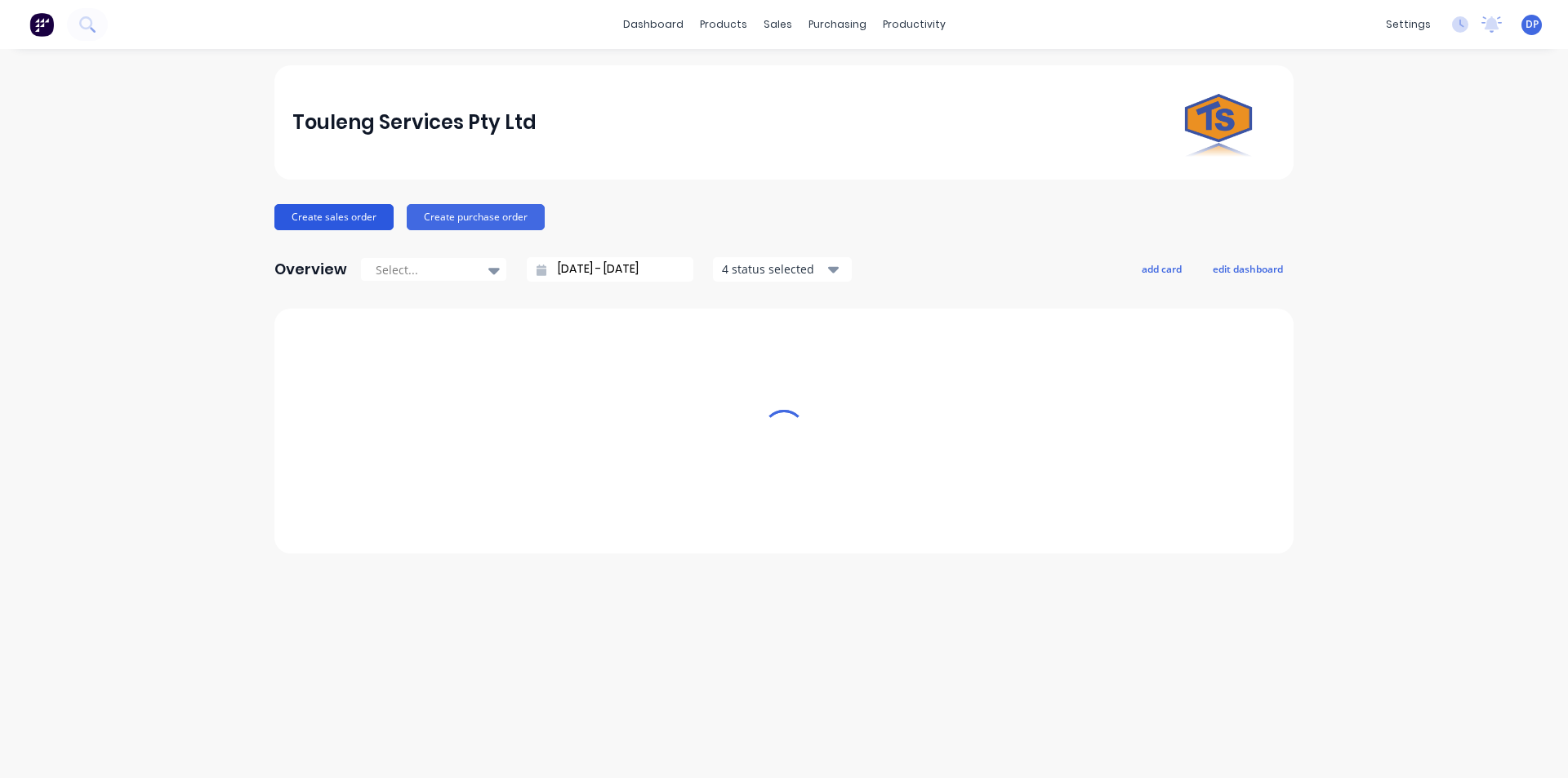
click at [346, 215] on button "Create sales order" at bounding box center [334, 217] width 119 height 26
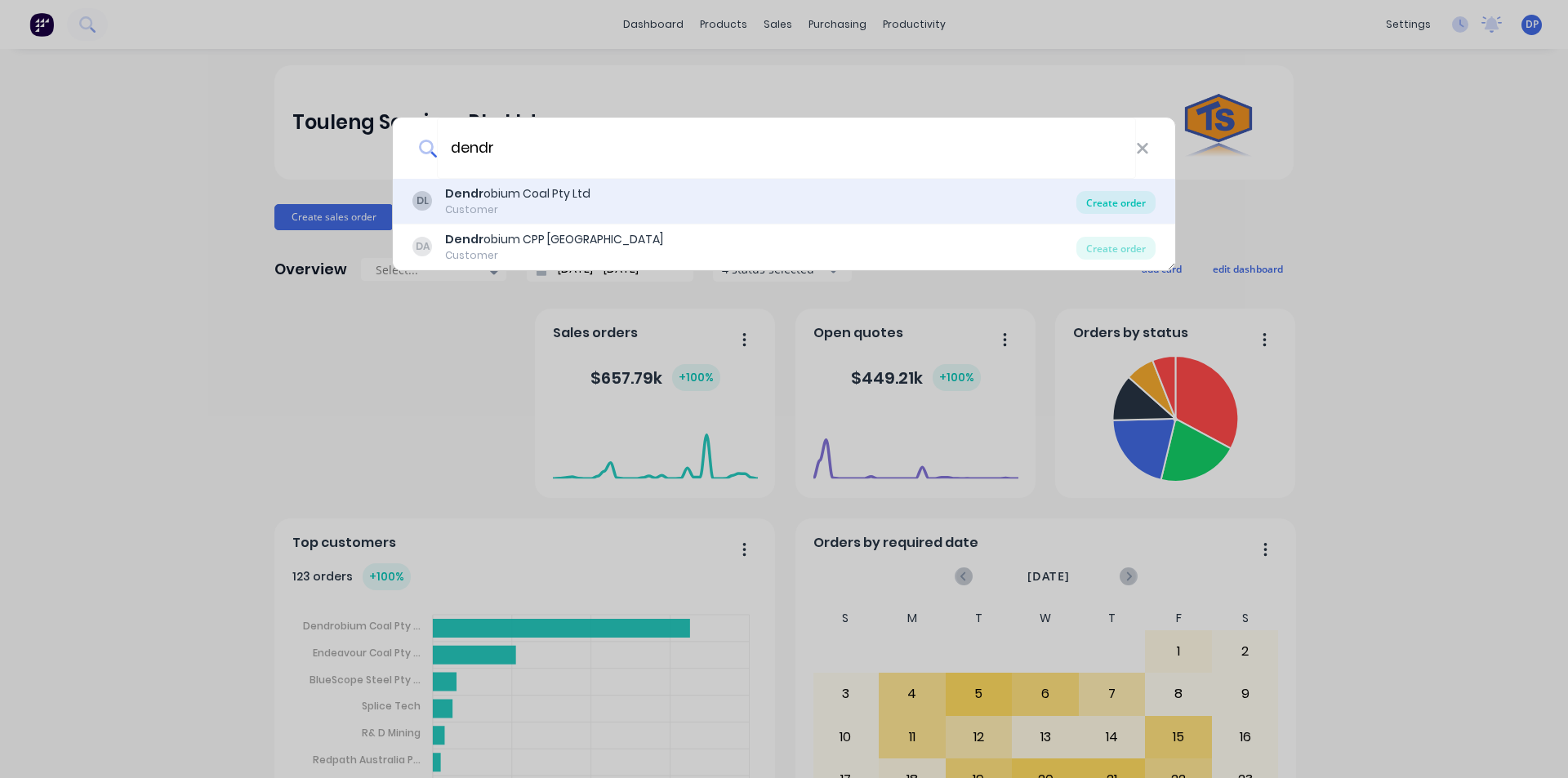
type input "dendr"
click at [1112, 198] on div "Create order" at bounding box center [1116, 202] width 79 height 23
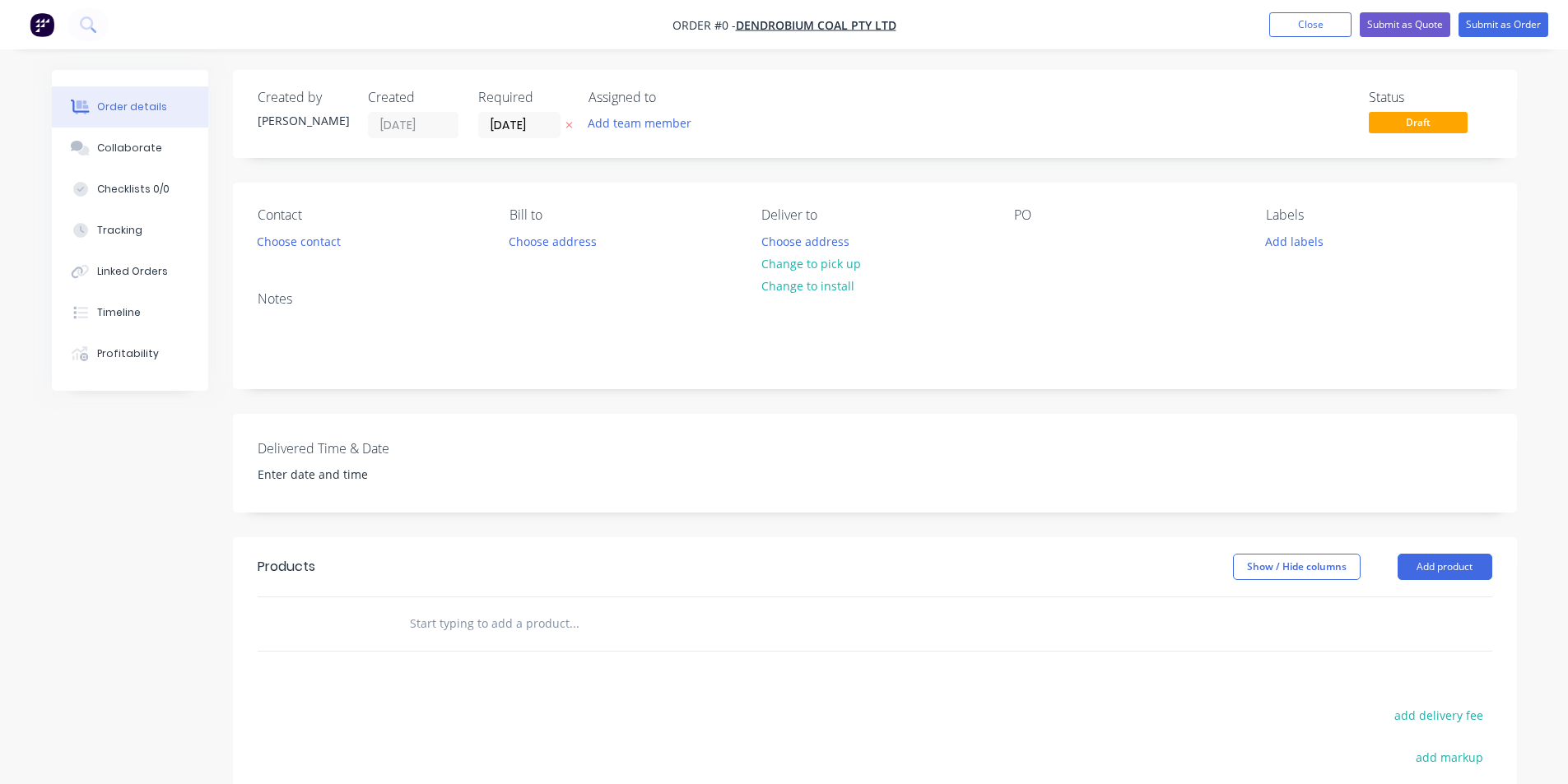
click at [300, 223] on div "Contact" at bounding box center [370, 215] width 226 height 16
click at [305, 241] on button "Choose contact" at bounding box center [298, 240] width 101 height 22
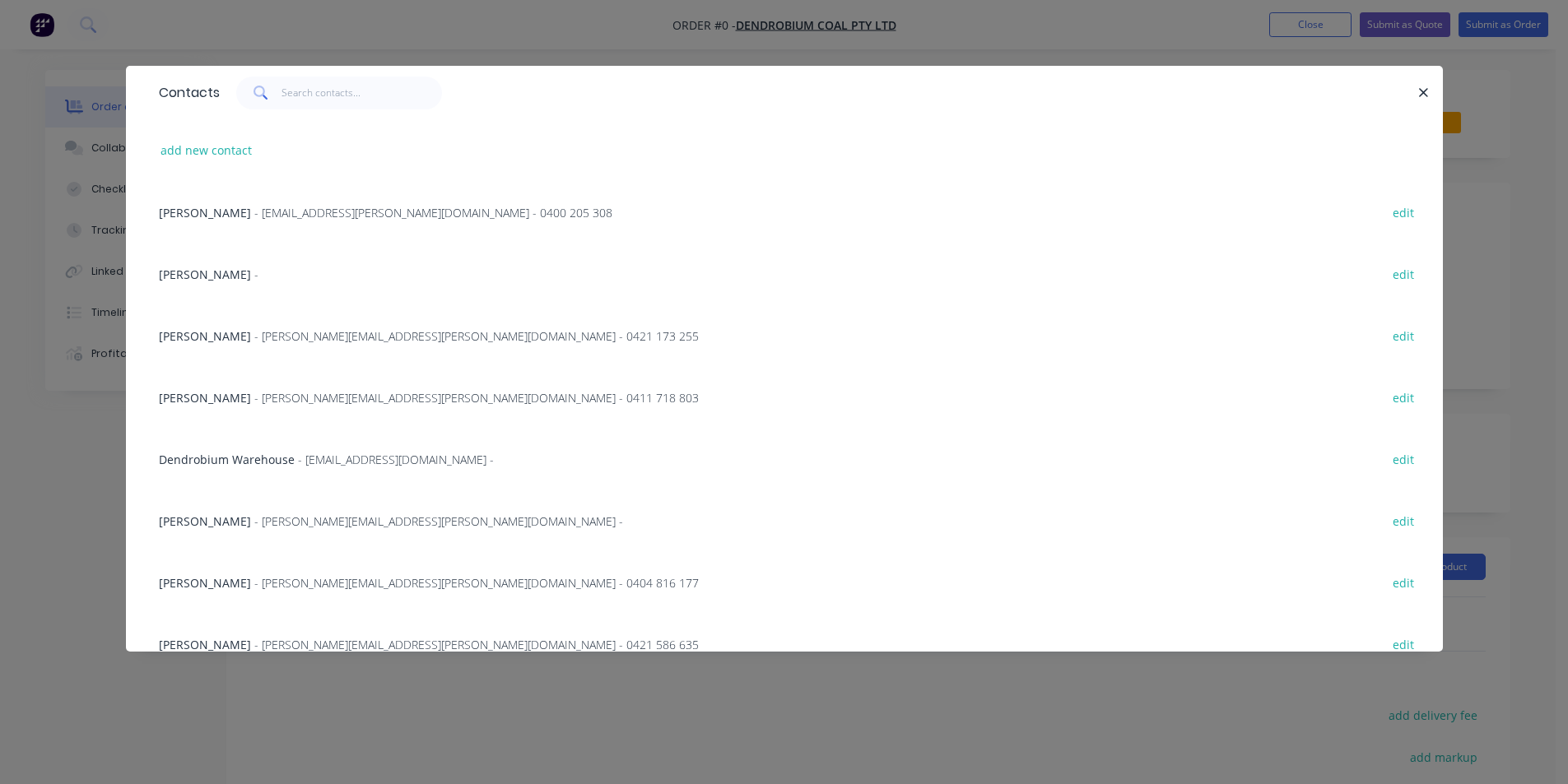
click at [326, 215] on span "- [EMAIL_ADDRESS][PERSON_NAME][DOMAIN_NAME] - 0400 205 308" at bounding box center [434, 212] width 358 height 16
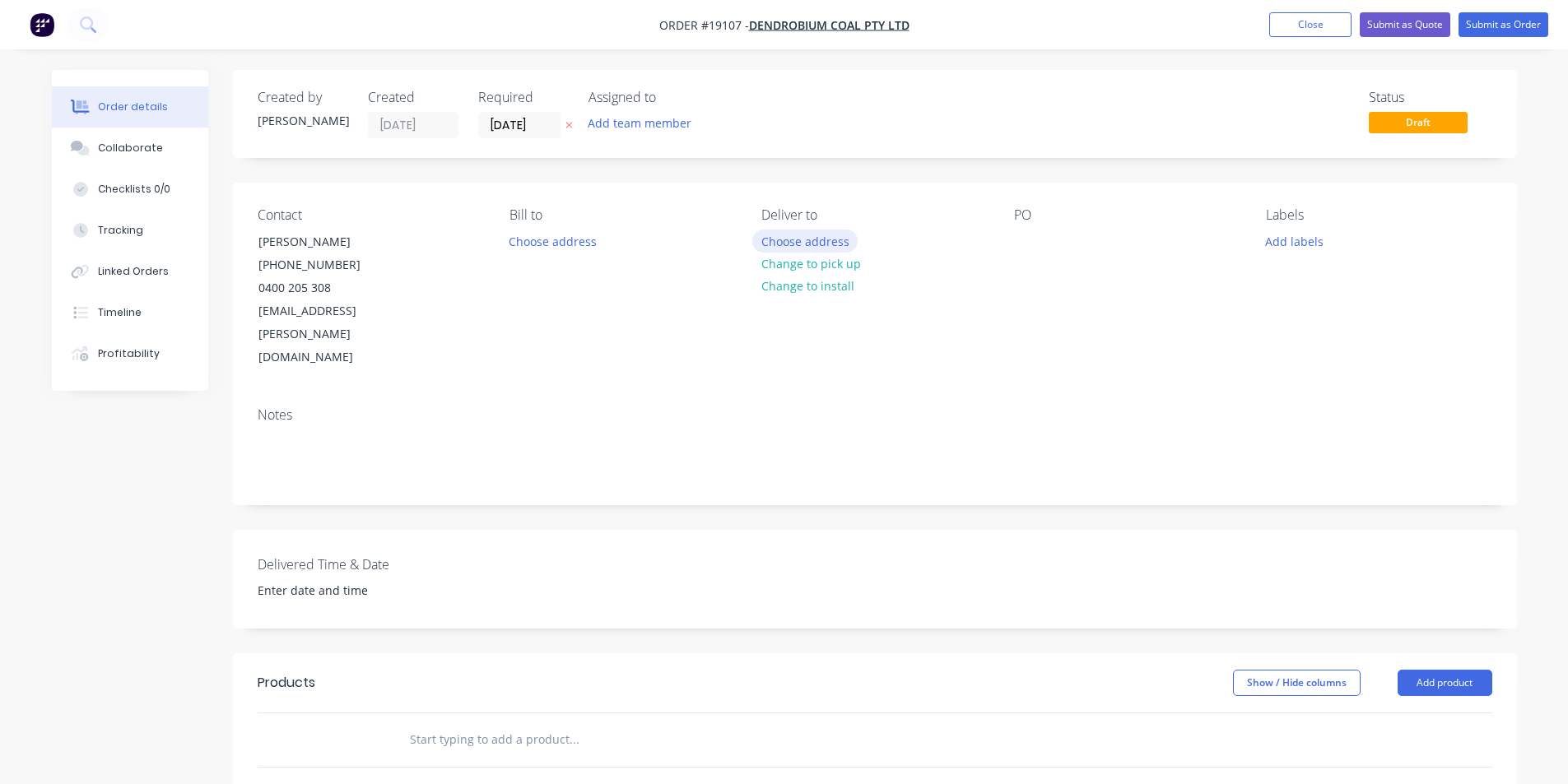
click at [806, 240] on button "Choose address" at bounding box center [805, 240] width 105 height 22
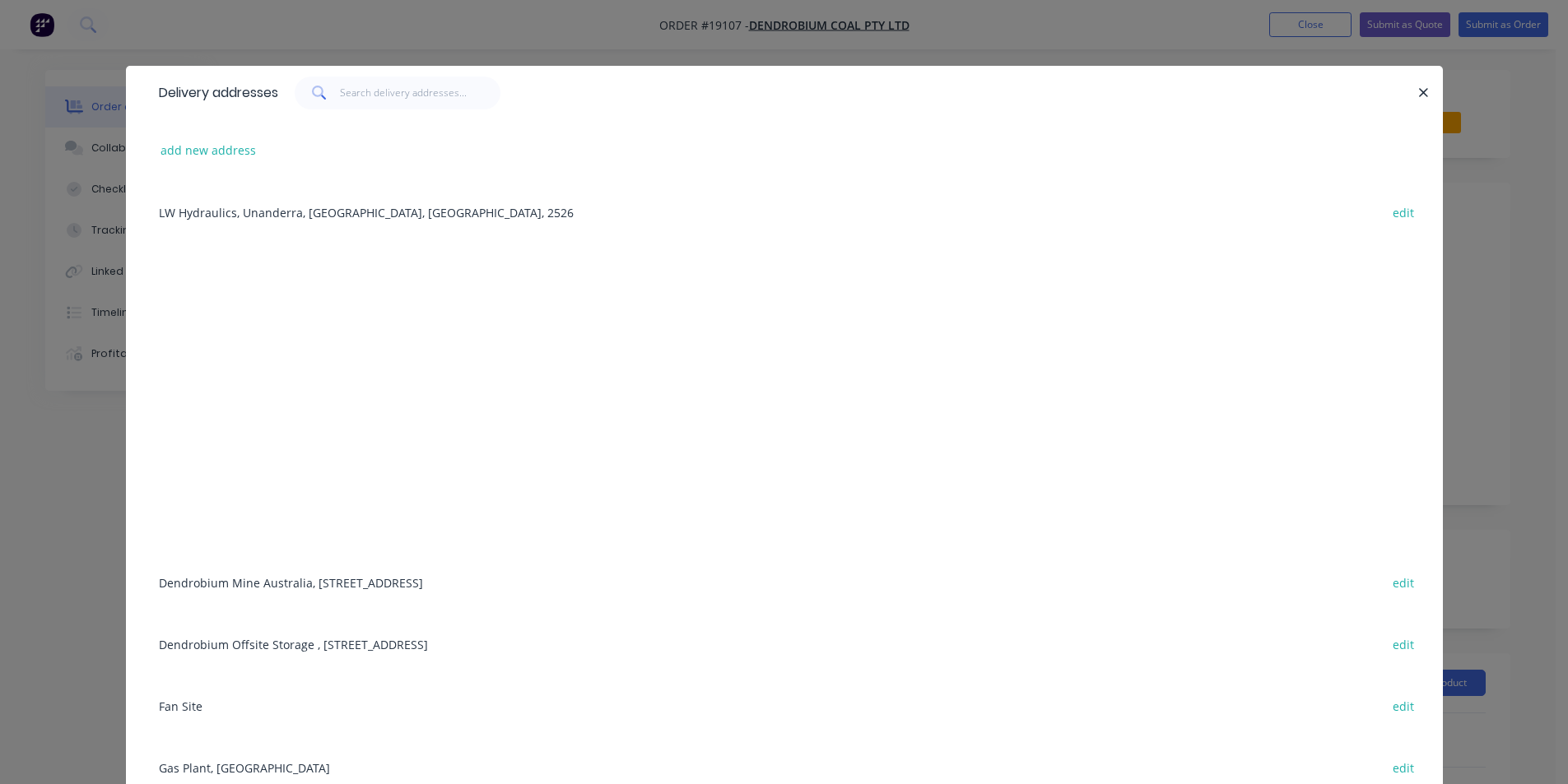
click at [359, 579] on div "Dendrobium Mine [GEOGRAPHIC_DATA], [STREET_ADDRESS] edit" at bounding box center [784, 582] width 1268 height 61
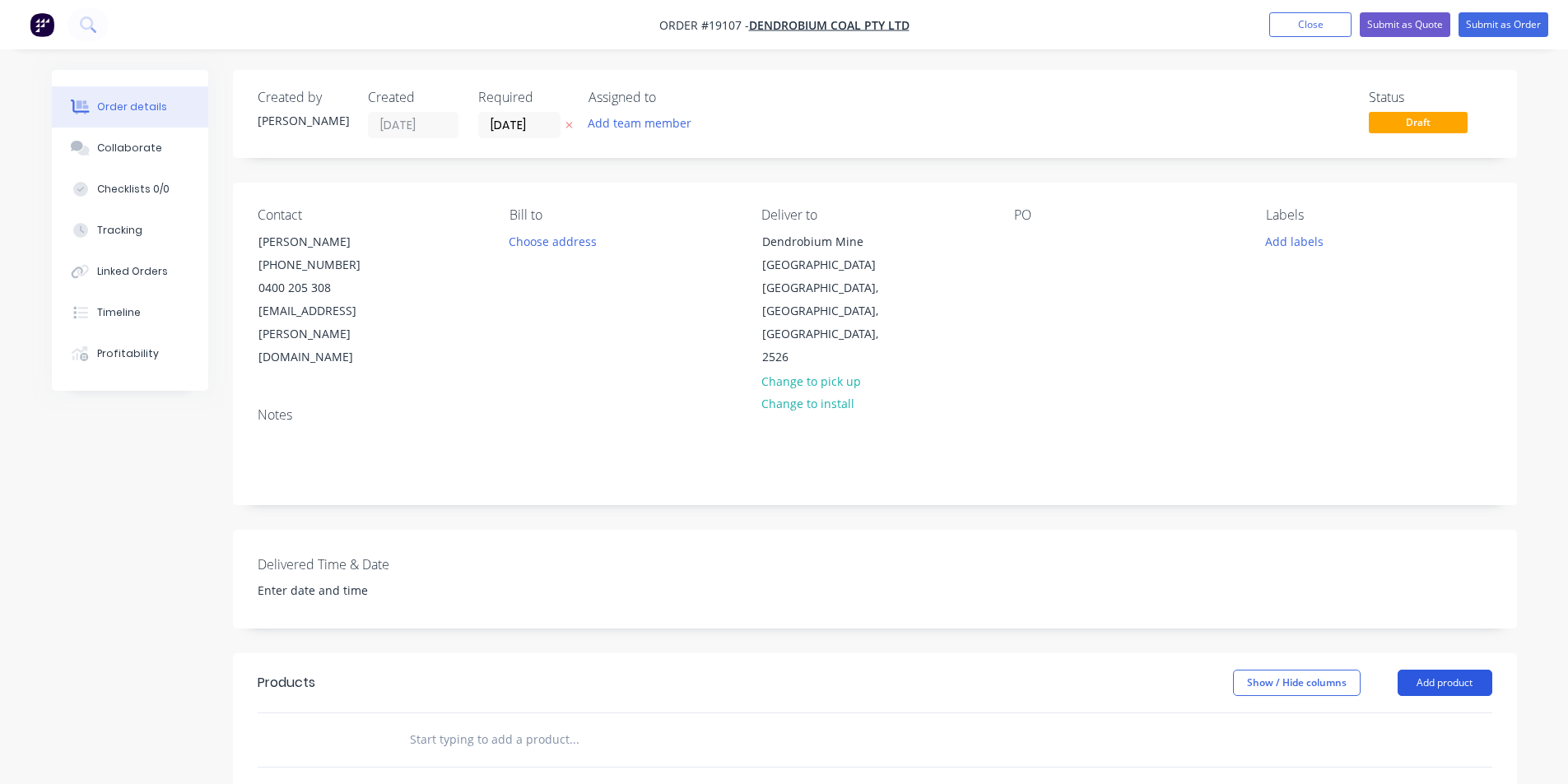
click at [1456, 670] on button "Add product" at bounding box center [1445, 683] width 95 height 26
click at [1419, 745] on div "Basic product" at bounding box center [1414, 757] width 126 height 24
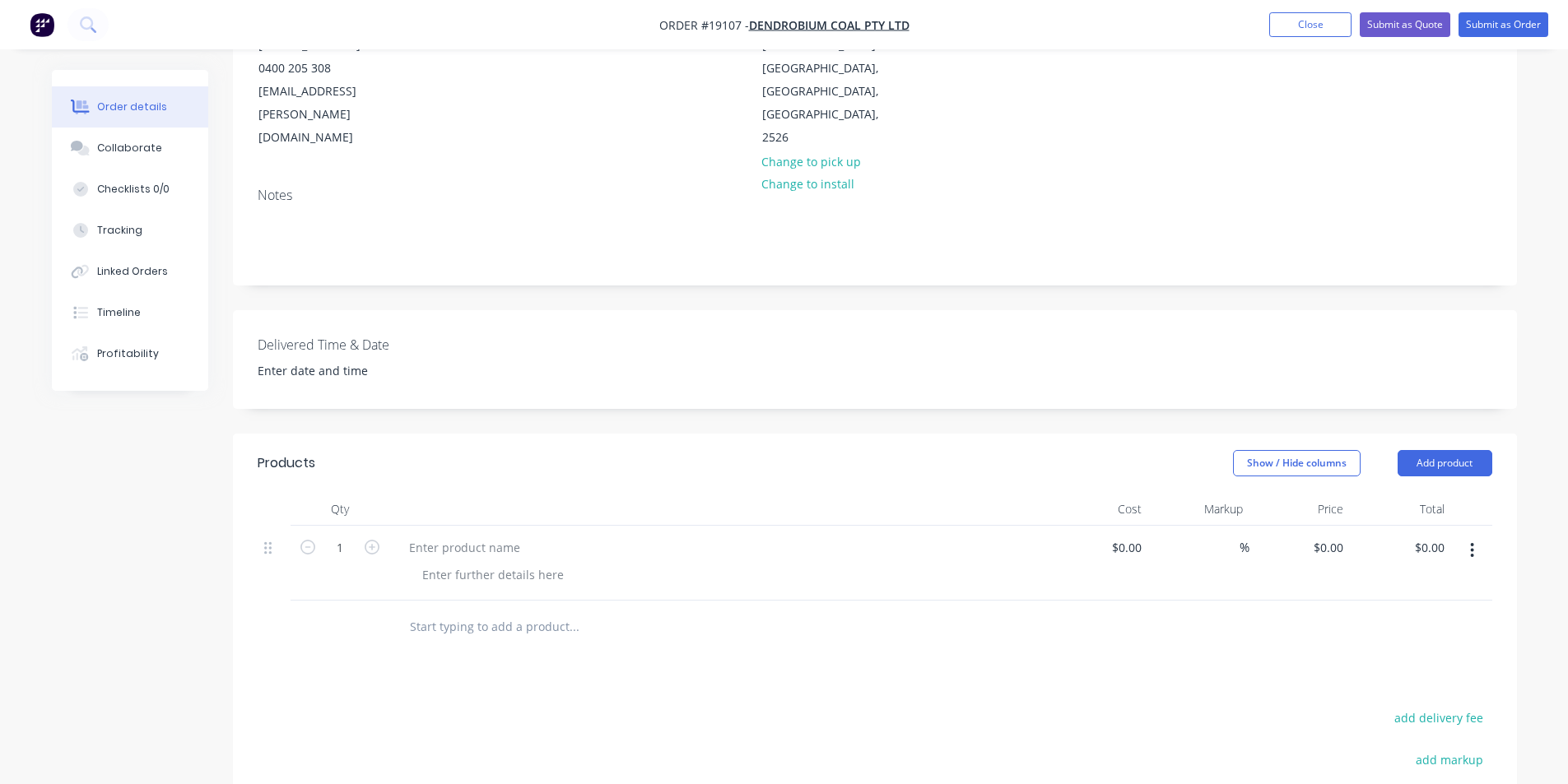
scroll to position [329, 0]
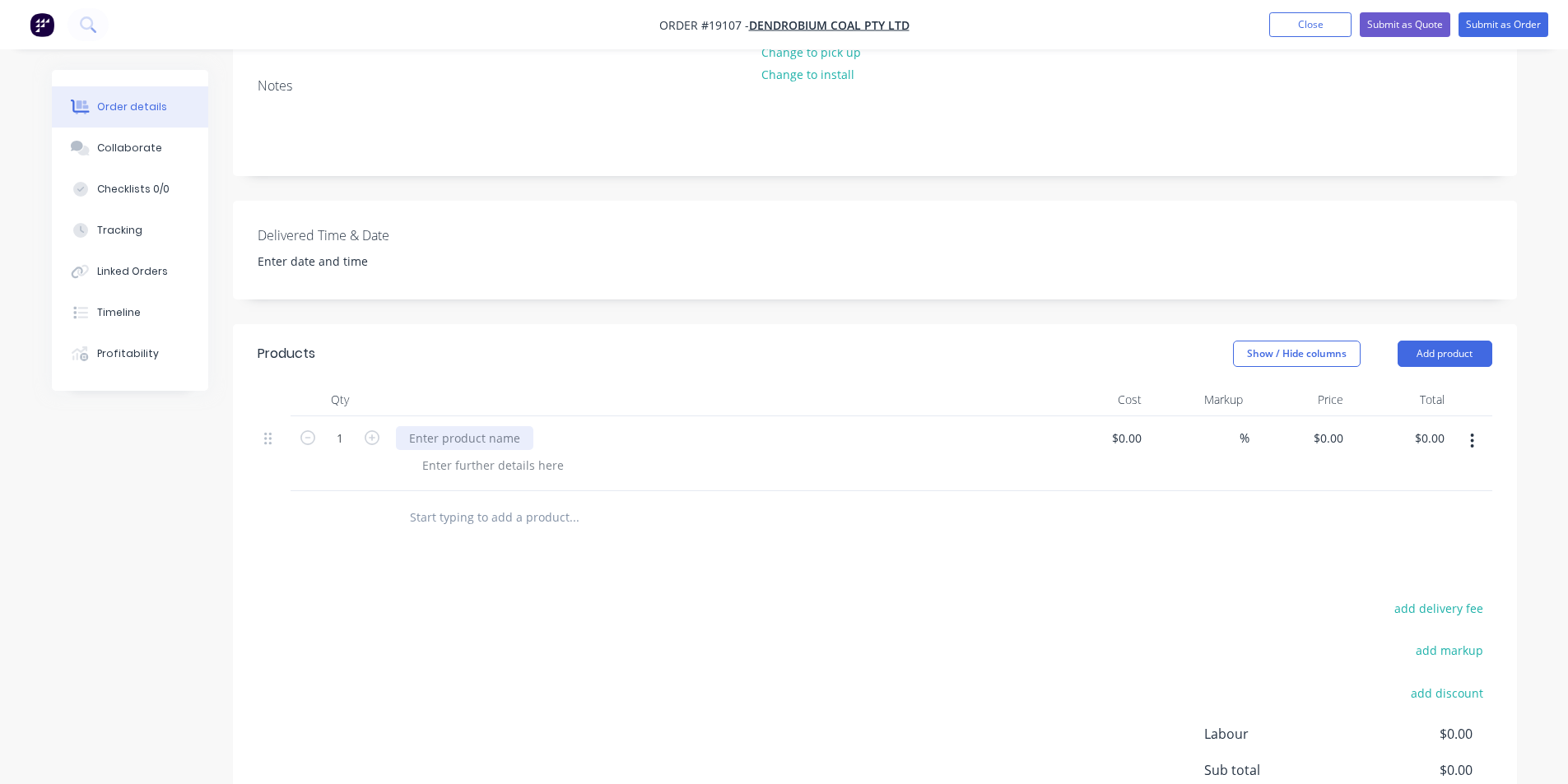
click at [459, 426] on div at bounding box center [465, 437] width 137 height 24
click at [458, 453] on div at bounding box center [493, 464] width 168 height 24
click at [466, 453] on div at bounding box center [493, 464] width 168 height 24
click at [1330, 426] on div "0 $0.00" at bounding box center [1327, 437] width 45 height 24
type input "$61.00"
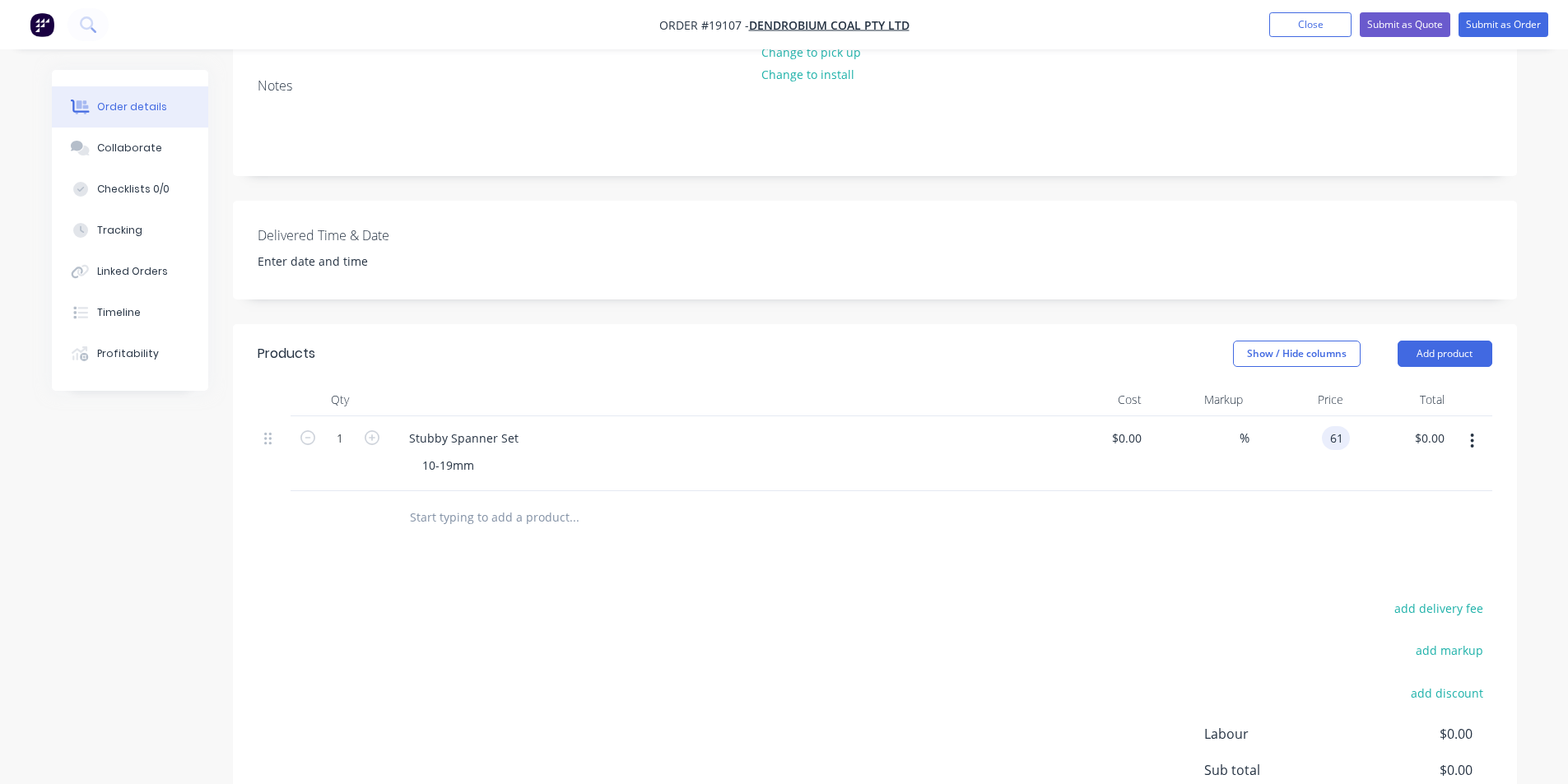
type input "$61.00"
drag, startPoint x: 1228, startPoint y: 546, endPoint x: 1248, endPoint y: 537, distance: 21.9
click at [1227, 547] on div "Products Show / Hide columns Add product Qty Cost Markup Price Total 1 Stubby S…" at bounding box center [875, 631] width 1284 height 615
click at [1129, 426] on div "$0.00" at bounding box center [1126, 437] width 45 height 24
type input "$29.00"
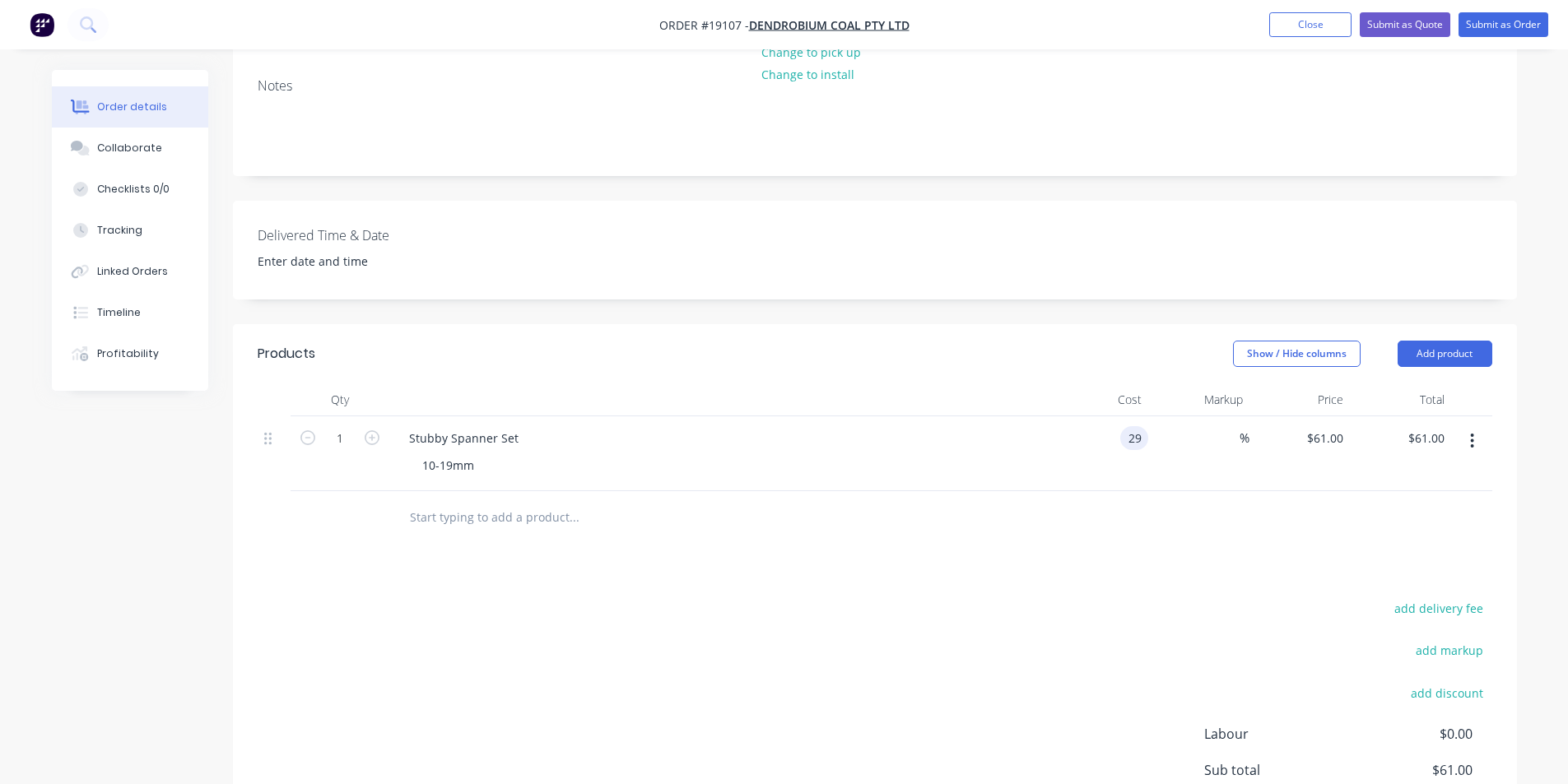
type input "$29.00"
click at [1203, 504] on div at bounding box center [875, 517] width 1235 height 54
click at [1228, 426] on input at bounding box center [1231, 437] width 19 height 24
type input "100"
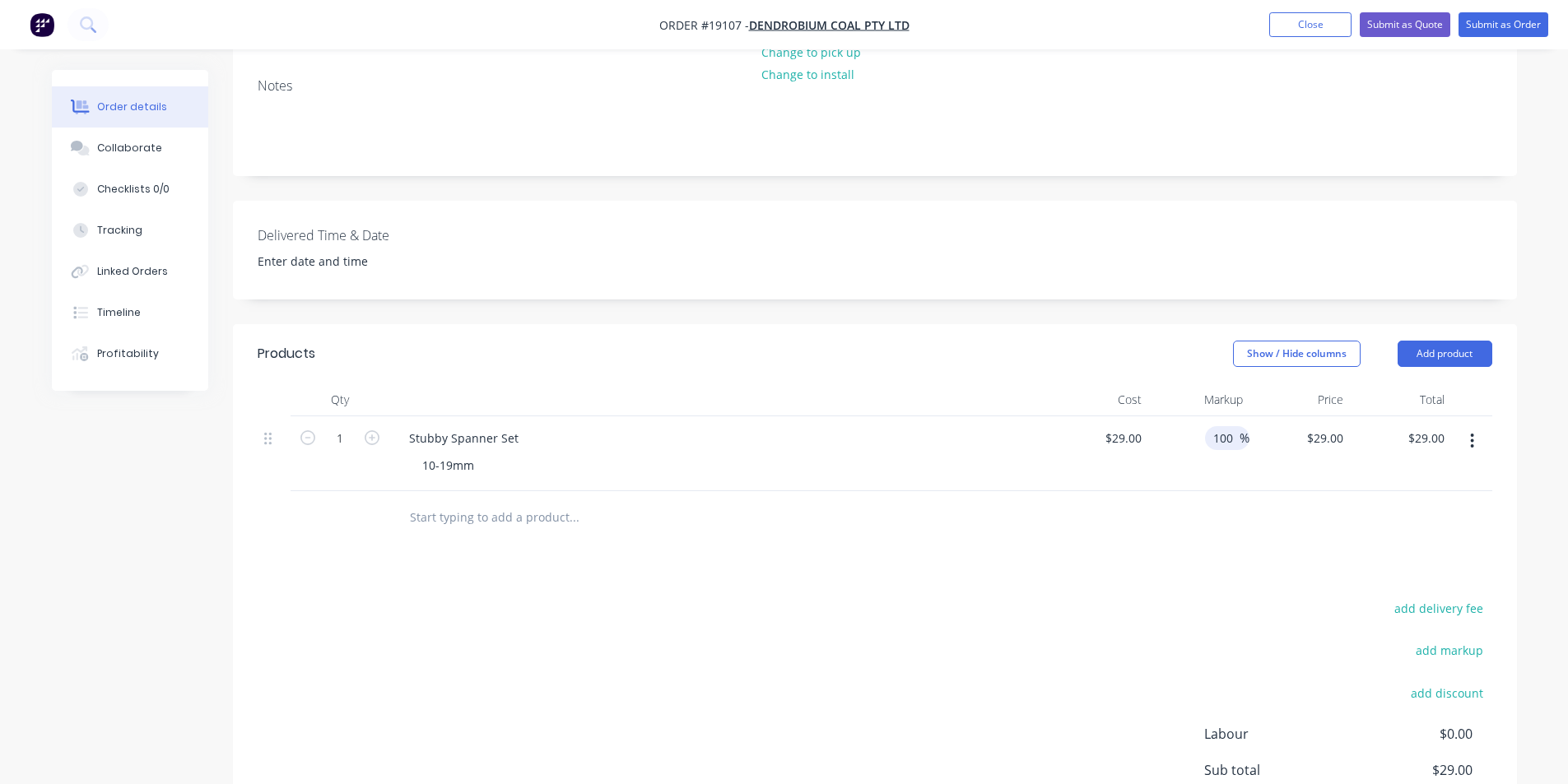
type input "$58.00"
click at [1327, 529] on div "Products Show / Hide columns Add product Qty Cost Markup Price Total 1 Stubby S…" at bounding box center [875, 631] width 1284 height 615
click at [1227, 426] on input "100" at bounding box center [1225, 437] width 28 height 24
click at [1232, 426] on input "100" at bounding box center [1225, 437] width 28 height 24
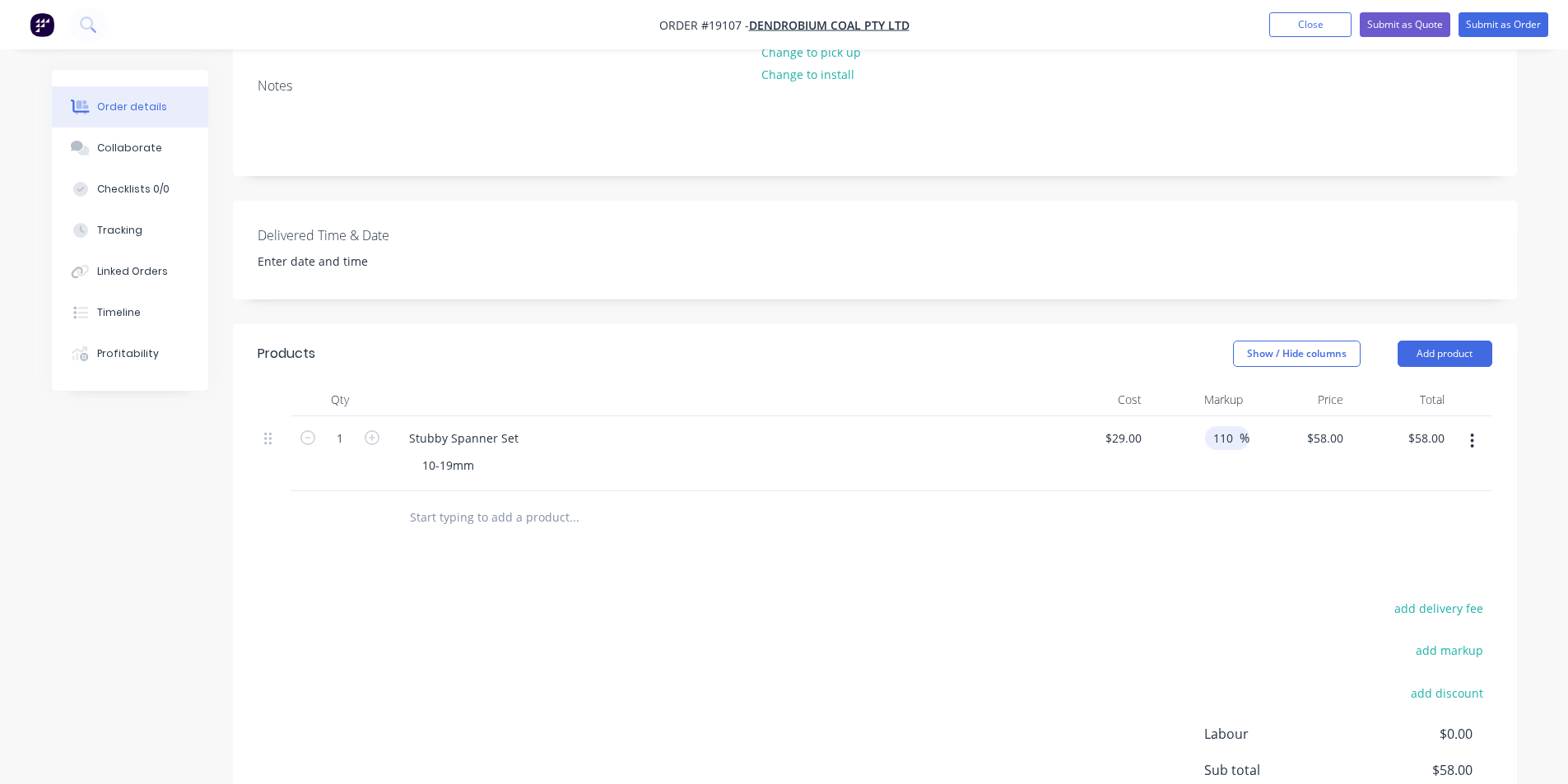
type input "110"
type input "$60.90"
click at [1295, 511] on div at bounding box center [875, 517] width 1235 height 54
click at [1328, 426] on input "60.9" at bounding box center [1327, 437] width 45 height 24
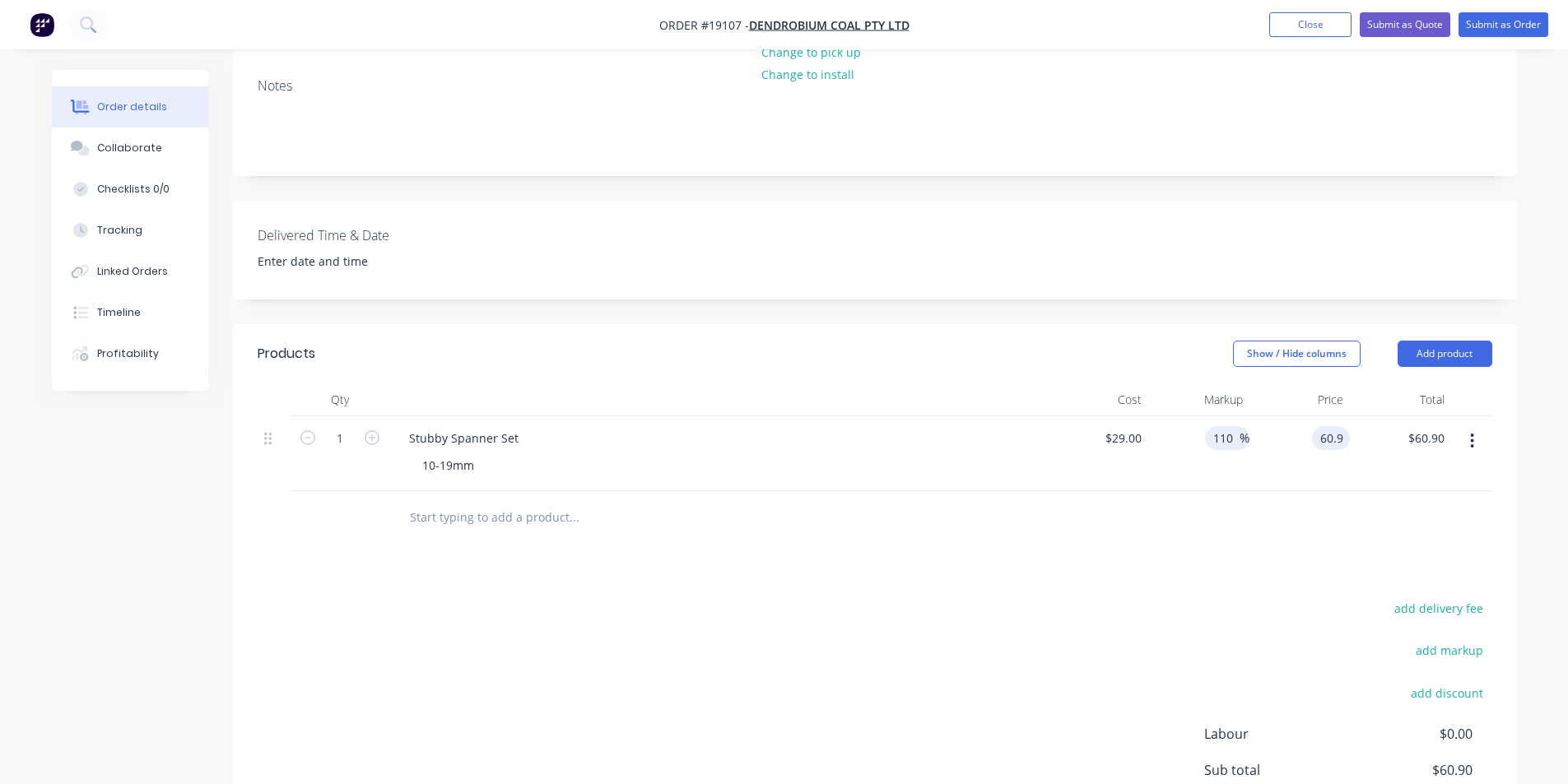
type input "$60.90"
click at [1237, 426] on input "110" at bounding box center [1225, 437] width 28 height 24
type input "111"
type input "$61.19"
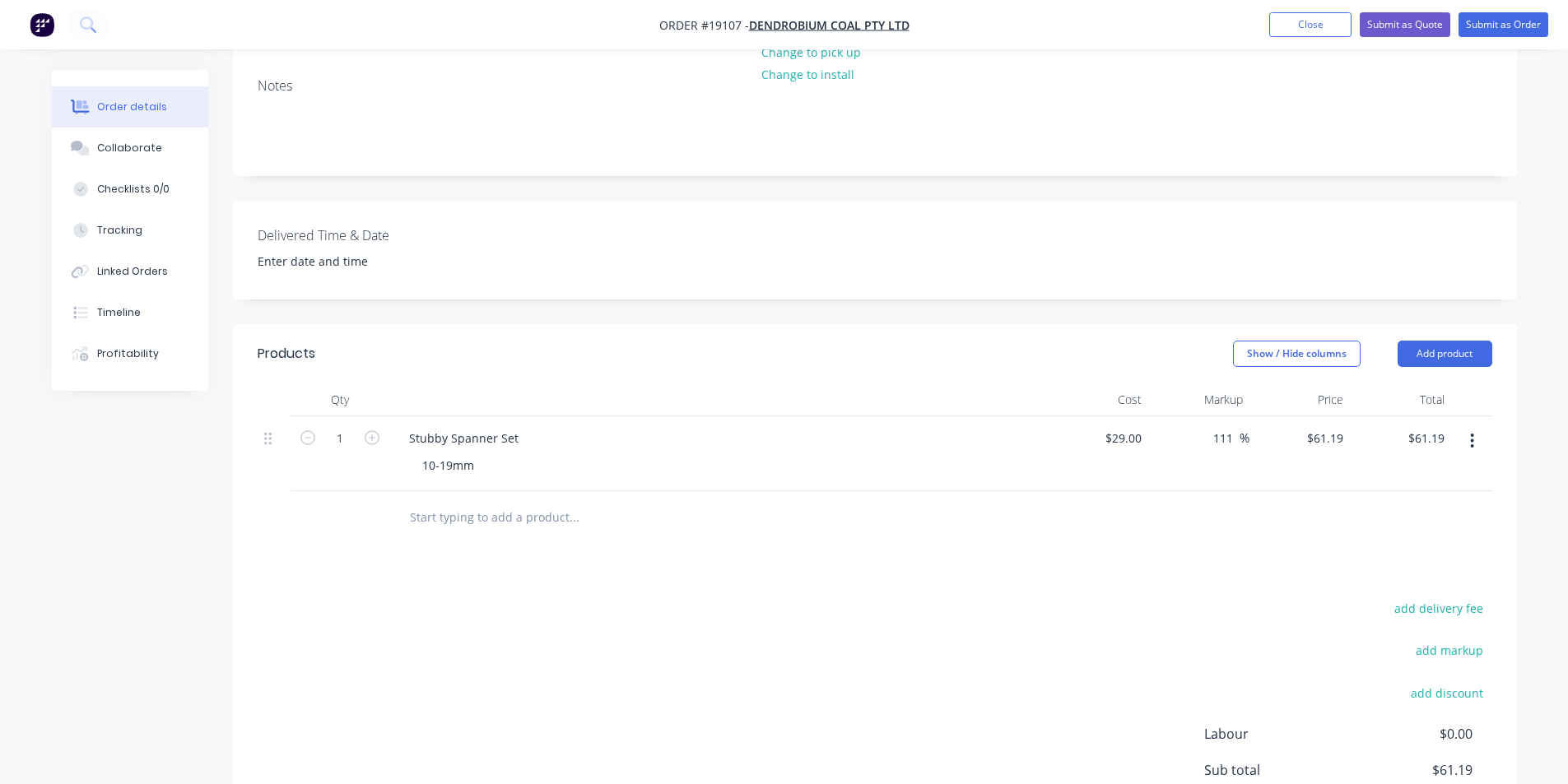
drag, startPoint x: 1252, startPoint y: 429, endPoint x: 1308, endPoint y: 482, distance: 77.1
click at [1253, 430] on div "$61.19 $61.19" at bounding box center [1299, 453] width 101 height 75
click at [1354, 416] on div "$61.19 $61.19" at bounding box center [1400, 453] width 101 height 75
click at [1341, 426] on input "61.19" at bounding box center [1327, 437] width 45 height 24
type input "1"
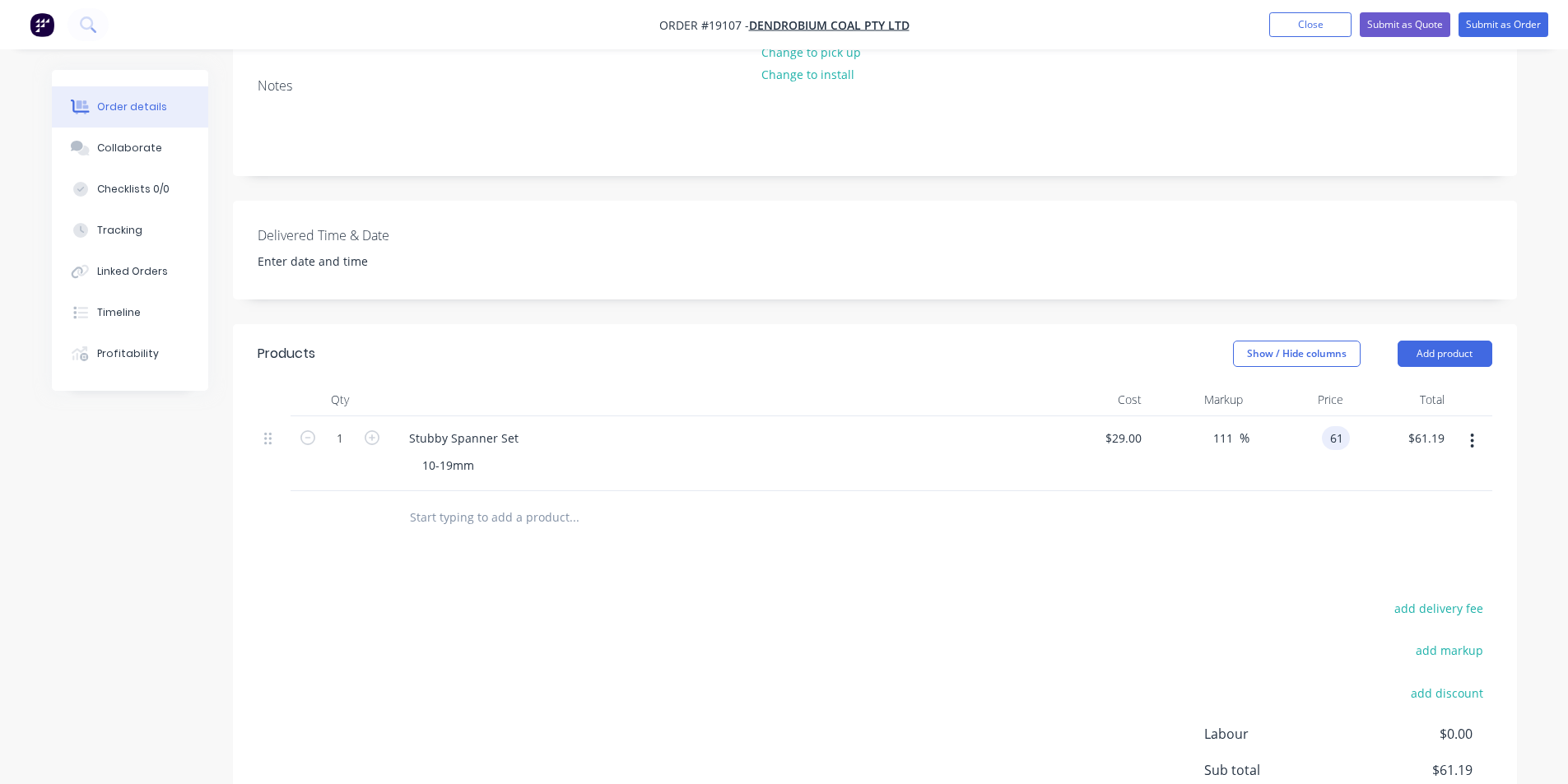
type input "61"
type input "110.34"
type input "$61.00"
click at [1399, 495] on div at bounding box center [875, 517] width 1235 height 54
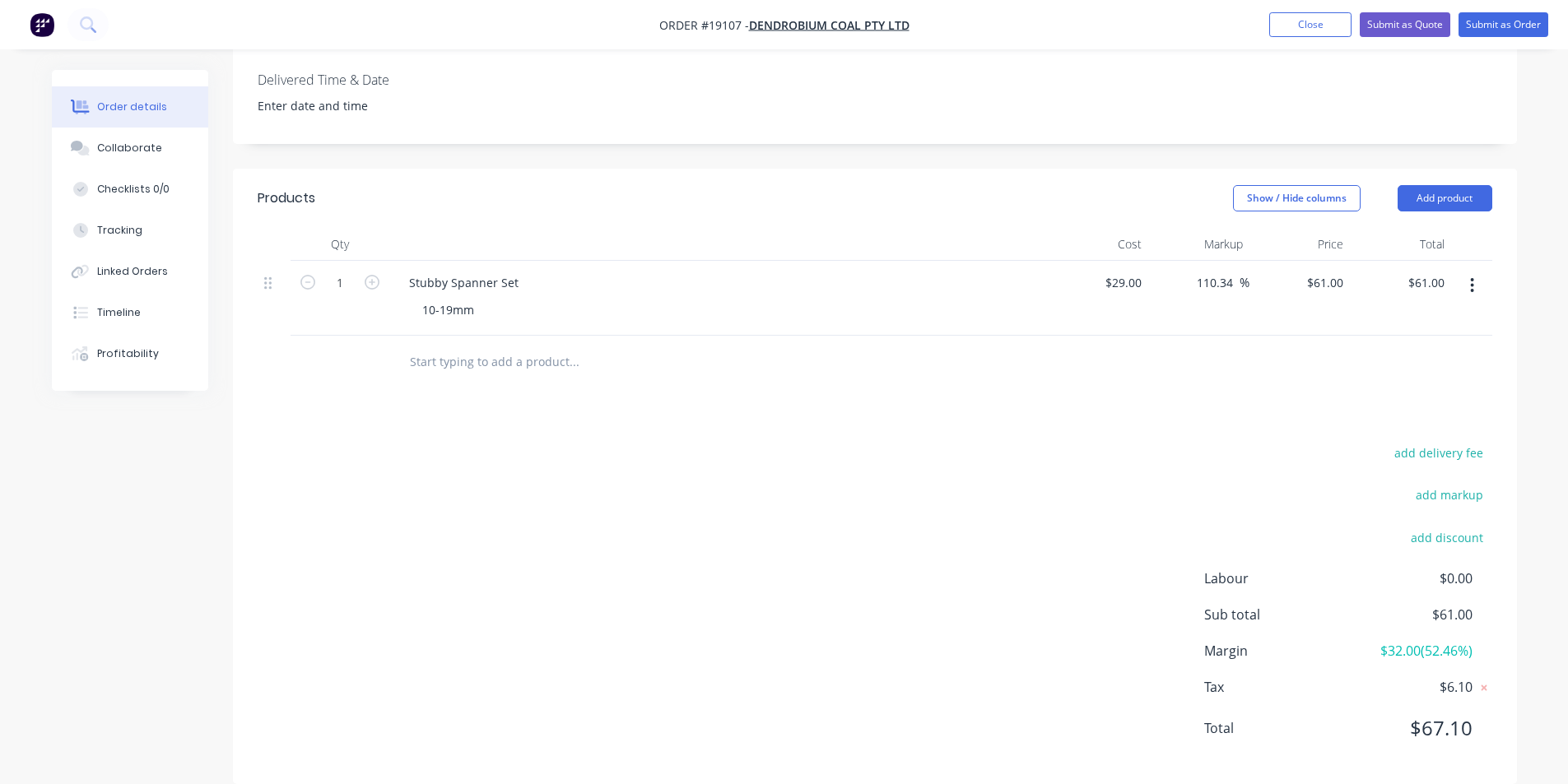
scroll to position [486, 0]
click at [748, 412] on div "Products Show / Hide columns Add product Qty Cost Markup Price Total 1 Stubby S…" at bounding box center [875, 474] width 1284 height 615
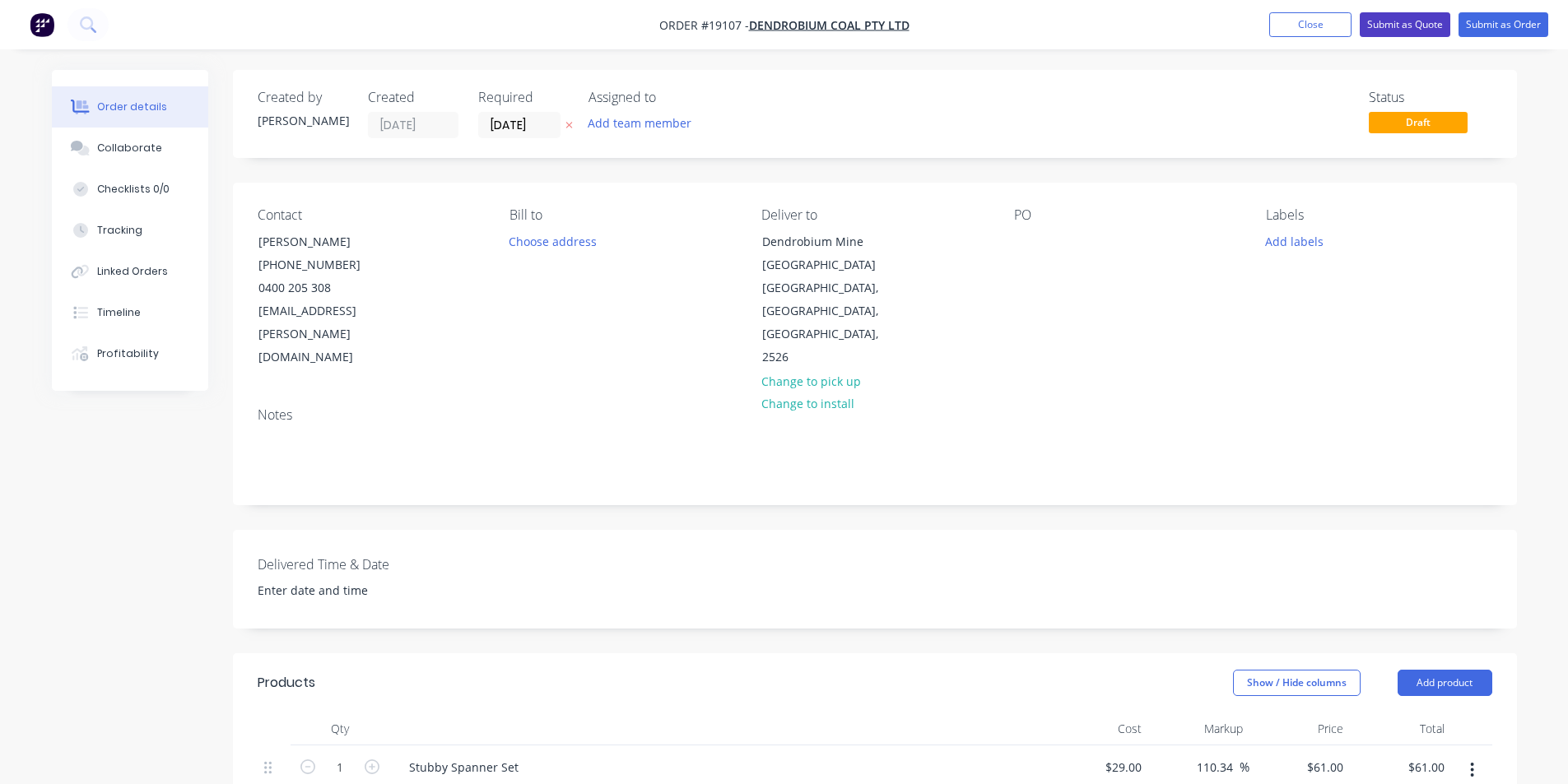
click at [1413, 18] on button "Submit as Quote" at bounding box center [1405, 25] width 90 height 25
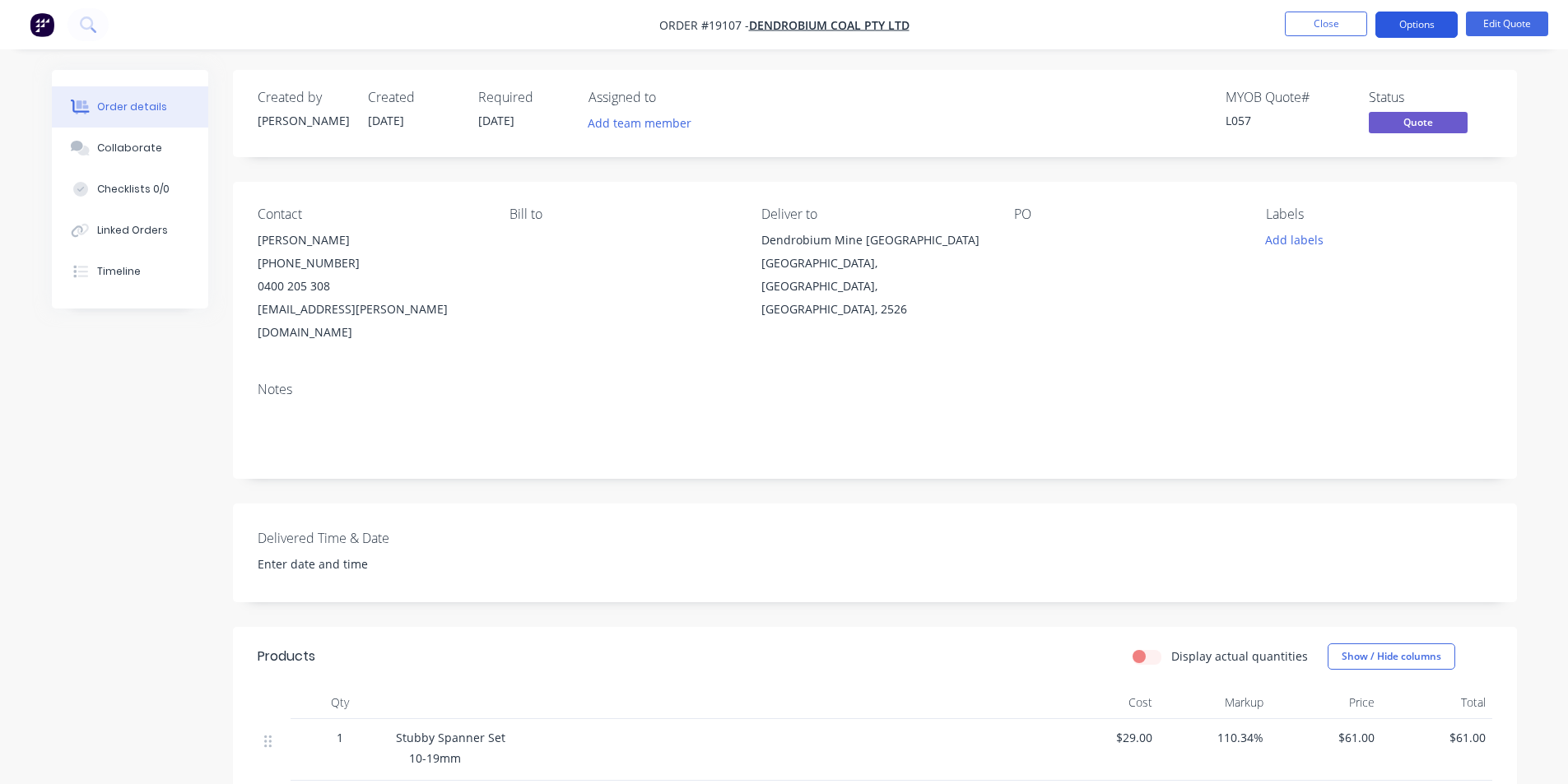
click at [1453, 20] on button "Options" at bounding box center [1417, 25] width 83 height 26
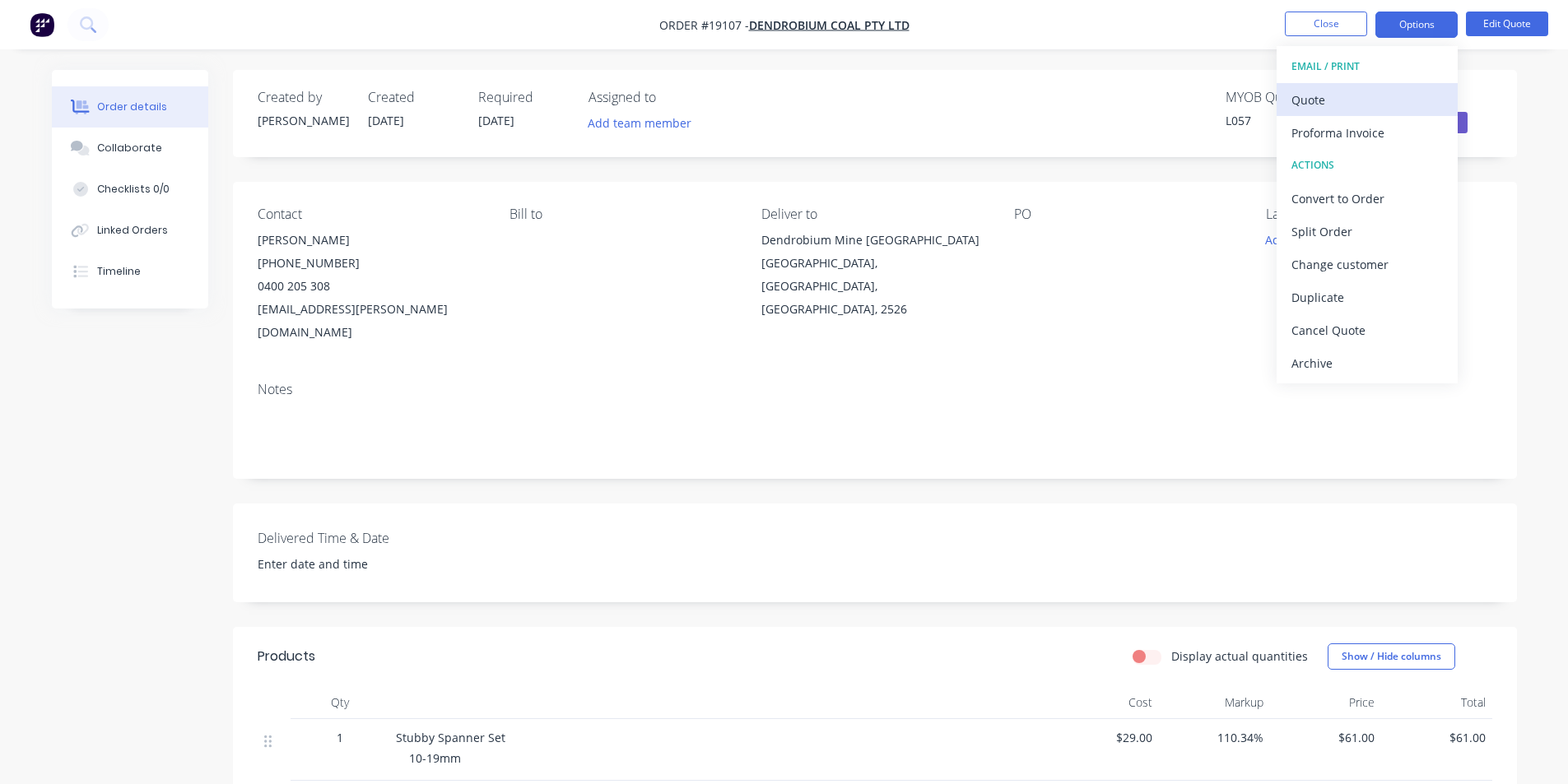
click at [1359, 91] on div "Quote" at bounding box center [1367, 99] width 151 height 24
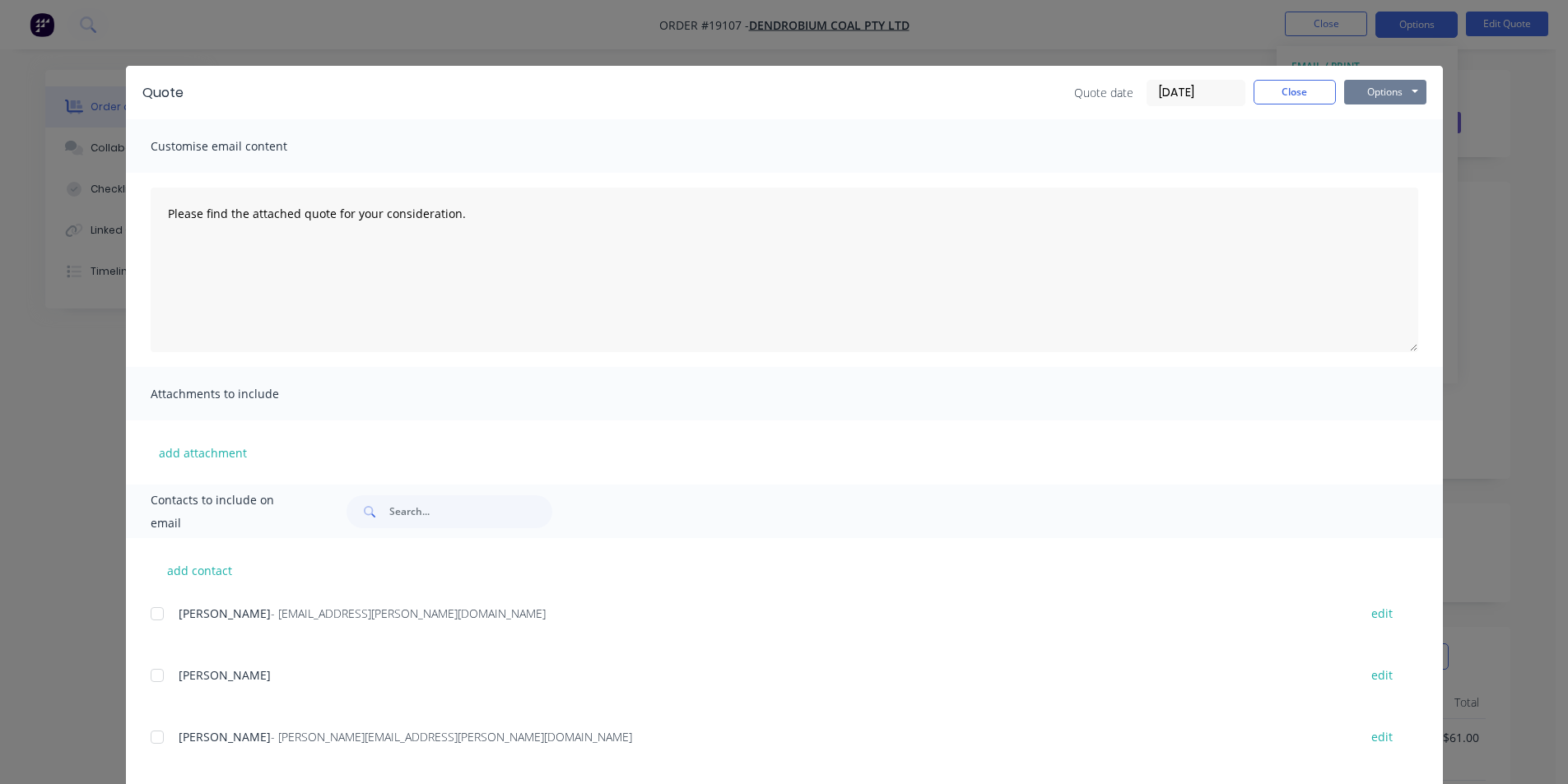
click at [1367, 91] on button "Options" at bounding box center [1385, 92] width 83 height 25
click at [1393, 150] on button "Print" at bounding box center [1397, 148] width 105 height 27
click at [1311, 91] on button "Close" at bounding box center [1295, 92] width 83 height 25
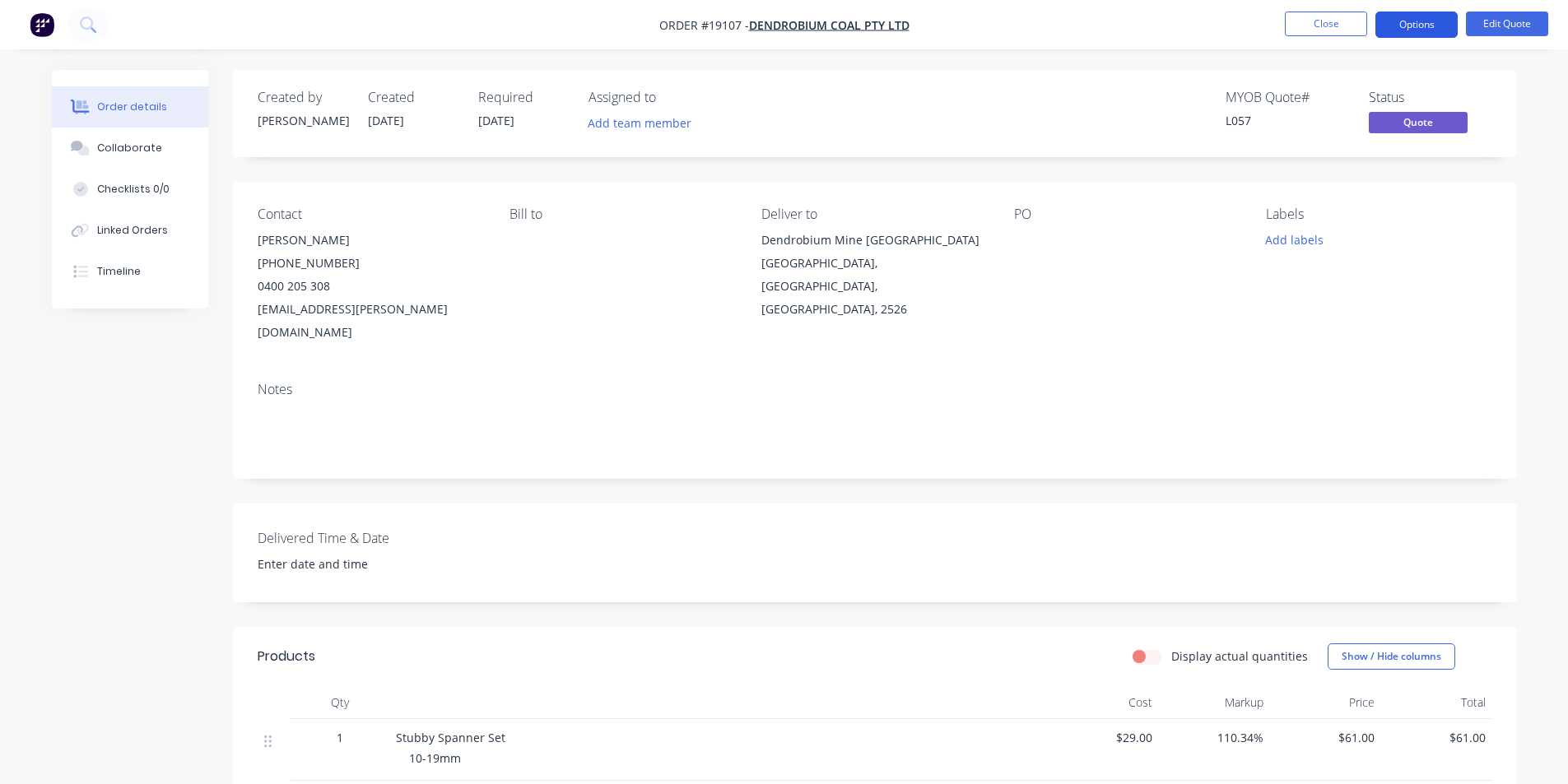
click at [1425, 25] on button "Options" at bounding box center [1417, 25] width 83 height 26
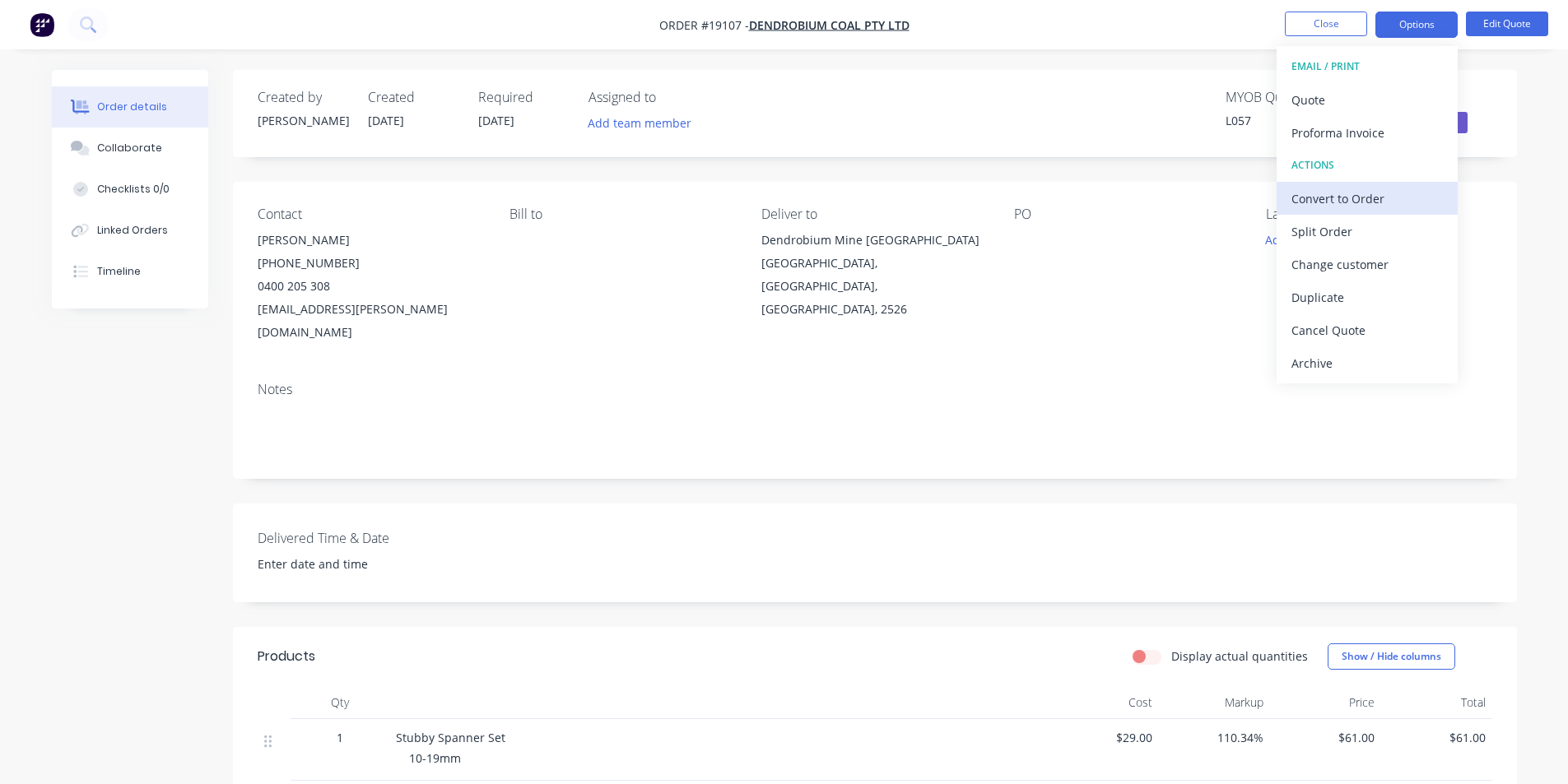
click at [1408, 205] on div "Convert to Order" at bounding box center [1367, 198] width 151 height 24
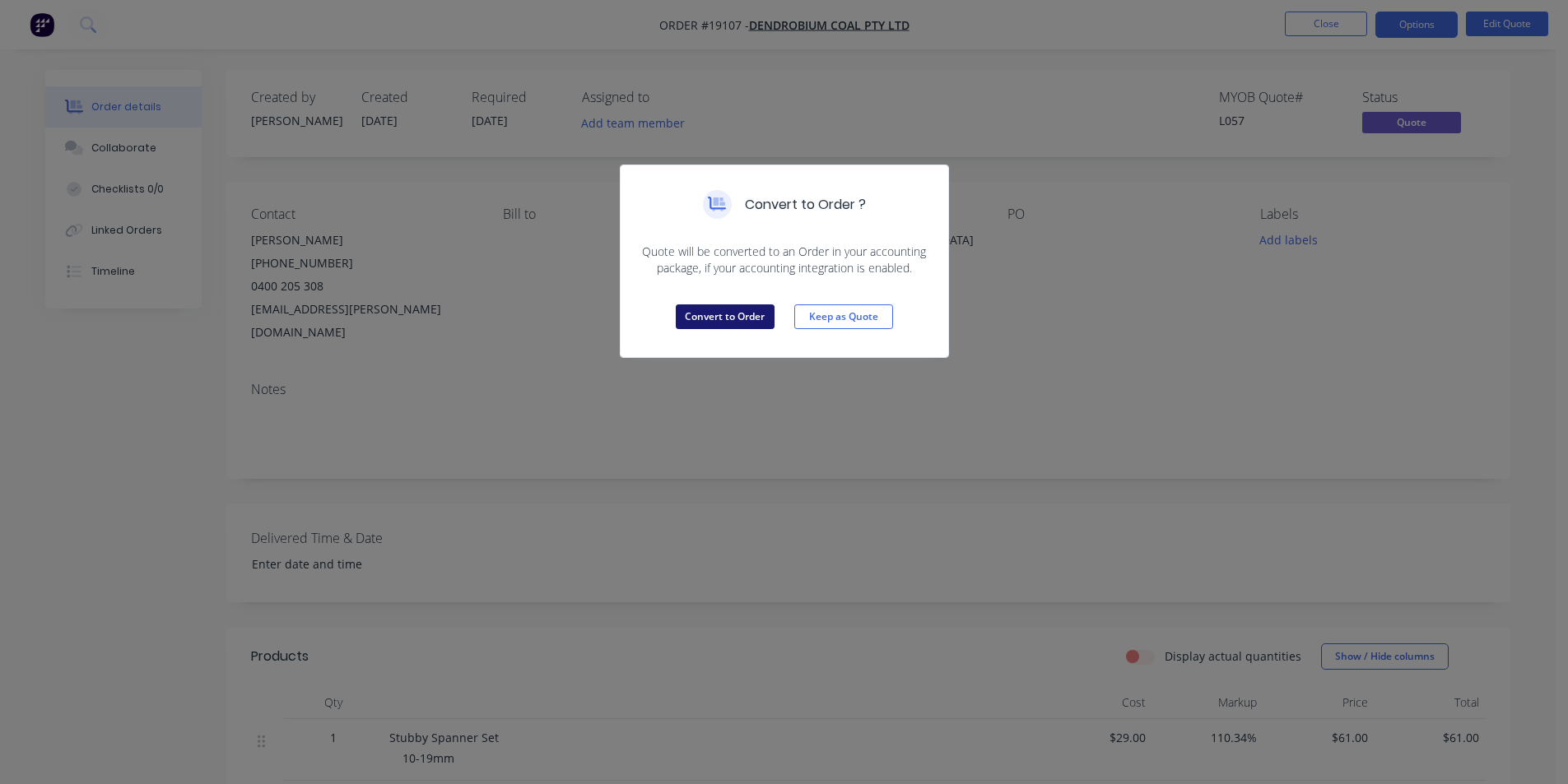
click at [733, 318] on button "Convert to Order" at bounding box center [725, 317] width 98 height 25
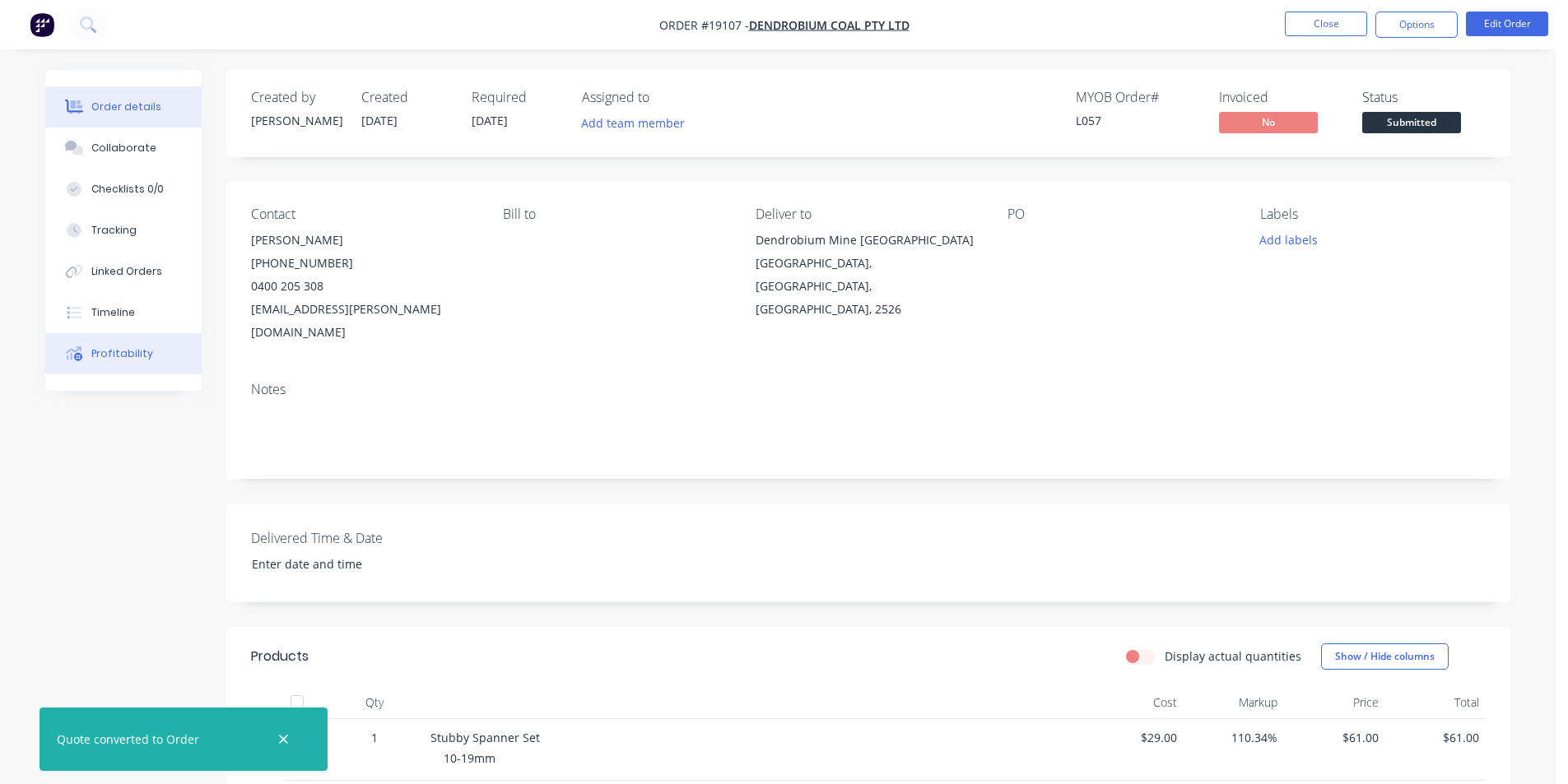
click at [98, 356] on div "Profitability" at bounding box center [122, 353] width 61 height 15
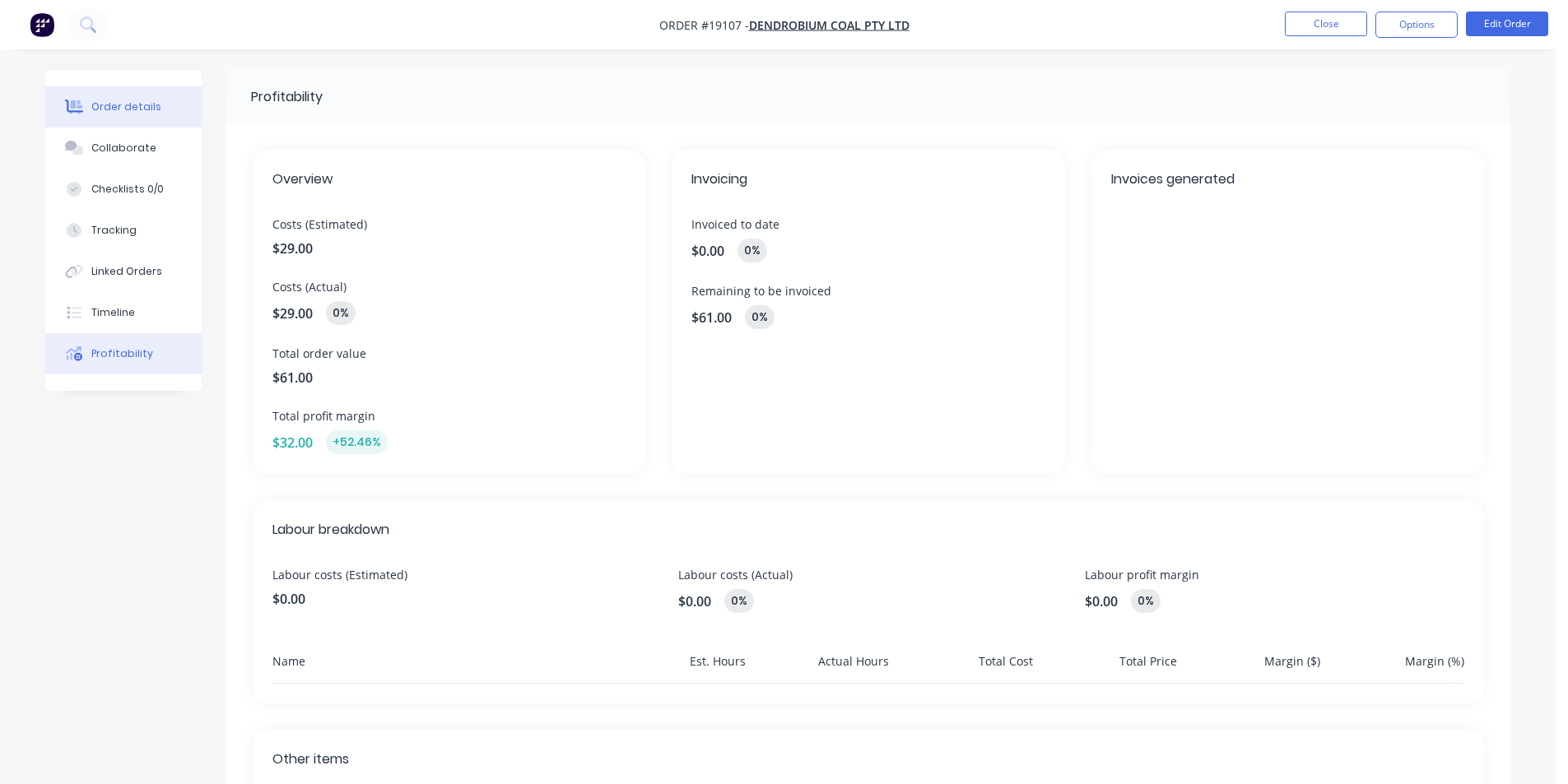
click at [97, 109] on div "Order details" at bounding box center [126, 106] width 70 height 15
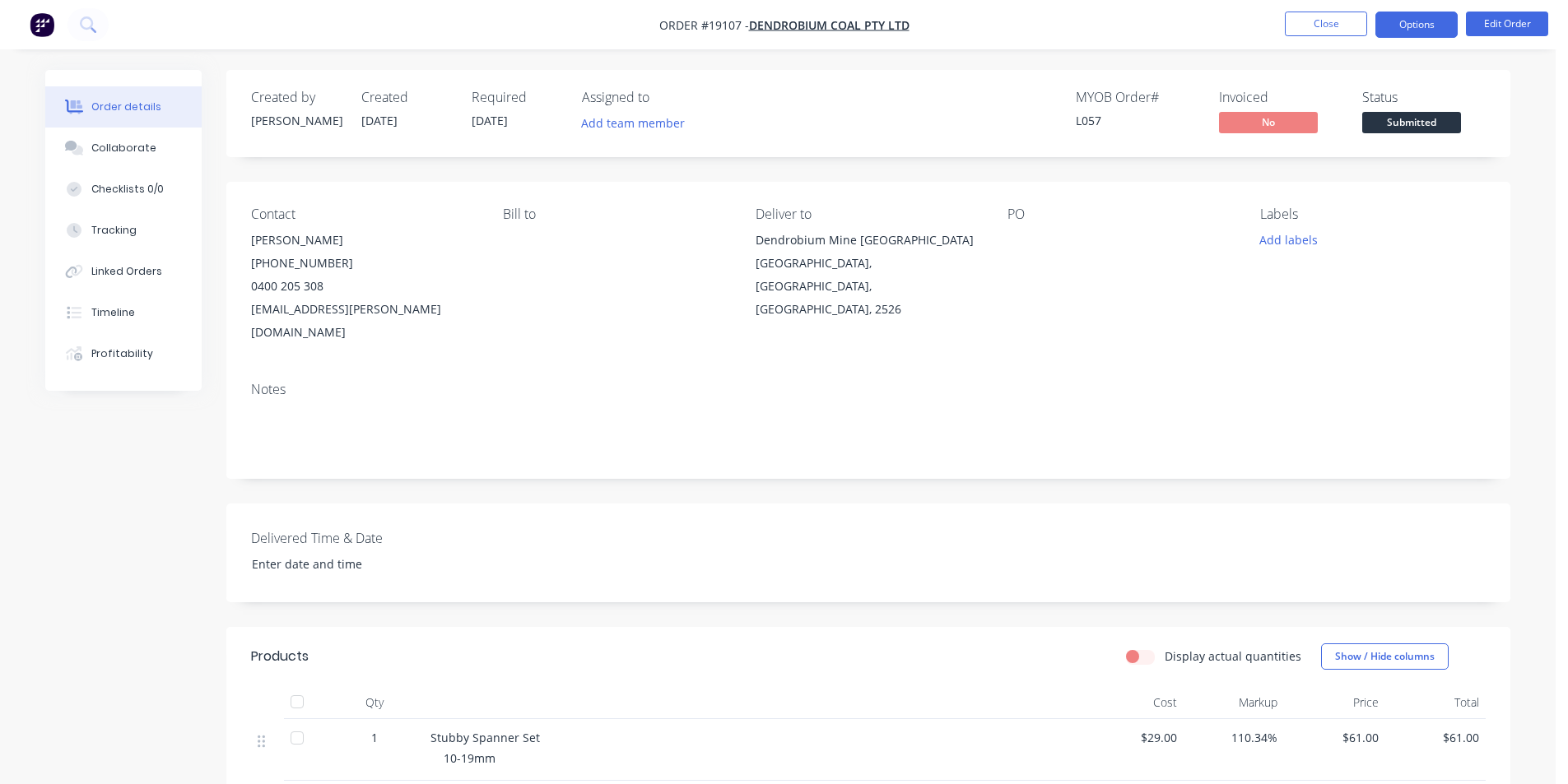
click at [1432, 33] on button "Options" at bounding box center [1417, 25] width 83 height 26
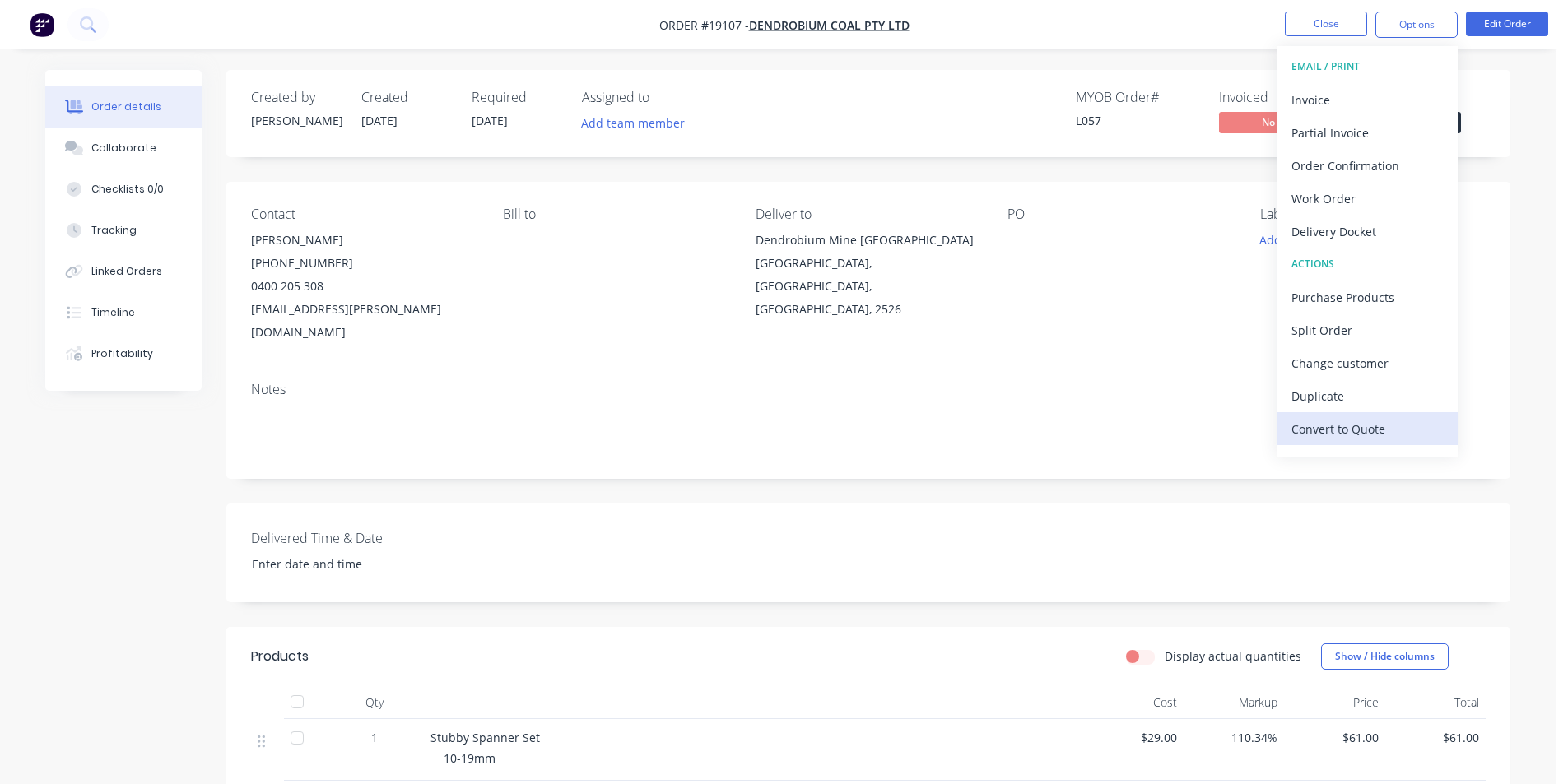
click at [1369, 437] on div "Convert to Quote" at bounding box center [1367, 428] width 151 height 24
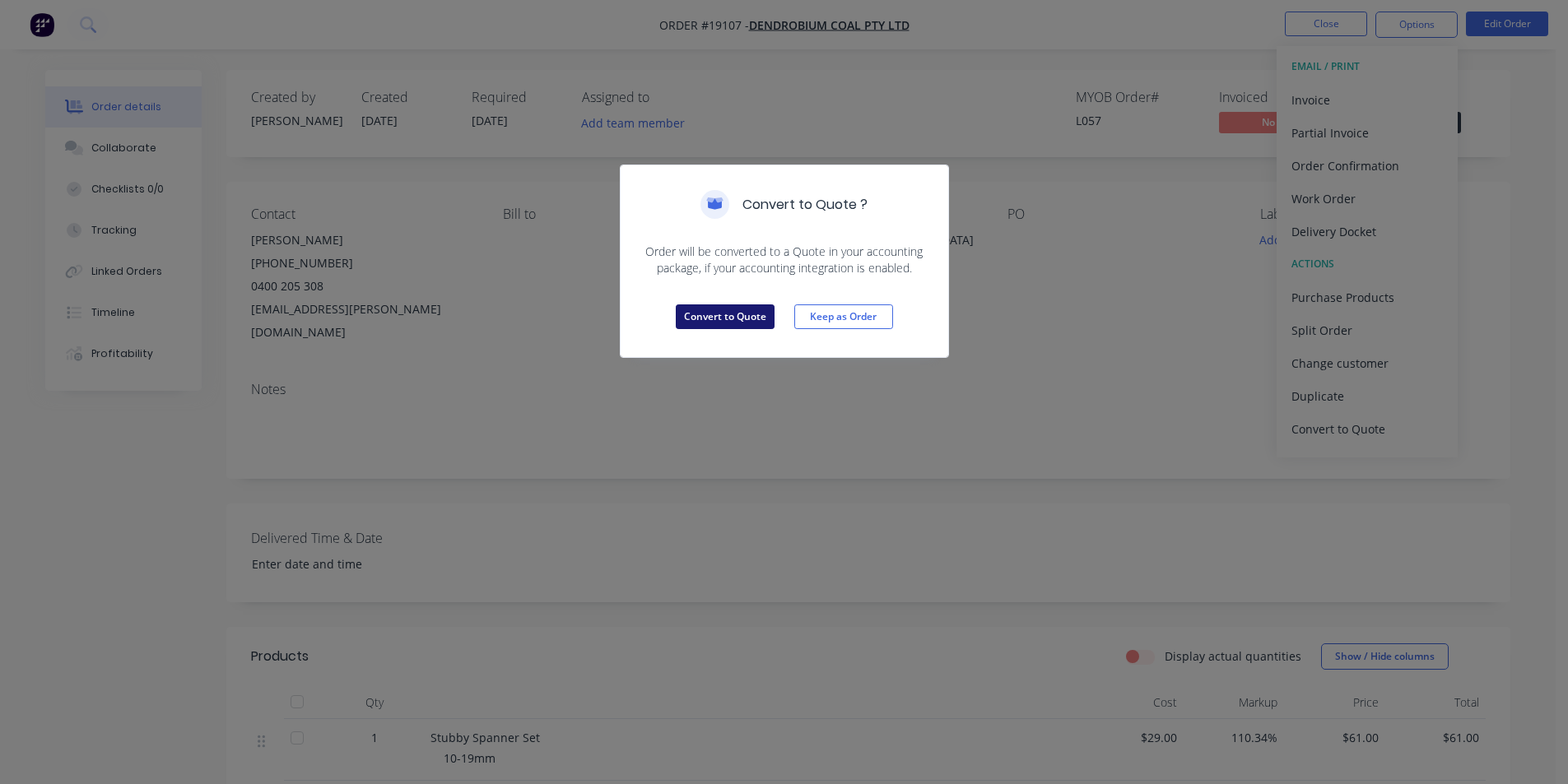
click at [735, 319] on button "Convert to Quote" at bounding box center [725, 317] width 98 height 25
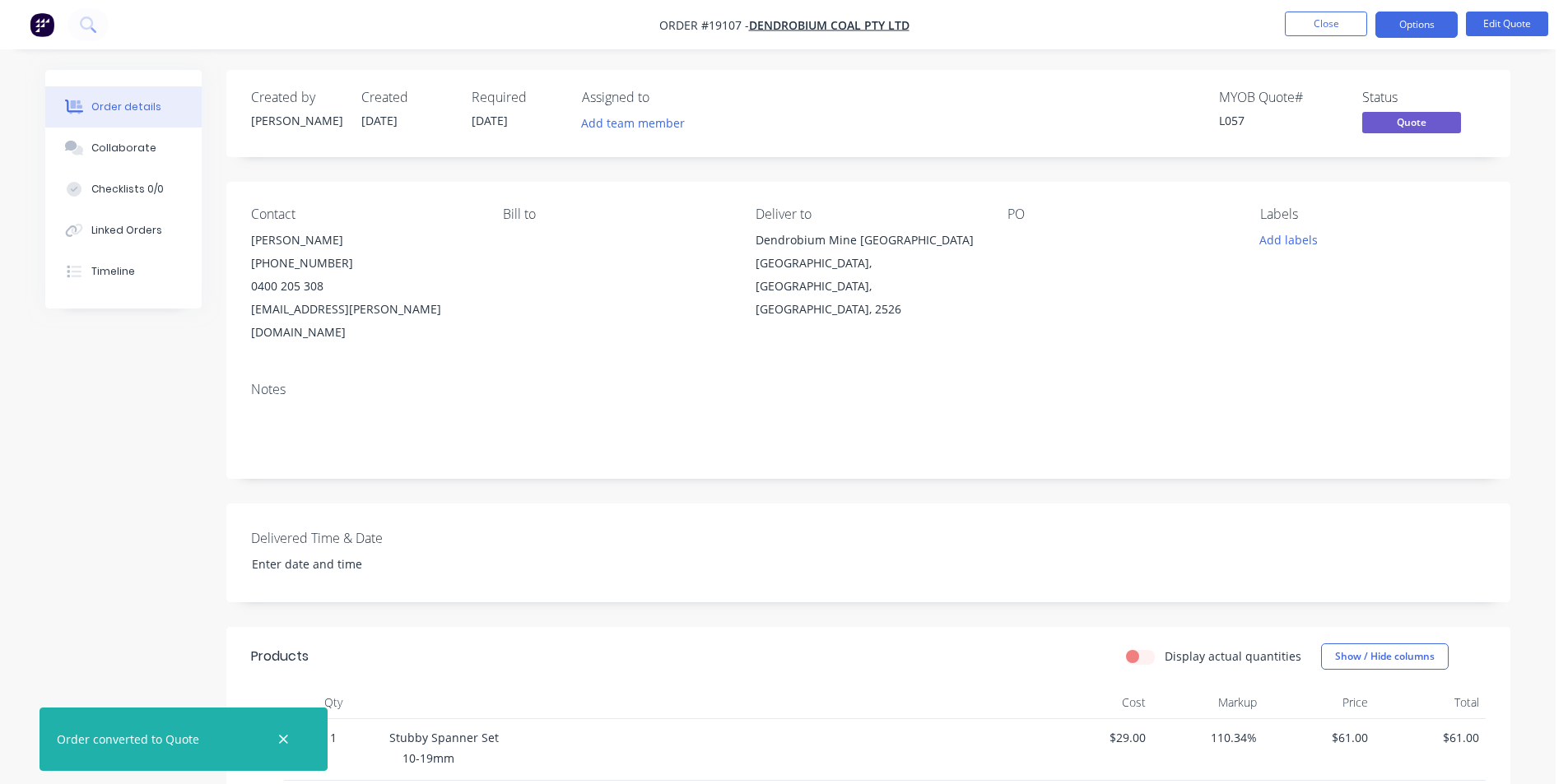
click at [40, 16] on img "button" at bounding box center [42, 25] width 25 height 25
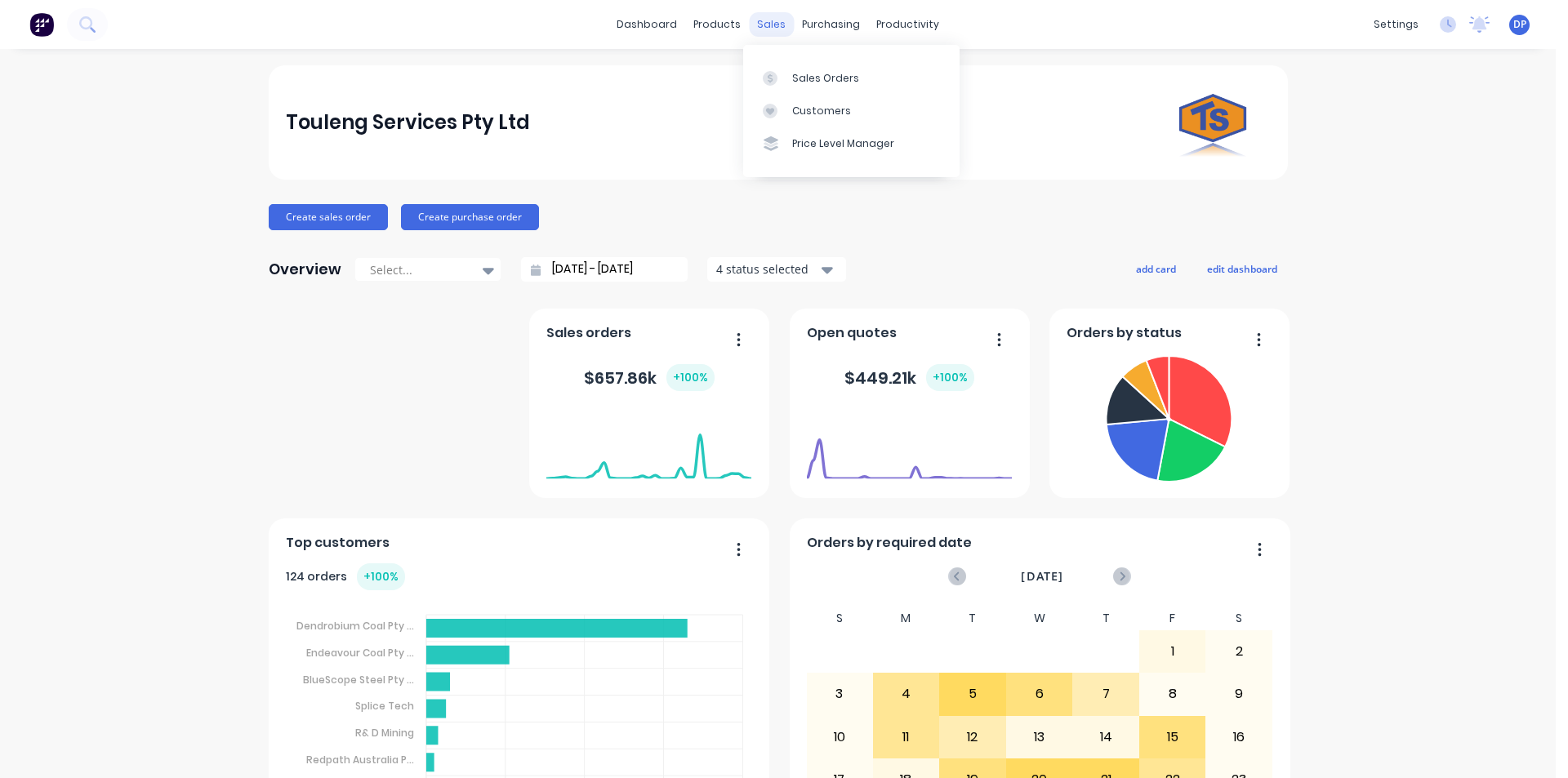
click at [776, 28] on div "sales" at bounding box center [771, 24] width 45 height 24
click at [827, 80] on div "Sales Orders" at bounding box center [825, 78] width 67 height 15
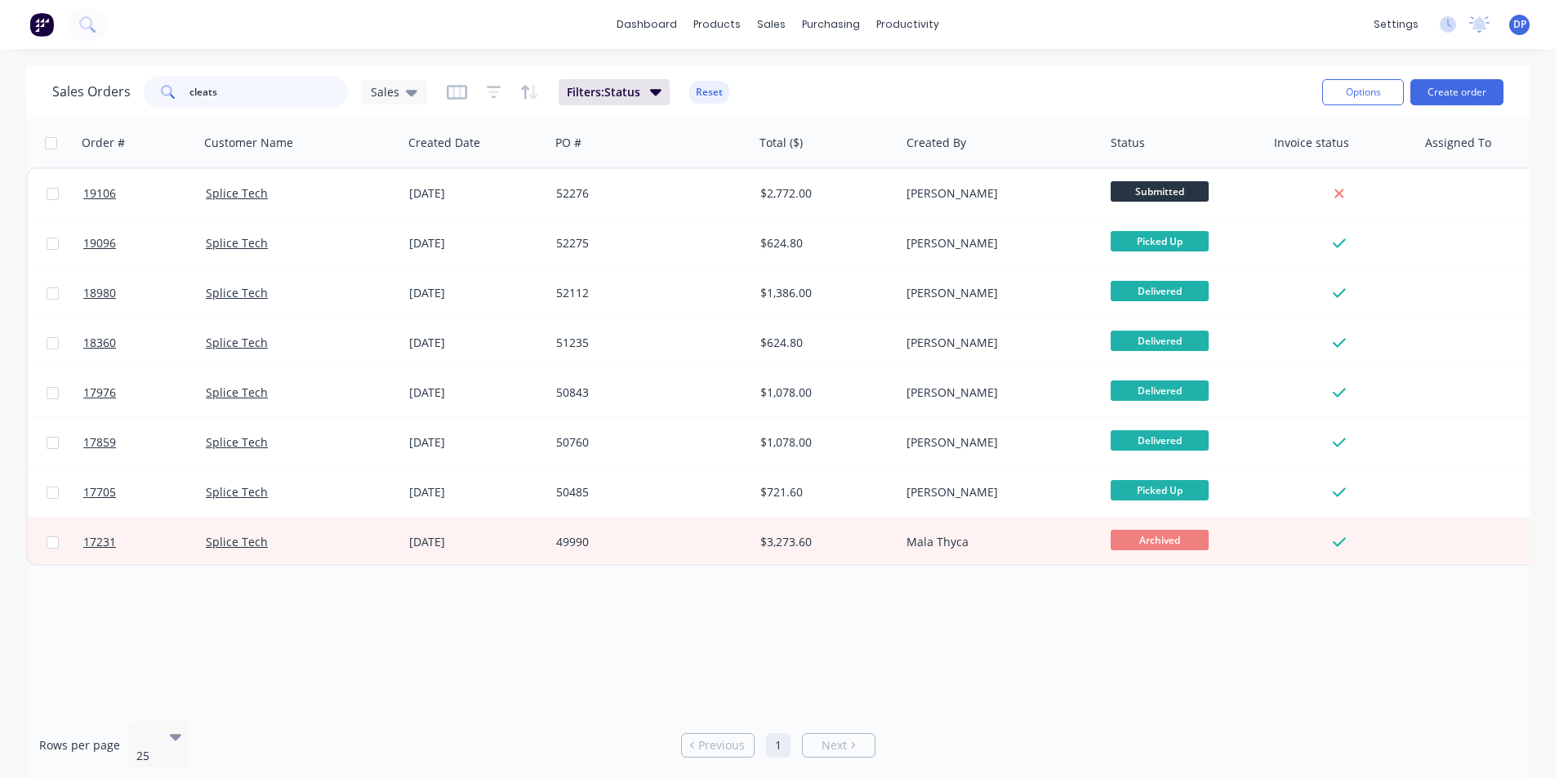
drag, startPoint x: 256, startPoint y: 98, endPoint x: 110, endPoint y: 113, distance: 146.8
click at [110, 113] on div "Sales Orders cleats Sales Filters: Status Reset Options Create order" at bounding box center [777, 91] width 1504 height 53
paste input "4543120720"
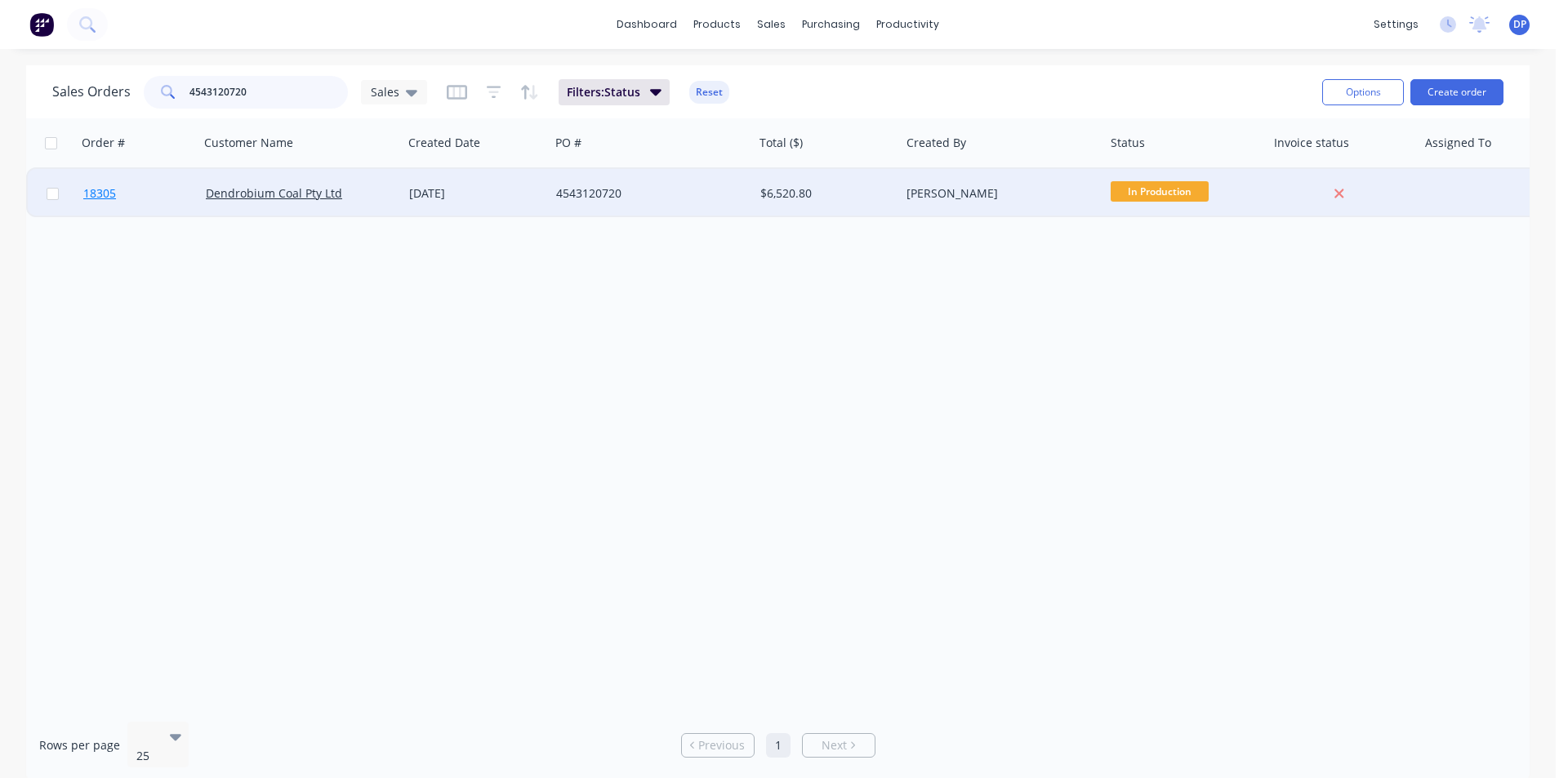
type input "4543120720"
click at [98, 188] on span "18305" at bounding box center [99, 193] width 32 height 17
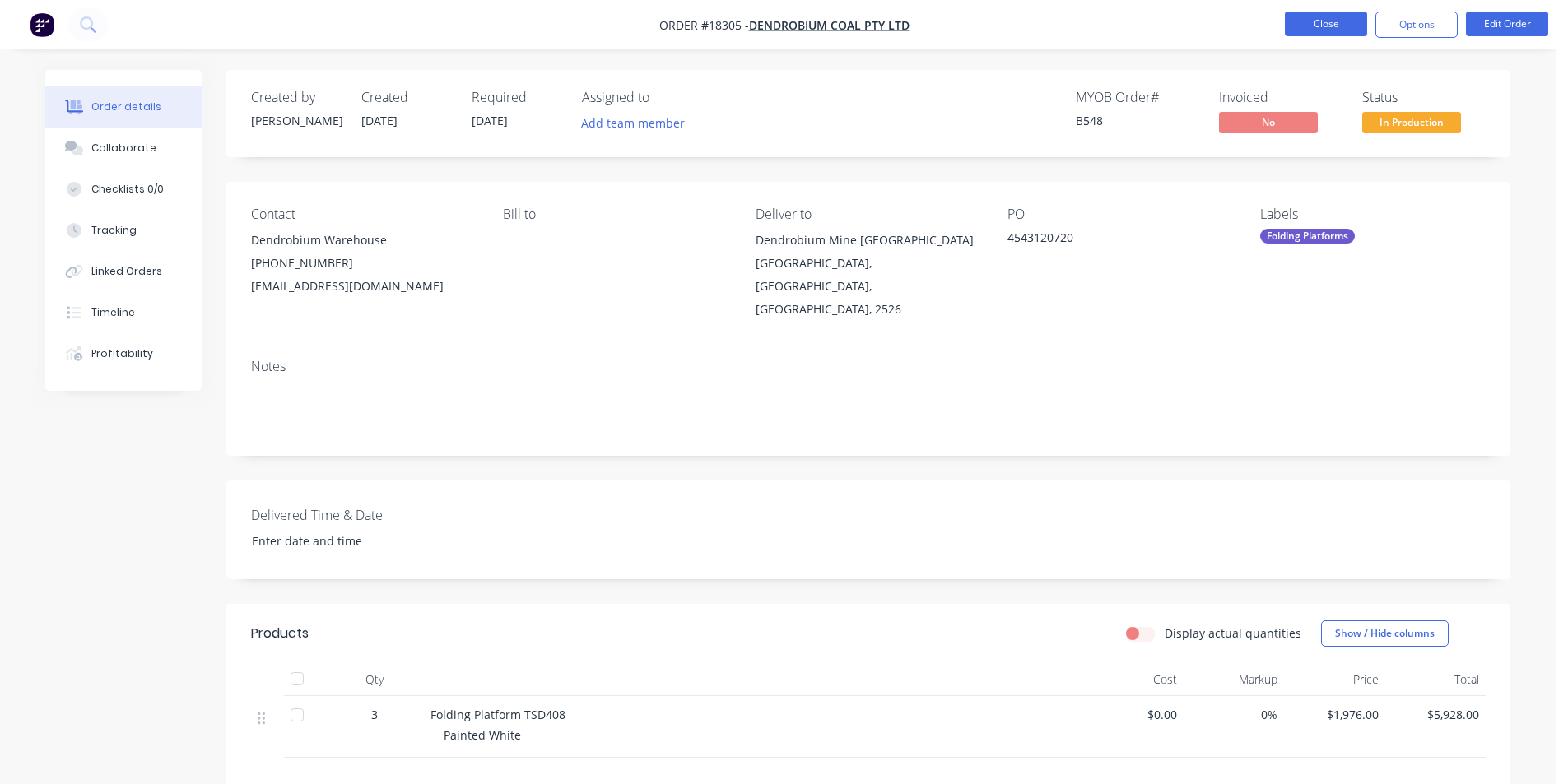
click at [1346, 21] on button "Close" at bounding box center [1326, 24] width 83 height 25
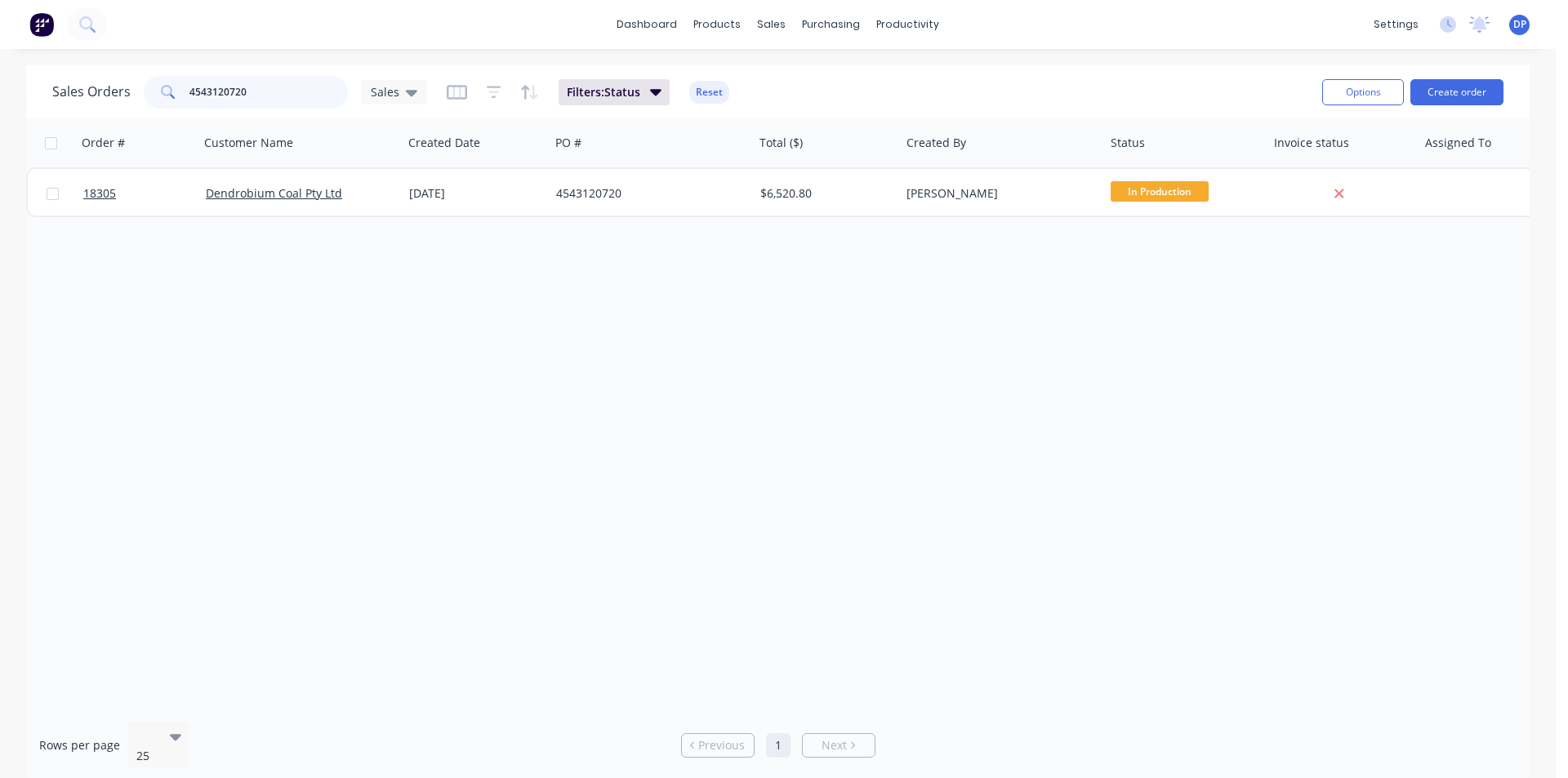
drag, startPoint x: 289, startPoint y: 99, endPoint x: 0, endPoint y: 102, distance: 289.0
click at [0, 102] on div "Sales Orders 4543120720 Sales Filters: Status Reset Options Create order Order …" at bounding box center [777, 423] width 1556 height 717
paste input "4543205635"
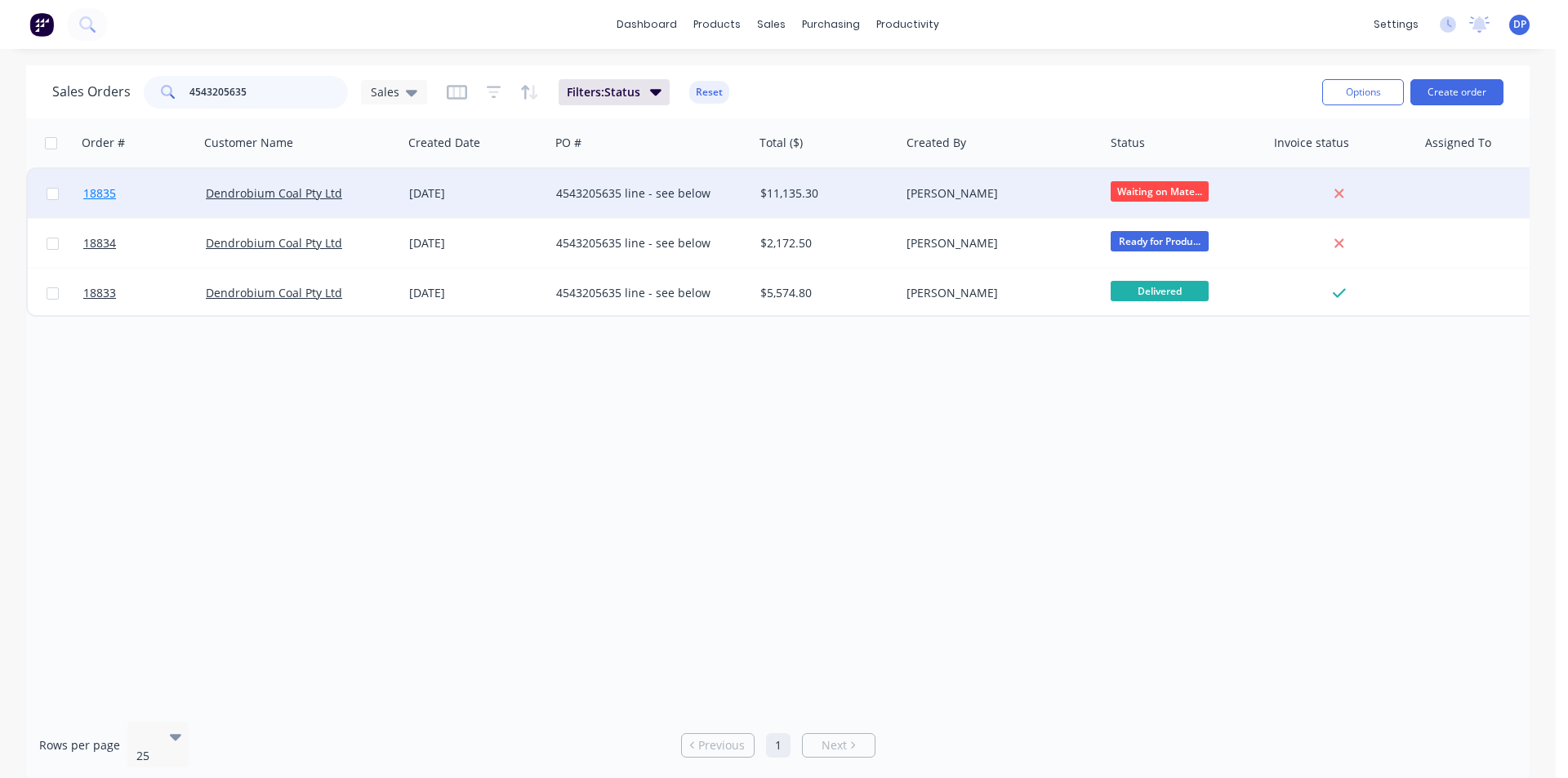
type input "4543205635"
click at [109, 196] on span "18835" at bounding box center [99, 193] width 32 height 17
